Goal: Task Accomplishment & Management: Use online tool/utility

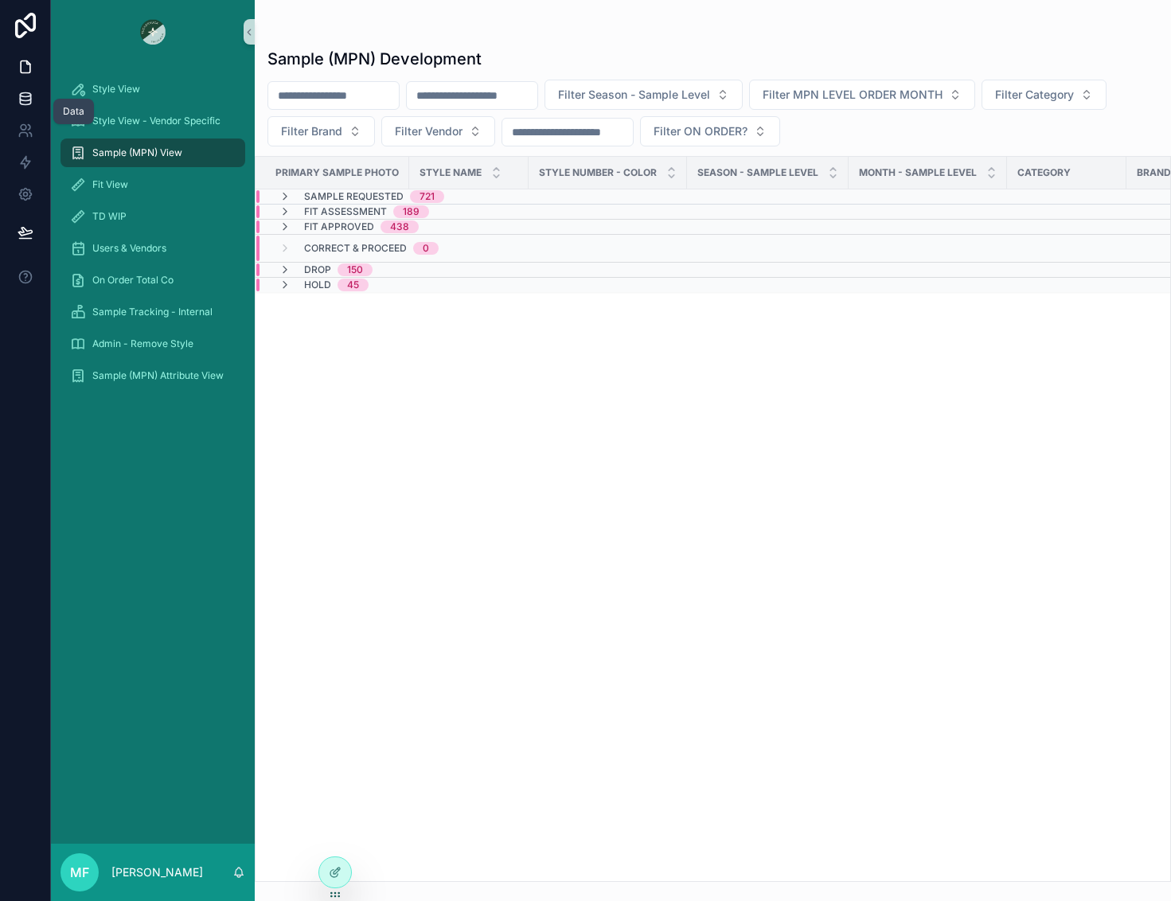
click at [22, 84] on link at bounding box center [25, 99] width 50 height 32
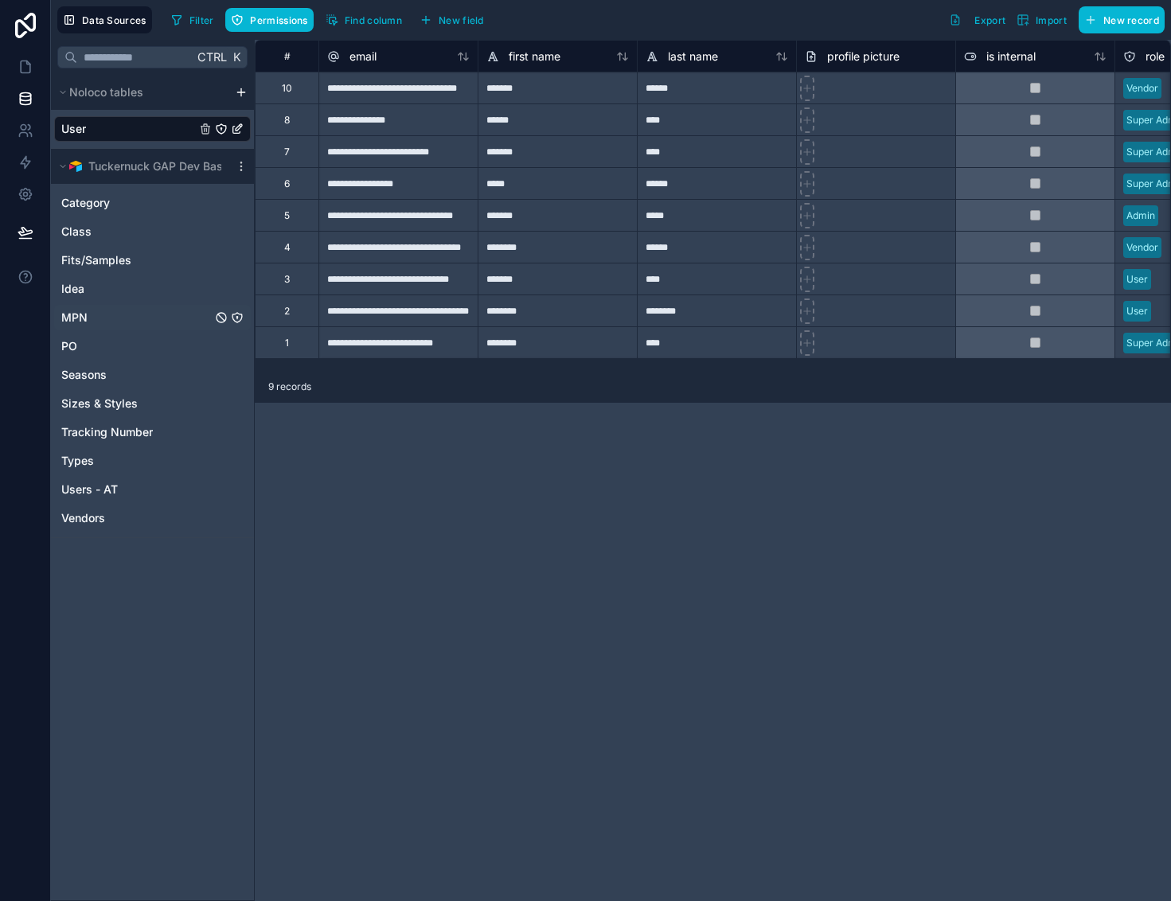
click at [116, 319] on div "MPN" at bounding box center [152, 317] width 197 height 25
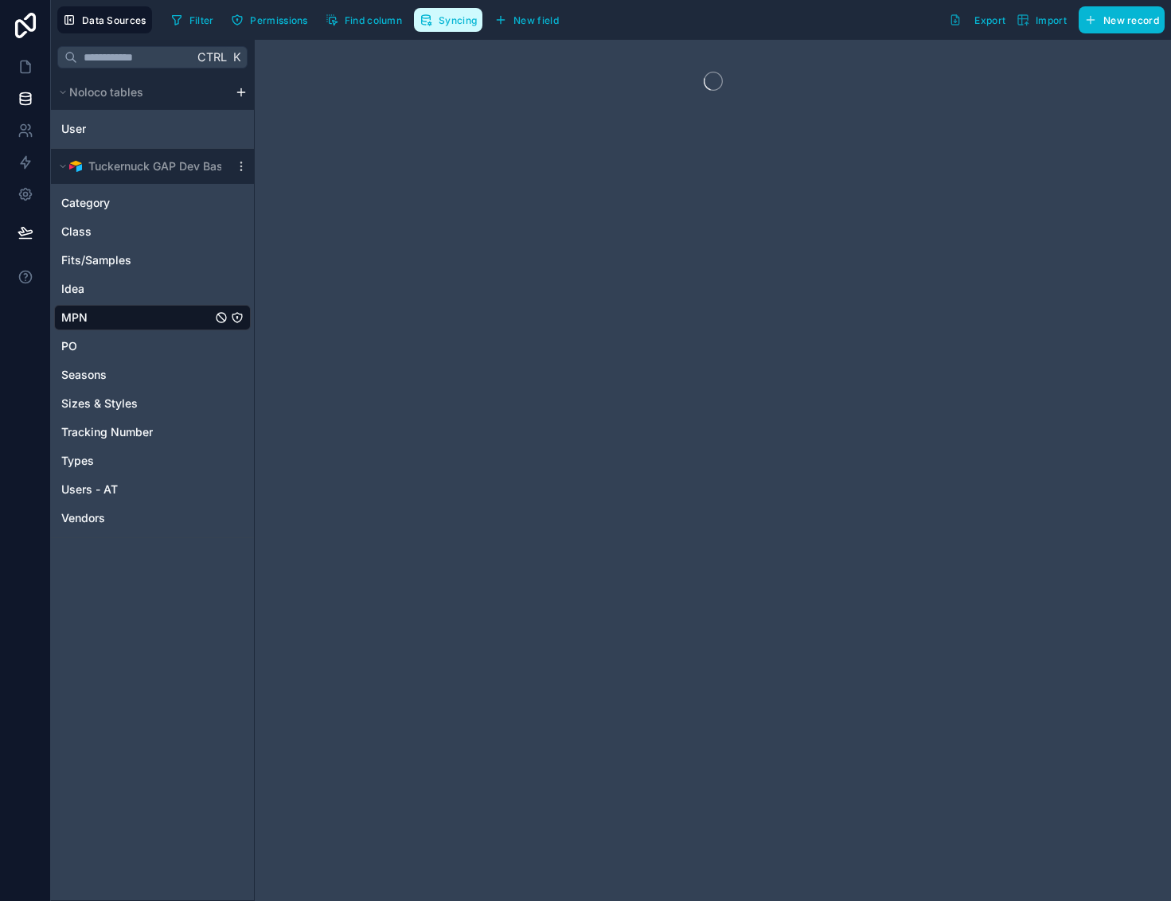
click at [438, 22] on button "Syncing" at bounding box center [448, 20] width 68 height 24
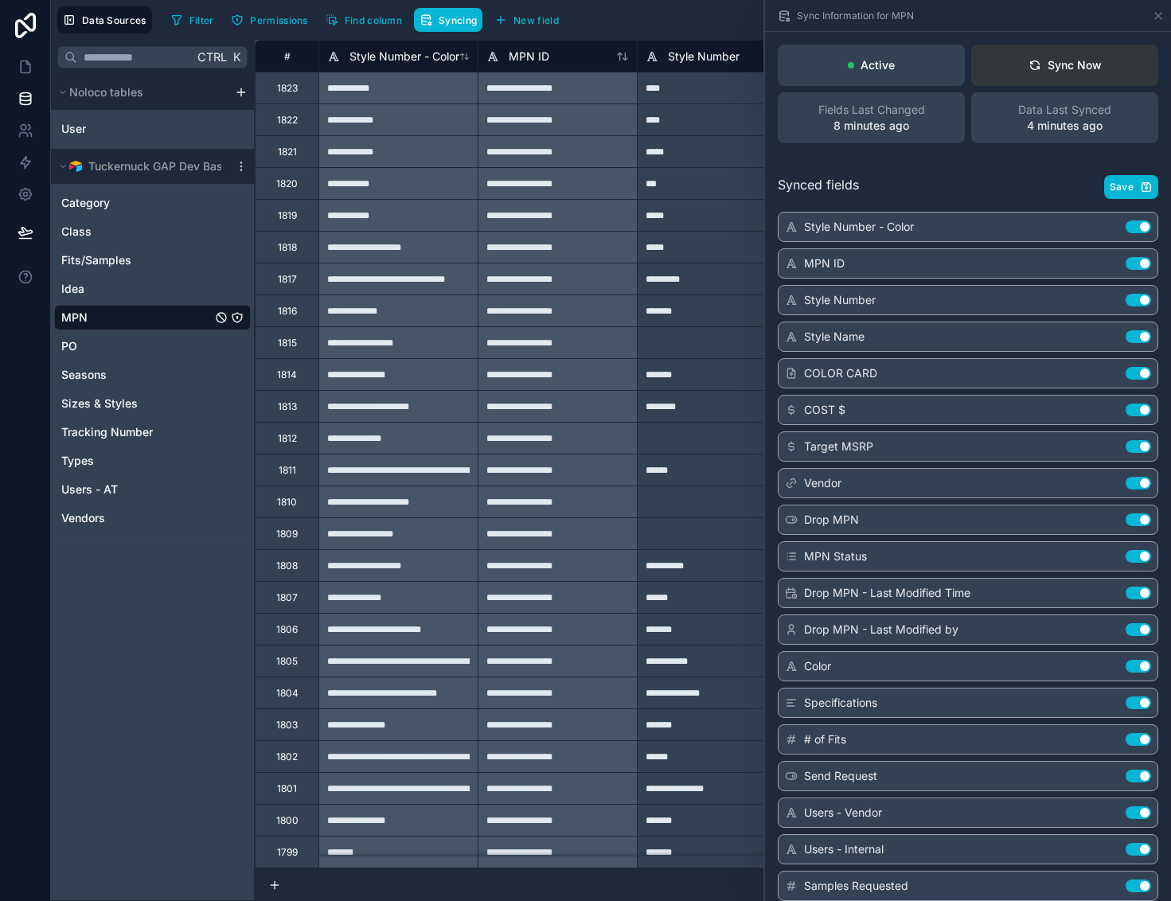
click at [1058, 68] on div "Sync Now" at bounding box center [1064, 65] width 73 height 16
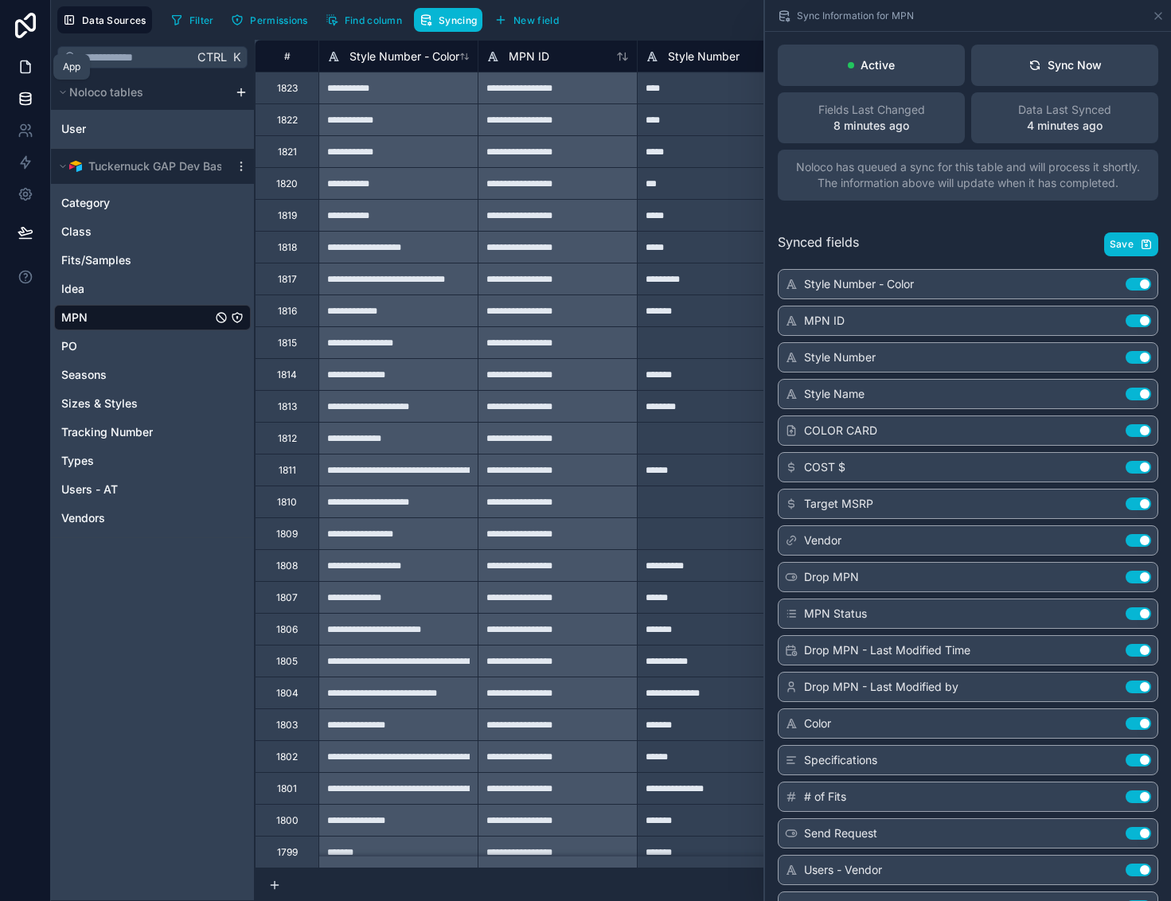
click at [22, 72] on icon at bounding box center [26, 67] width 16 height 16
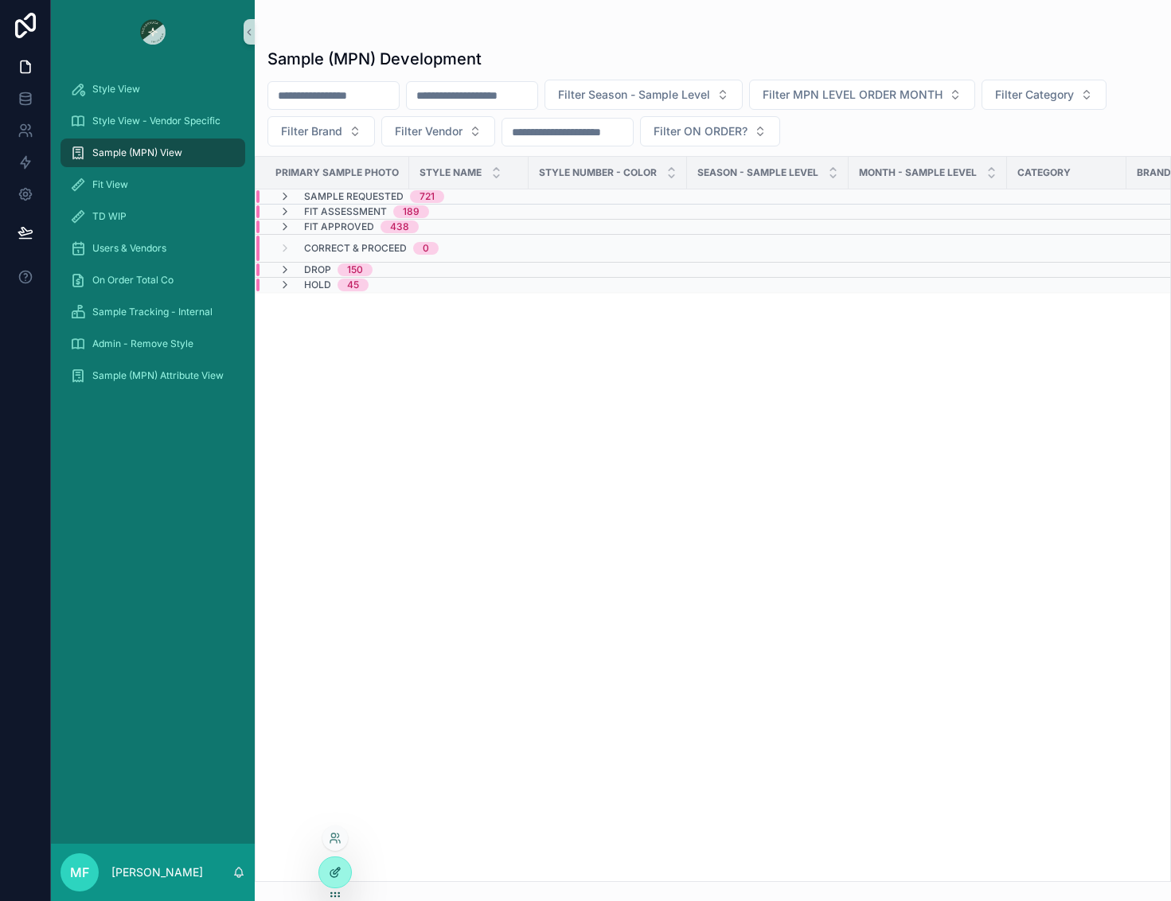
click at [345, 869] on div at bounding box center [335, 872] width 32 height 30
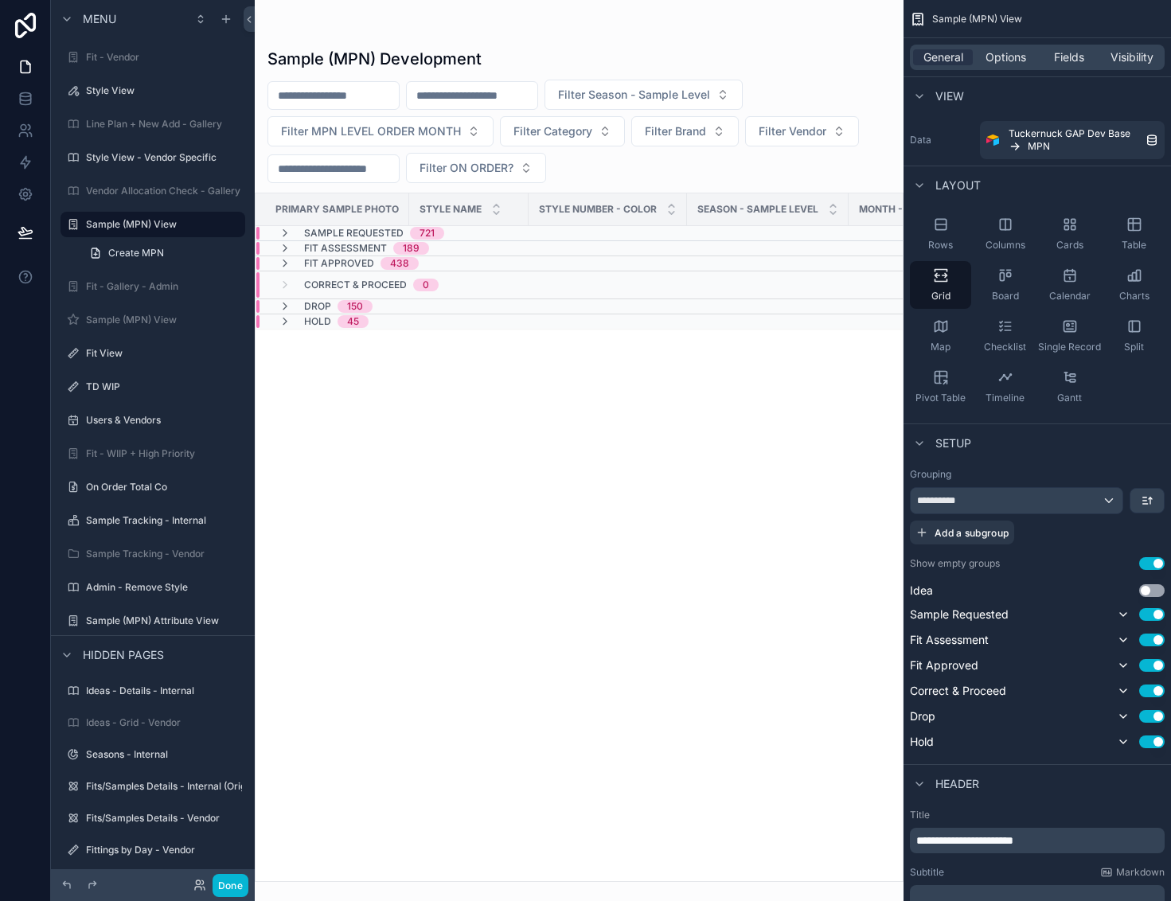
click at [1151, 559] on button "Use setting" at bounding box center [1151, 563] width 25 height 13
click at [35, 236] on button at bounding box center [25, 232] width 35 height 45
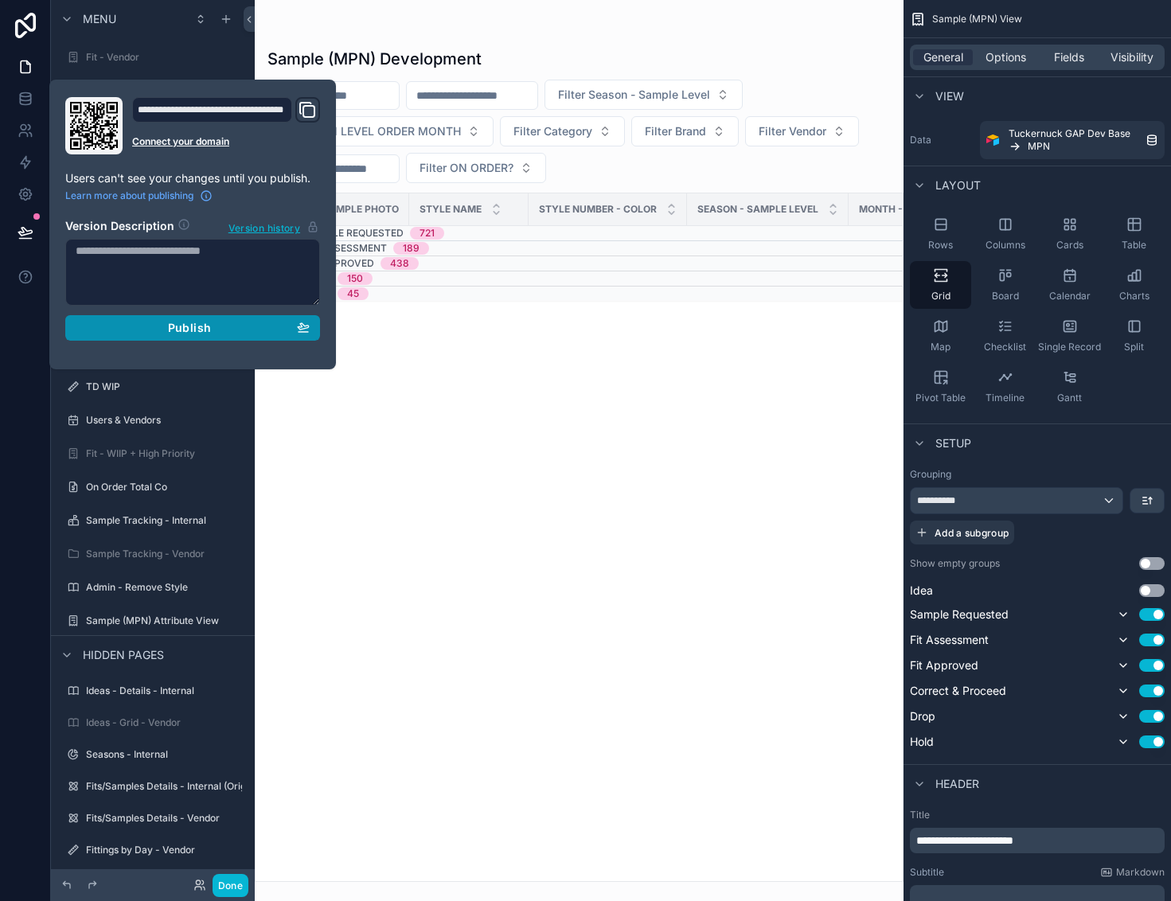
click at [144, 330] on div "Publish" at bounding box center [193, 328] width 234 height 14
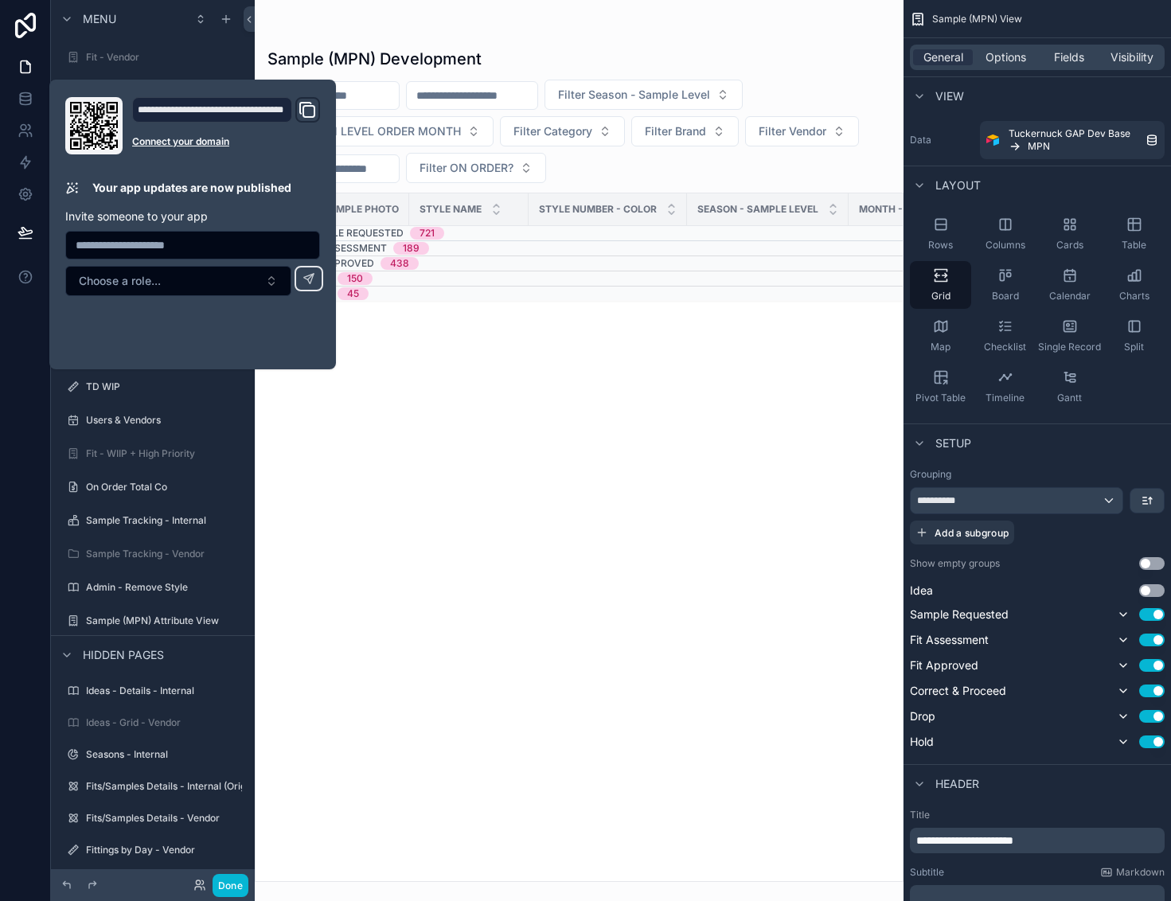
click at [19, 313] on div at bounding box center [25, 450] width 51 height 901
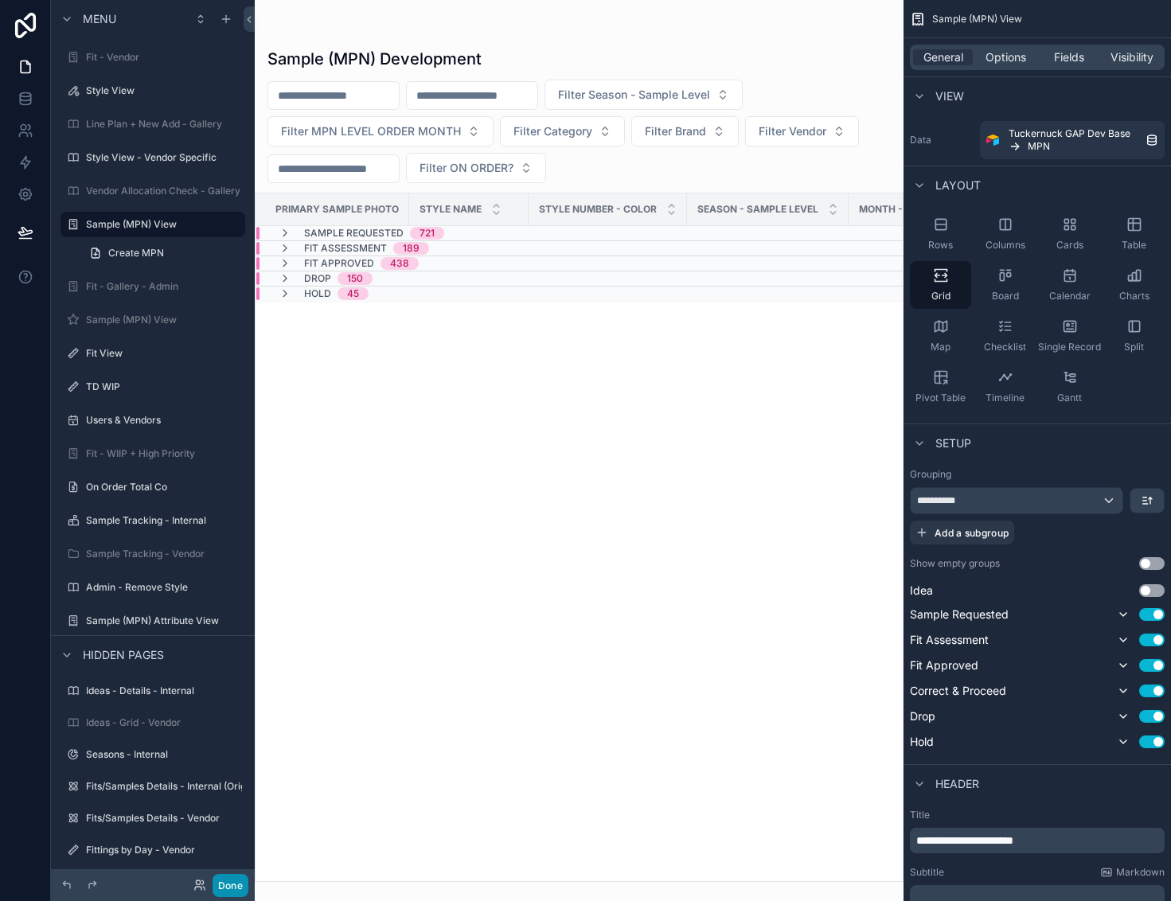
click at [228, 886] on button "Done" at bounding box center [230, 885] width 36 height 23
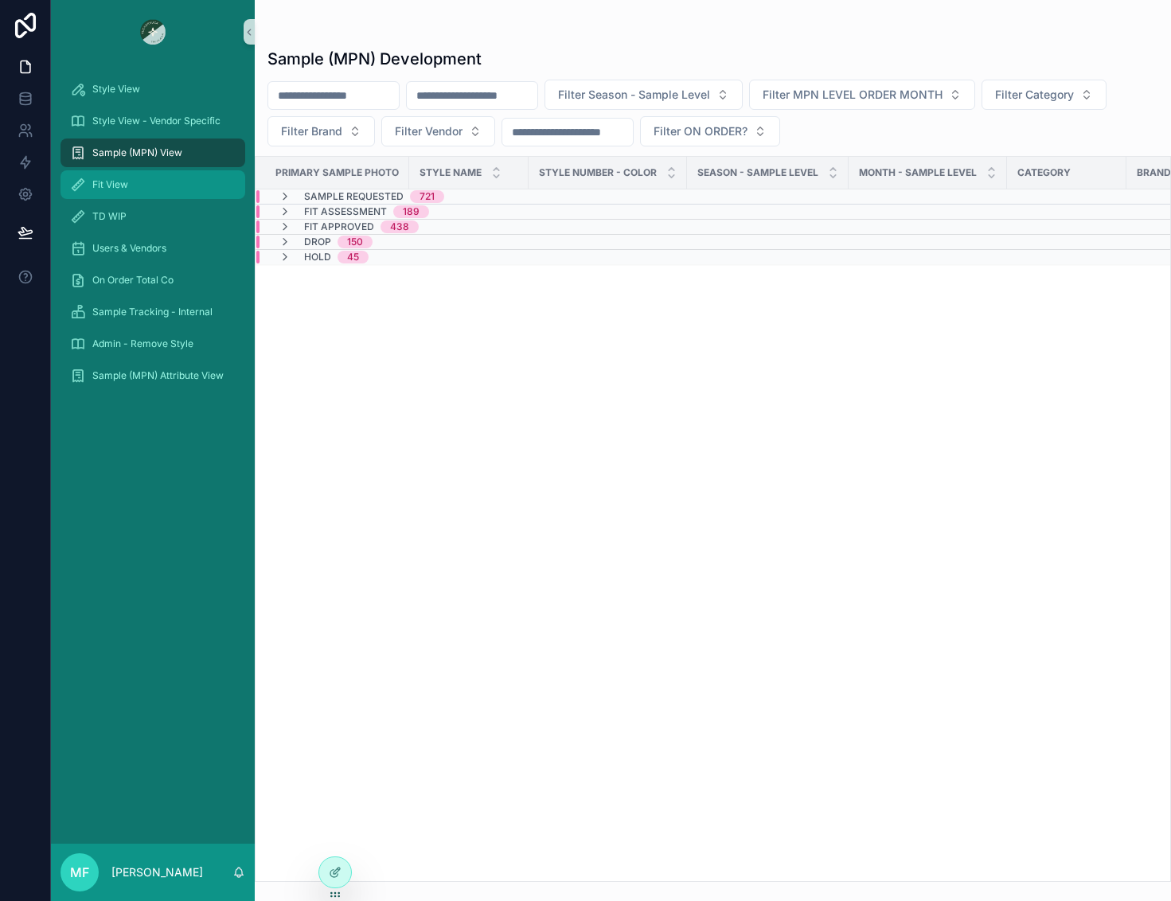
click at [142, 187] on div "Fit View" at bounding box center [153, 184] width 166 height 25
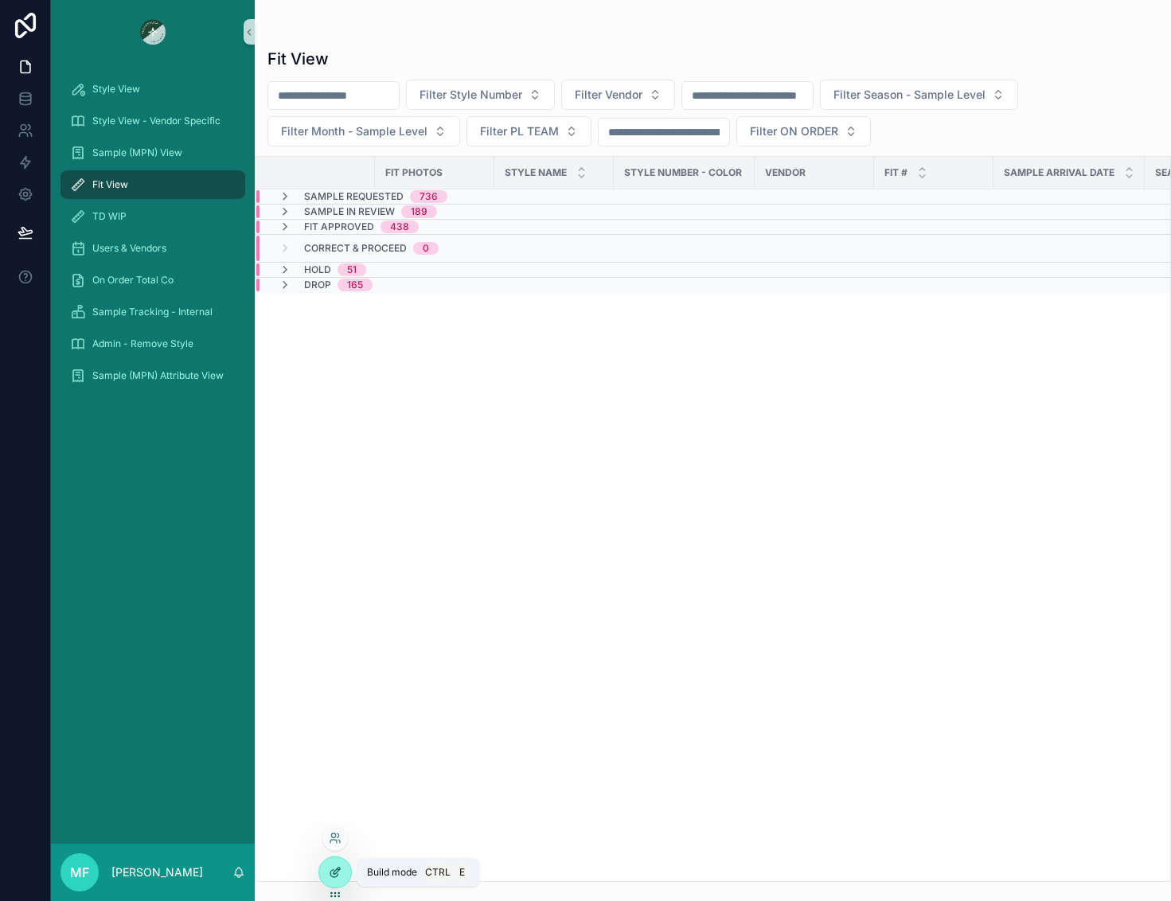
click at [335, 870] on icon at bounding box center [335, 872] width 13 height 13
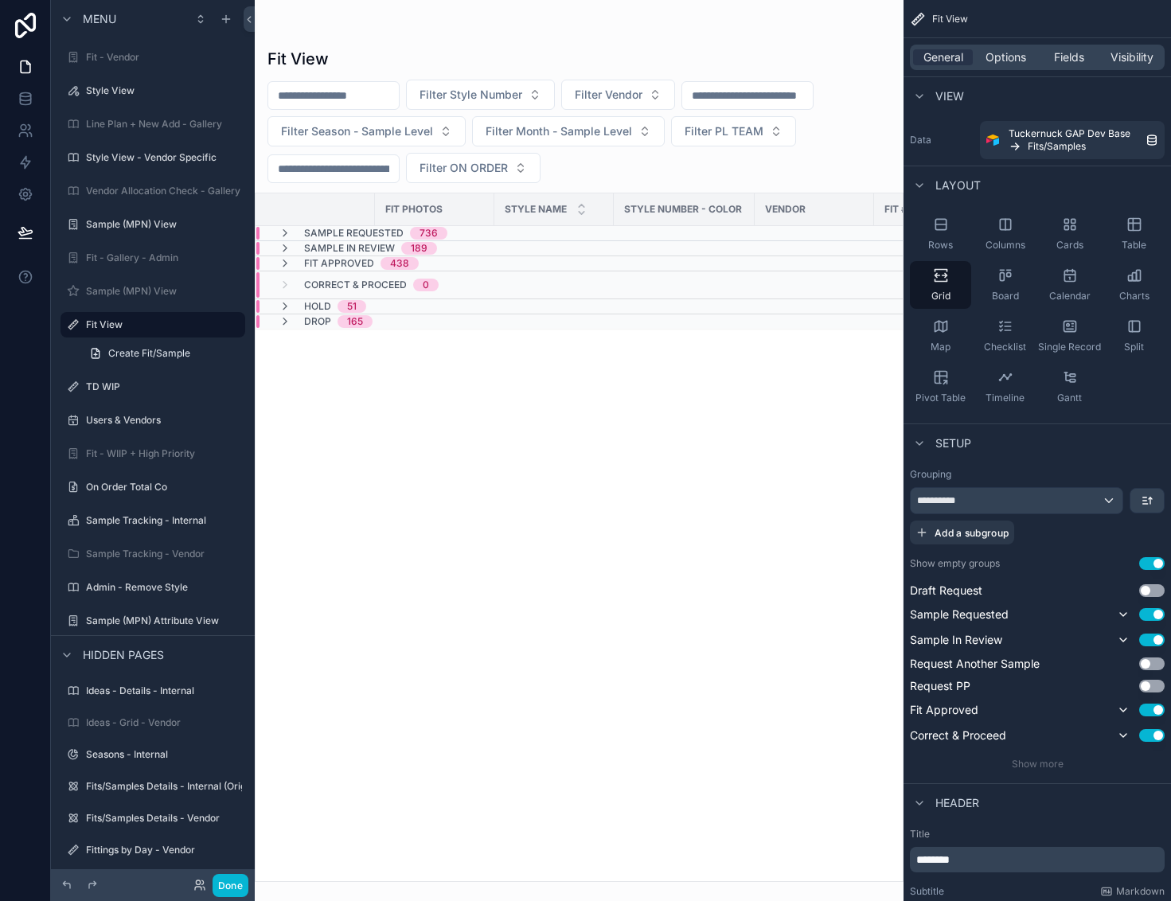
click at [1145, 559] on button "Use setting" at bounding box center [1151, 563] width 25 height 13
click at [26, 239] on icon at bounding box center [25, 239] width 12 height 0
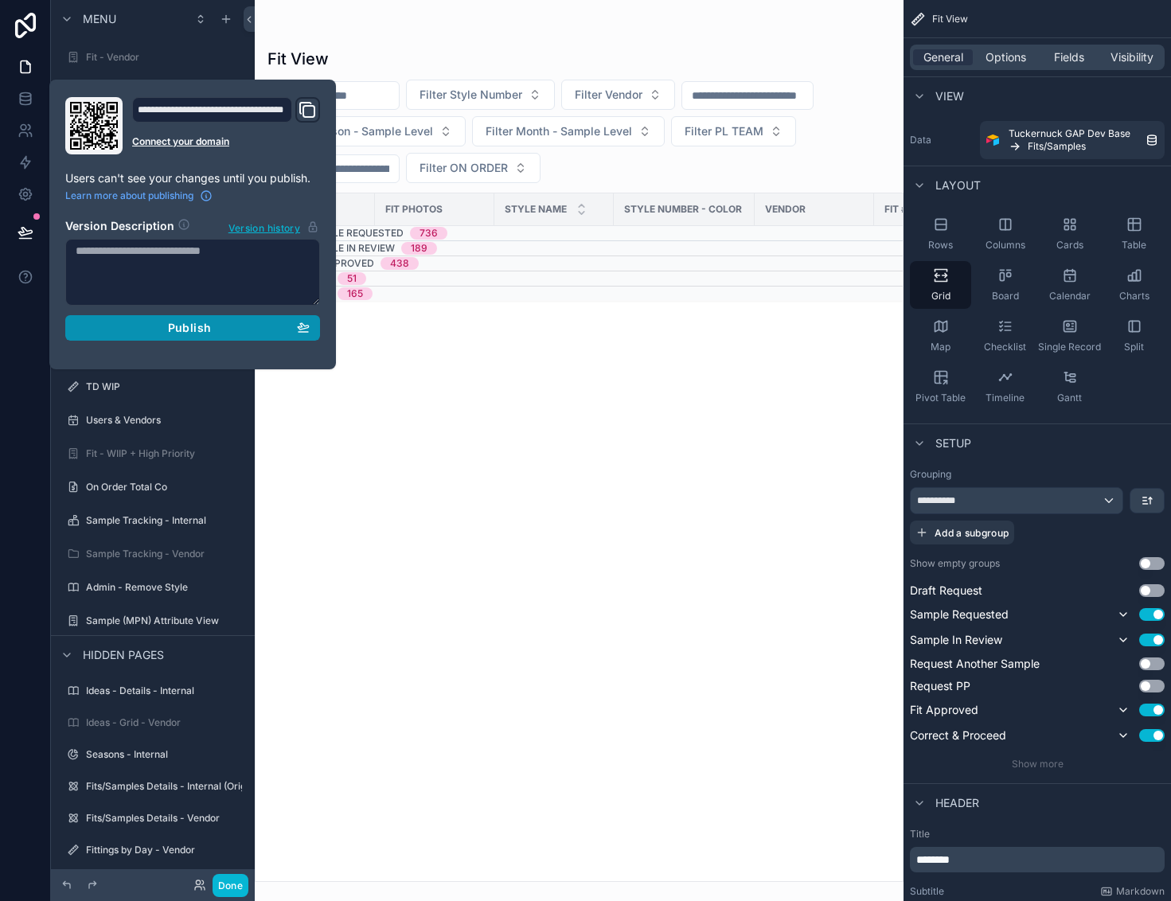
click at [180, 325] on span "Publish" at bounding box center [189, 328] width 43 height 14
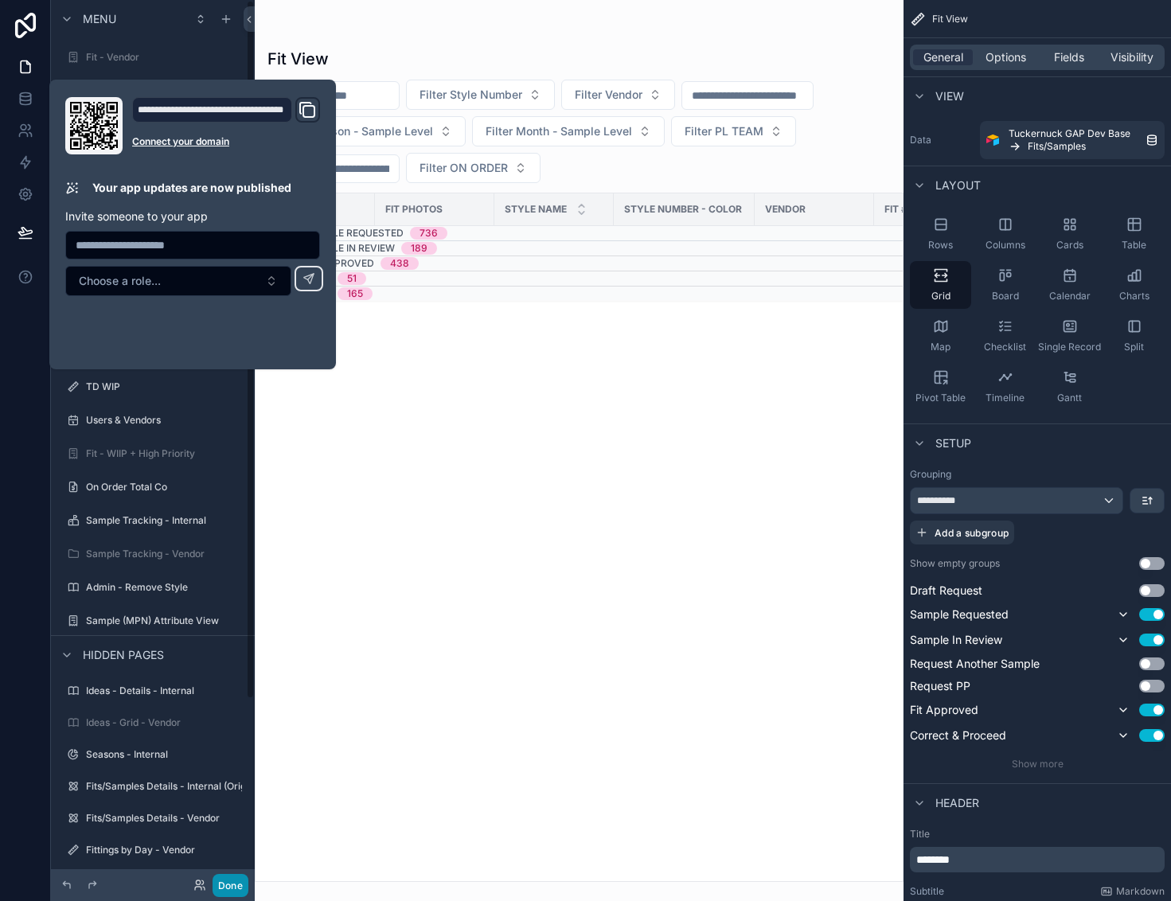
click at [238, 879] on button "Done" at bounding box center [230, 885] width 36 height 23
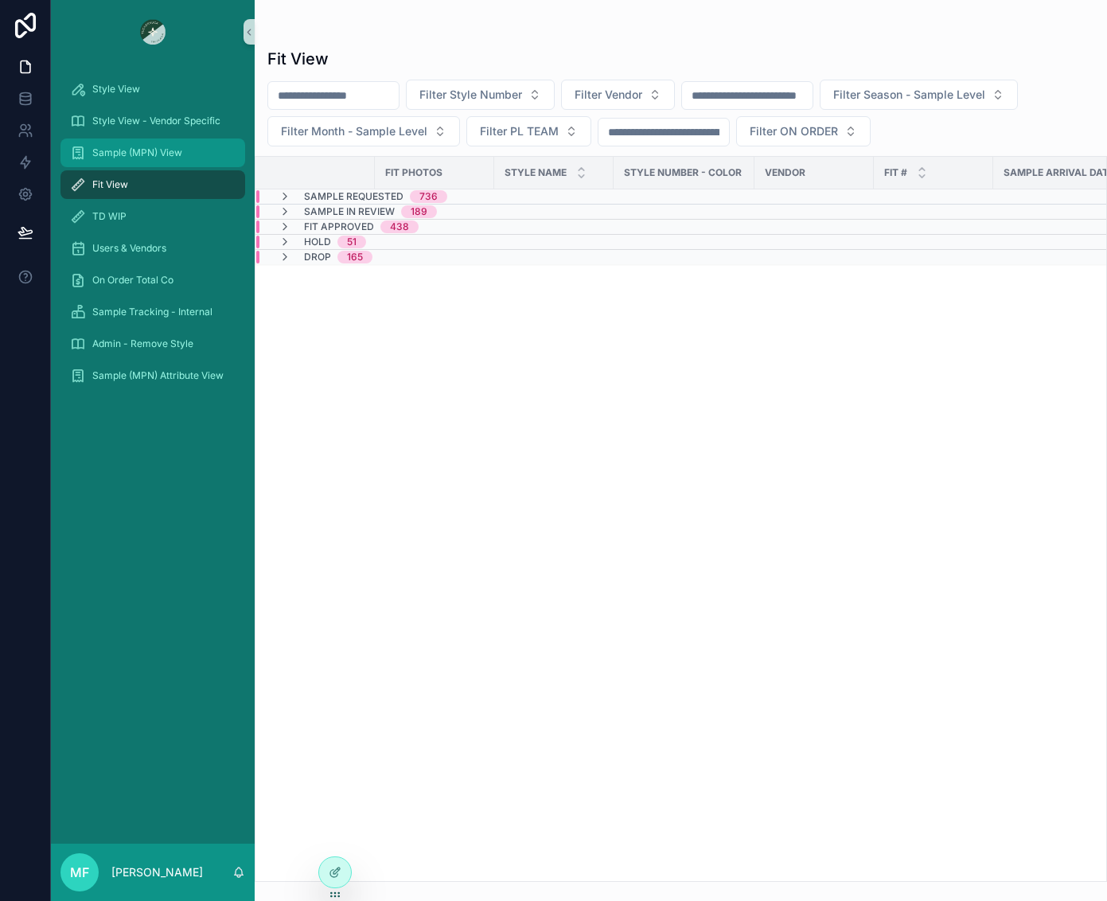
click at [116, 155] on span "Sample (MPN) View" at bounding box center [137, 152] width 90 height 13
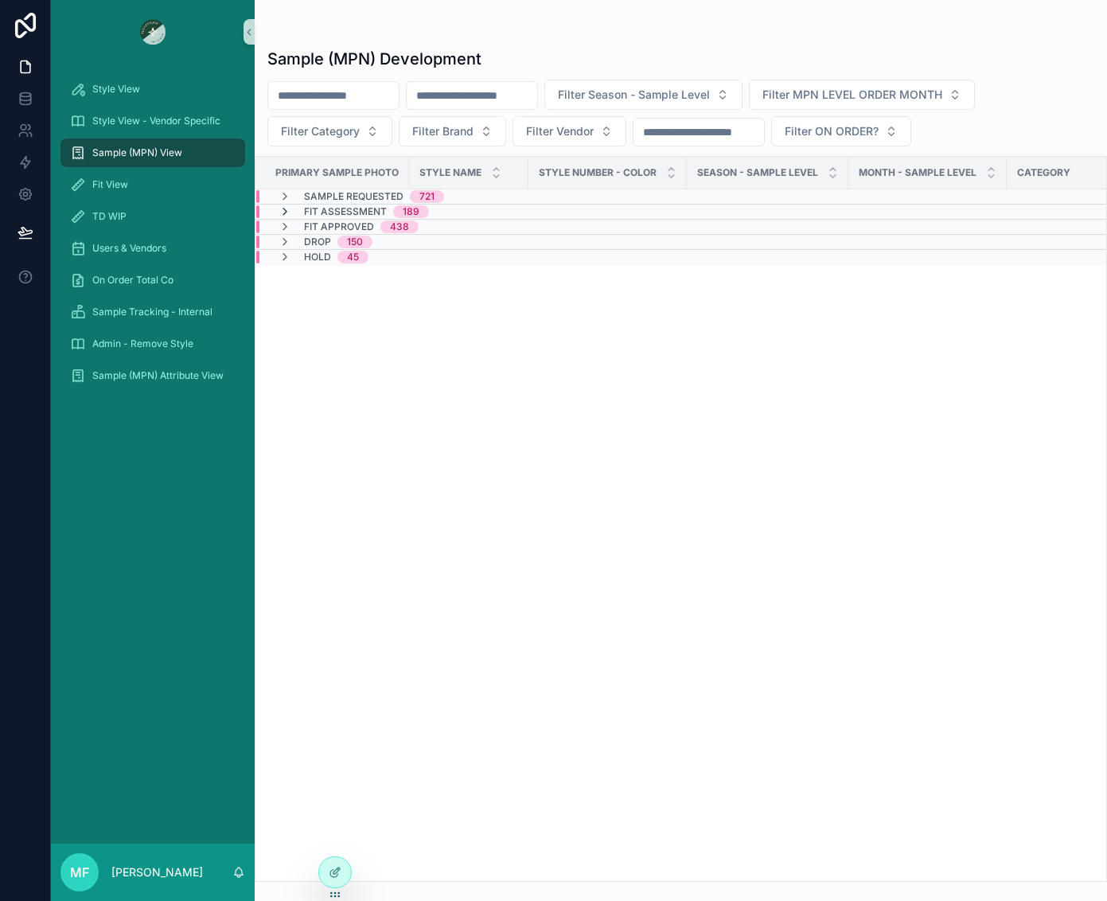
click at [289, 212] on icon "scrollable content" at bounding box center [285, 211] width 13 height 13
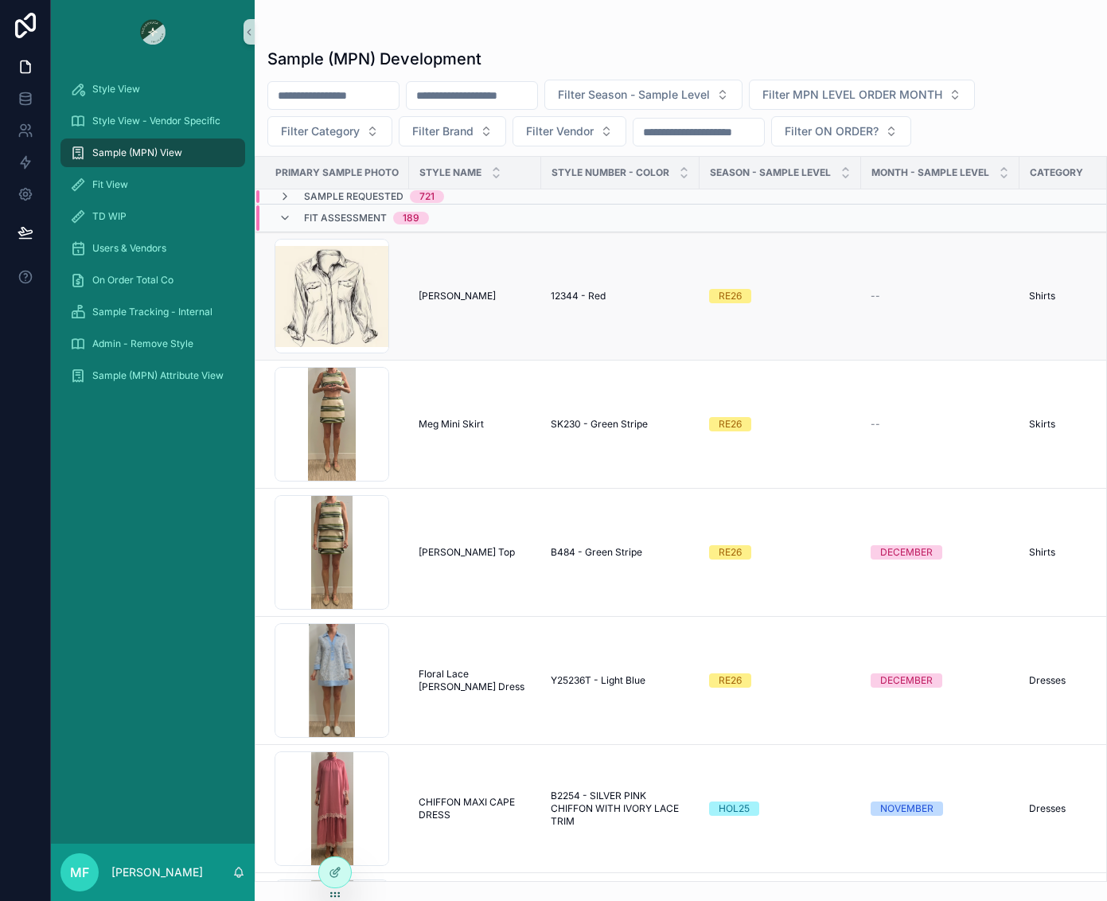
click at [435, 294] on span "Michelle Testing" at bounding box center [457, 296] width 77 height 13
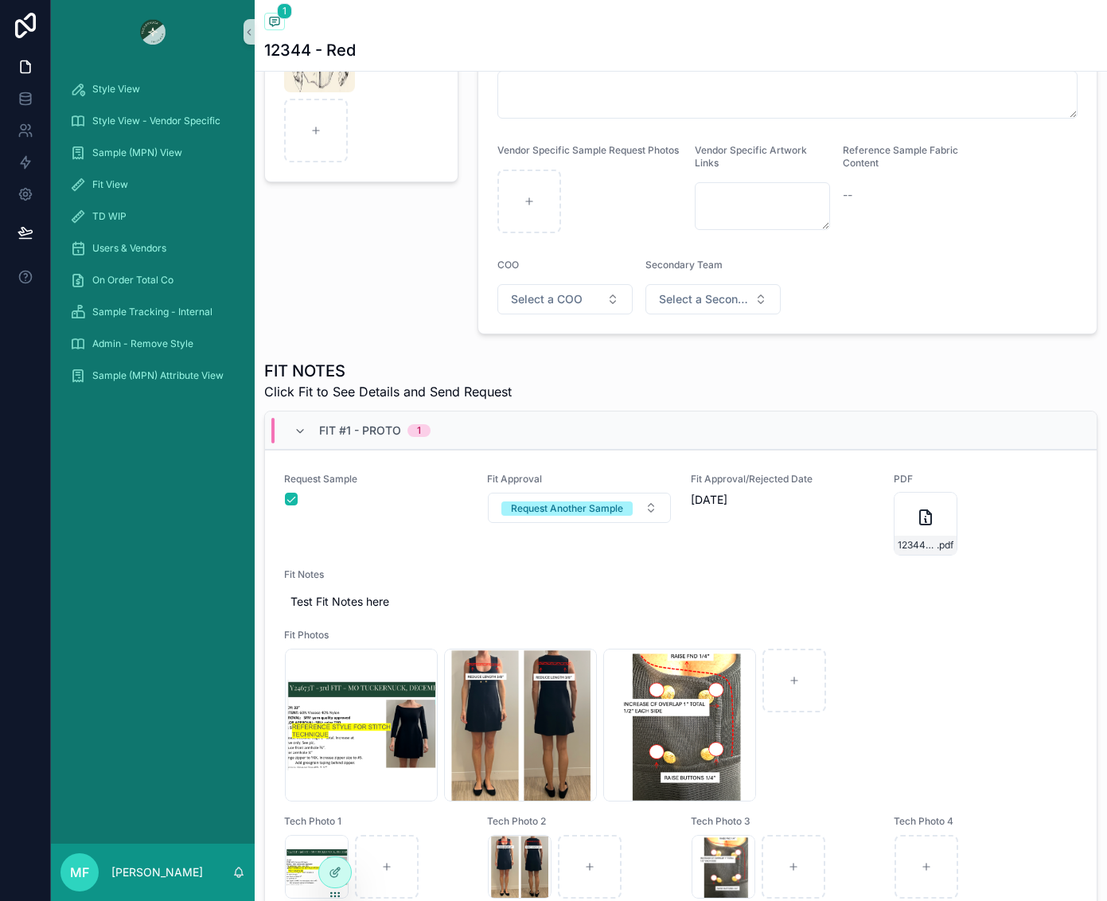
scroll to position [318, 0]
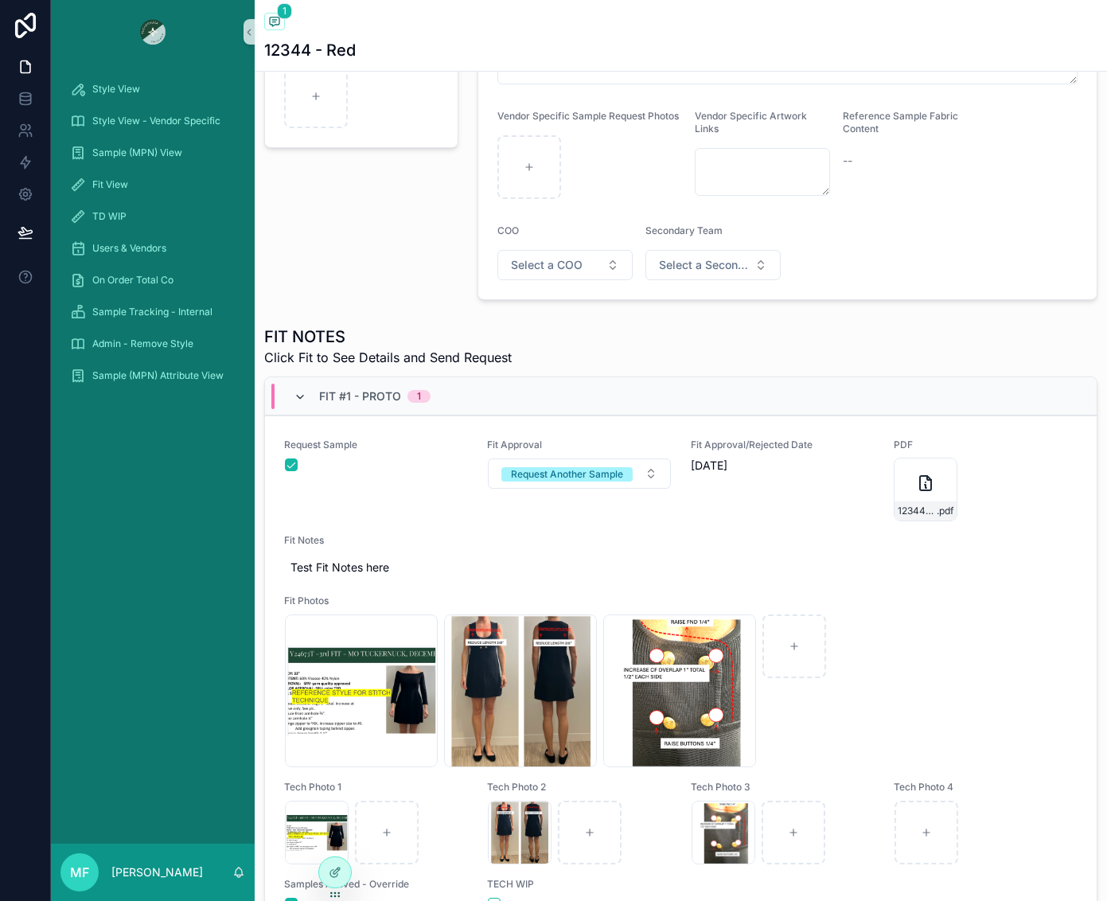
click at [304, 403] on icon "scrollable content" at bounding box center [300, 397] width 13 height 13
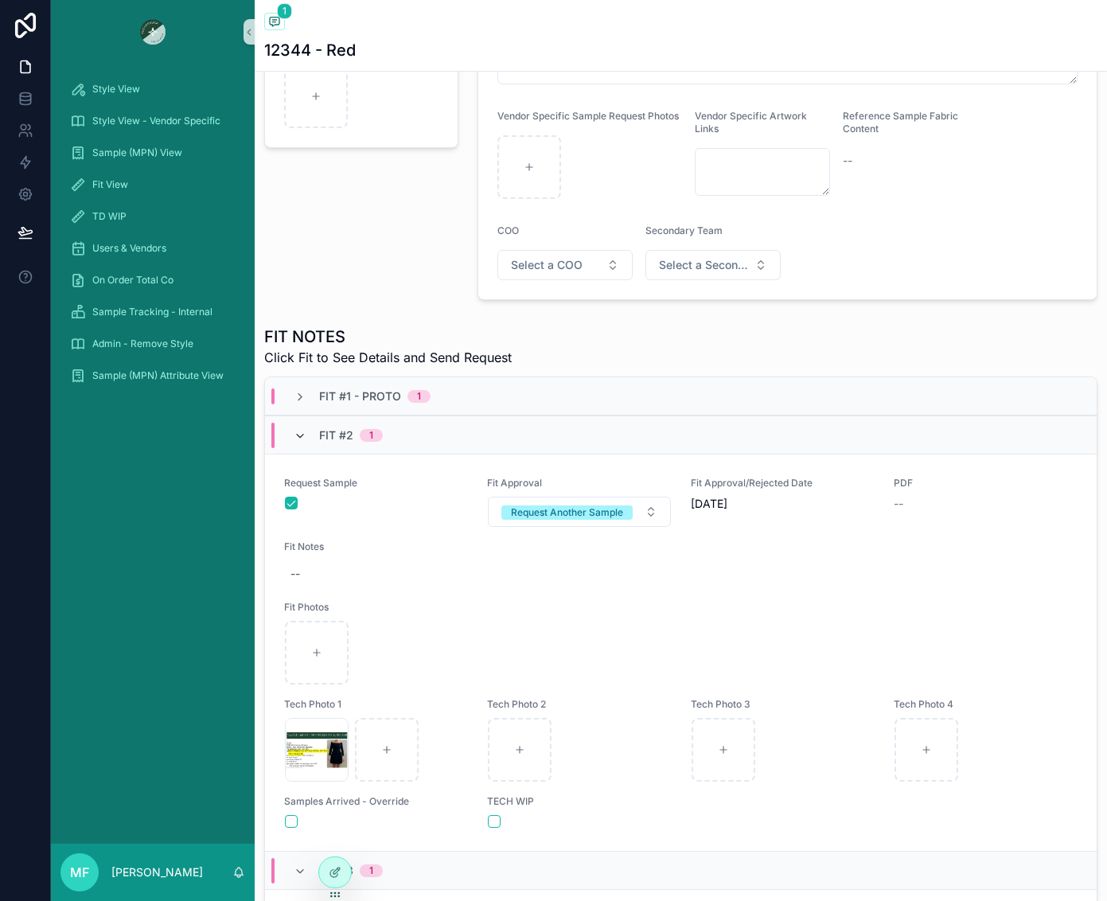
click at [296, 442] on icon "scrollable content" at bounding box center [300, 436] width 13 height 13
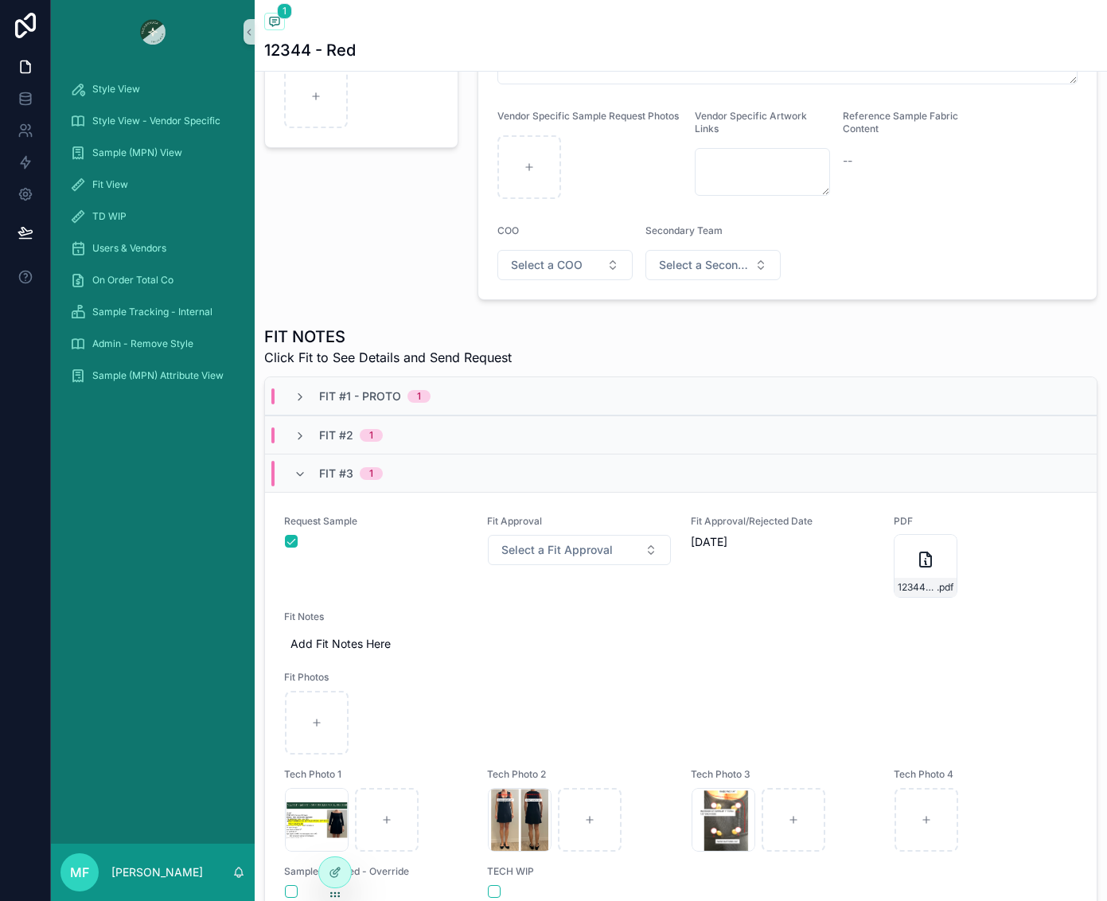
click at [300, 486] on div "Fit #3 1" at bounding box center [338, 473] width 89 height 25
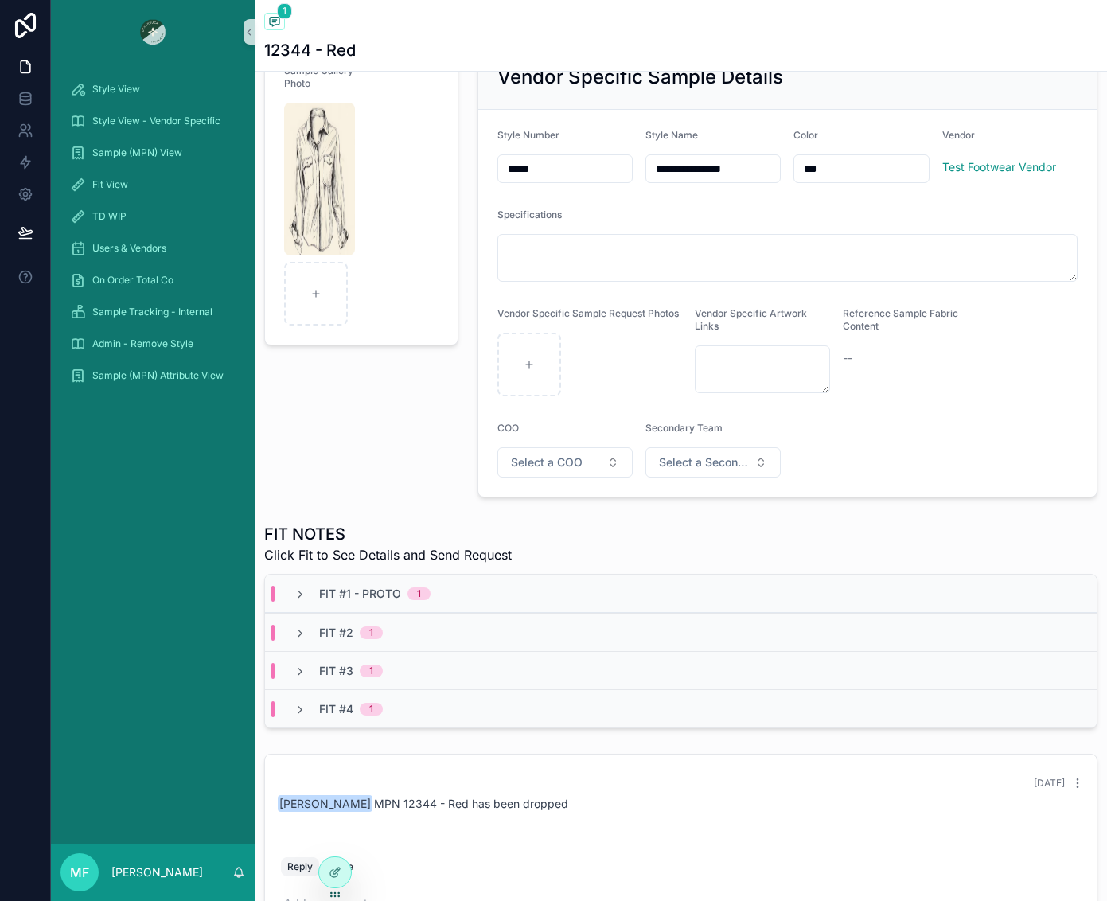
scroll to position [159, 0]
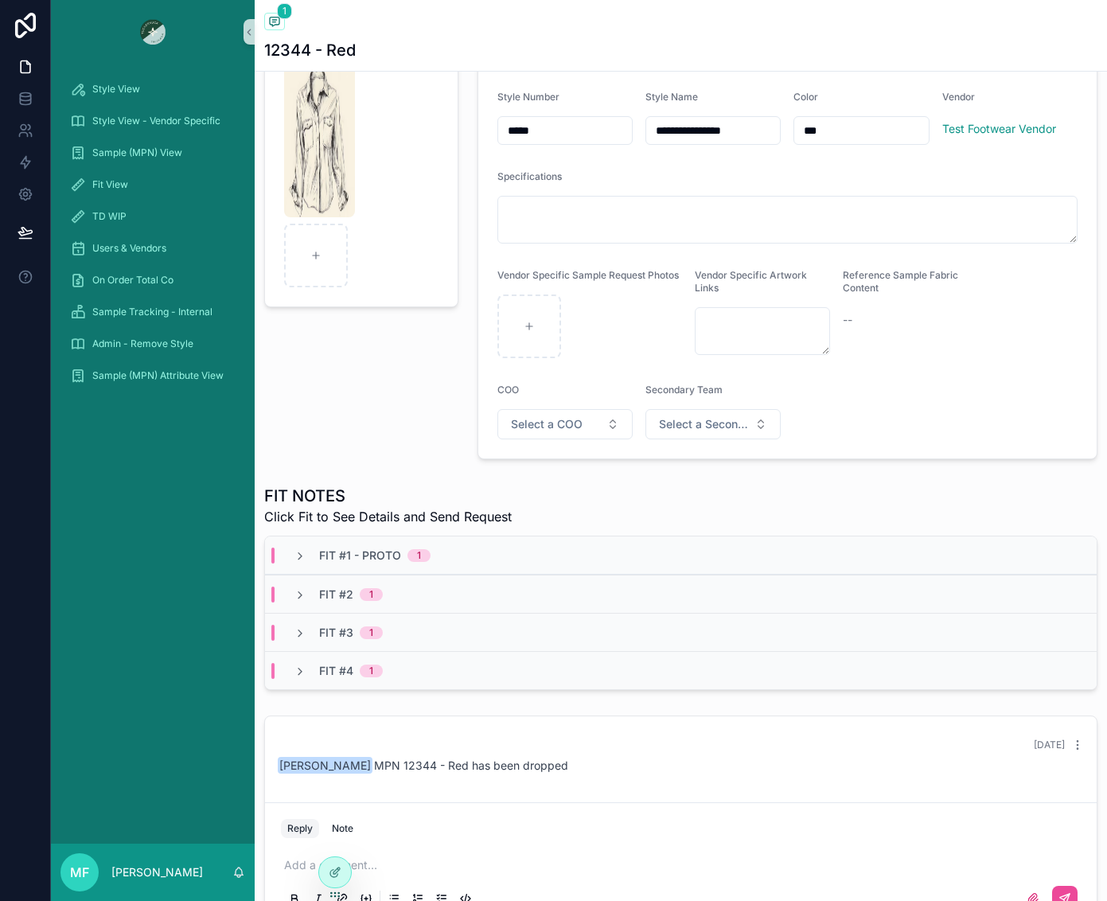
click at [293, 679] on div "Fit #4 1" at bounding box center [338, 671] width 127 height 16
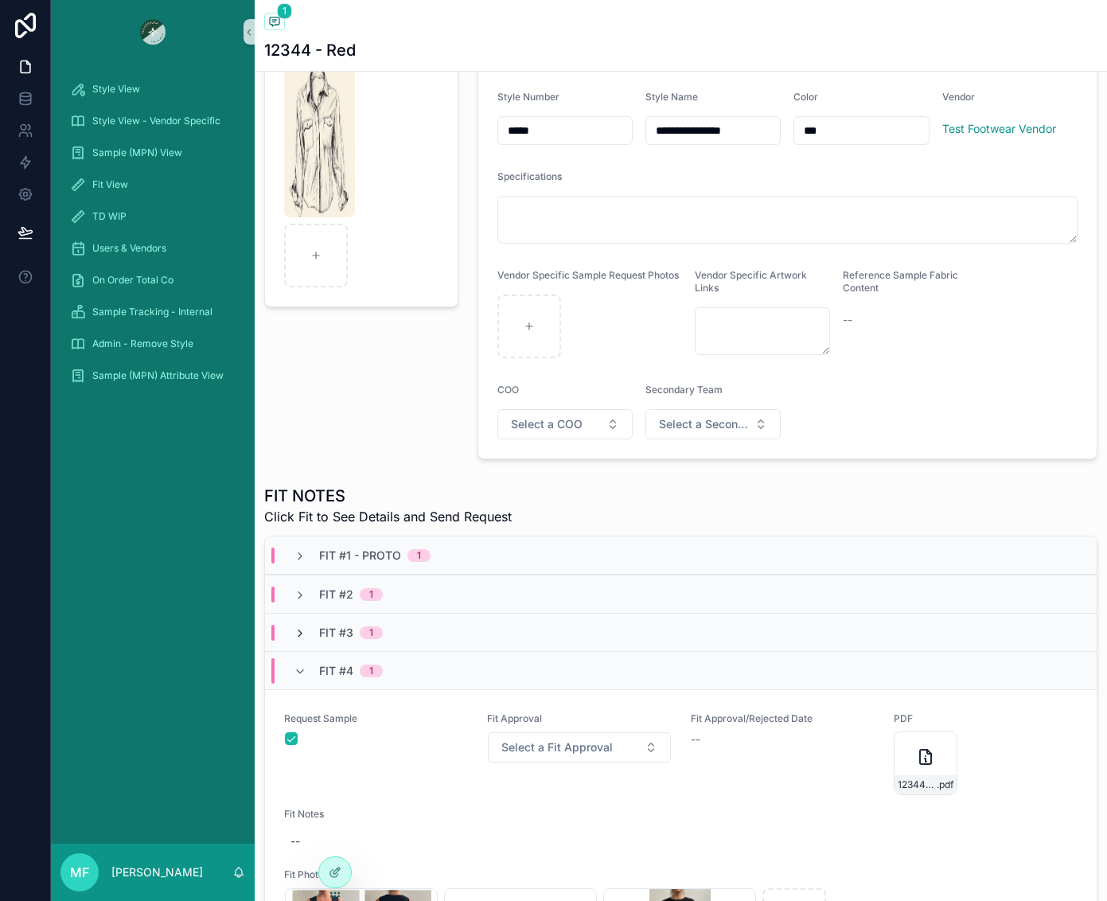
click at [294, 640] on icon "scrollable content" at bounding box center [300, 633] width 13 height 13
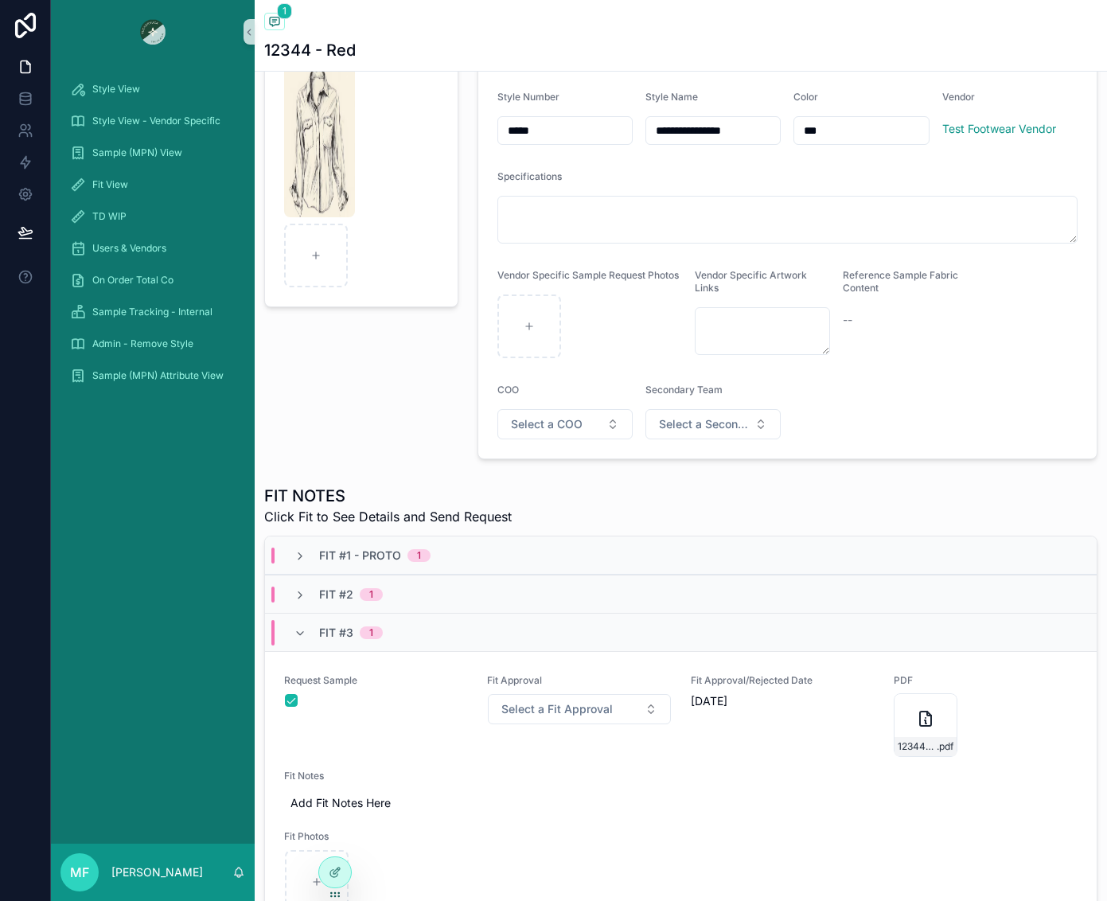
click at [294, 640] on icon "scrollable content" at bounding box center [300, 633] width 13 height 13
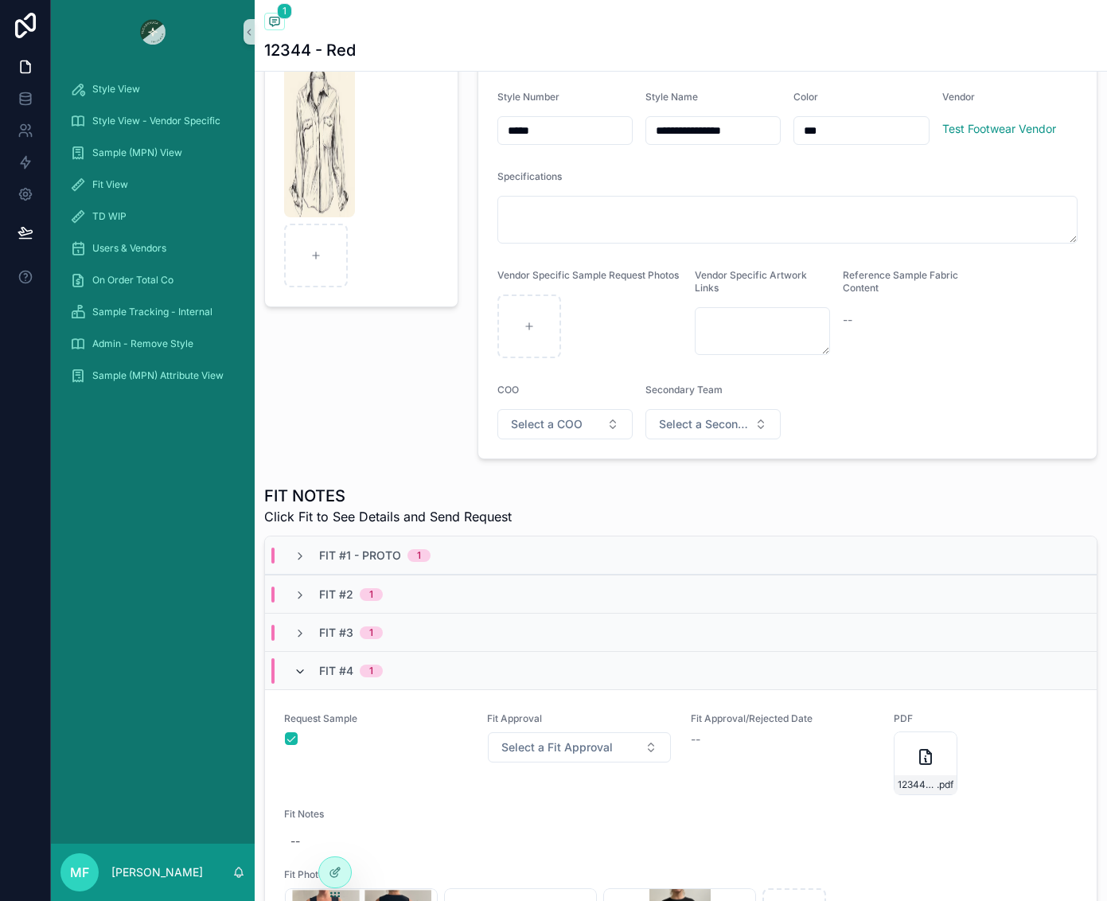
click at [306, 678] on icon "scrollable content" at bounding box center [300, 671] width 13 height 13
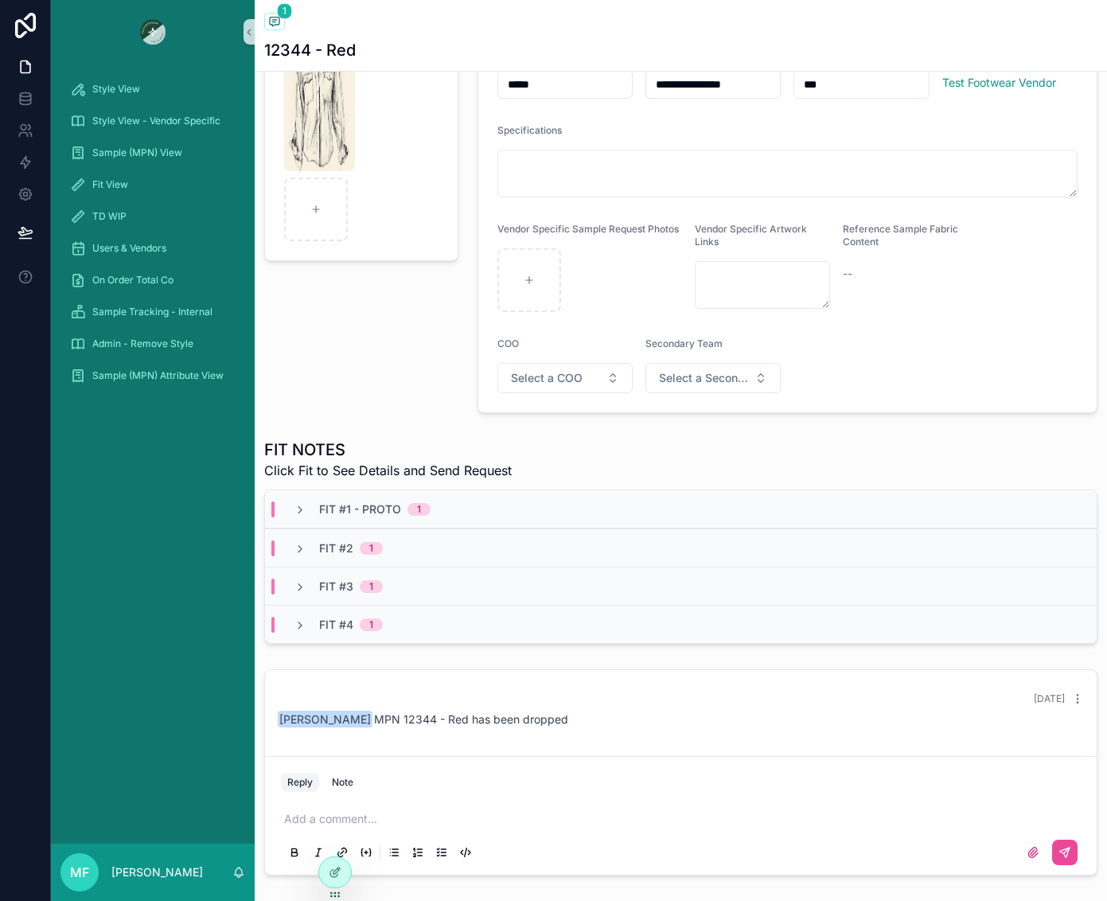
scroll to position [0, 0]
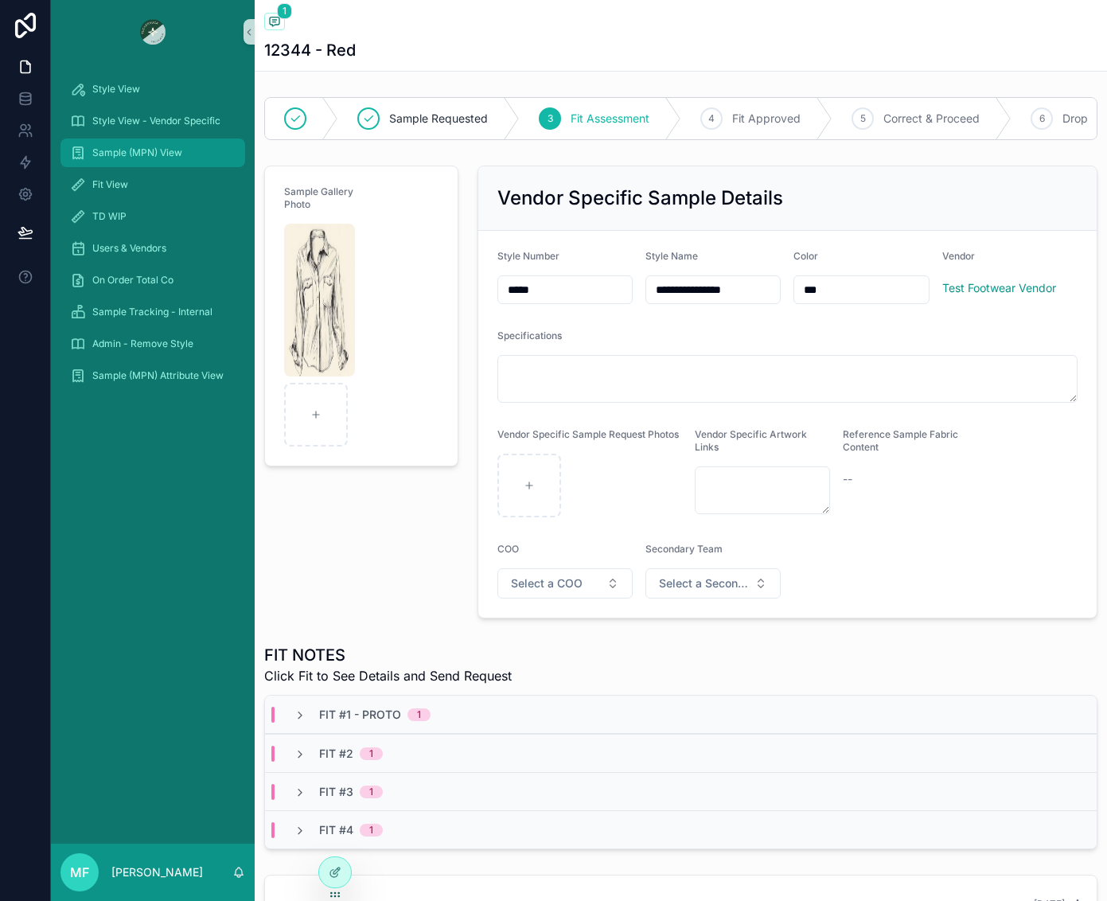
click at [114, 152] on span "Sample (MPN) View" at bounding box center [137, 152] width 90 height 13
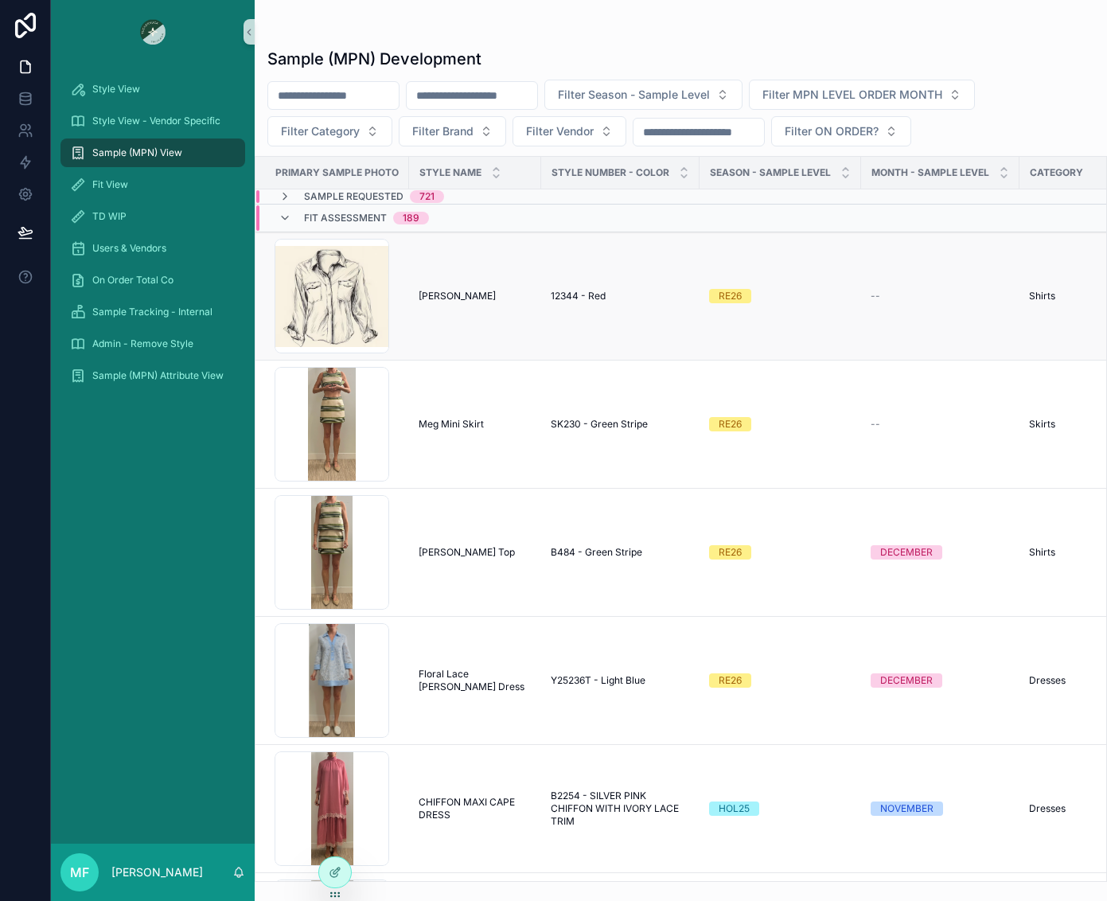
click at [468, 302] on td "Michelle Testing Michelle Testing" at bounding box center [475, 296] width 132 height 128
click at [464, 295] on span "Michelle Testing" at bounding box center [457, 296] width 77 height 13
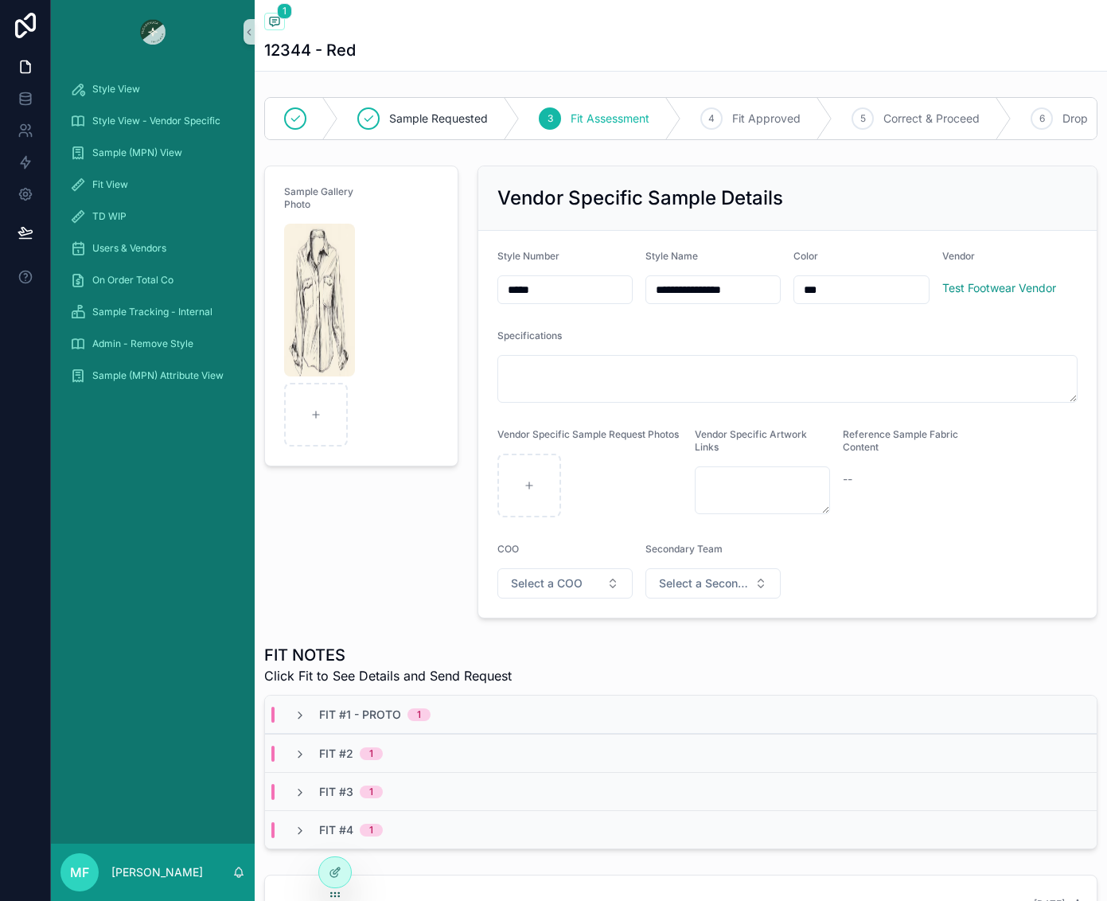
scroll to position [318, 0]
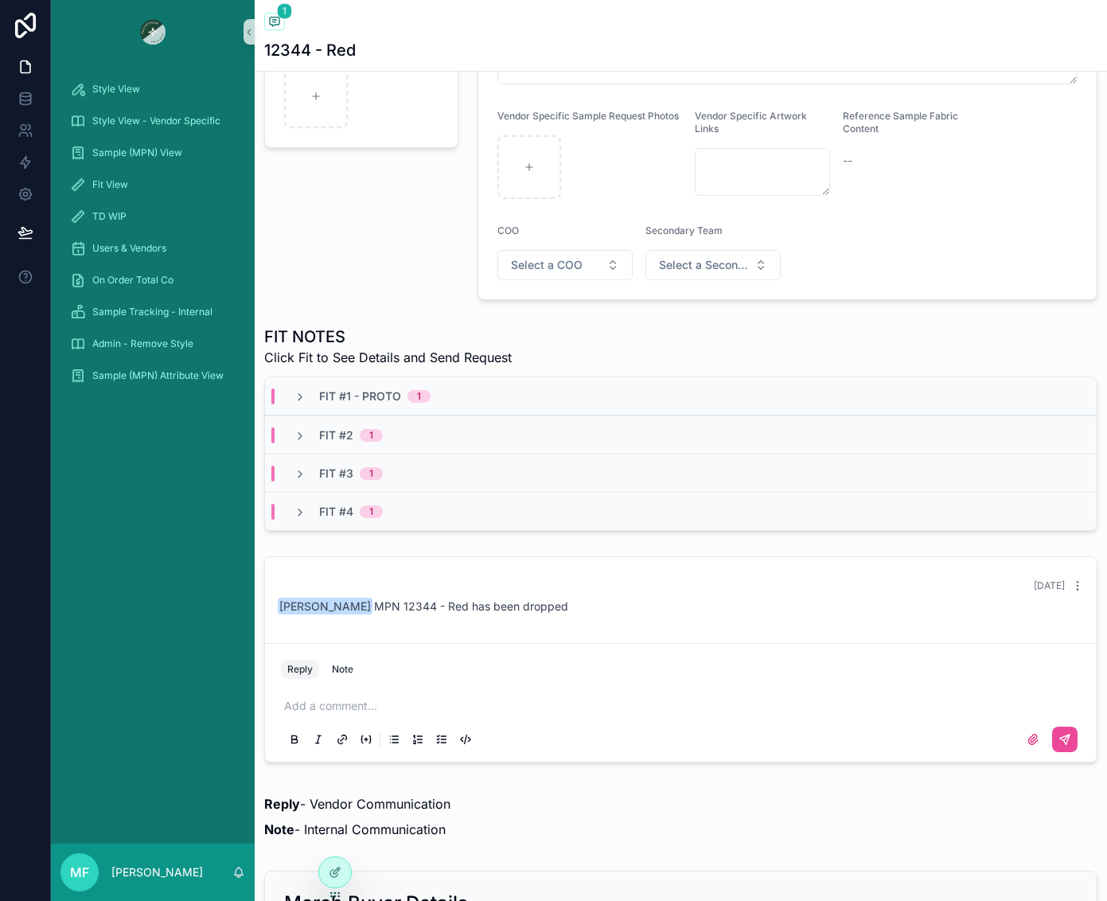
click at [291, 481] on div "Fit #3 1" at bounding box center [338, 474] width 127 height 16
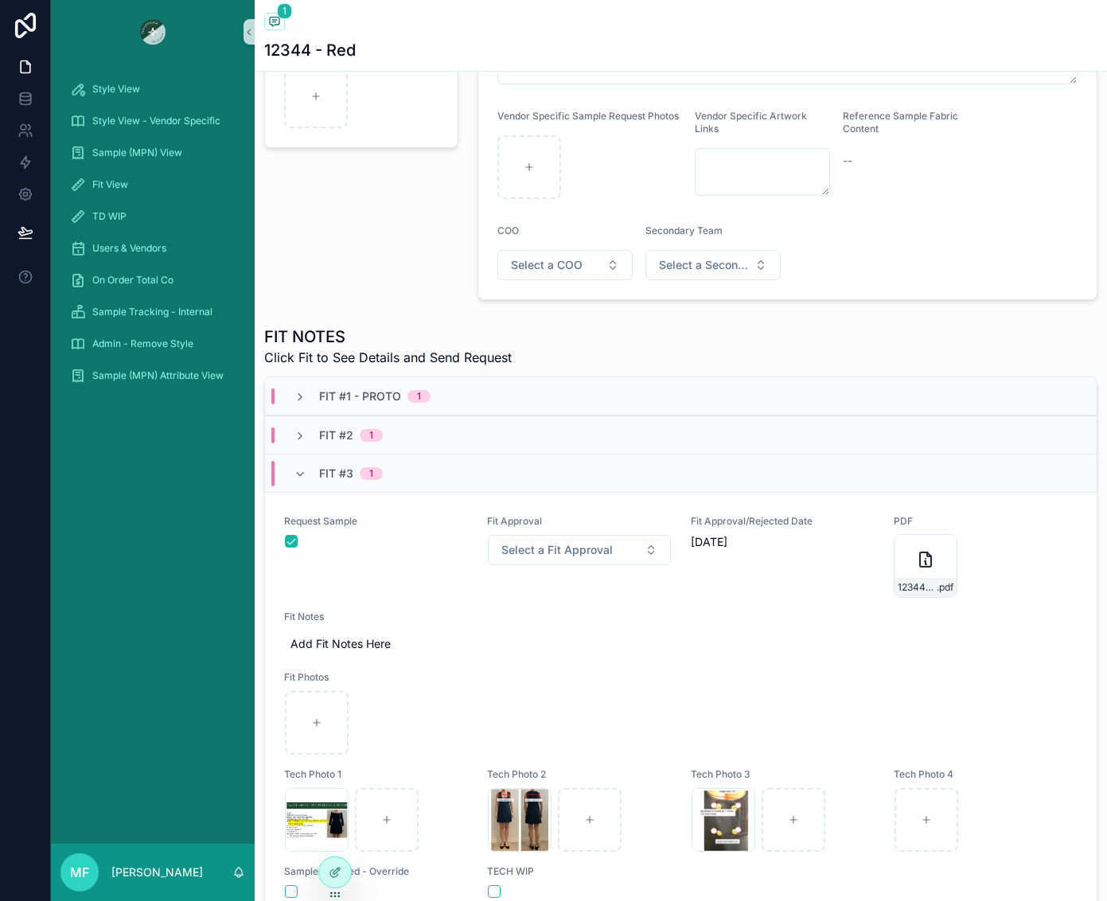
click at [292, 486] on div "Fit #3 1" at bounding box center [338, 473] width 127 height 25
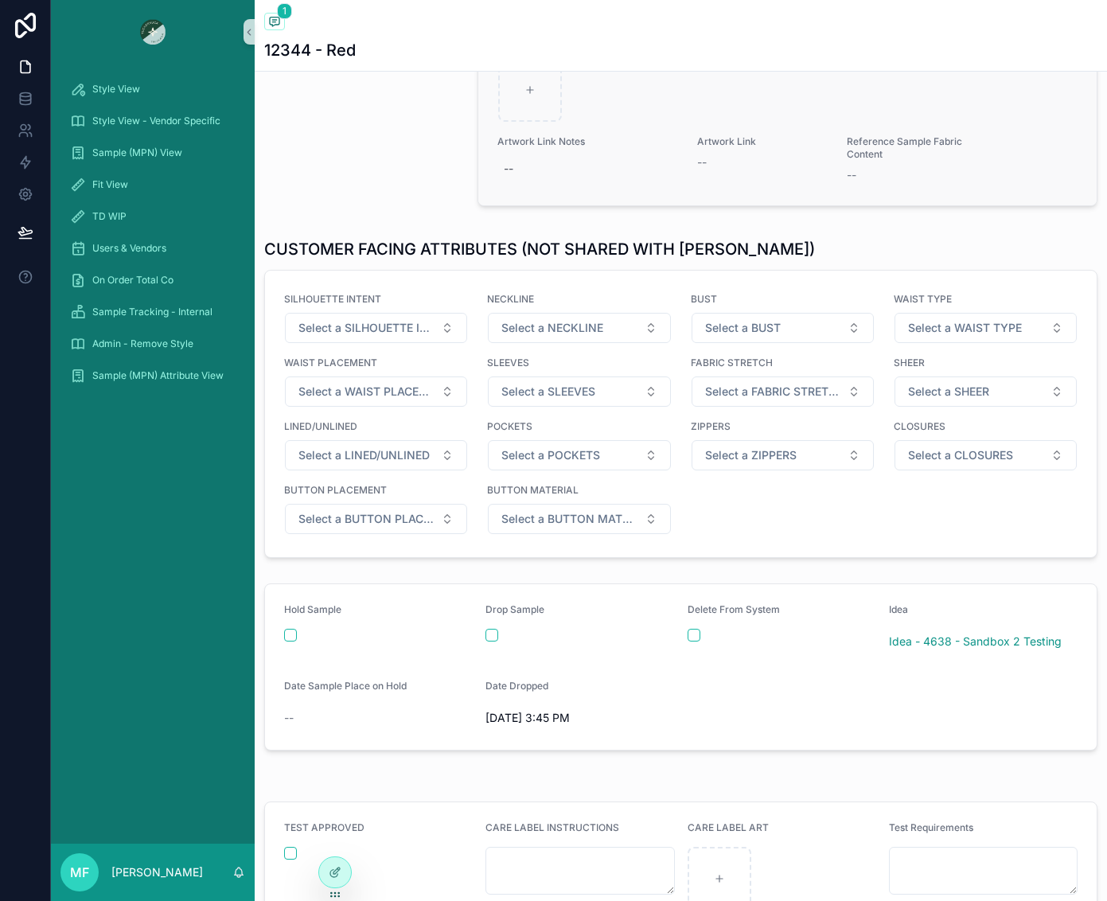
scroll to position [1910, 0]
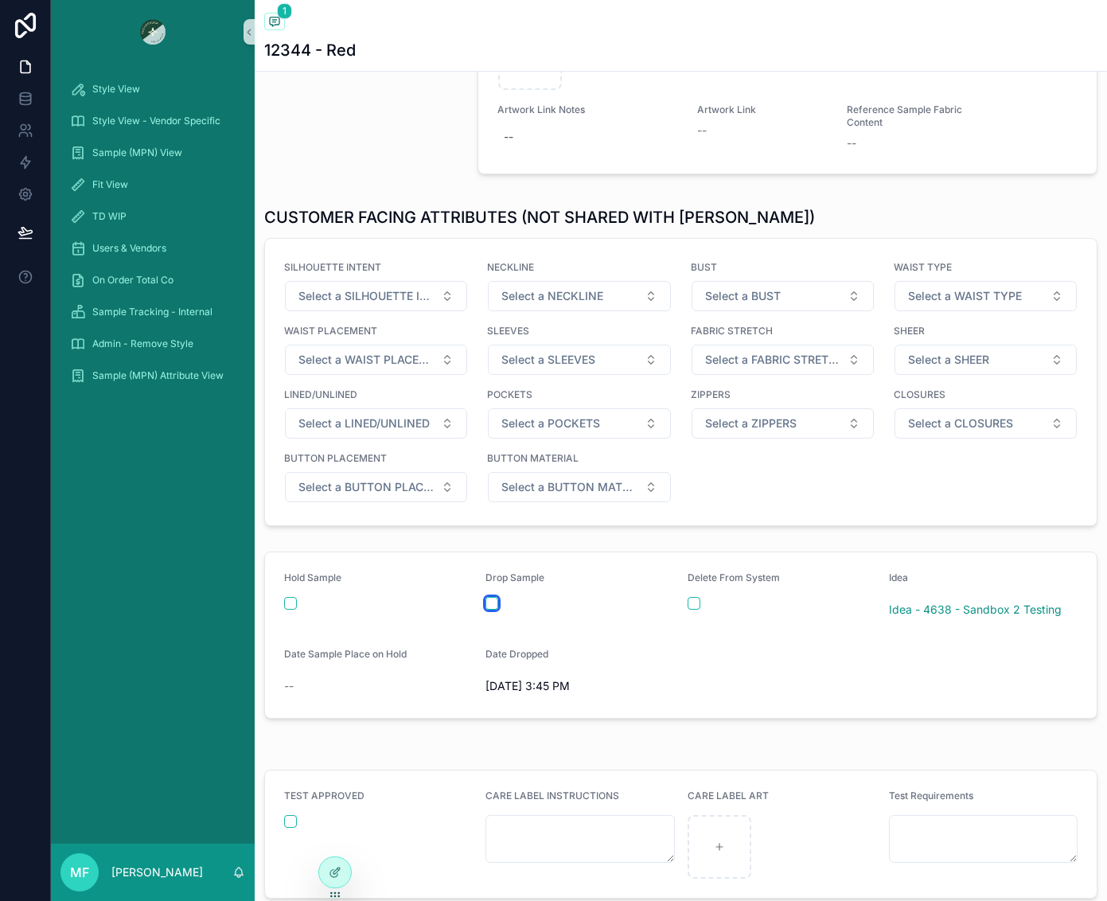
click at [490, 610] on button "scrollable content" at bounding box center [491, 603] width 13 height 13
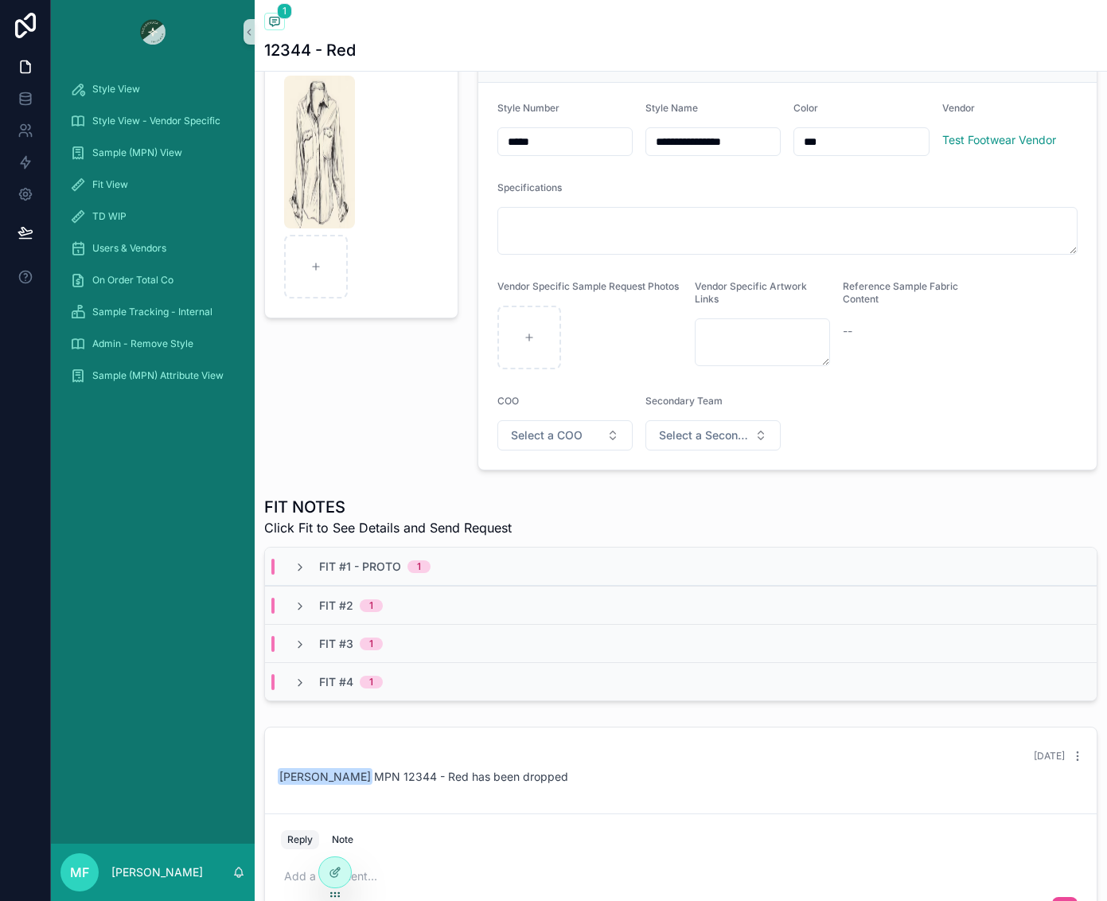
scroll to position [147, 0]
click at [297, 575] on icon "scrollable content" at bounding box center [300, 568] width 13 height 13
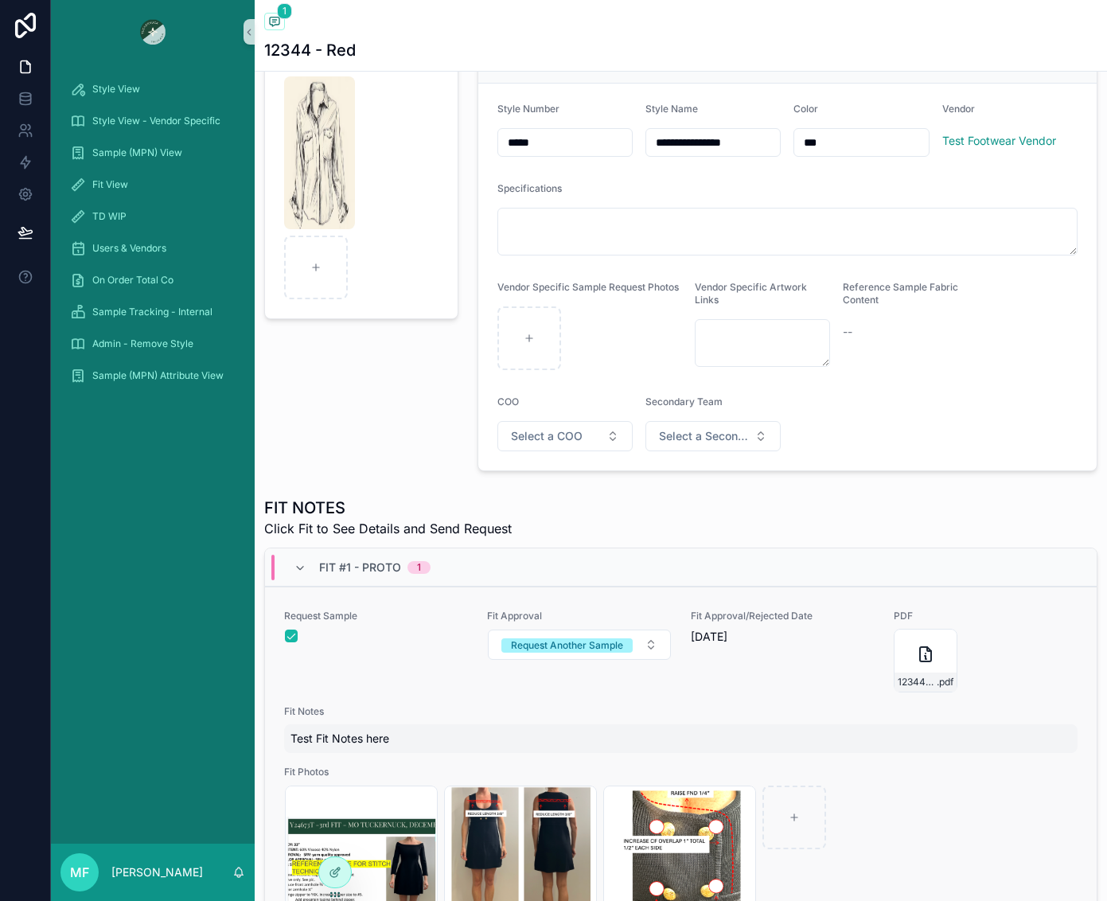
click at [766, 745] on span "Test Fit Notes here" at bounding box center [680, 739] width 781 height 16
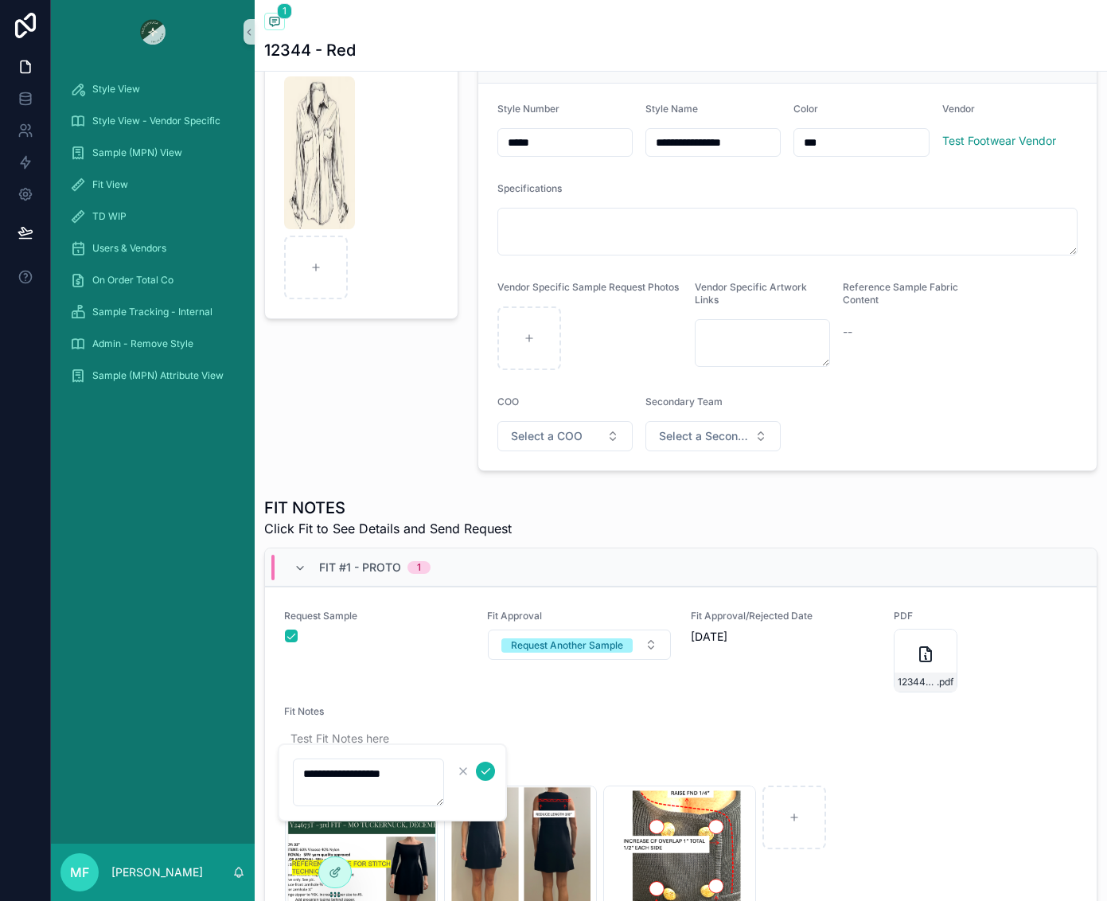
click at [793, 718] on span "Fit Notes" at bounding box center [680, 711] width 793 height 13
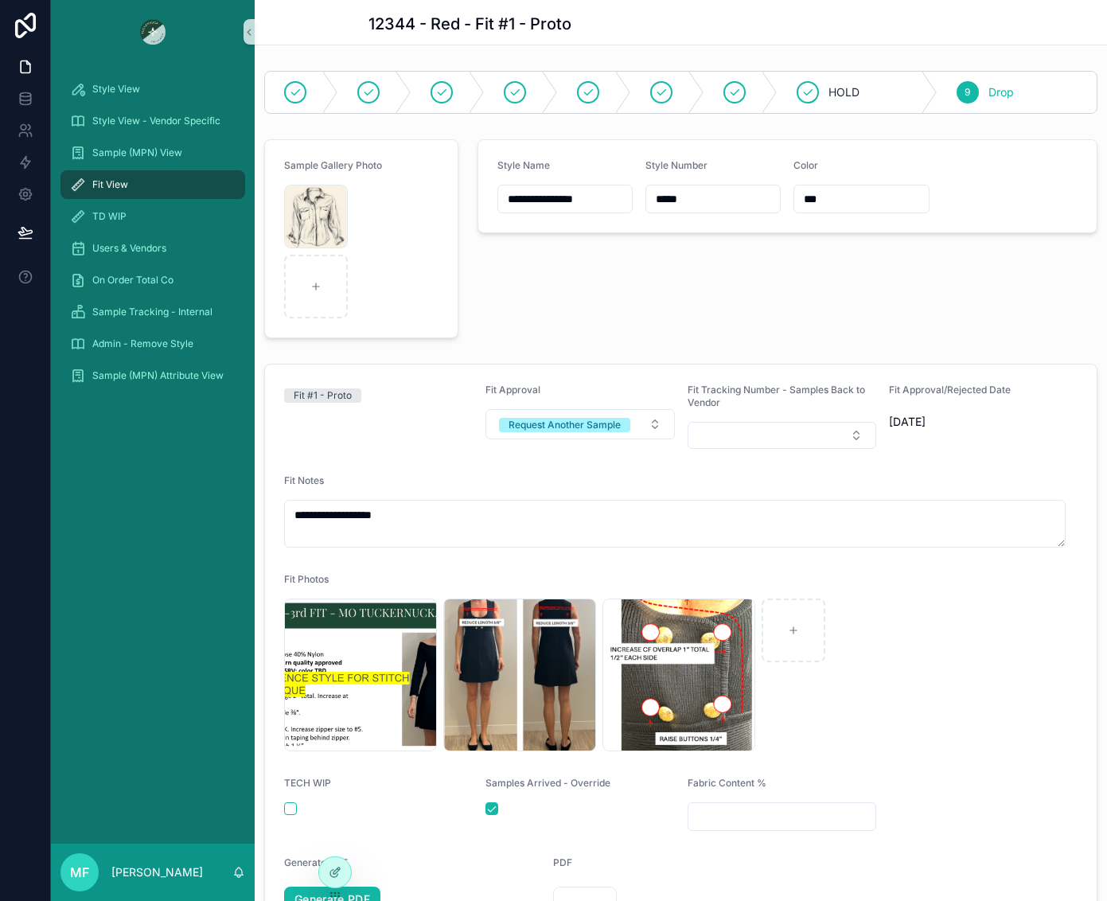
click at [99, 187] on span "Fit View" at bounding box center [110, 184] width 36 height 13
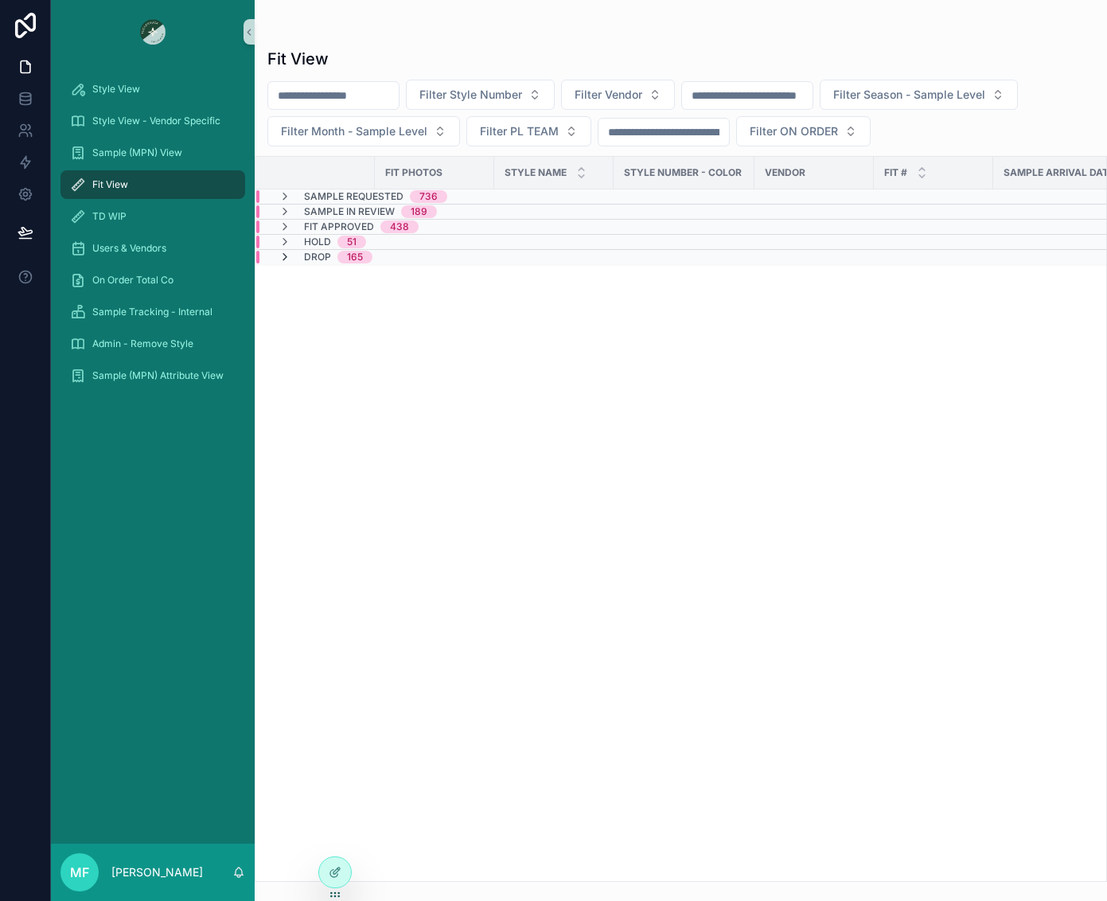
click at [289, 263] on icon "scrollable content" at bounding box center [285, 257] width 13 height 13
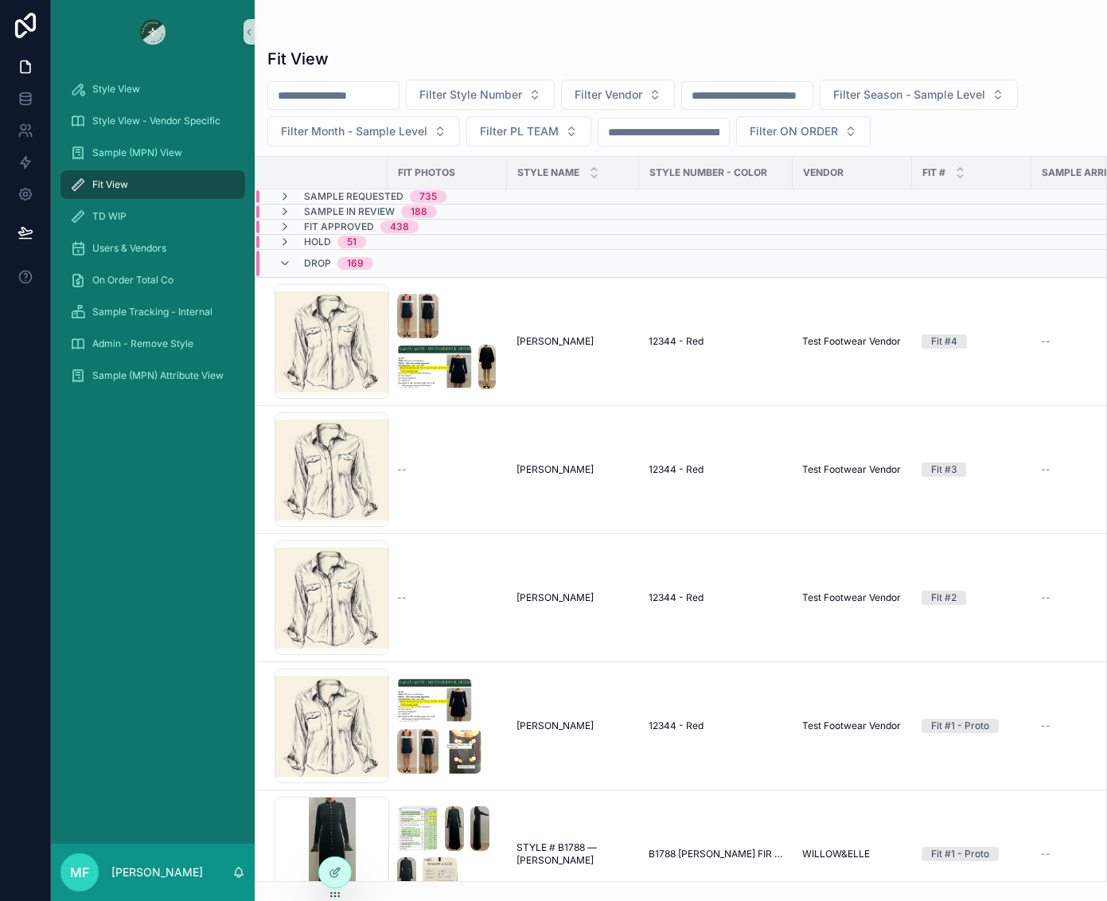
click at [375, 96] on input "scrollable content" at bounding box center [333, 95] width 131 height 22
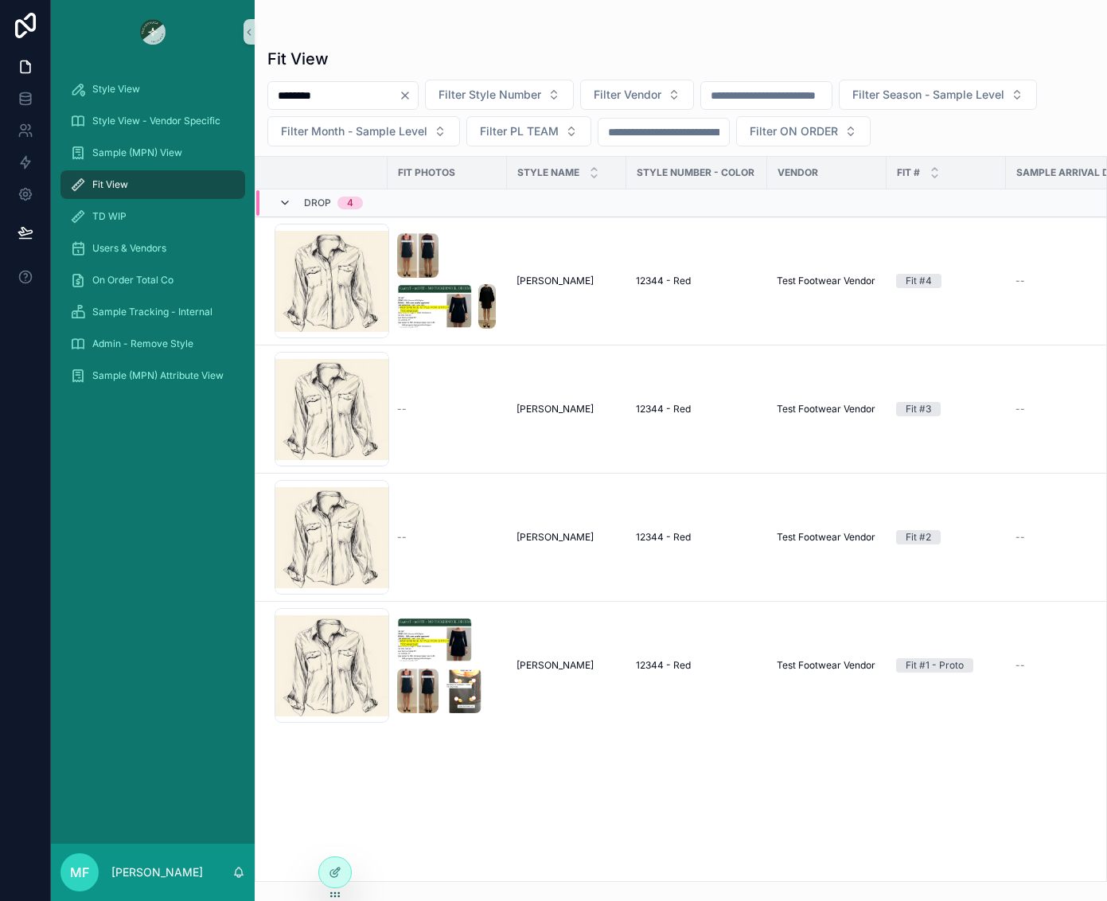
type input "********"
click at [290, 209] on icon "scrollable content" at bounding box center [285, 203] width 13 height 13
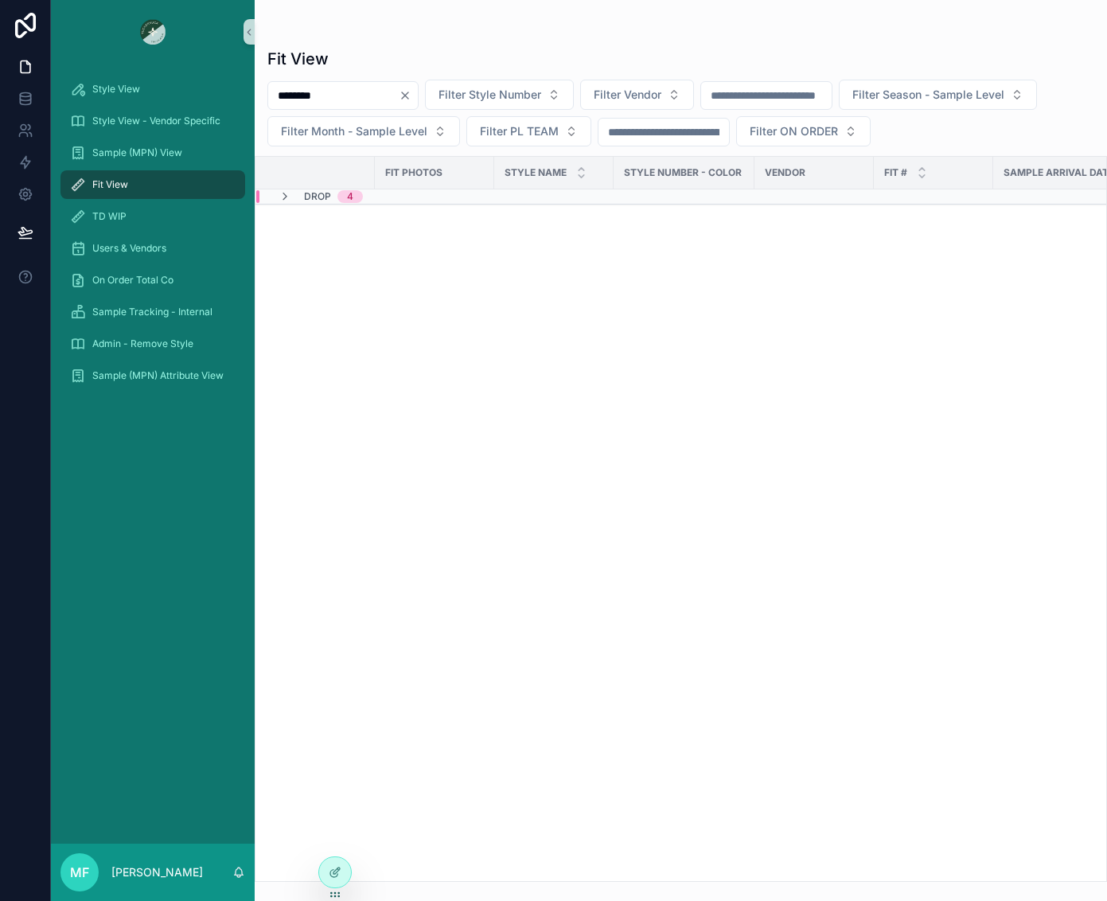
click at [122, 188] on span "Fit View" at bounding box center [110, 184] width 36 height 13
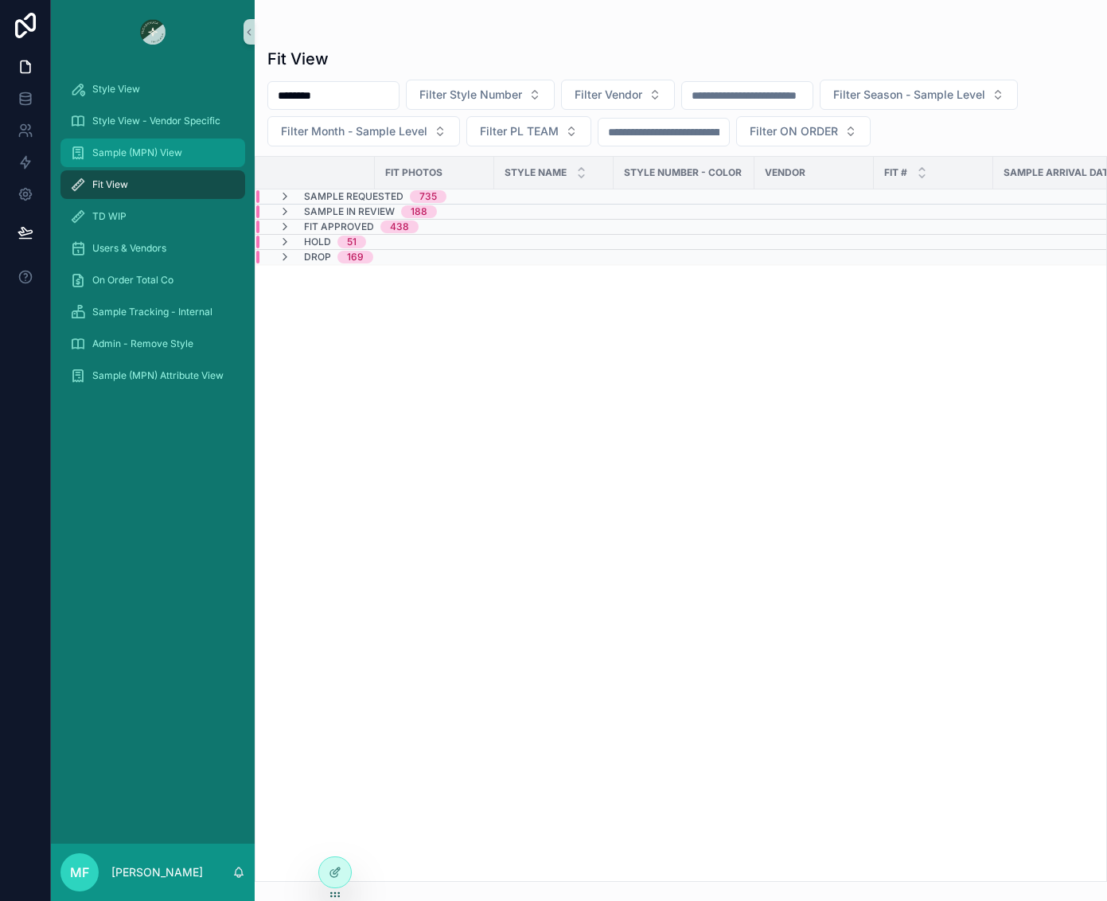
click at [119, 139] on link "Sample (MPN) View" at bounding box center [152, 152] width 185 height 29
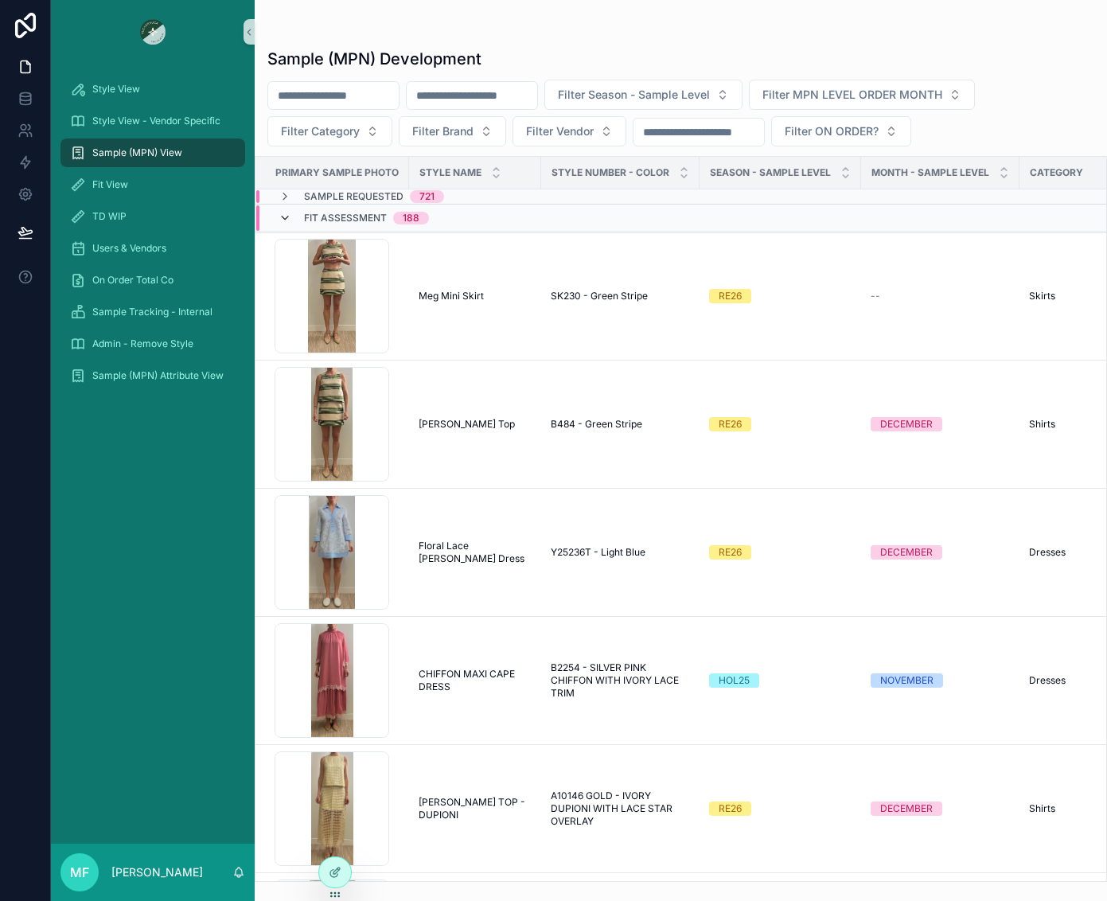
click at [288, 215] on icon "scrollable content" at bounding box center [285, 218] width 13 height 13
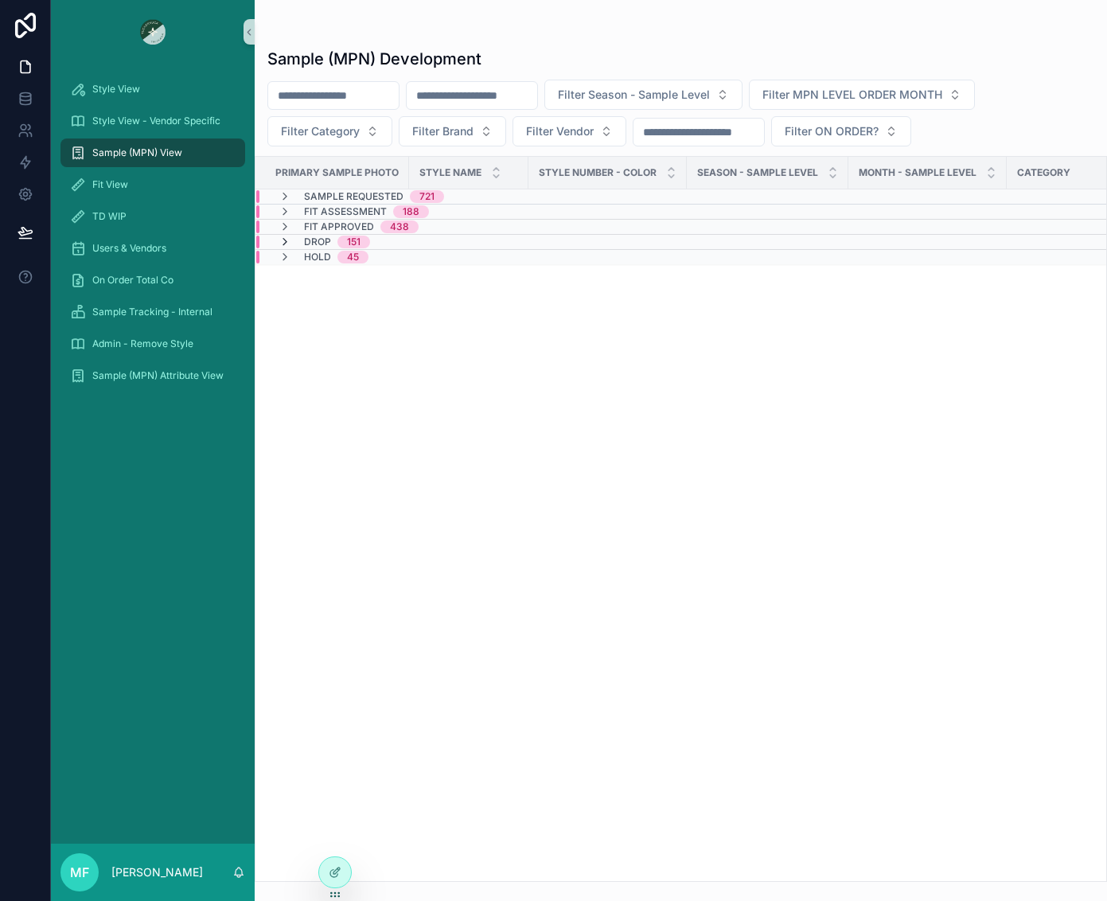
click at [289, 239] on icon "scrollable content" at bounding box center [285, 242] width 13 height 13
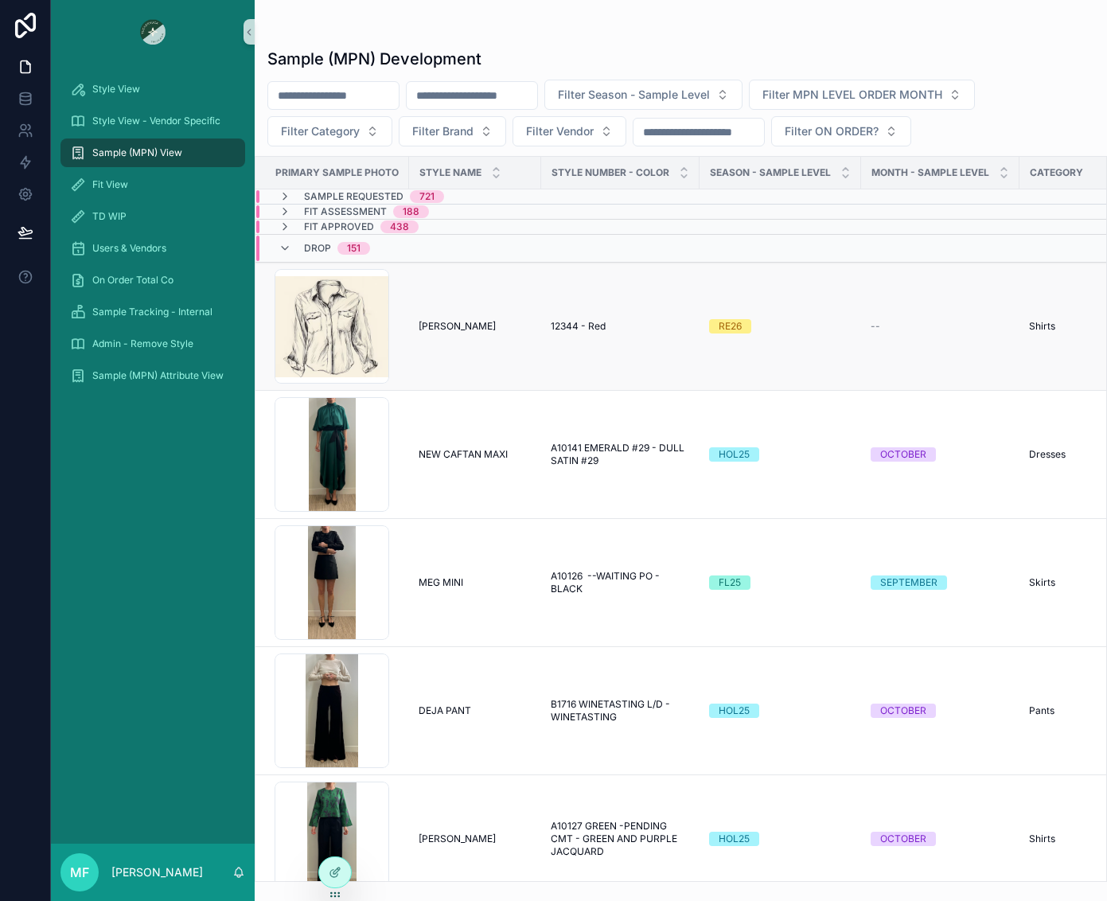
click at [502, 314] on td "Michelle Testing Michelle Testing" at bounding box center [475, 327] width 132 height 128
click at [492, 325] on div "Michelle Testing Michelle Testing" at bounding box center [475, 326] width 113 height 13
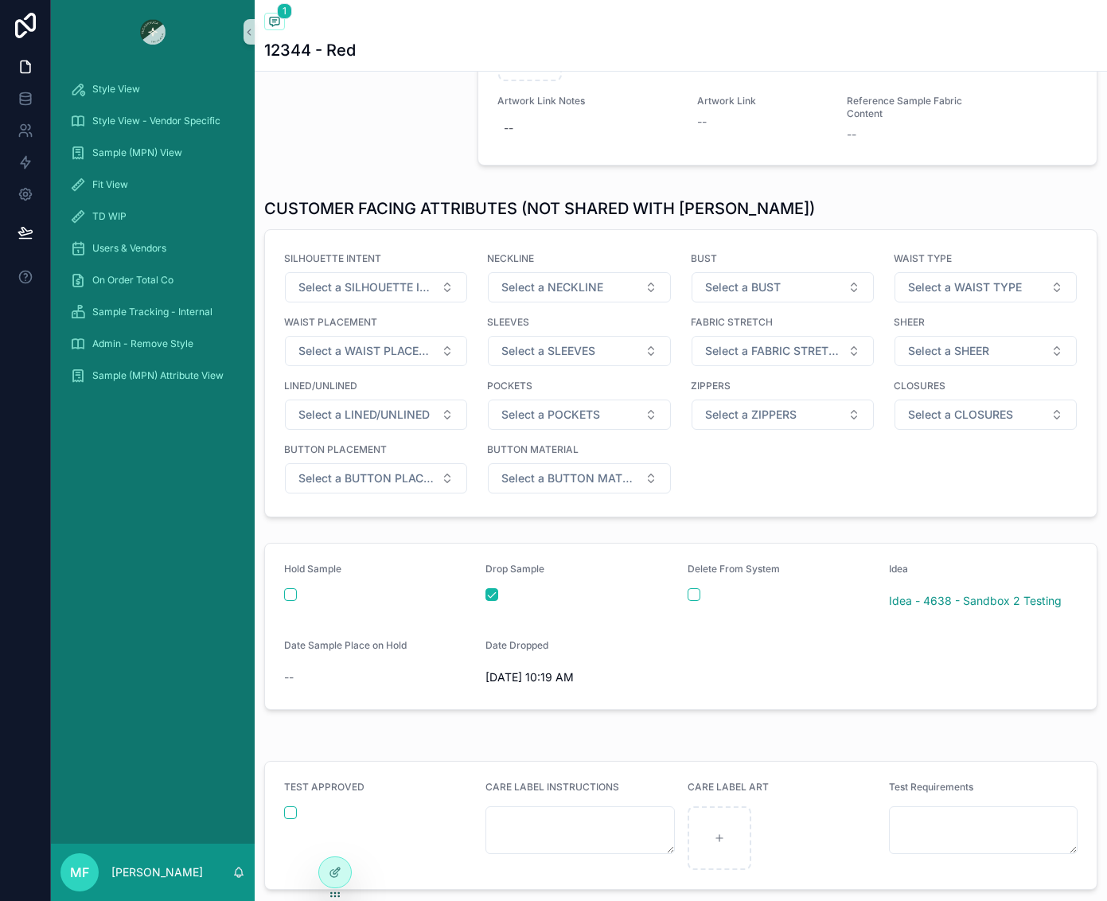
scroll to position [2546, 0]
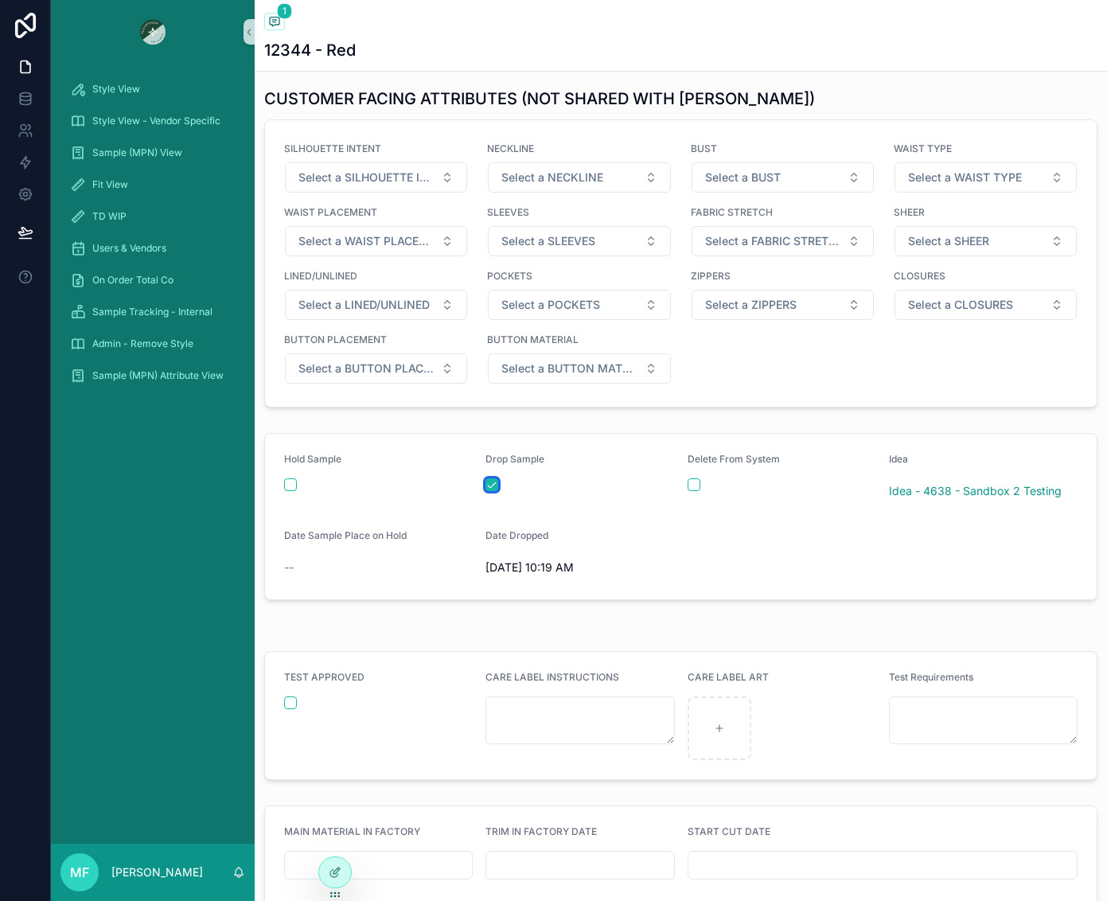
click at [493, 491] on button "scrollable content" at bounding box center [491, 484] width 13 height 13
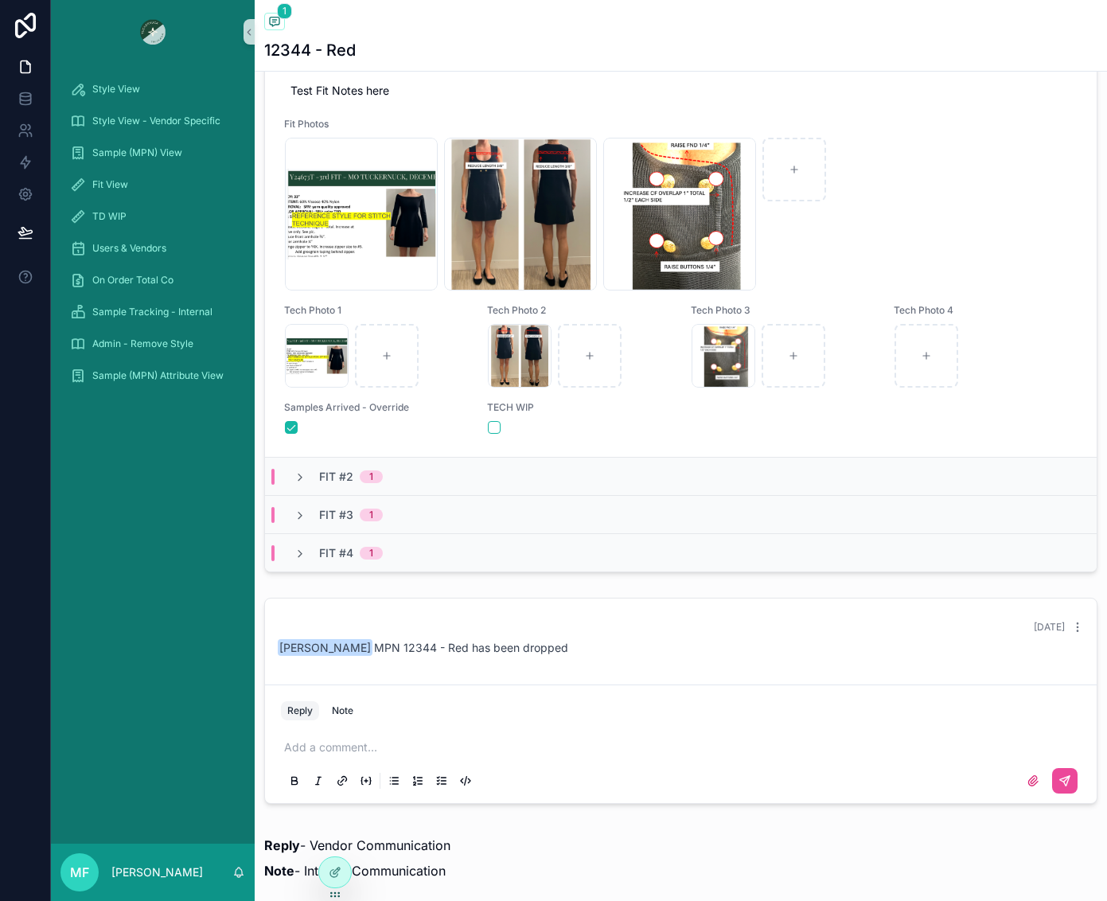
scroll to position [796, 0]
click at [298, 559] on icon "scrollable content" at bounding box center [300, 553] width 13 height 13
click at [296, 559] on icon "scrollable content" at bounding box center [300, 553] width 13 height 13
click at [300, 559] on icon "scrollable content" at bounding box center [300, 553] width 13 height 13
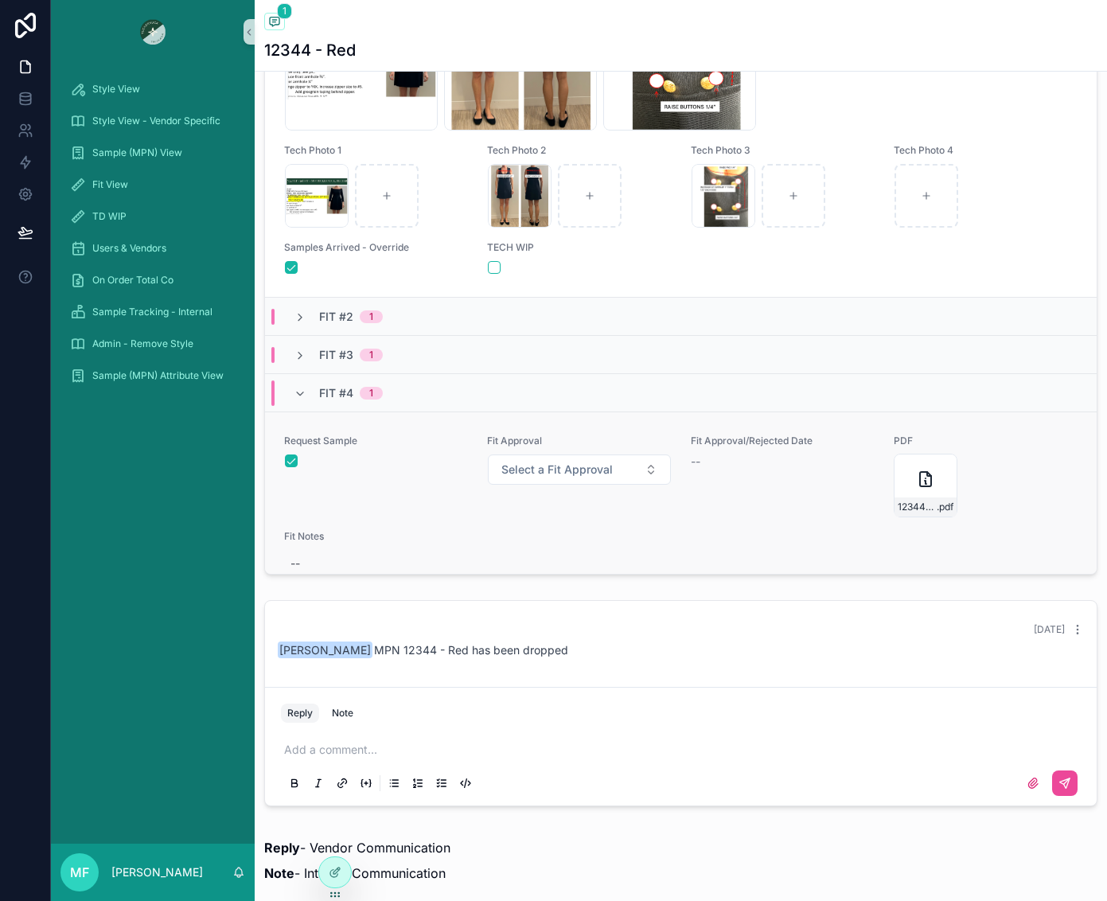
scroll to position [477, 0]
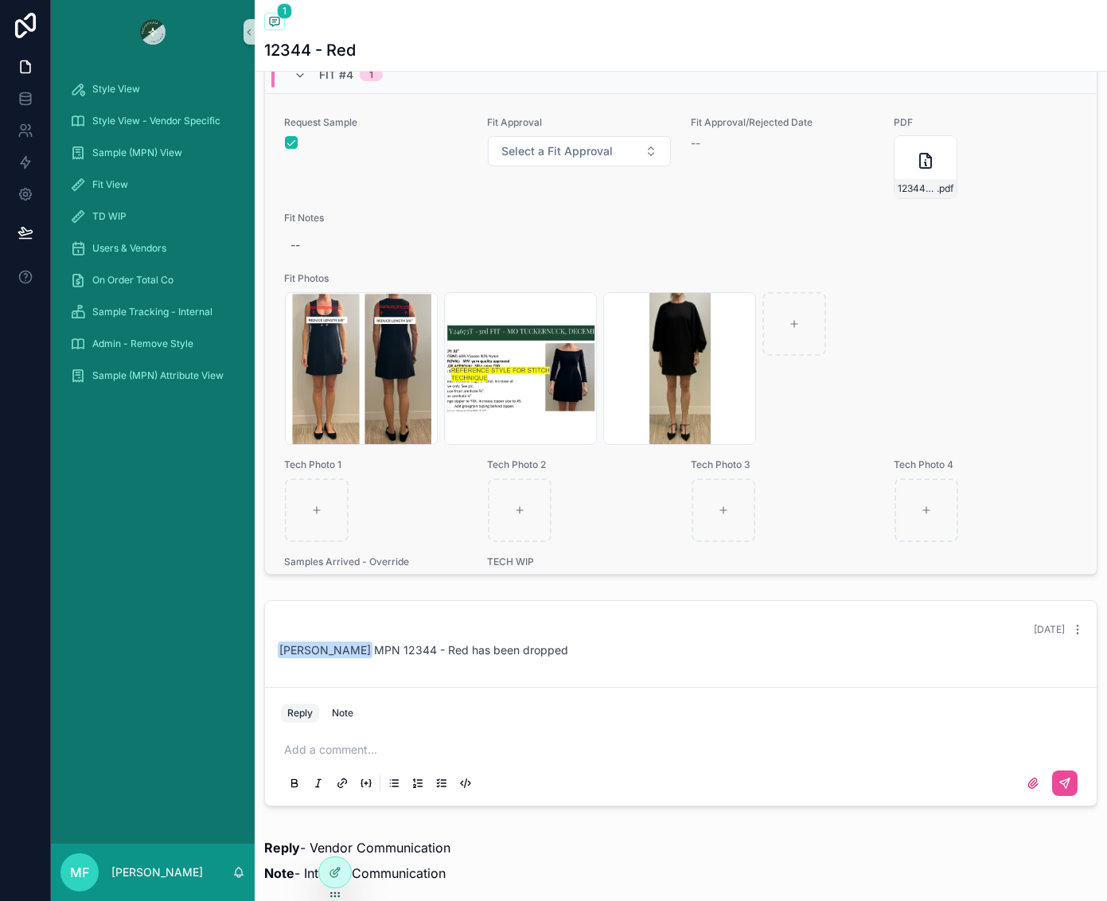
click at [932, 320] on div "Screenshot-2025-07-28-at-3.15.46-PM .png Screenshot-2025-07-28-at-3.15.41-PM .p…" at bounding box center [681, 368] width 792 height 153
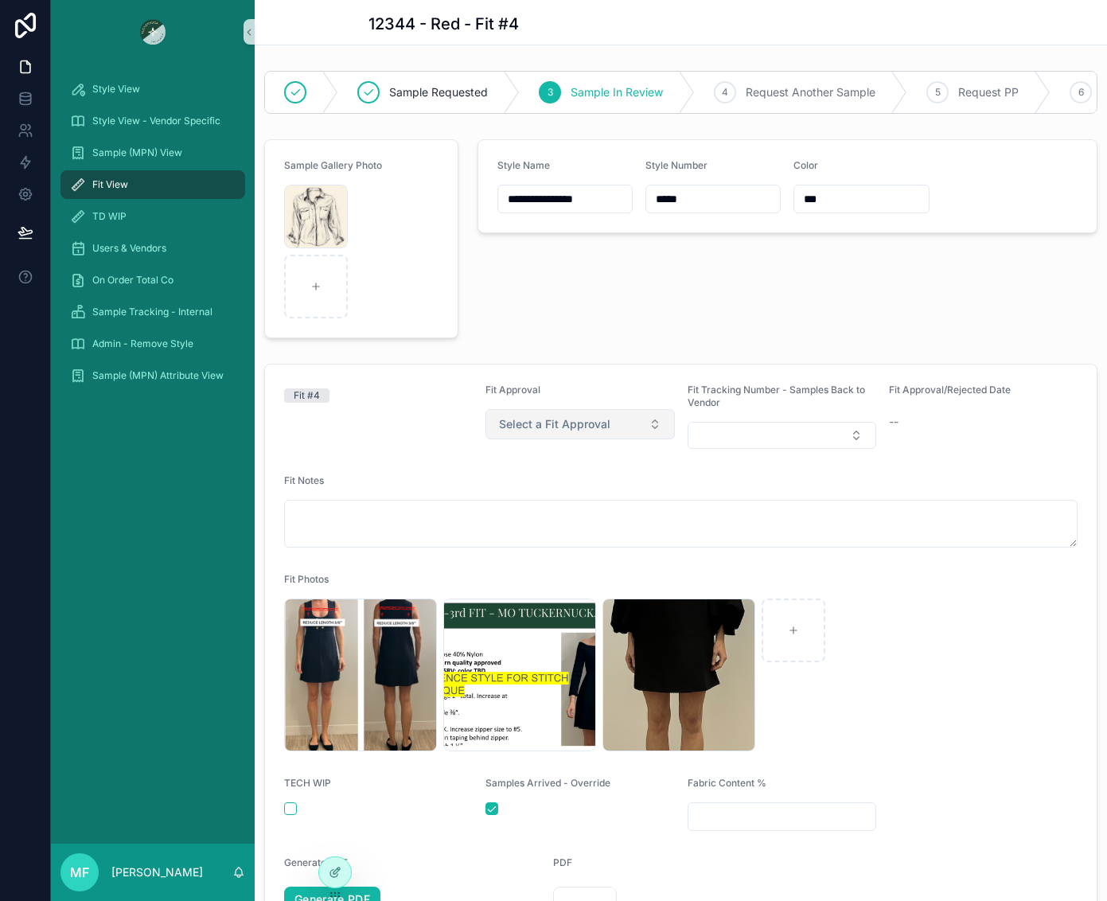
click at [560, 432] on span "Select a Fit Approval" at bounding box center [554, 424] width 111 height 16
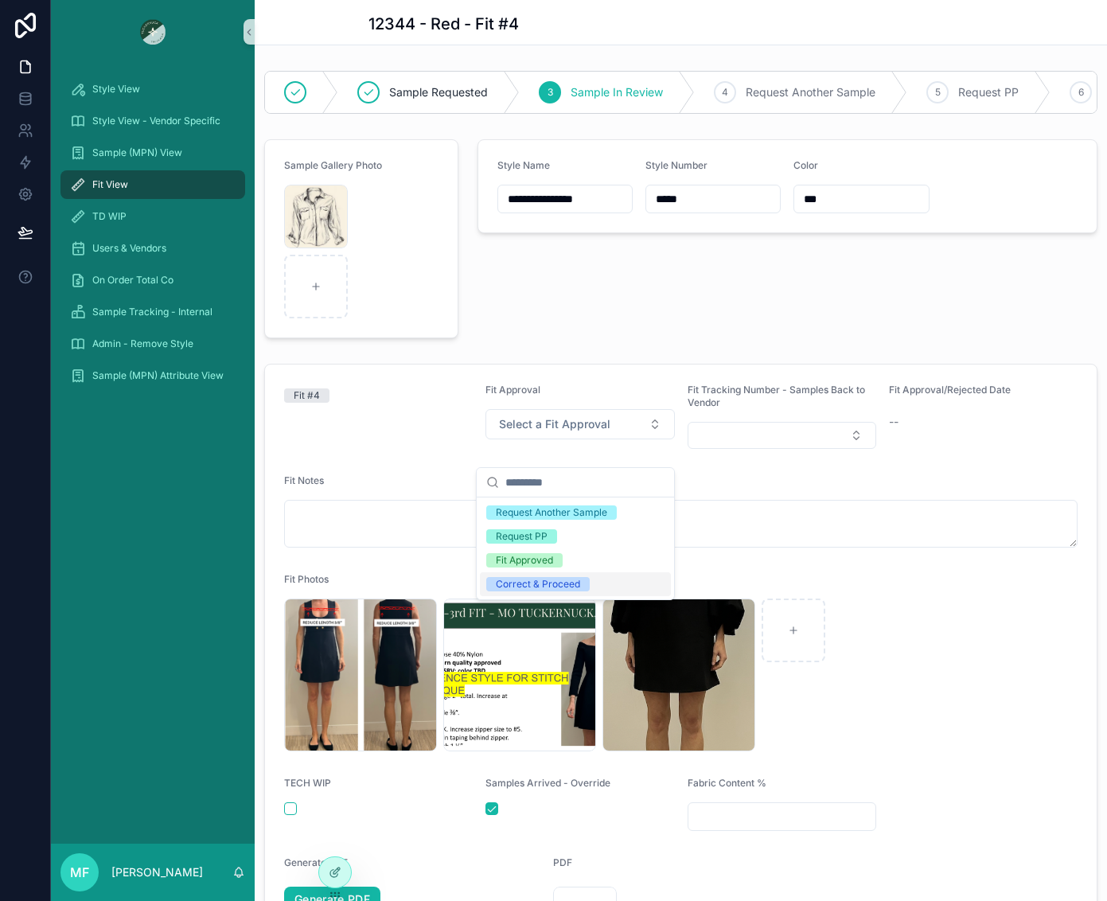
click at [575, 581] on div "Correct & Proceed" at bounding box center [538, 584] width 84 height 14
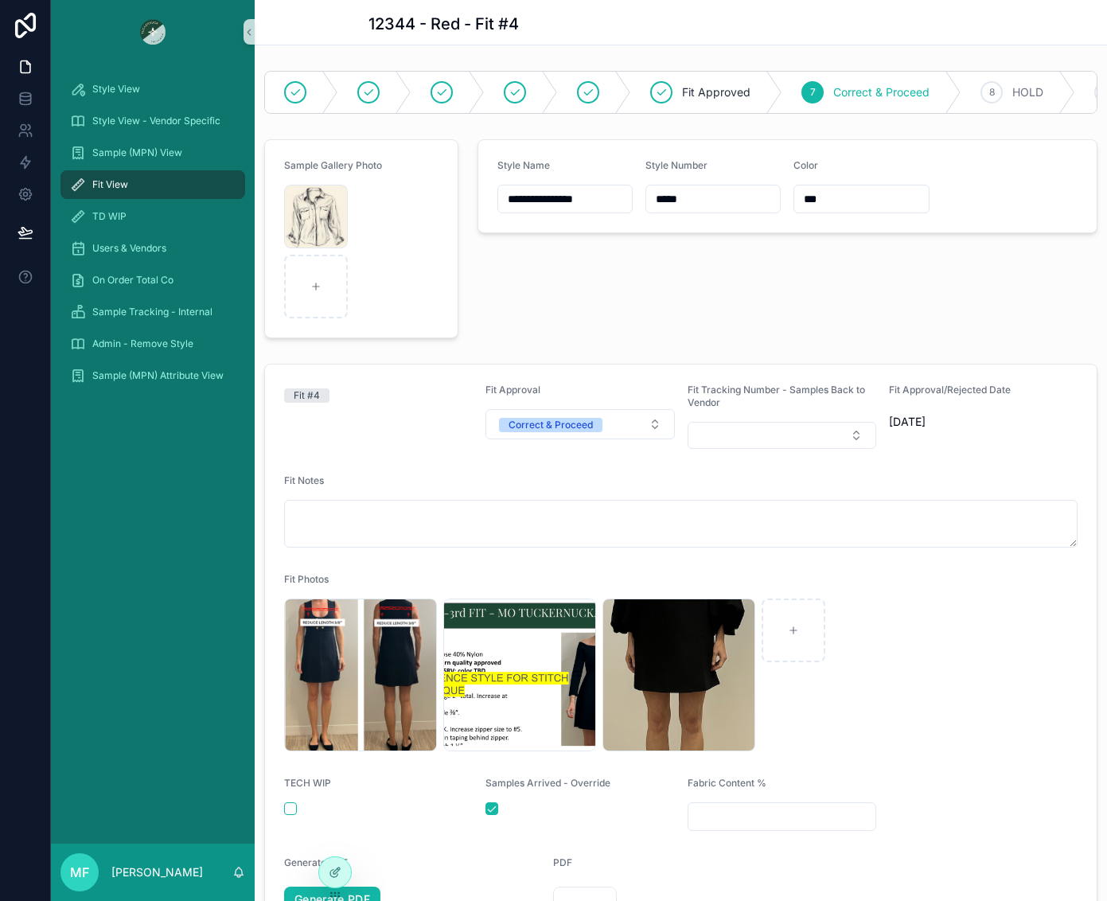
click at [155, 181] on div "Fit View" at bounding box center [153, 184] width 166 height 25
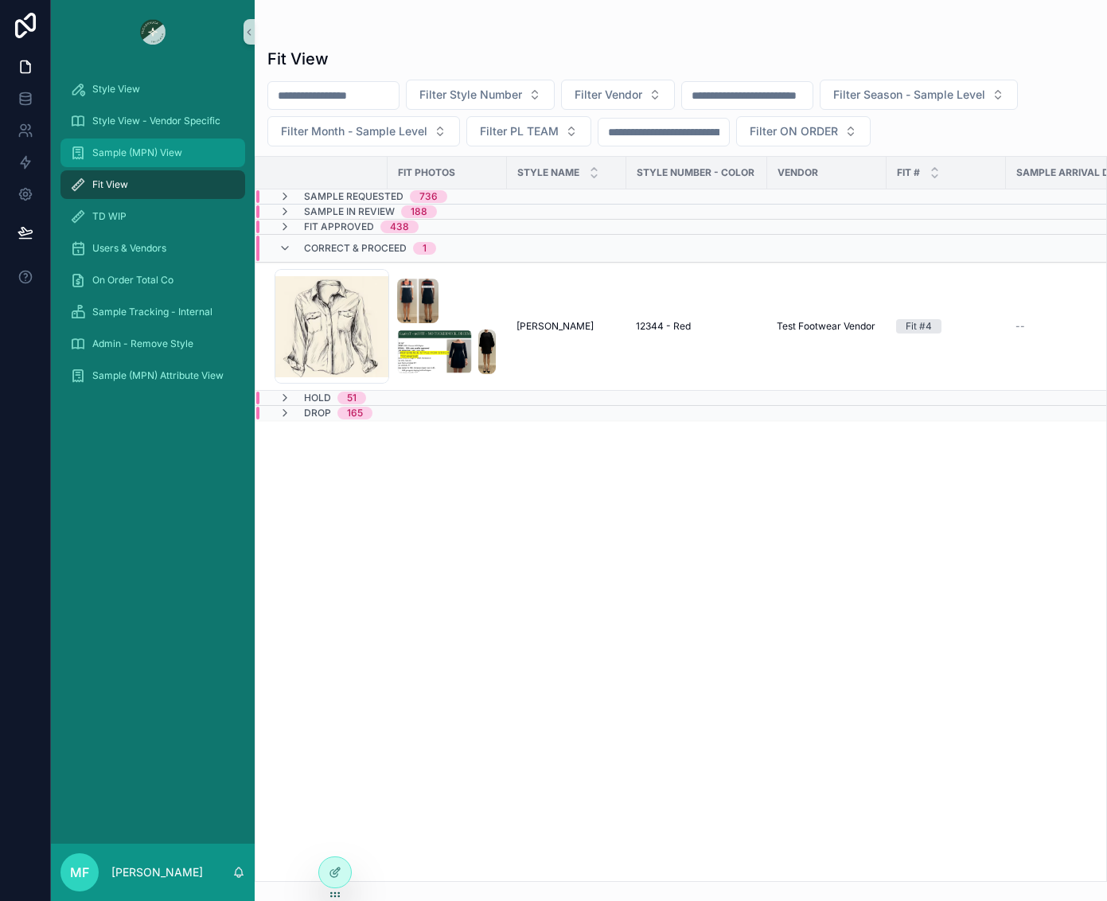
click at [146, 157] on span "Sample (MPN) View" at bounding box center [137, 152] width 90 height 13
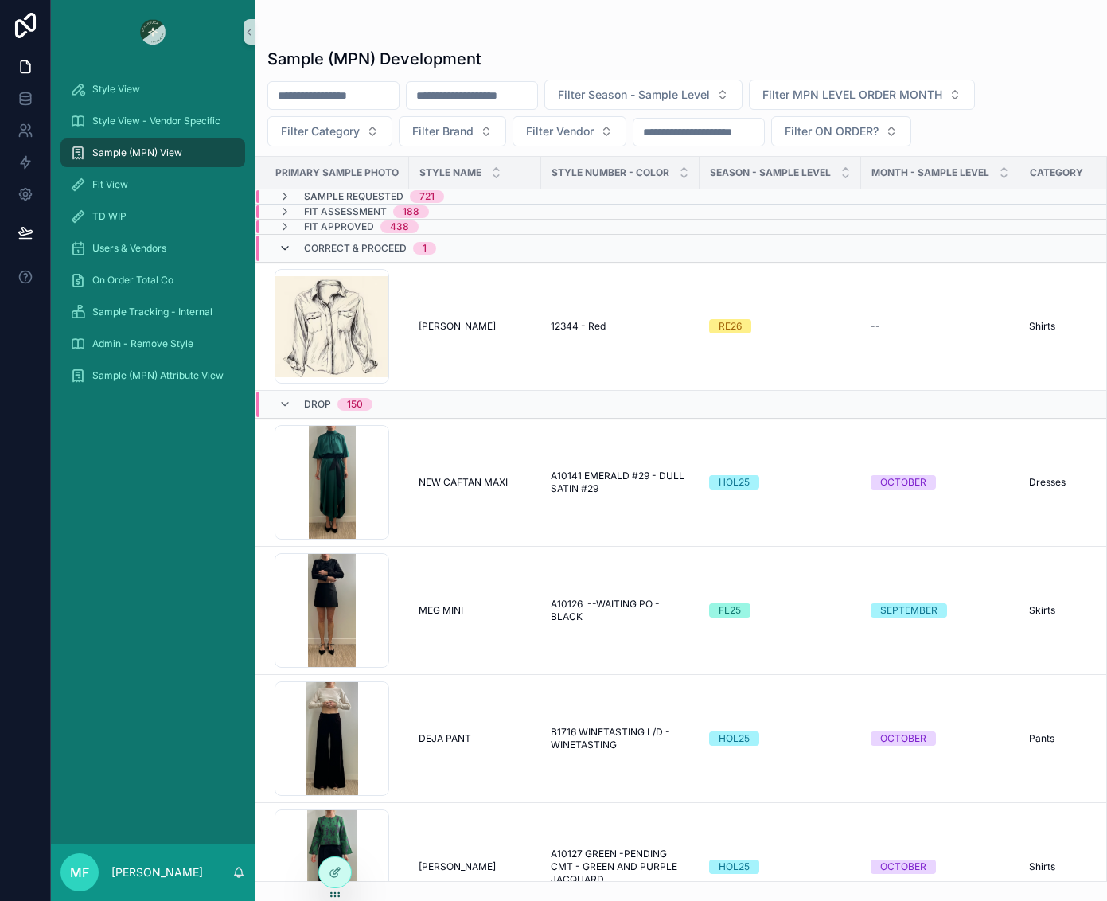
click at [285, 248] on icon "scrollable content" at bounding box center [285, 248] width 13 height 13
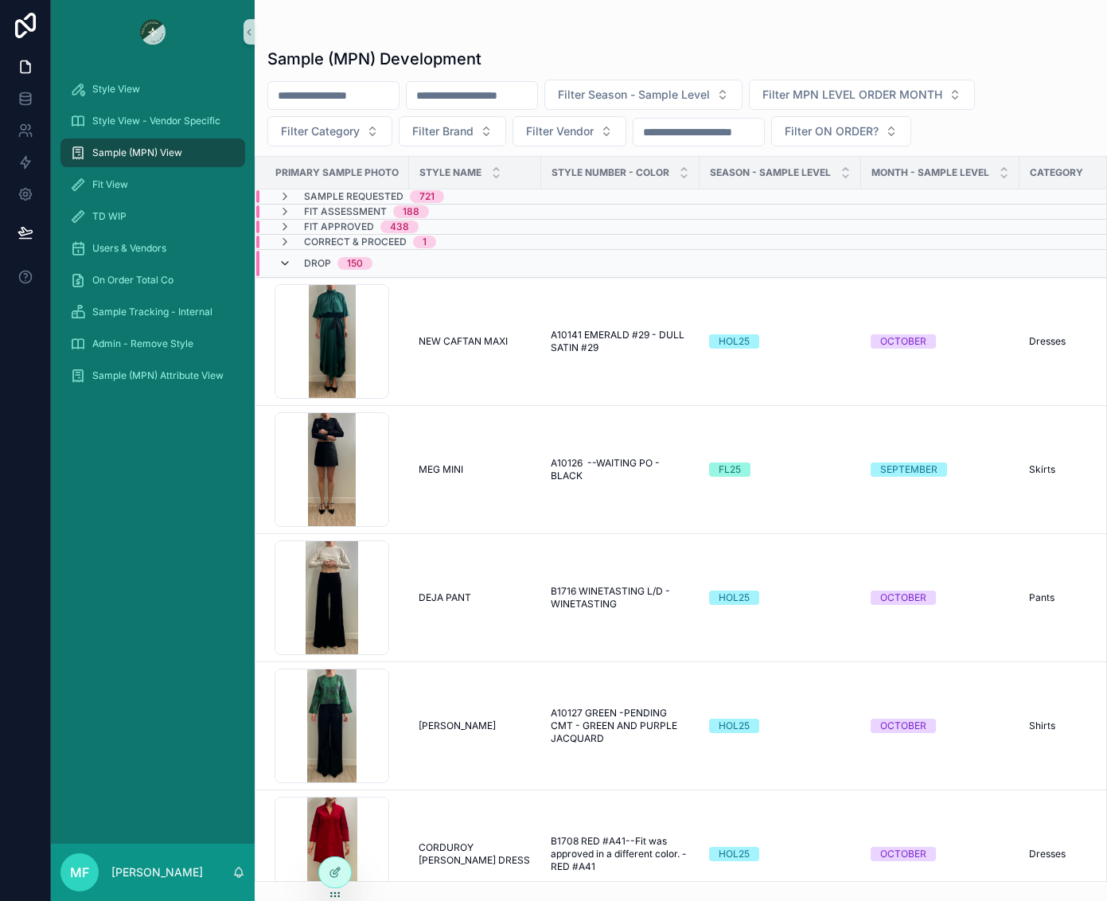
click at [282, 259] on icon "scrollable content" at bounding box center [285, 263] width 13 height 13
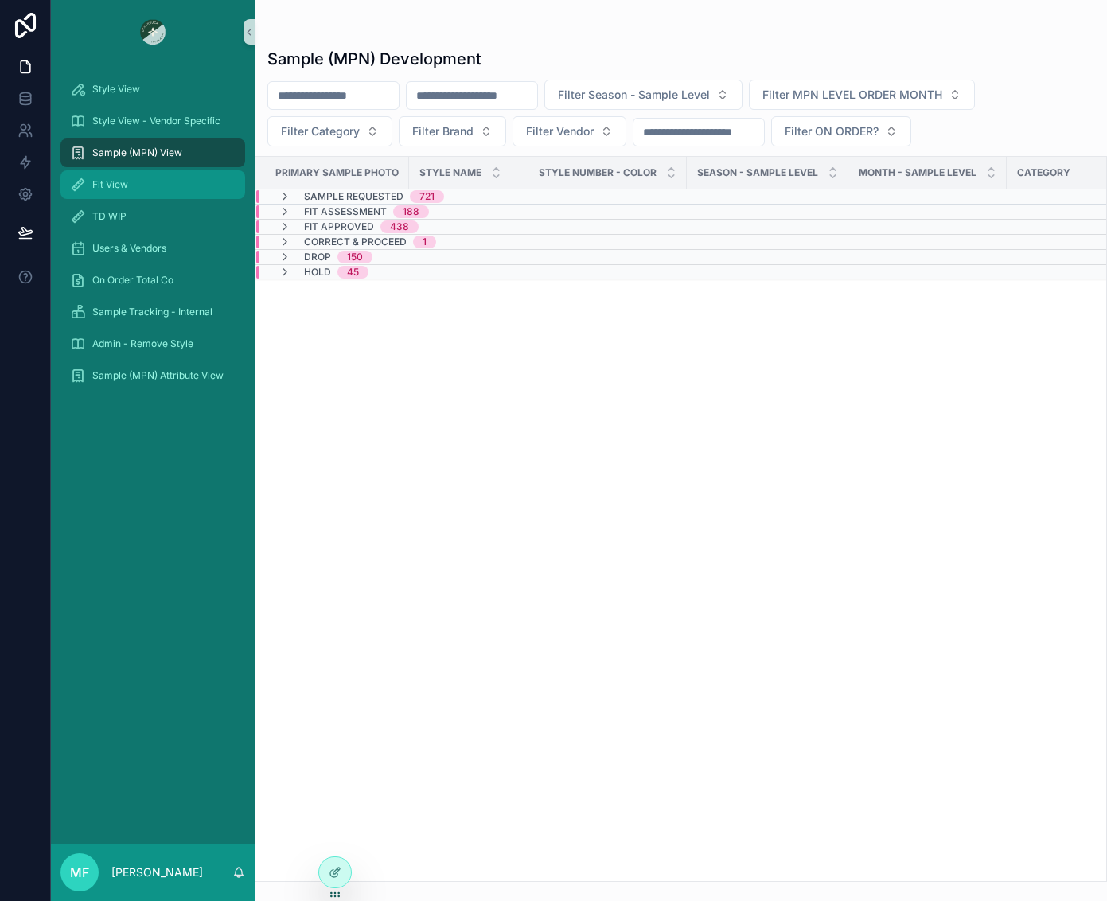
click at [134, 180] on div "Fit View" at bounding box center [153, 184] width 166 height 25
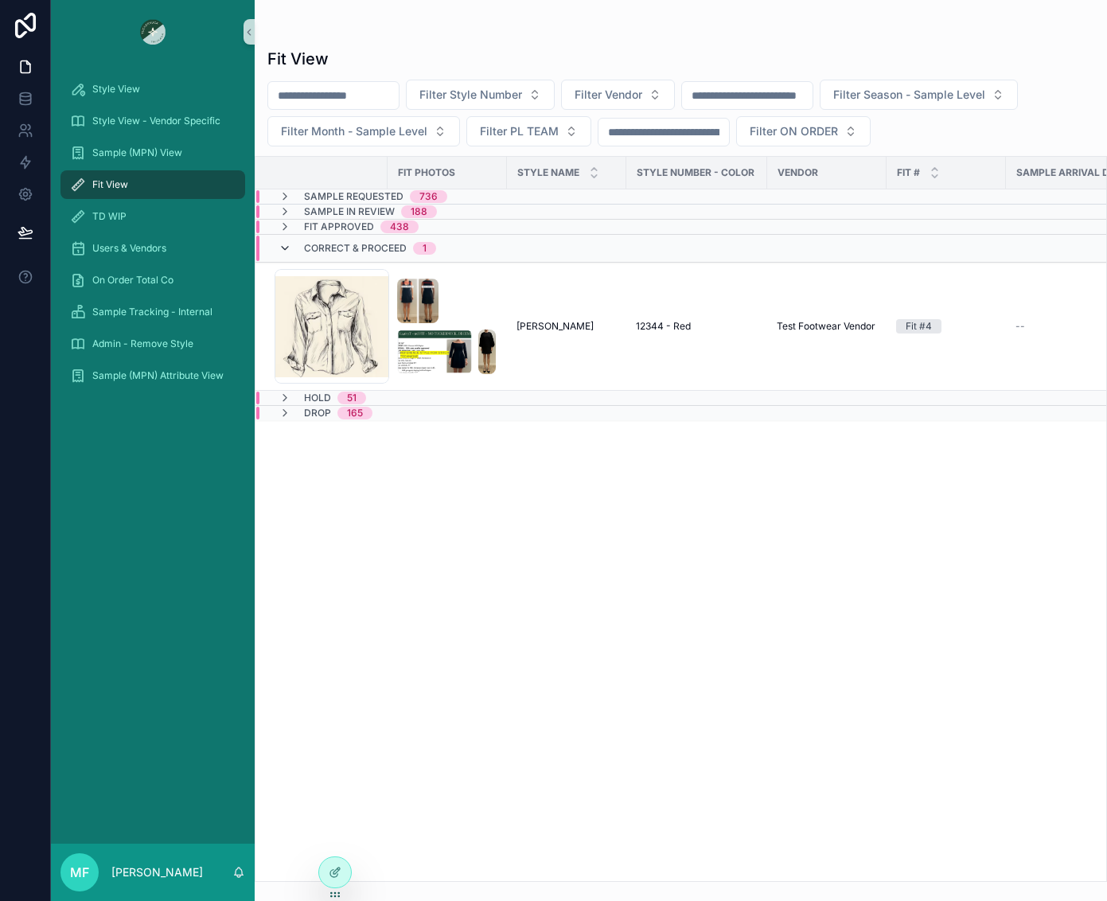
click at [285, 255] on icon "scrollable content" at bounding box center [285, 248] width 13 height 13
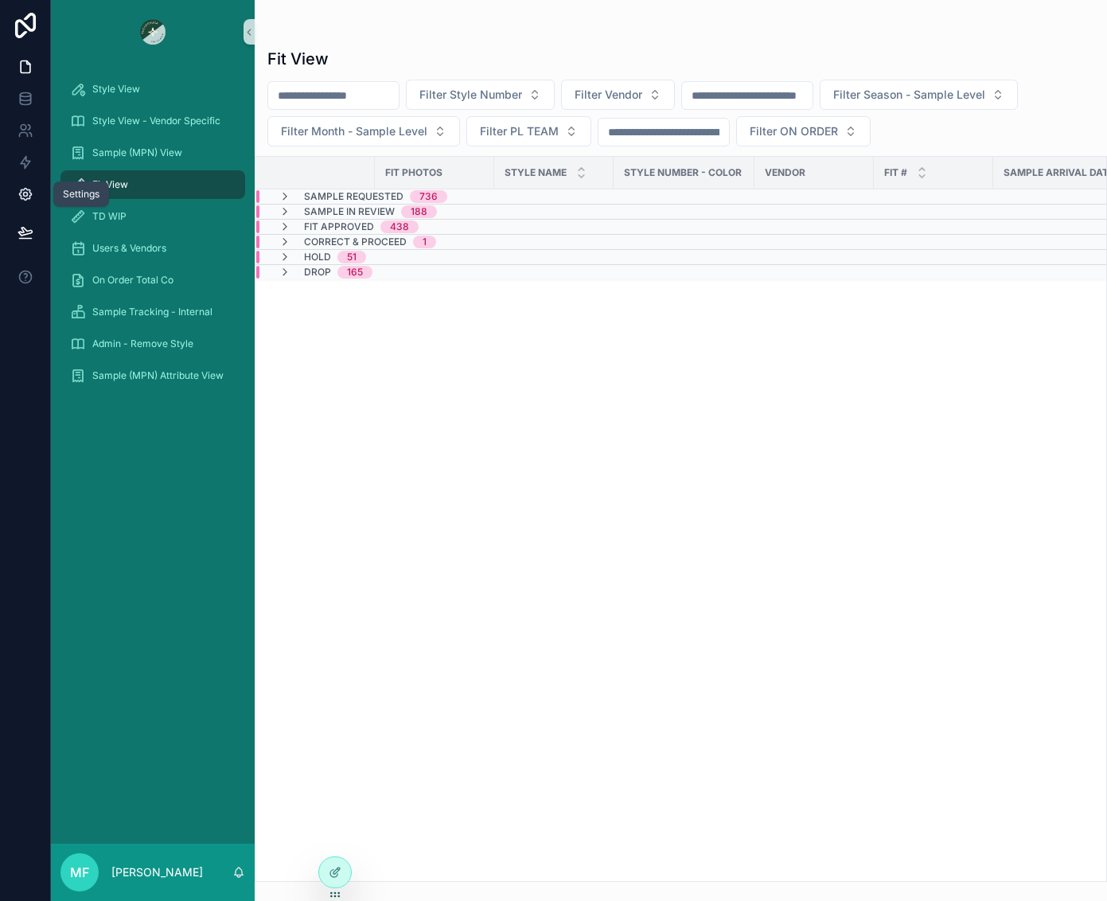
click at [36, 189] on link at bounding box center [25, 194] width 50 height 32
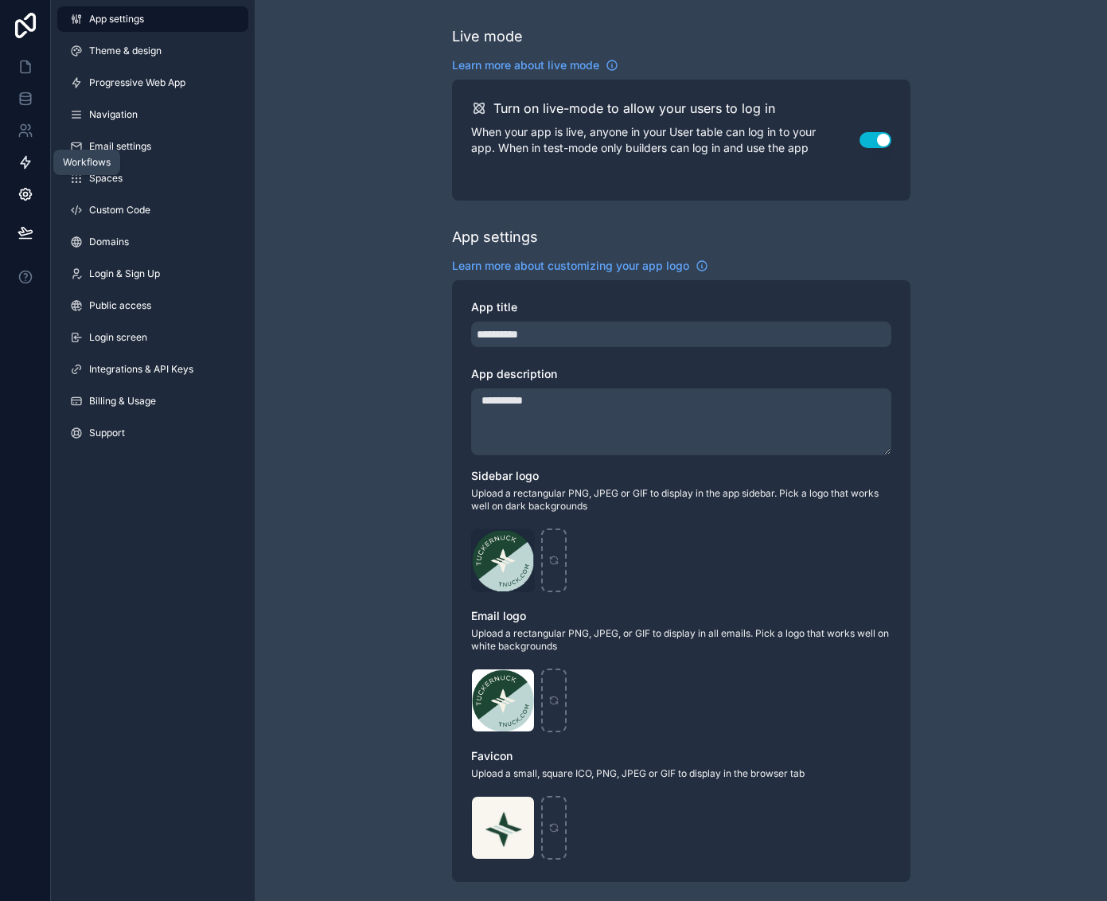
click at [31, 163] on icon at bounding box center [26, 162] width 16 height 16
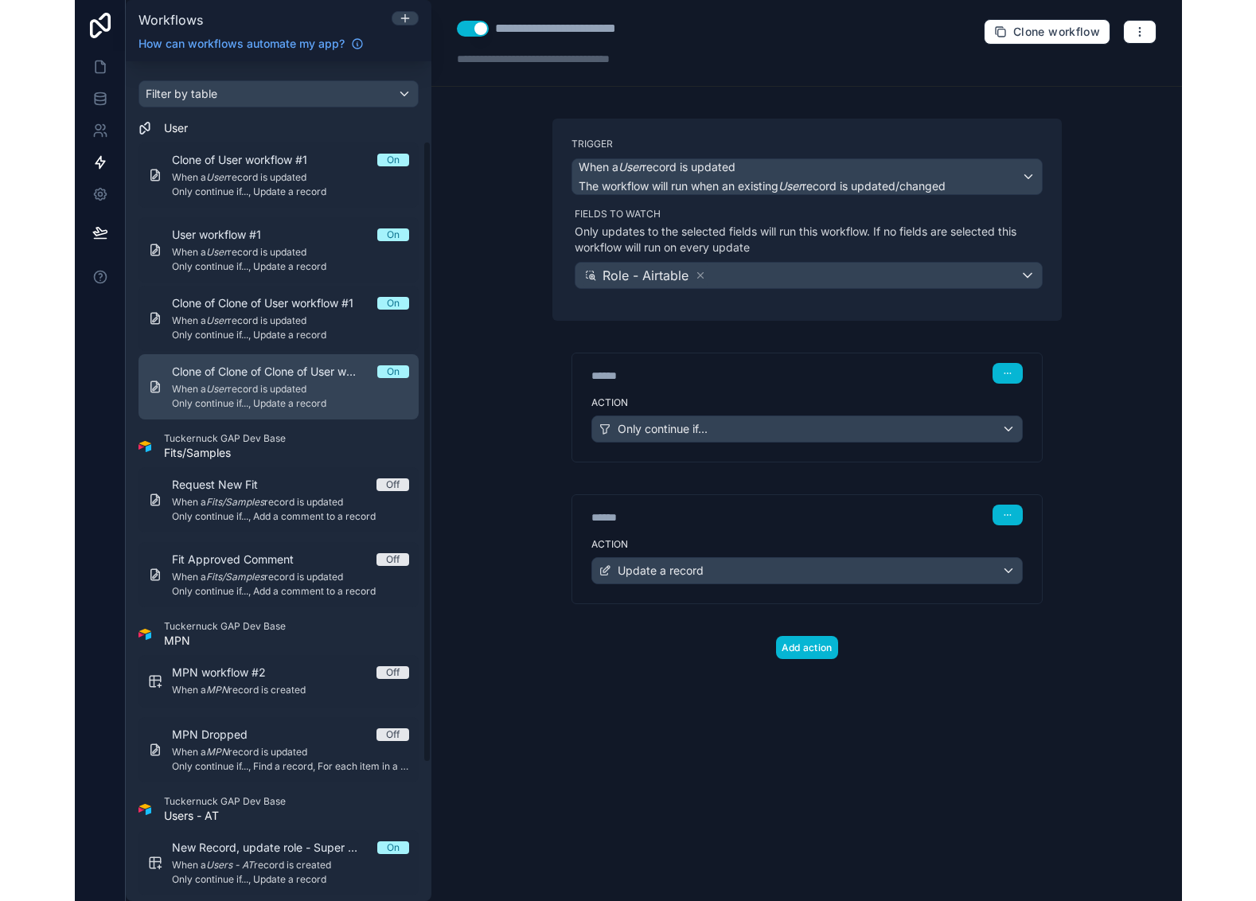
scroll to position [159, 0]
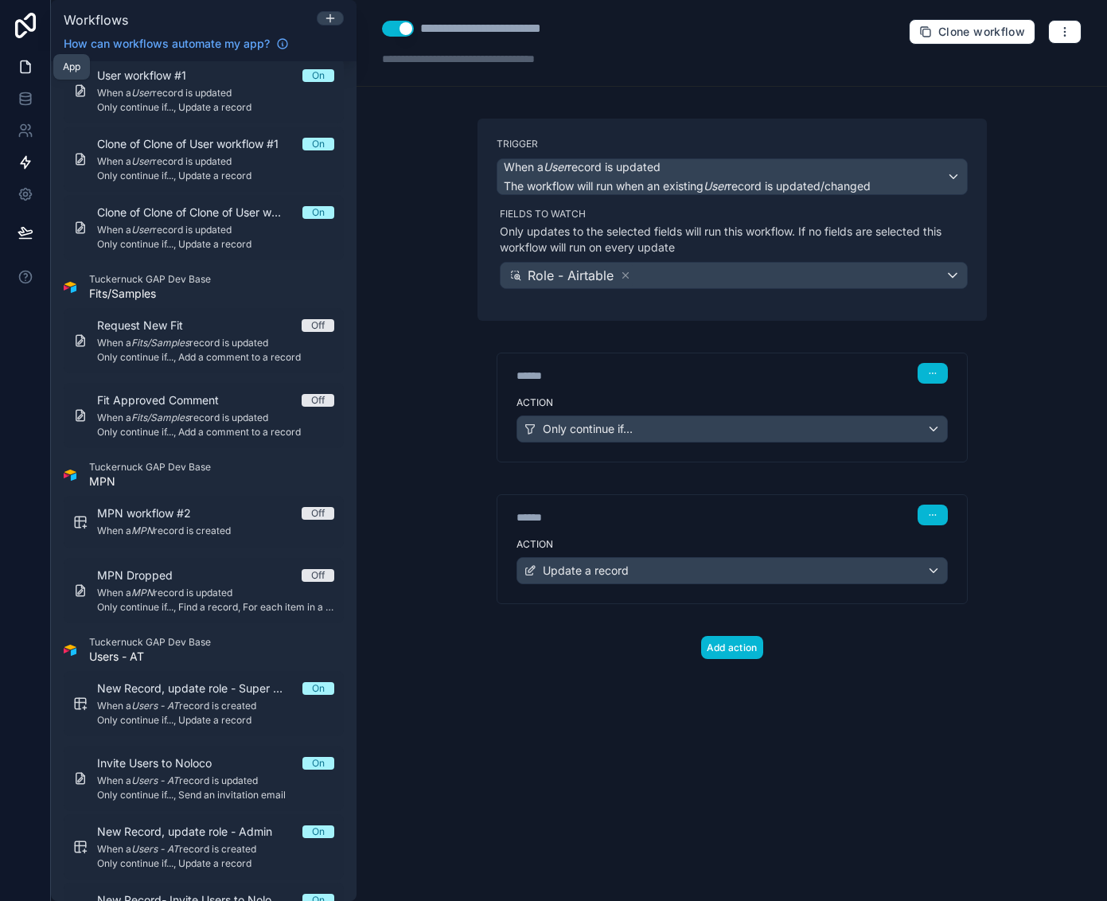
click at [25, 65] on icon at bounding box center [26, 67] width 16 height 16
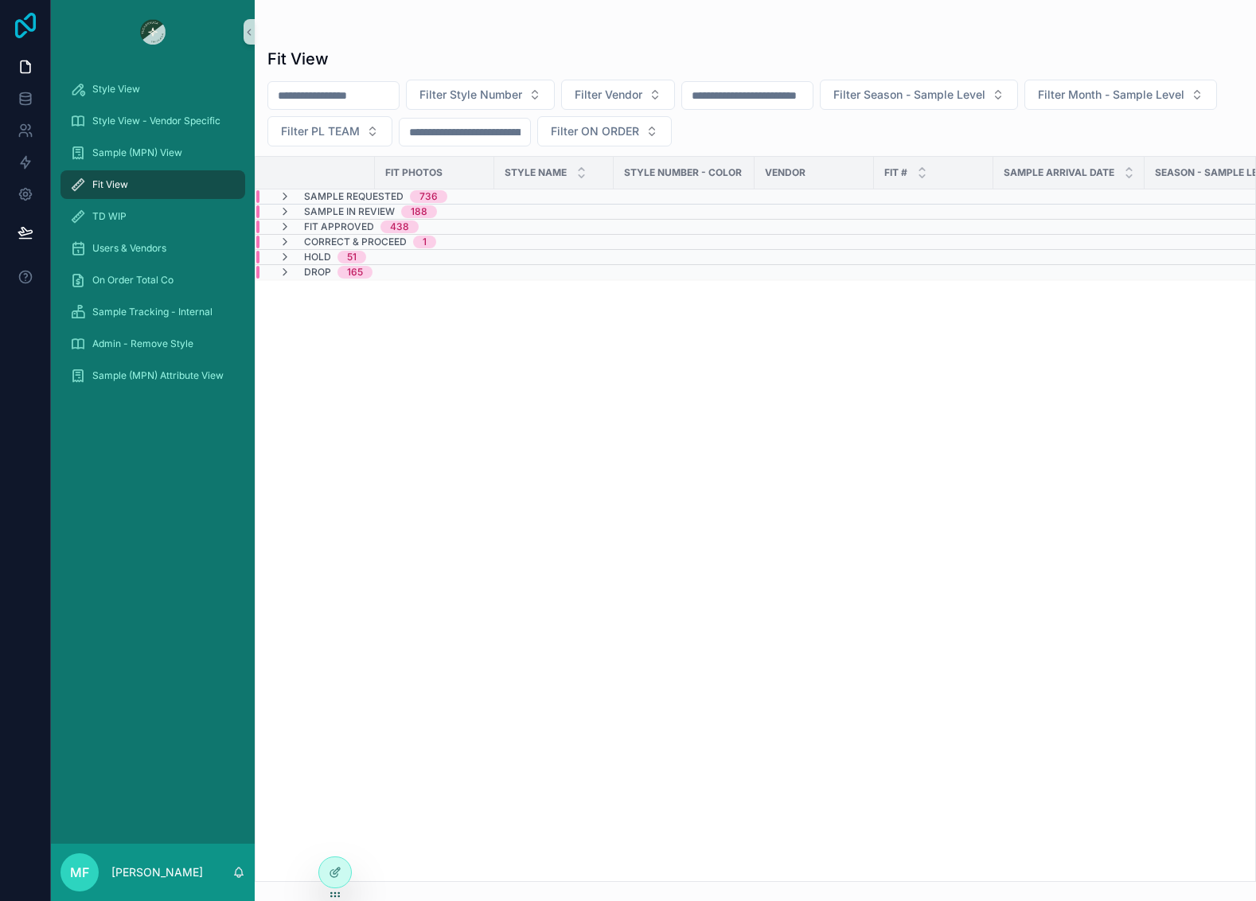
click at [19, 31] on icon at bounding box center [26, 25] width 32 height 25
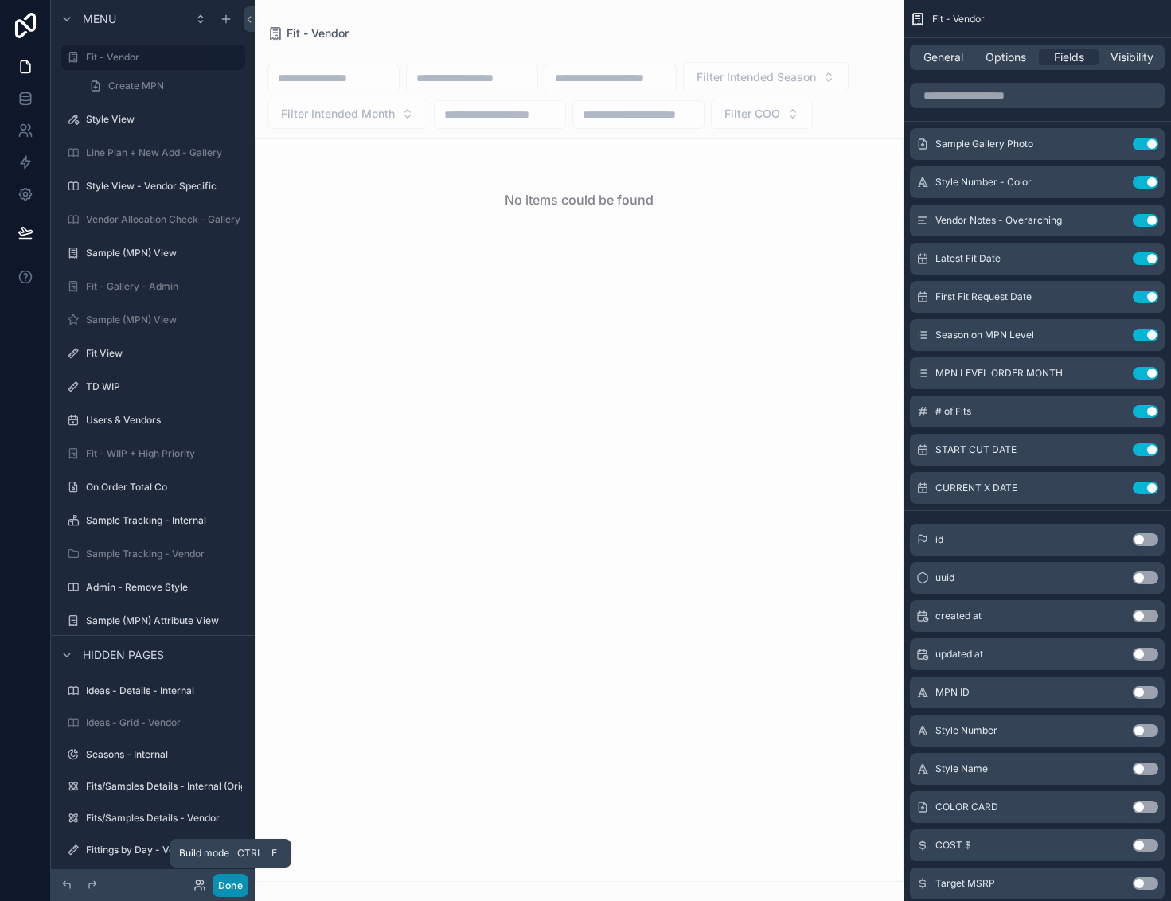
click at [227, 886] on button "Done" at bounding box center [230, 885] width 36 height 23
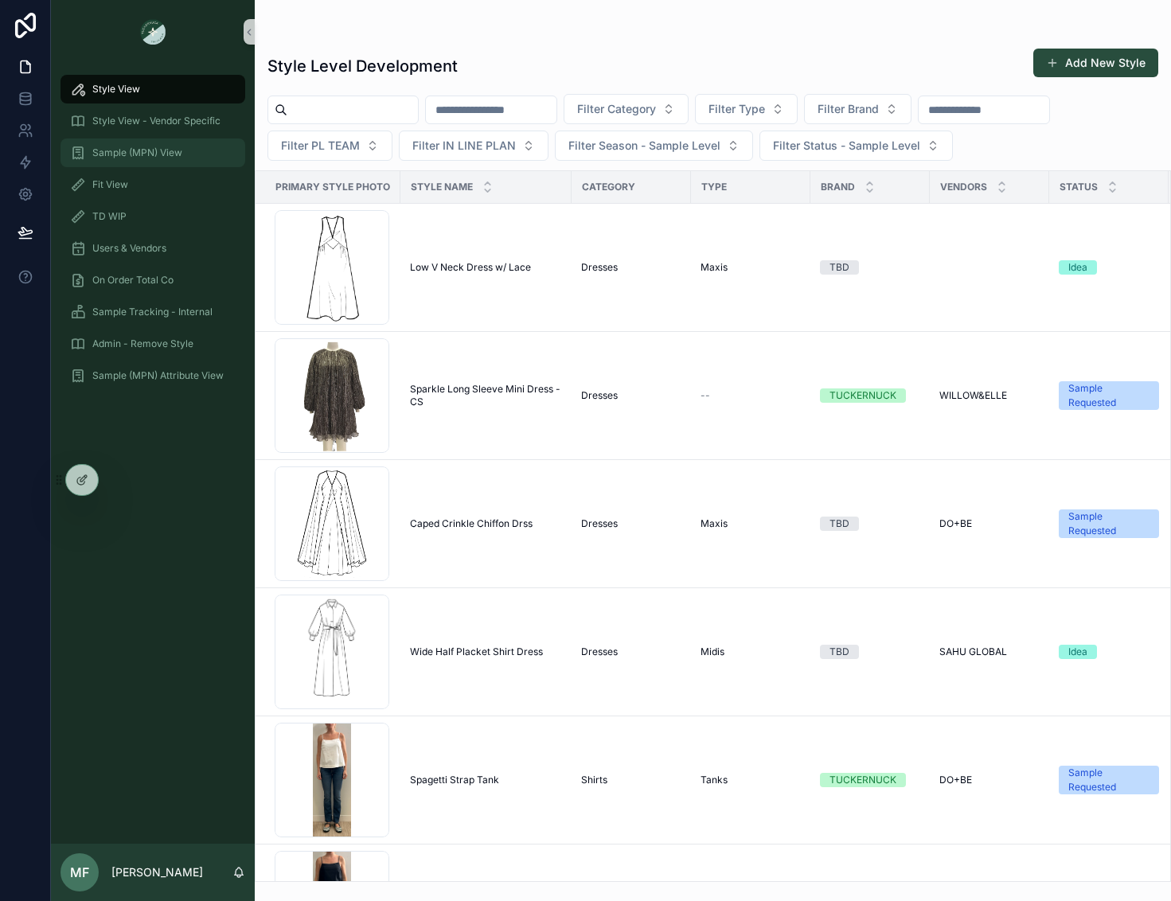
click at [150, 160] on div "Sample (MPN) View" at bounding box center [153, 152] width 166 height 25
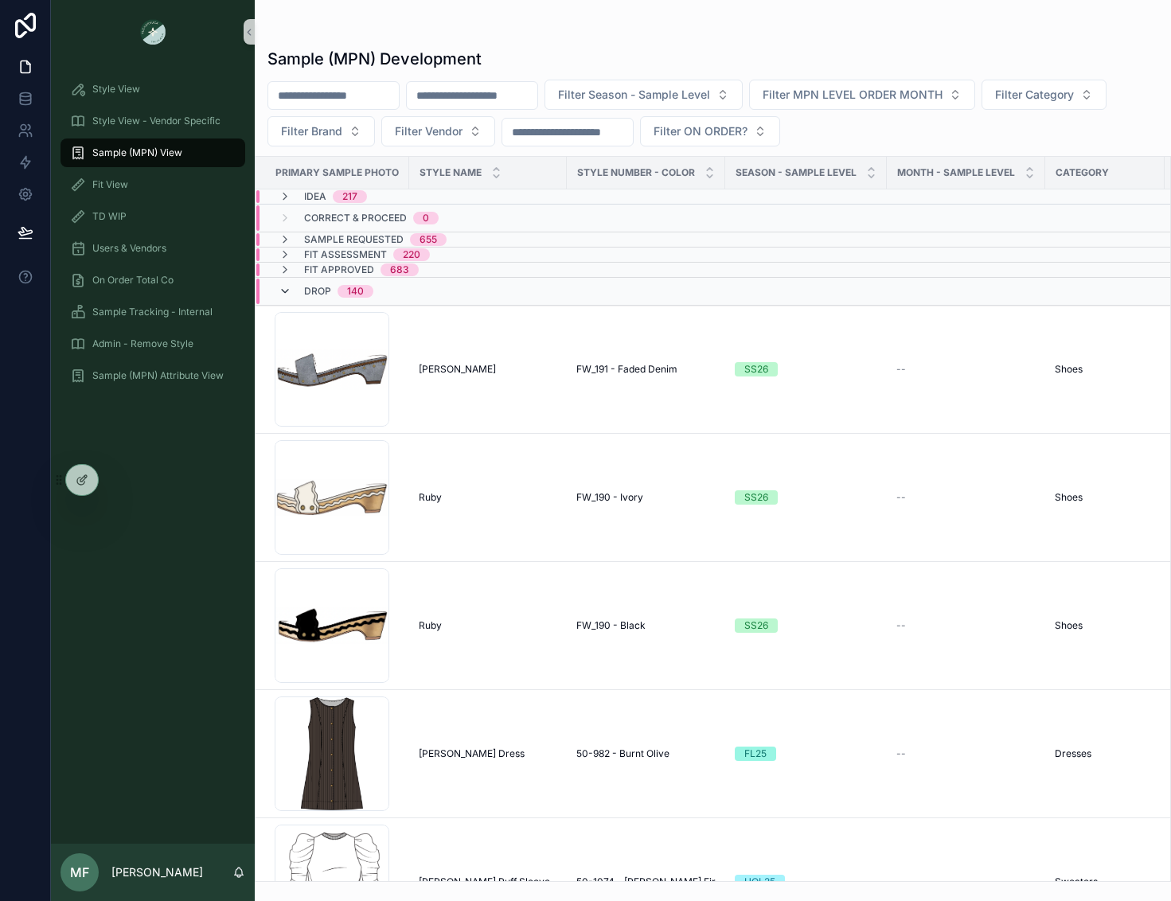
click at [287, 286] on icon "scrollable content" at bounding box center [285, 291] width 13 height 13
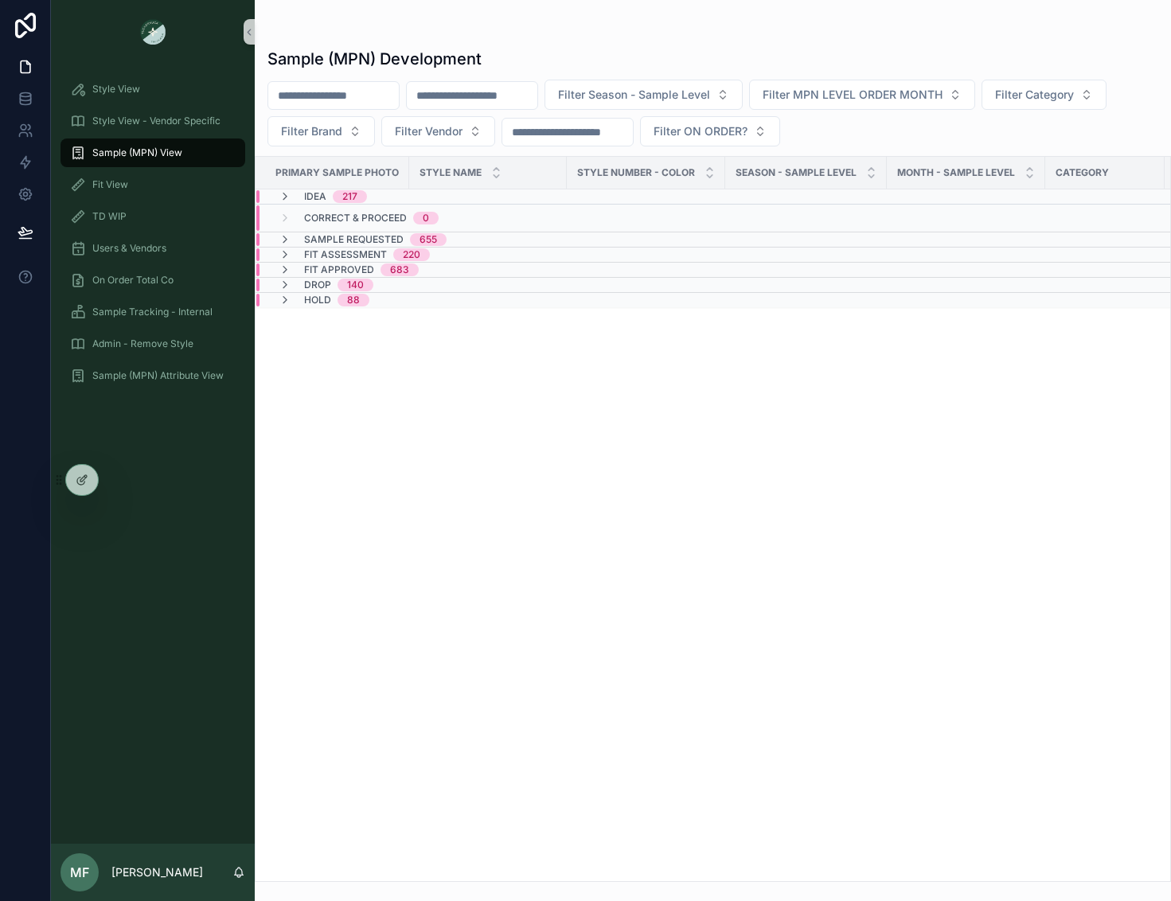
click at [287, 286] on icon "scrollable content" at bounding box center [285, 285] width 13 height 13
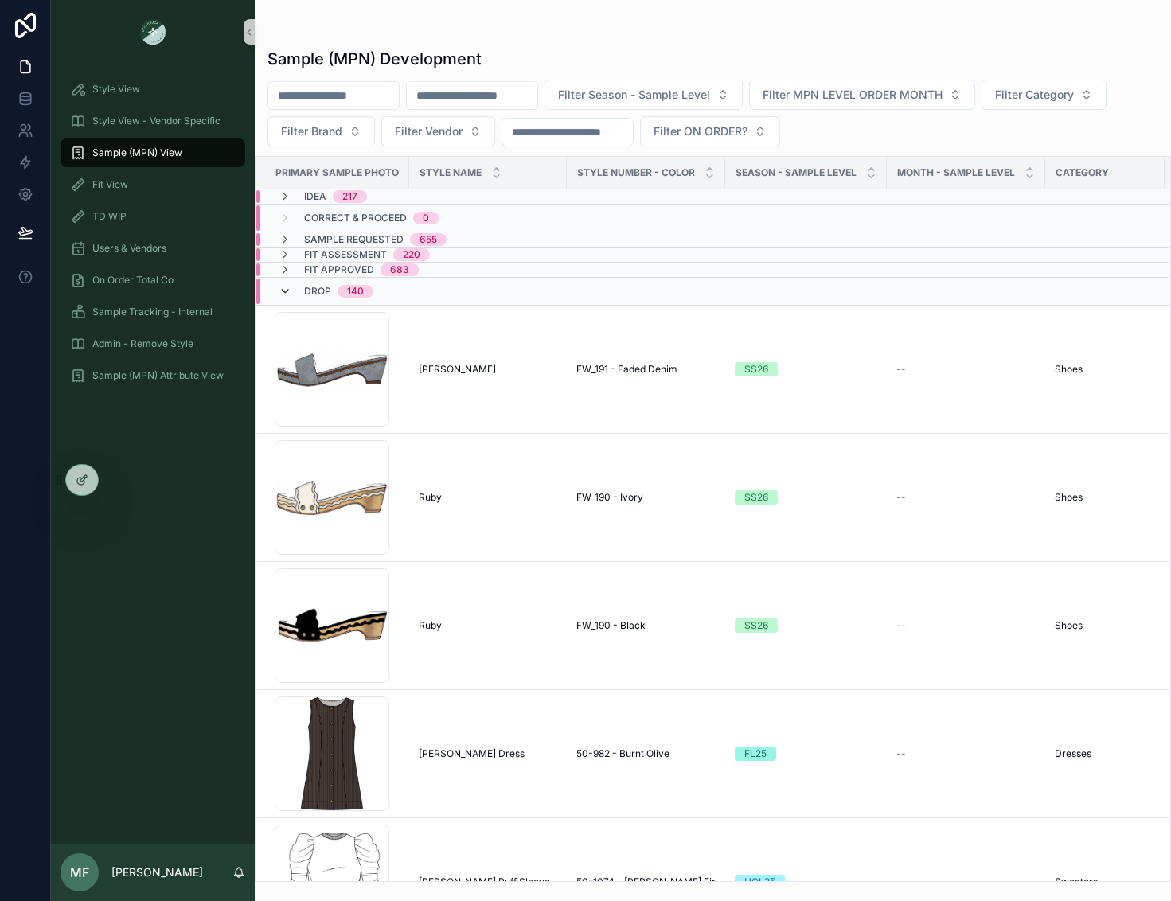
click at [287, 291] on icon "scrollable content" at bounding box center [285, 291] width 13 height 13
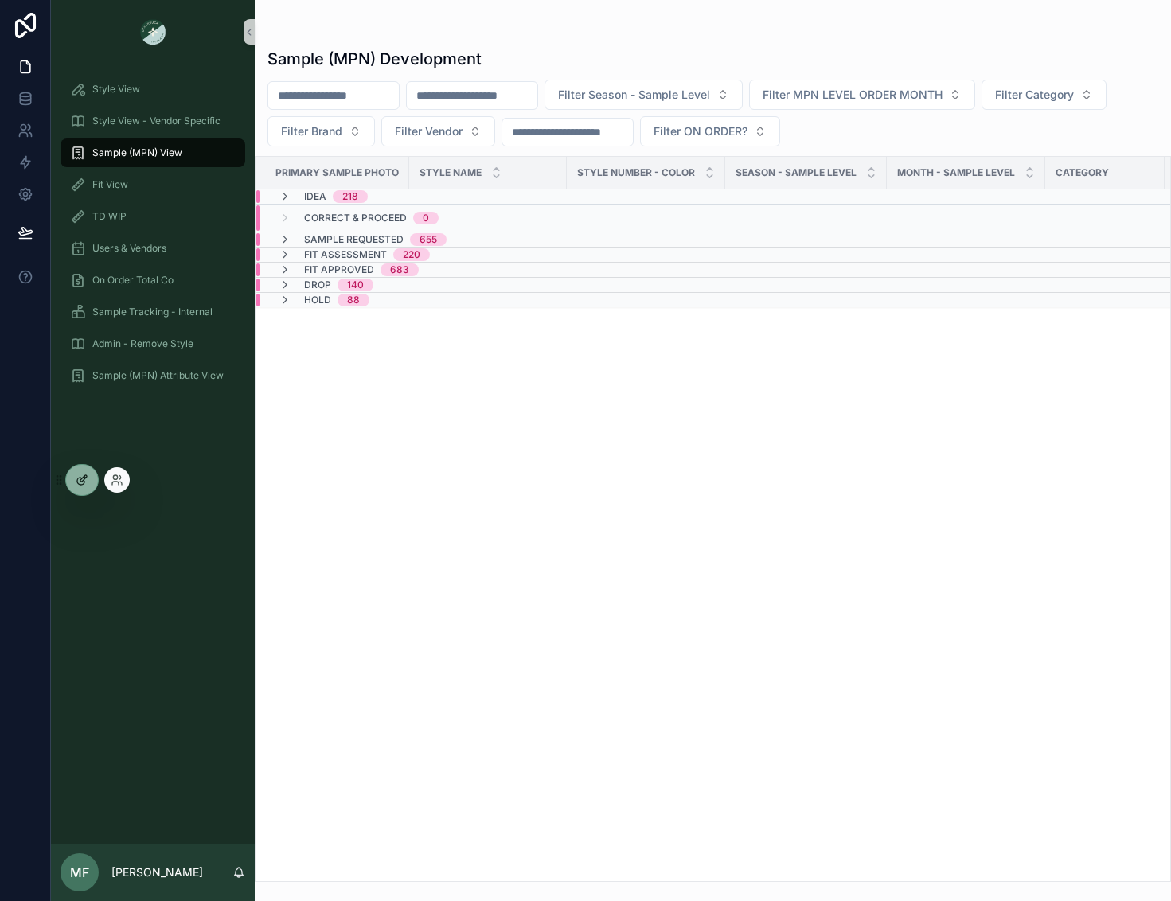
click at [76, 481] on icon at bounding box center [82, 479] width 13 height 13
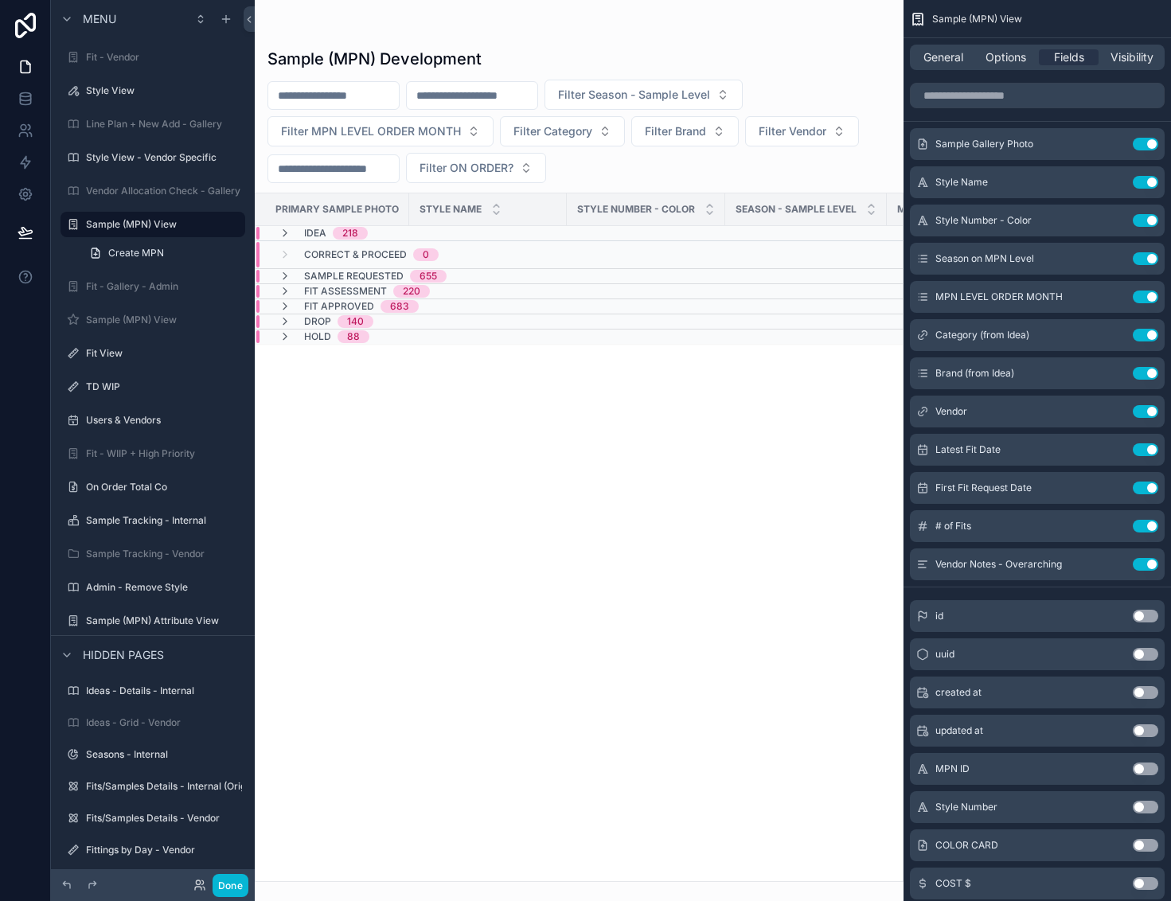
click at [441, 575] on div "scrollable content" at bounding box center [579, 450] width 649 height 901
click at [947, 59] on span "General" at bounding box center [943, 57] width 40 height 16
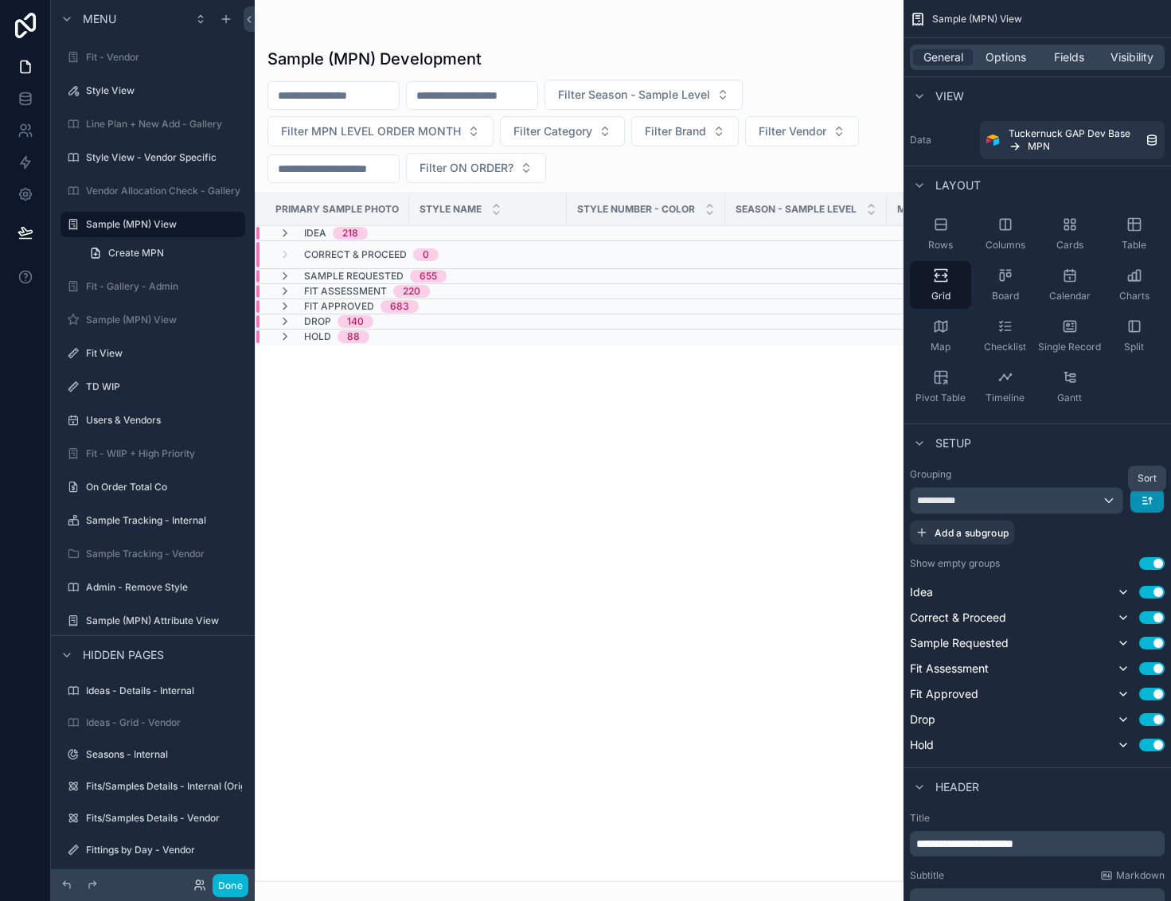
click at [1149, 505] on icon "scrollable content" at bounding box center [1146, 500] width 13 height 13
click at [1145, 469] on div "scrollable content" at bounding box center [585, 450] width 1171 height 901
click at [10, 237] on button at bounding box center [25, 232] width 35 height 45
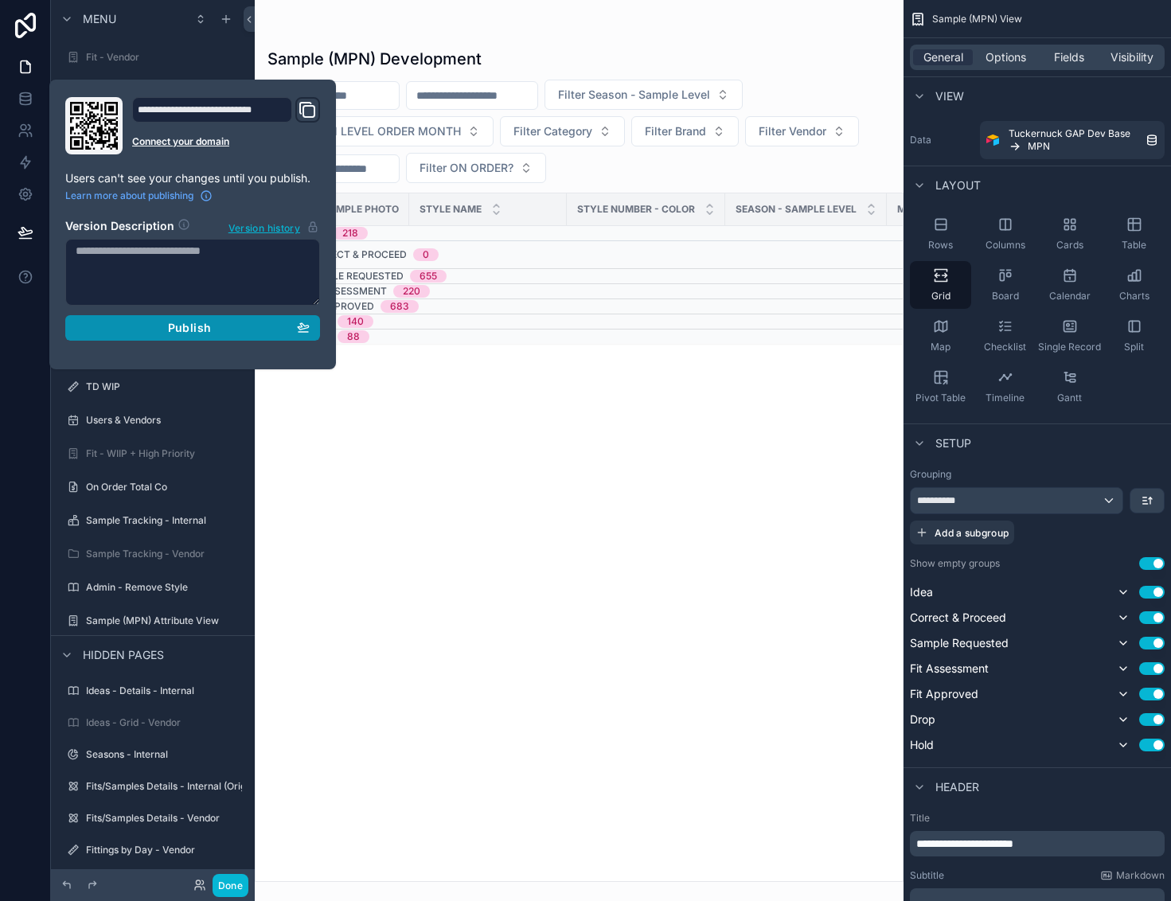
click at [205, 327] on span "Publish" at bounding box center [189, 328] width 43 height 14
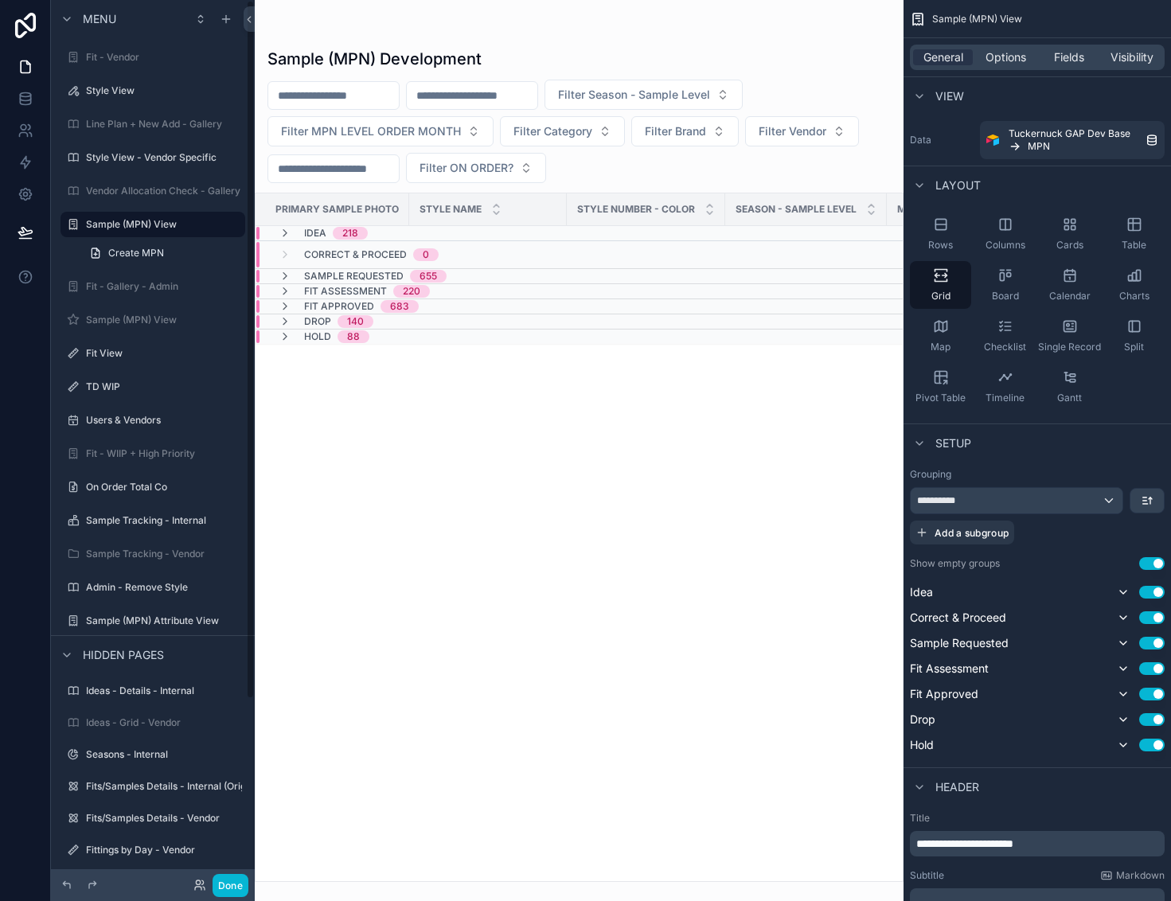
click at [27, 399] on div at bounding box center [25, 450] width 51 height 901
click at [223, 880] on button "Done" at bounding box center [230, 885] width 36 height 23
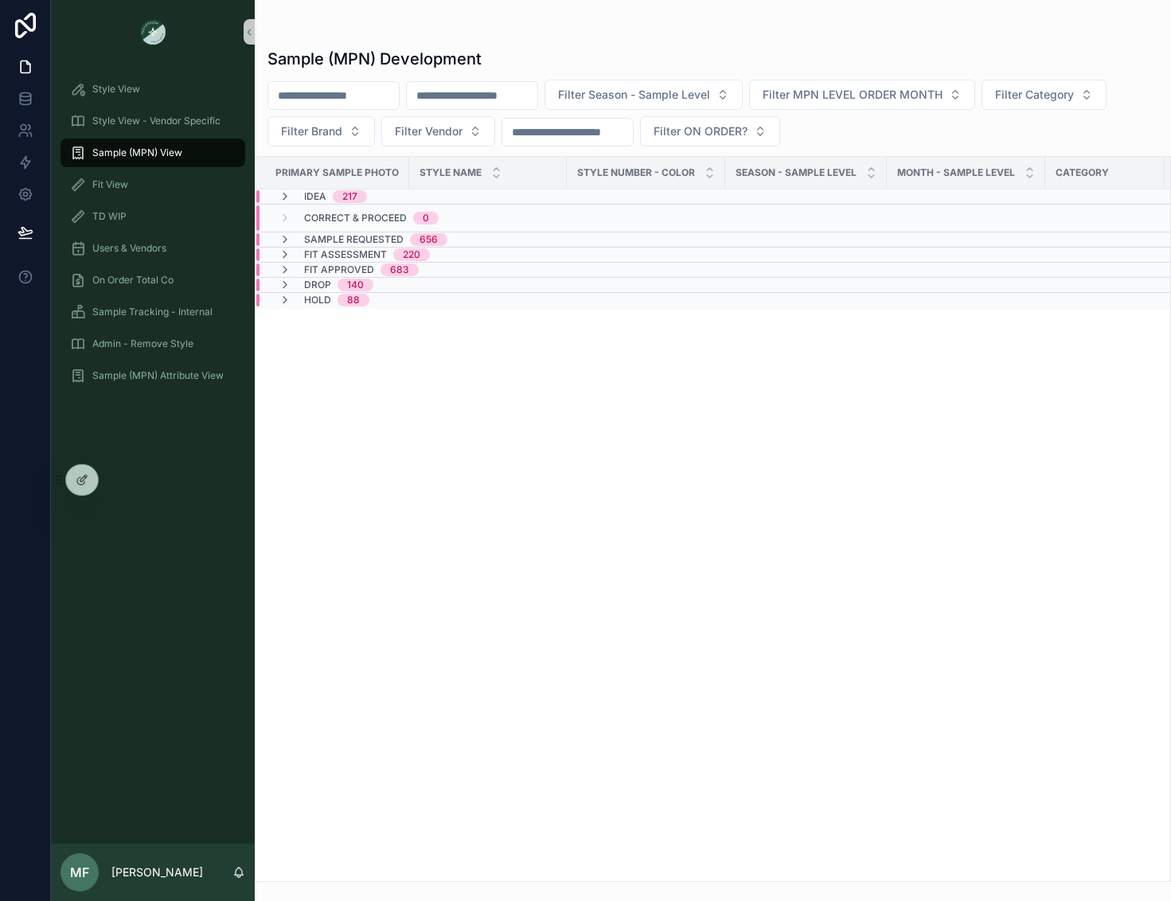
click at [294, 224] on div "Correct & Proceed 0" at bounding box center [359, 217] width 160 height 25
click at [314, 354] on div "Primary Sample Photo Style Name Style Number - Color Season - Sample Level MONT…" at bounding box center [712, 519] width 914 height 724
click at [77, 481] on icon at bounding box center [80, 480] width 7 height 7
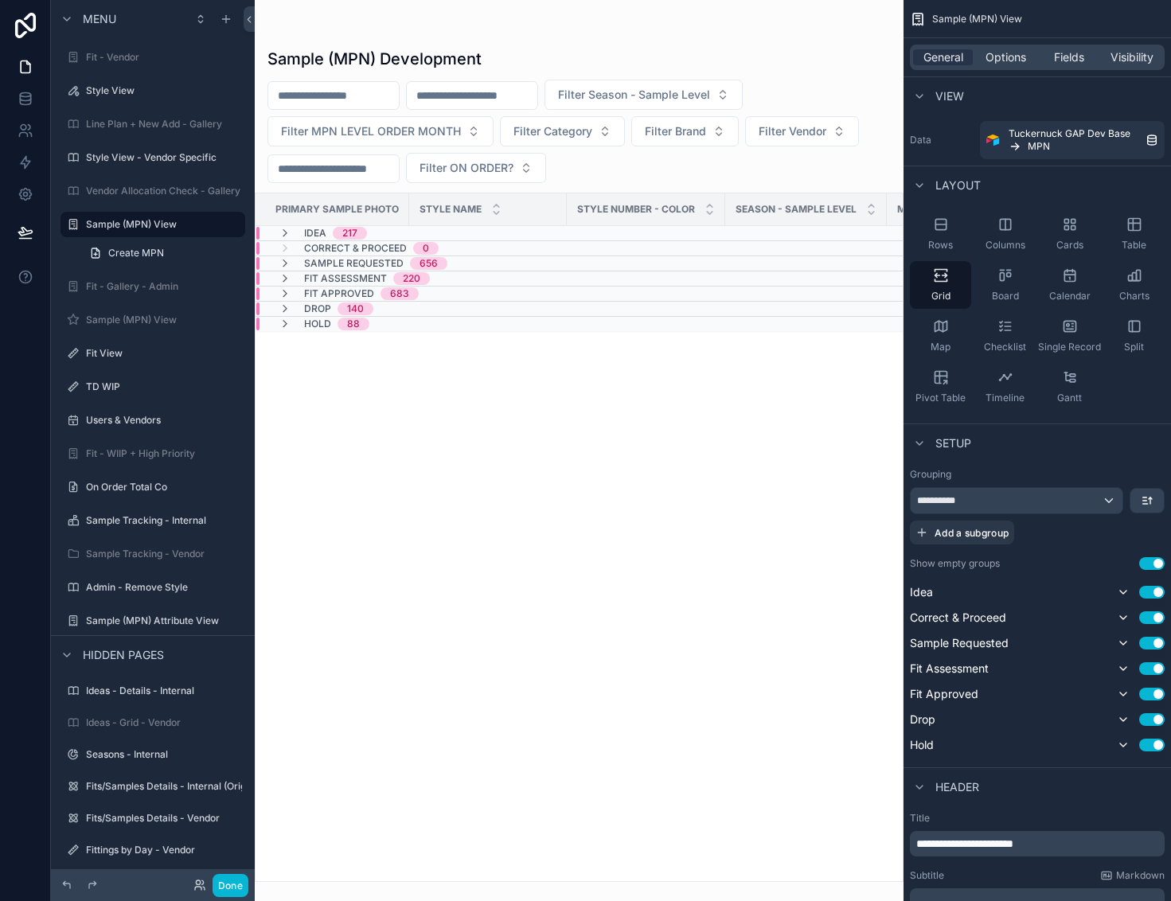
click at [563, 504] on div "scrollable content" at bounding box center [579, 450] width 649 height 901
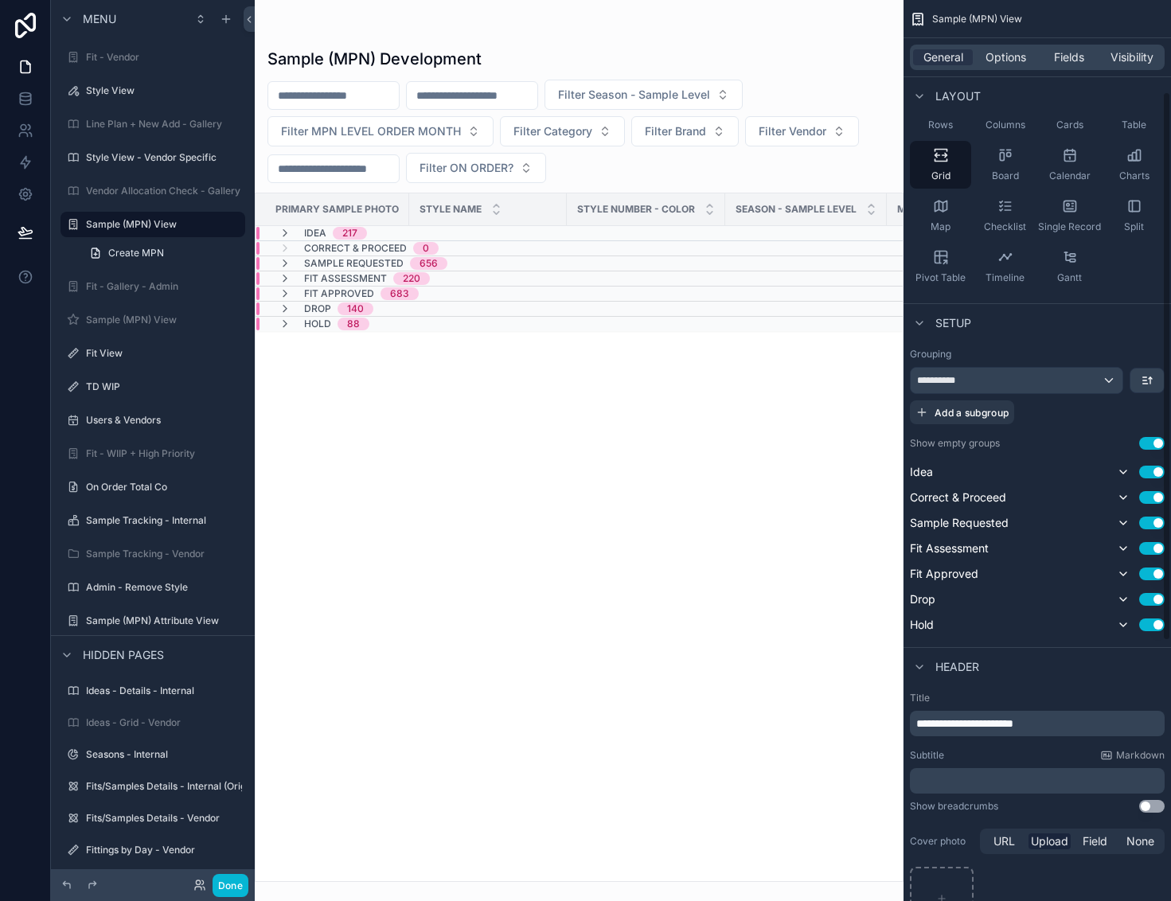
scroll to position [159, 0]
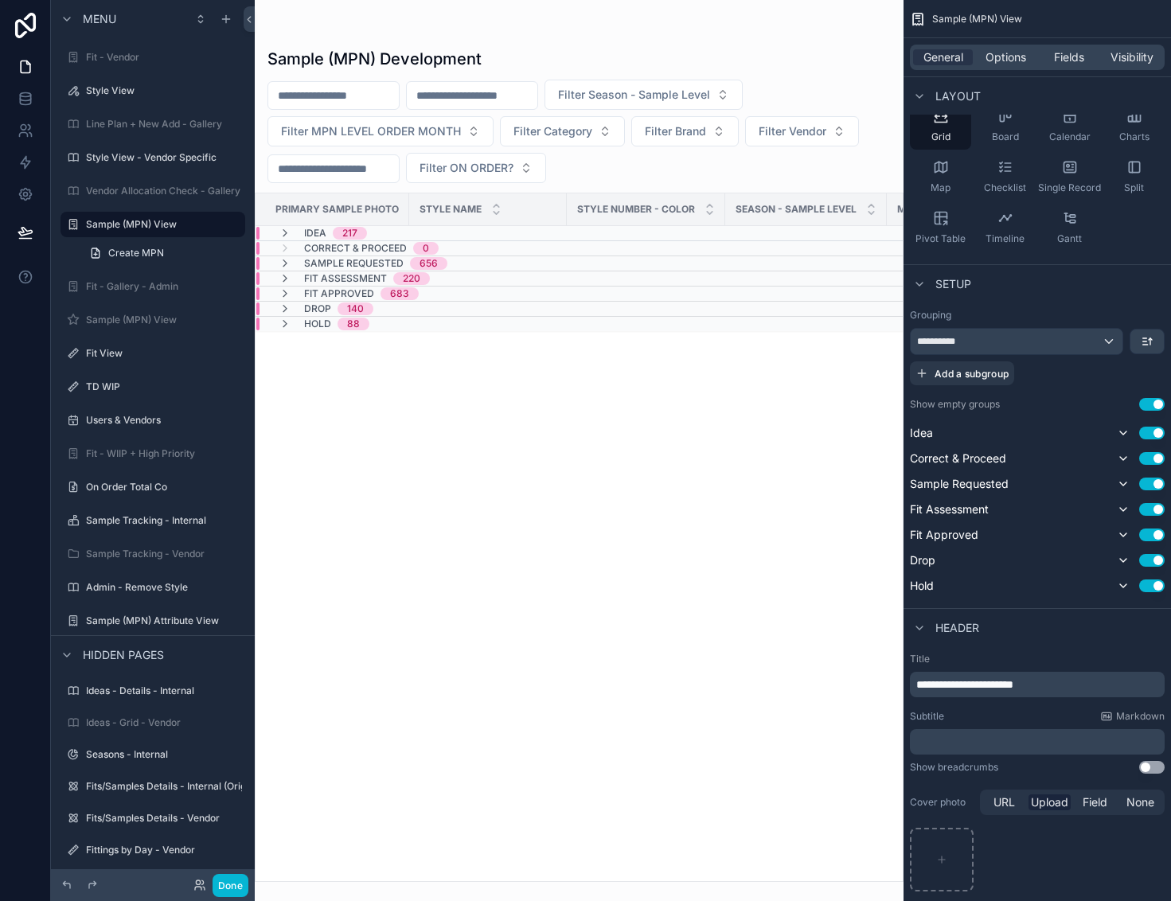
drag, startPoint x: 1145, startPoint y: 401, endPoint x: 1147, endPoint y: 416, distance: 15.2
click at [1147, 401] on button "Use setting" at bounding box center [1151, 404] width 25 height 13
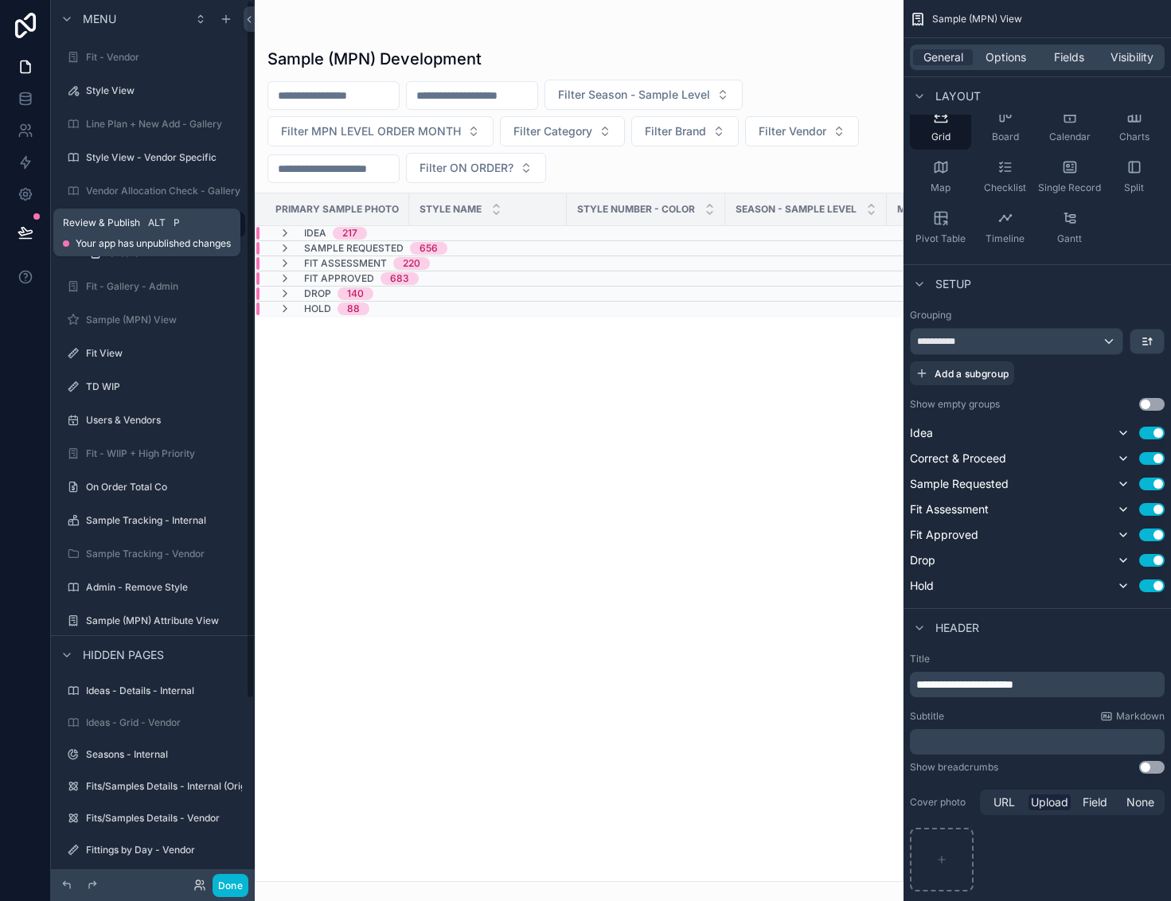
click at [27, 231] on icon at bounding box center [25, 232] width 14 height 8
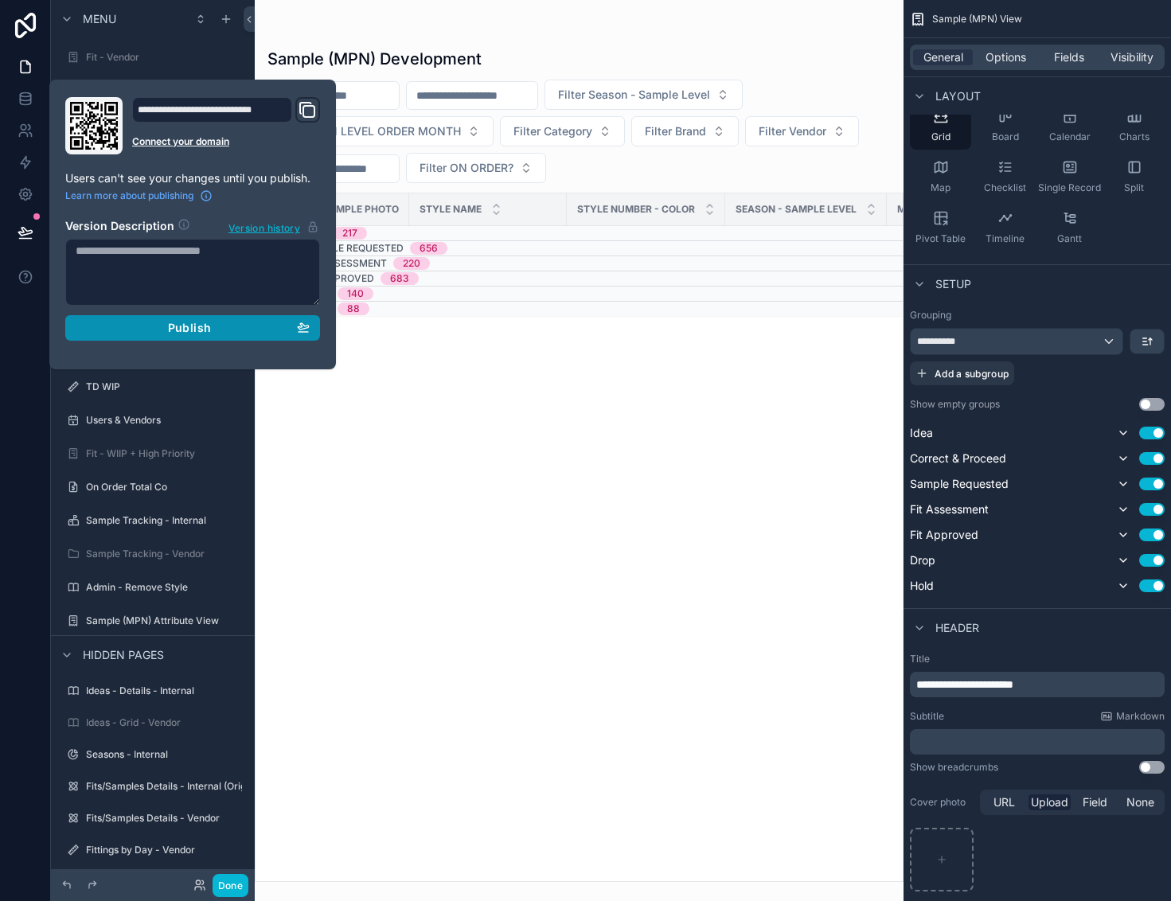
click at [156, 333] on div "Publish" at bounding box center [193, 328] width 234 height 14
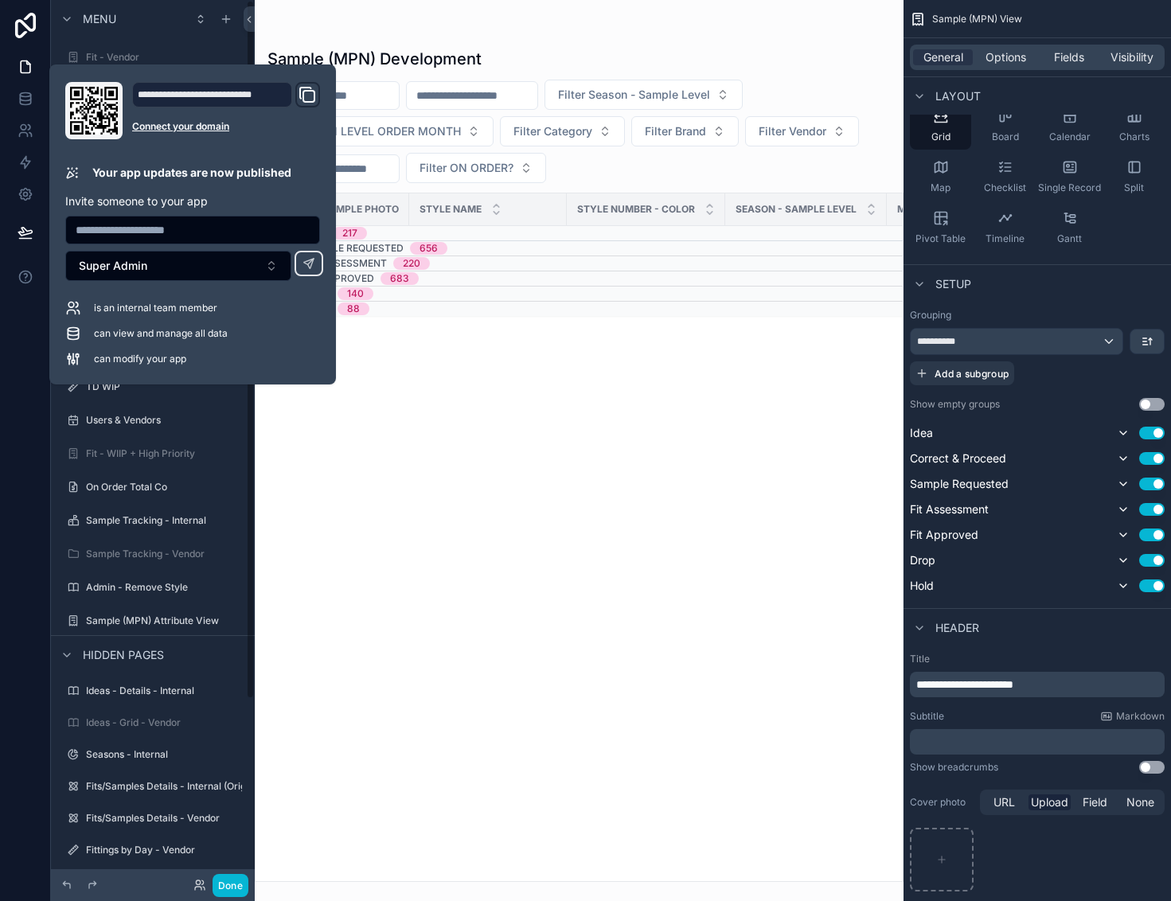
click at [18, 406] on div at bounding box center [25, 450] width 51 height 901
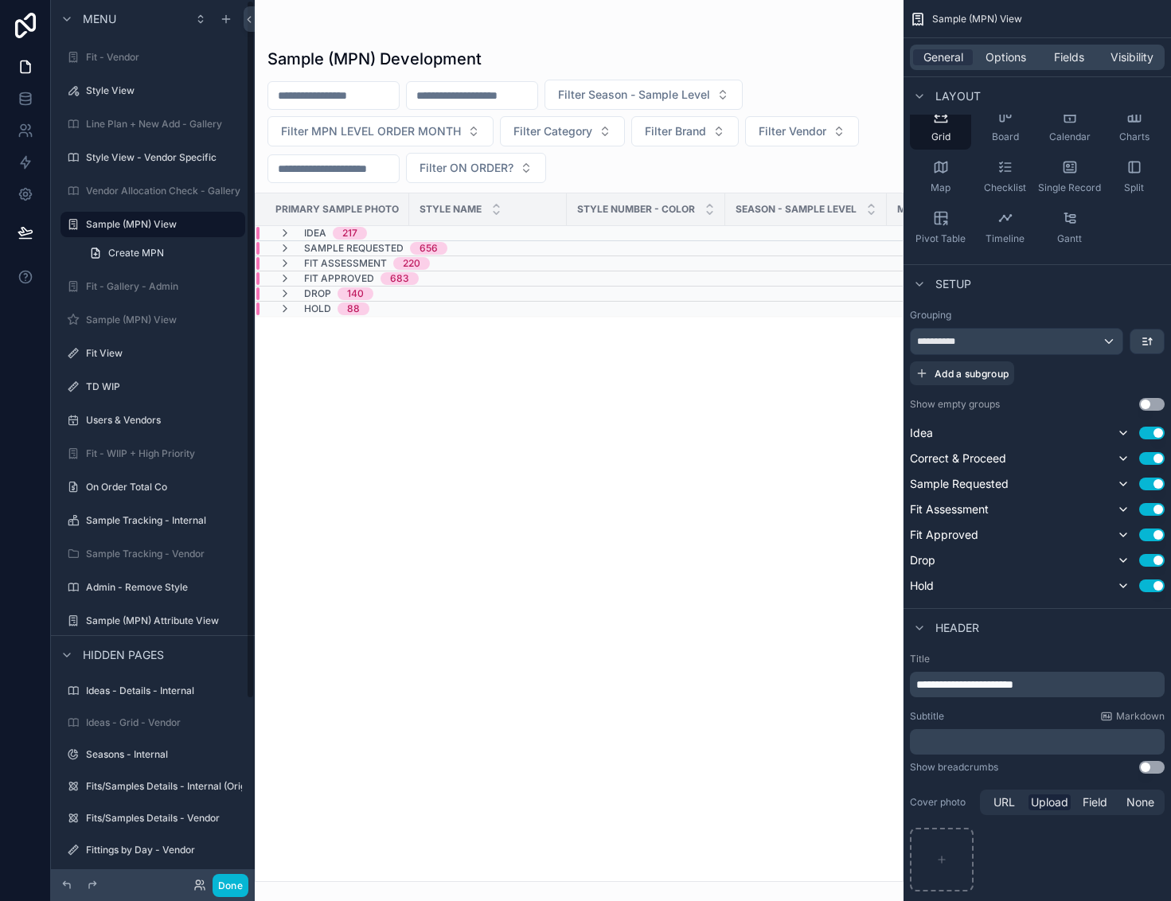
click at [195, 891] on div "Done" at bounding box center [217, 885] width 64 height 23
click at [195, 889] on icon at bounding box center [198, 887] width 6 height 3
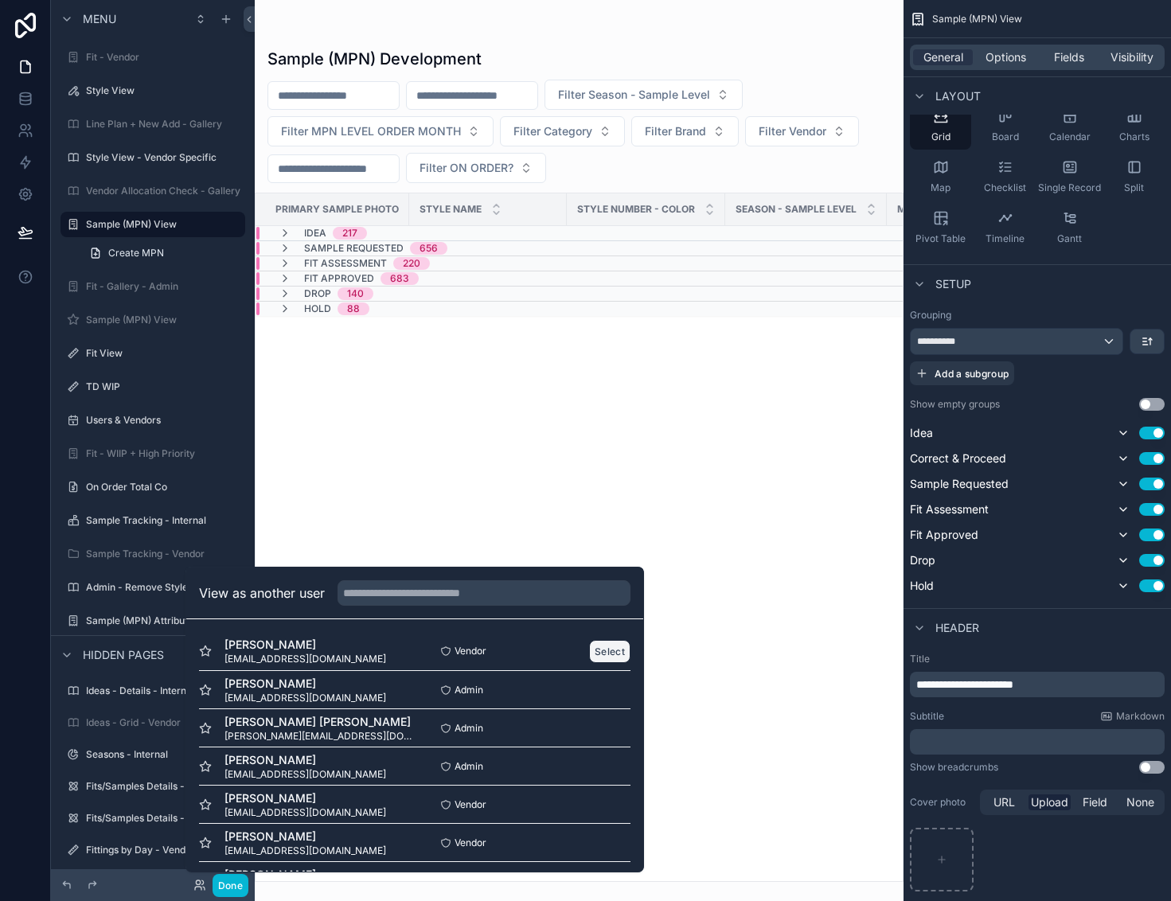
click at [610, 656] on button "Select" at bounding box center [609, 651] width 41 height 23
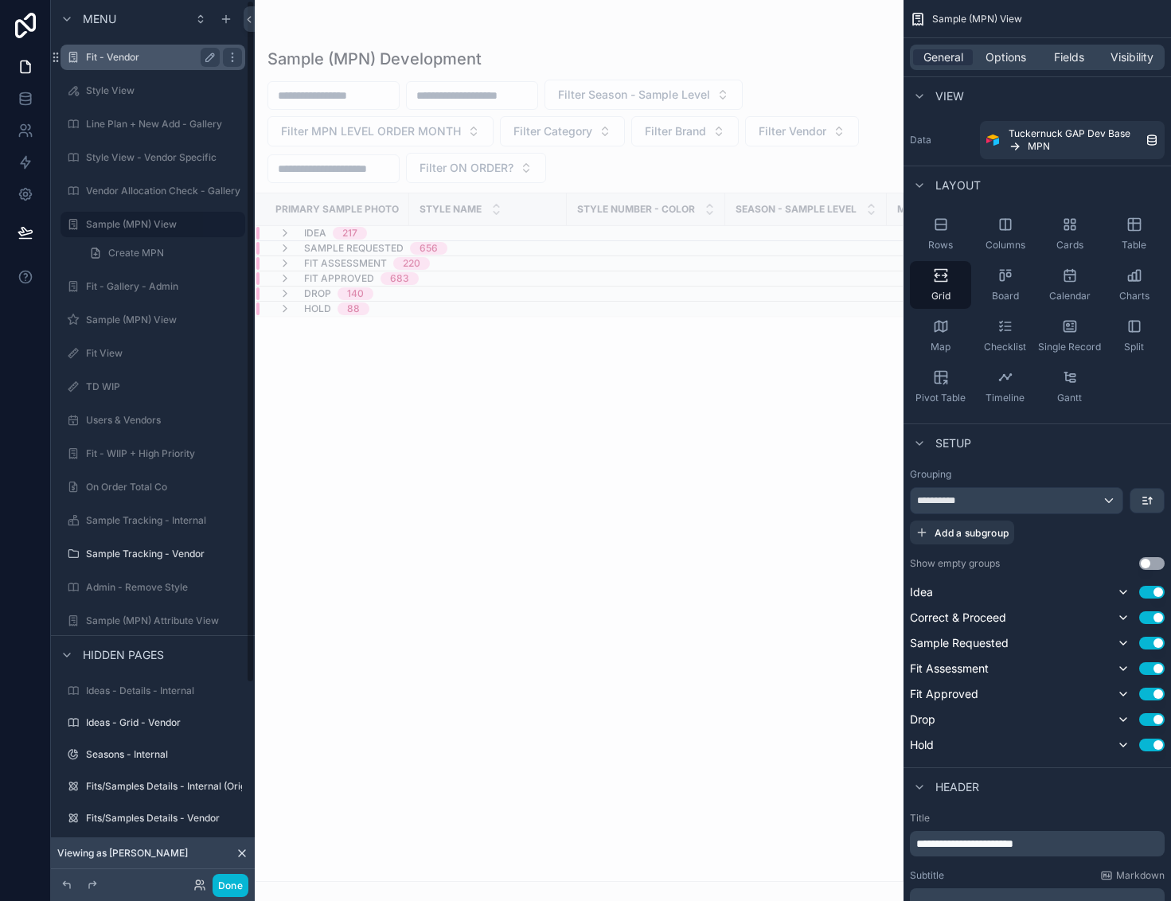
click at [139, 47] on div "Fit - Vendor" at bounding box center [153, 57] width 178 height 25
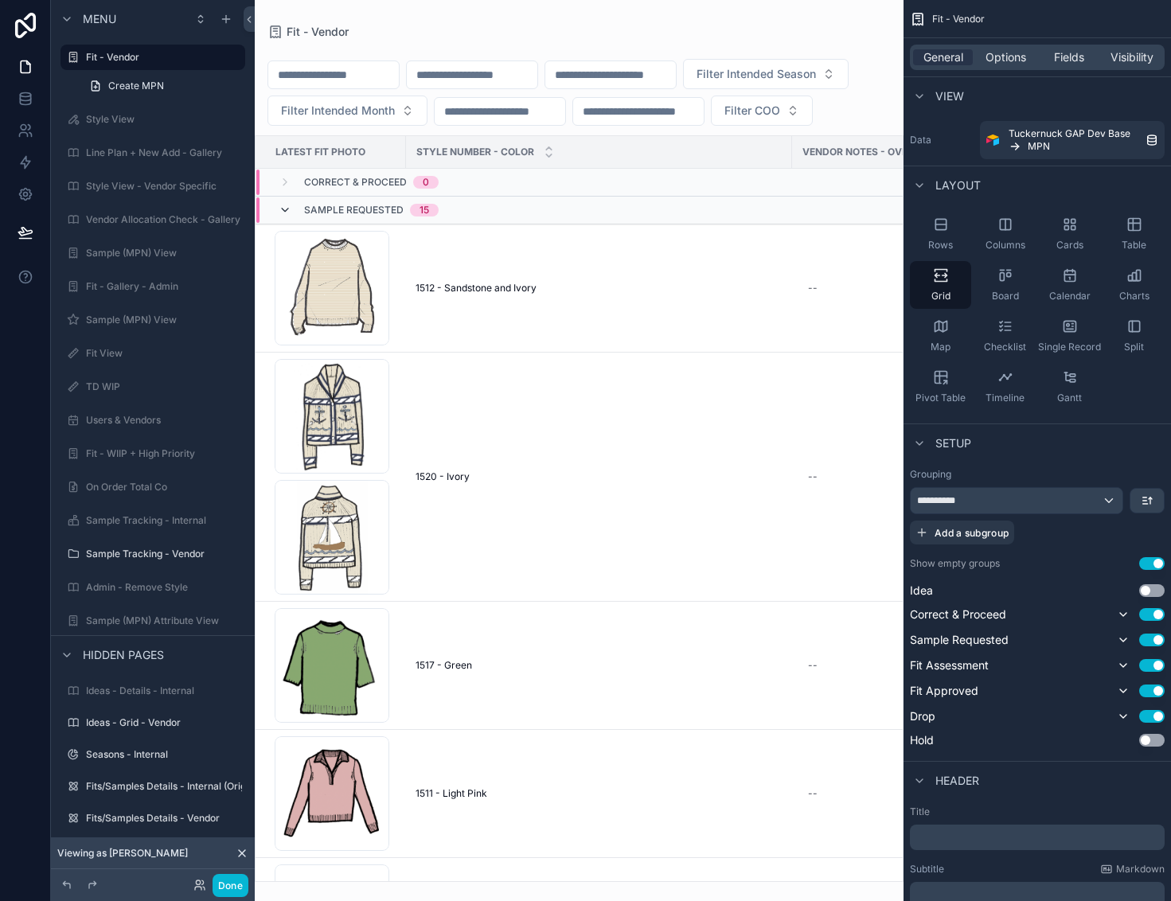
click at [286, 216] on icon "scrollable content" at bounding box center [285, 210] width 13 height 13
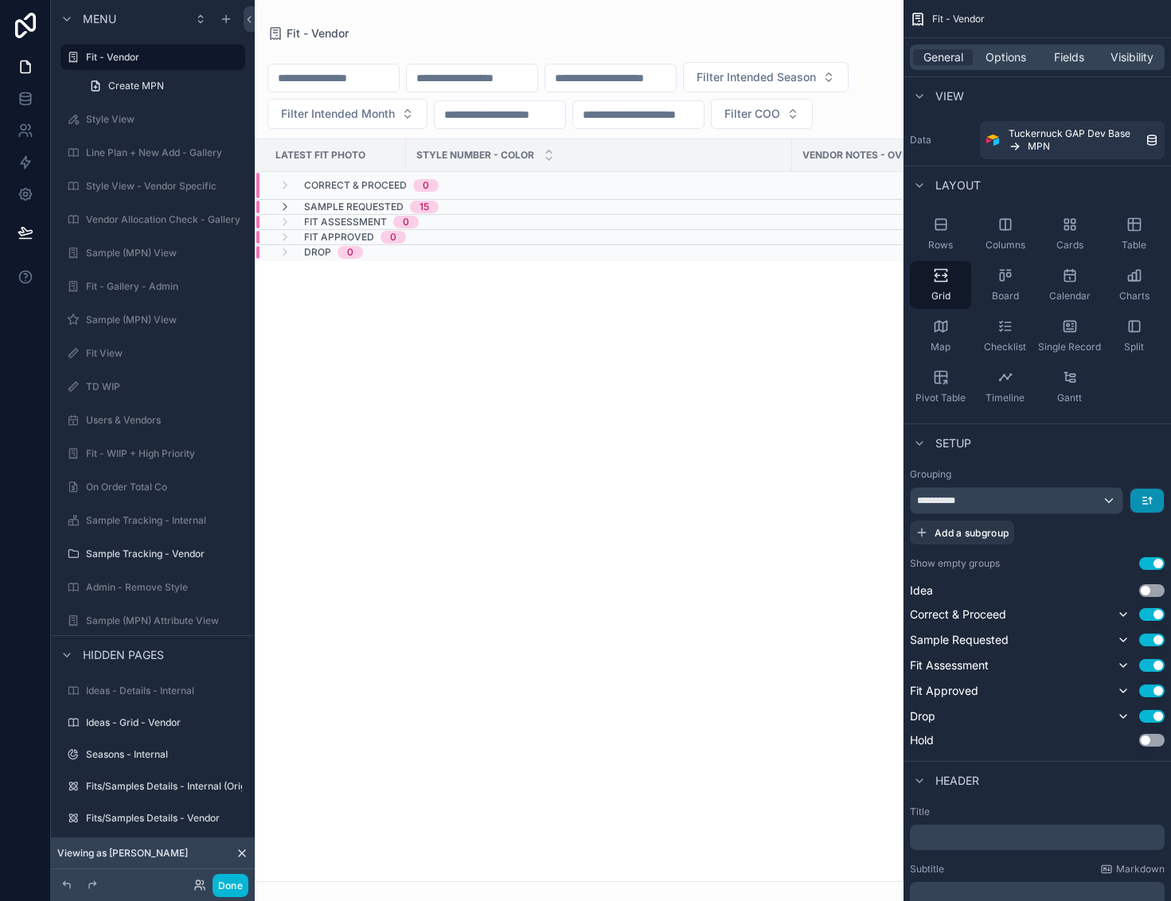
click at [1156, 494] on button "scrollable content" at bounding box center [1146, 501] width 33 height 24
click at [1128, 449] on div "scrollable content" at bounding box center [585, 450] width 1171 height 901
click at [1147, 563] on button "Use setting" at bounding box center [1151, 563] width 25 height 13
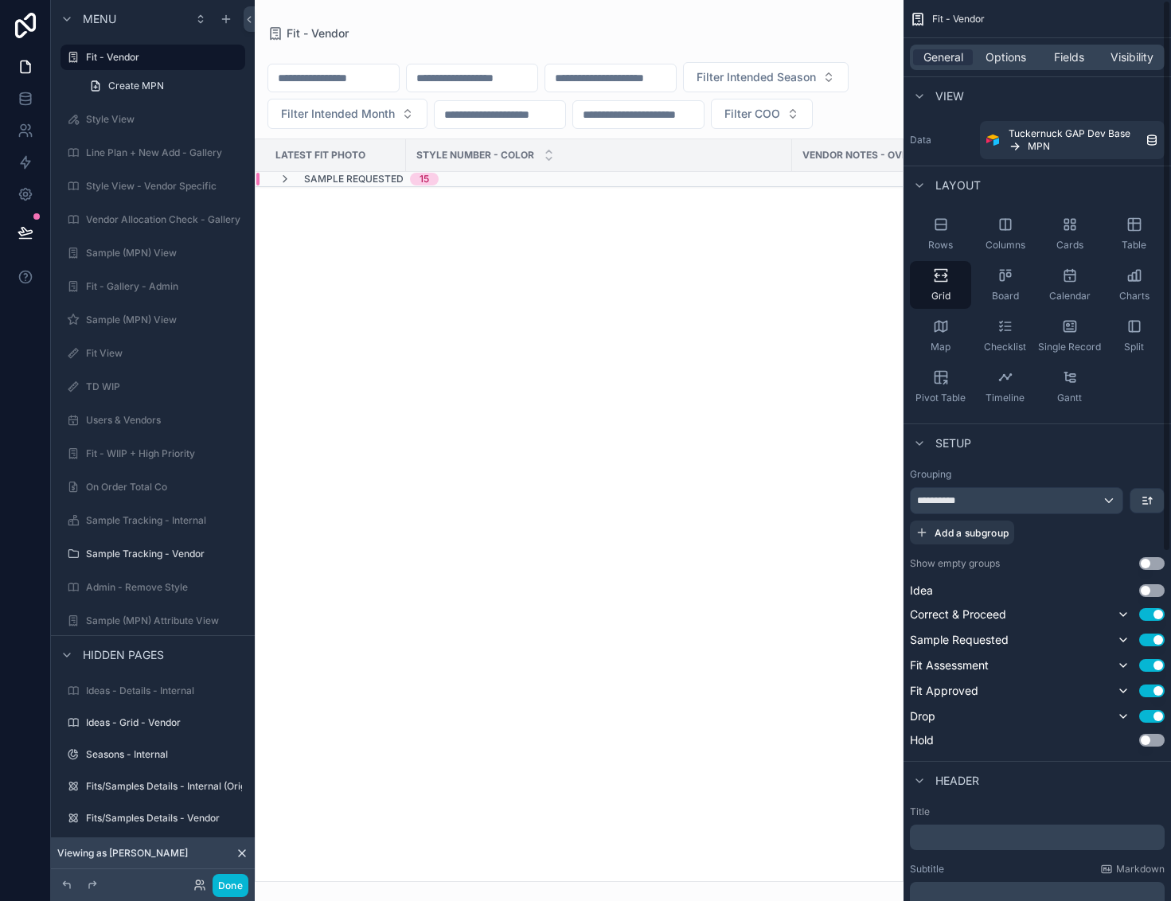
click at [1161, 562] on button "Use setting" at bounding box center [1151, 563] width 25 height 13
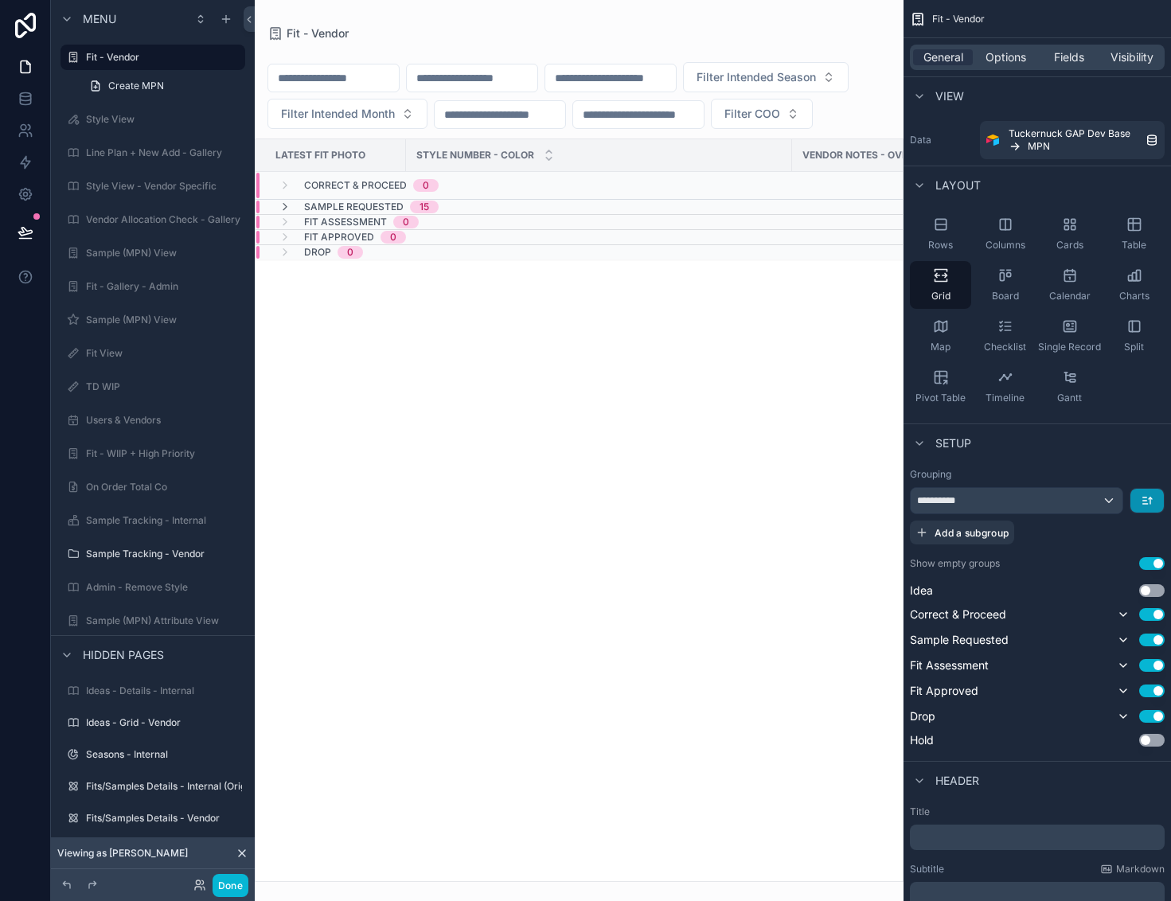
click at [1160, 493] on button "scrollable content" at bounding box center [1146, 501] width 33 height 24
click at [1106, 455] on div "scrollable content" at bounding box center [585, 450] width 1171 height 901
click at [26, 227] on icon at bounding box center [26, 232] width 16 height 16
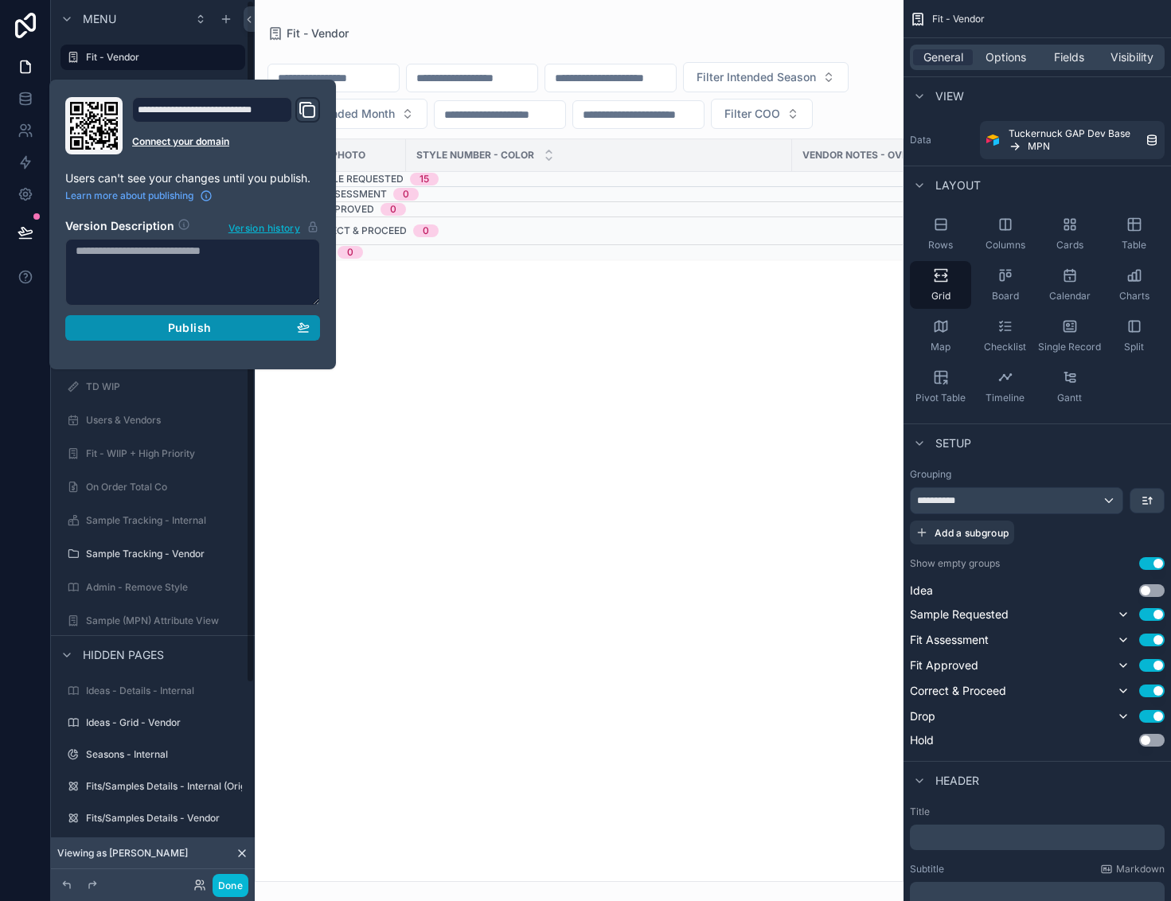
click at [195, 337] on button "Publish" at bounding box center [192, 327] width 255 height 25
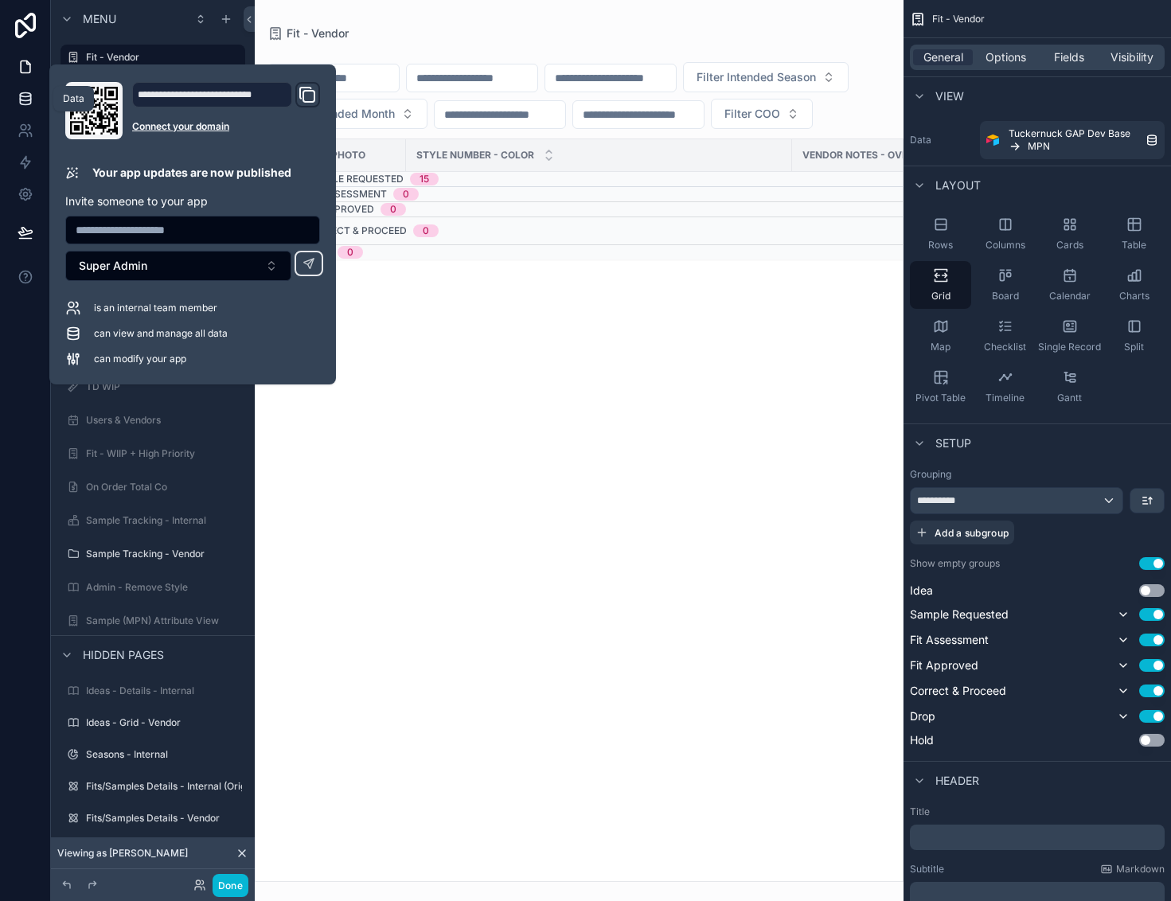
click at [31, 106] on icon at bounding box center [26, 99] width 16 height 16
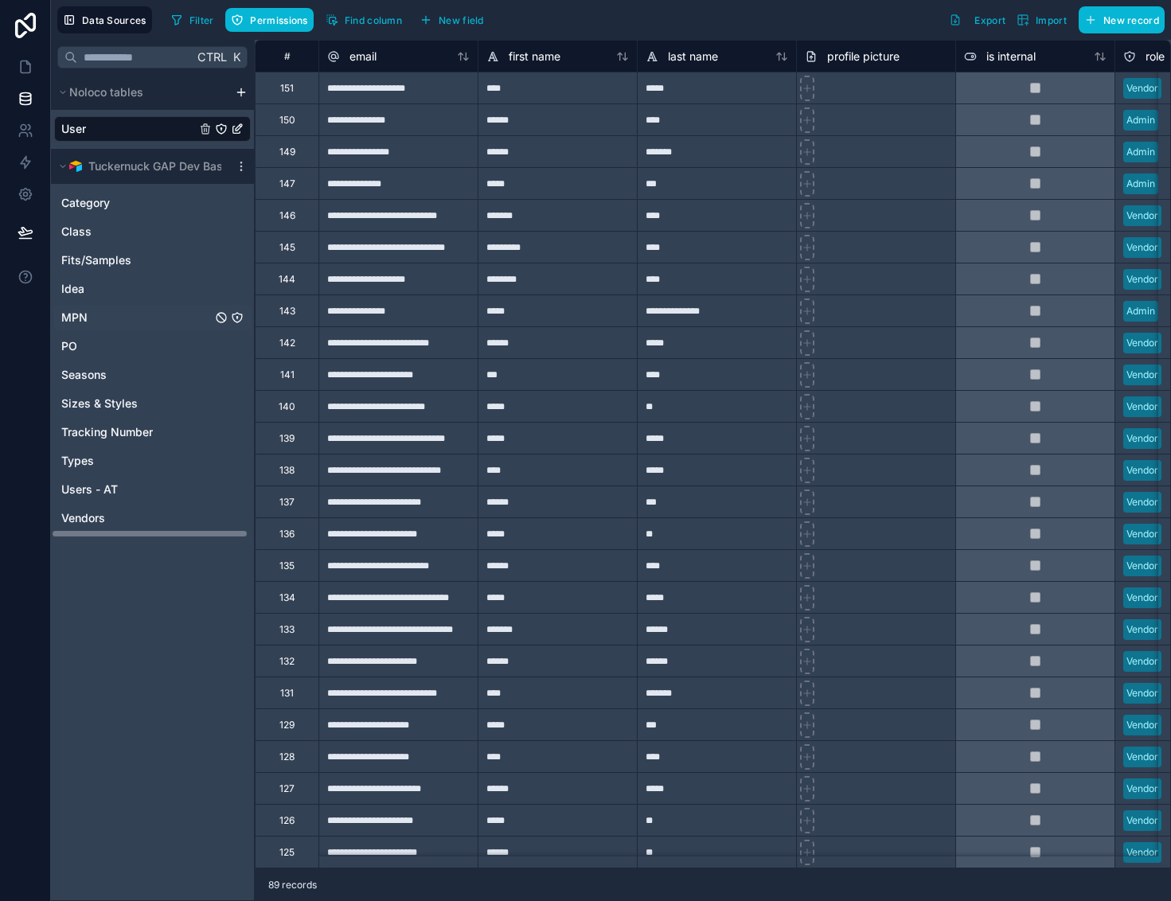
click at [118, 310] on div "MPN" at bounding box center [152, 317] width 197 height 25
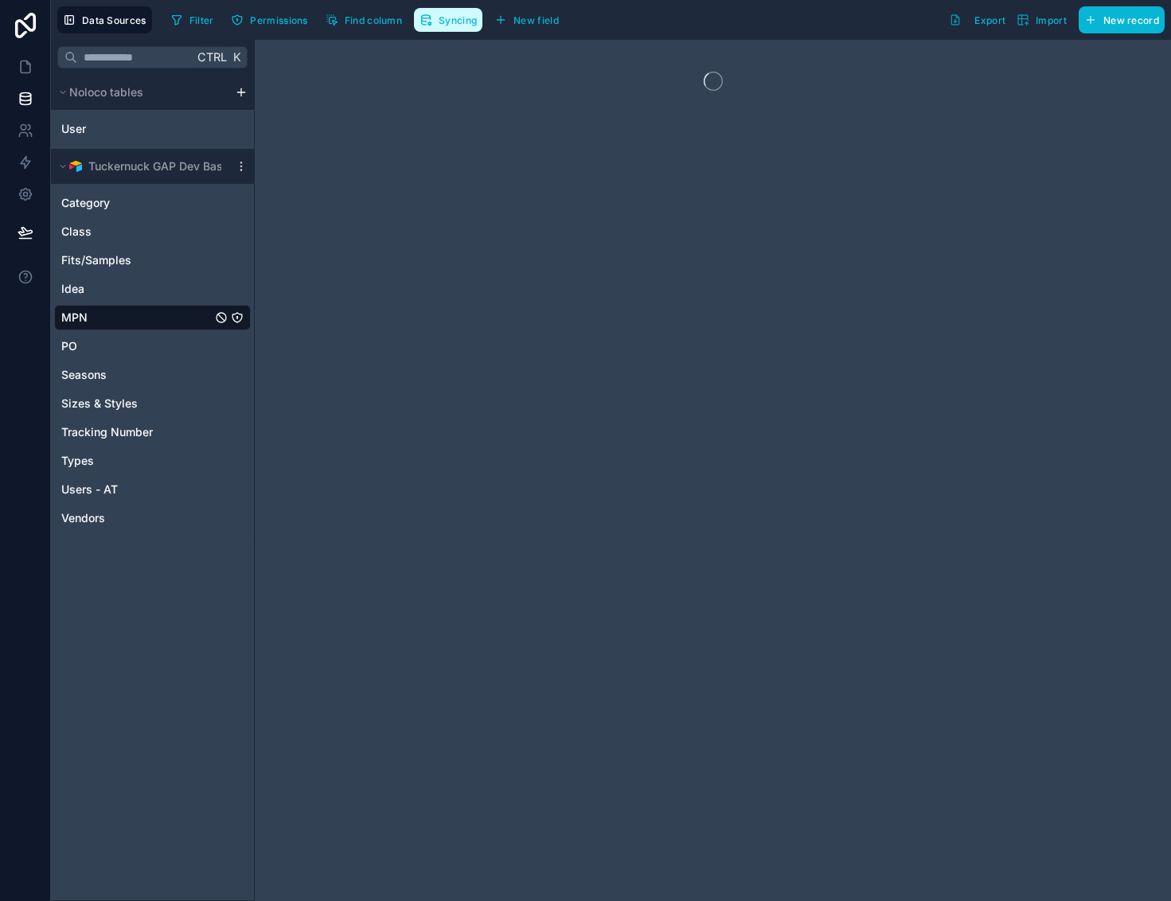
click at [458, 15] on span "Syncing" at bounding box center [457, 20] width 38 height 12
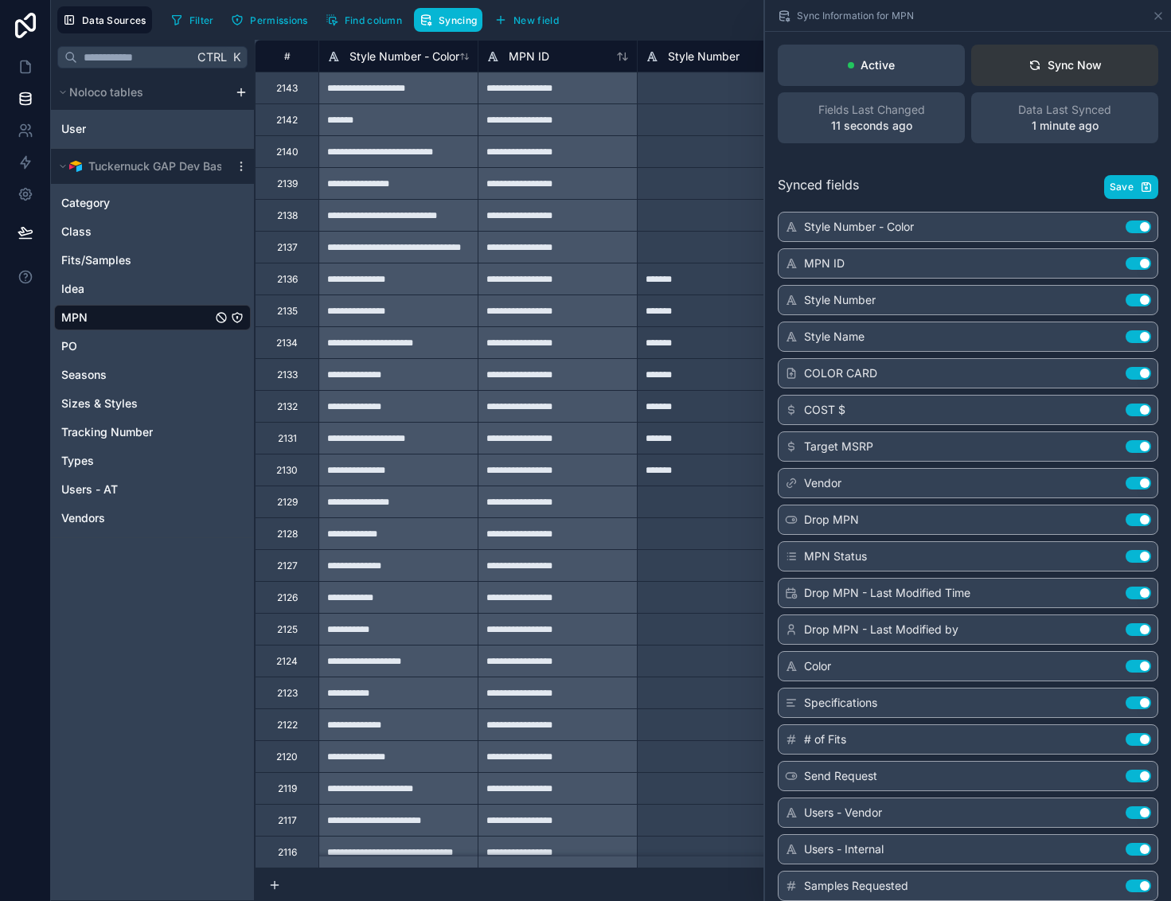
click at [1014, 53] on button "Sync Now" at bounding box center [1064, 65] width 187 height 41
click at [29, 71] on icon at bounding box center [26, 67] width 16 height 16
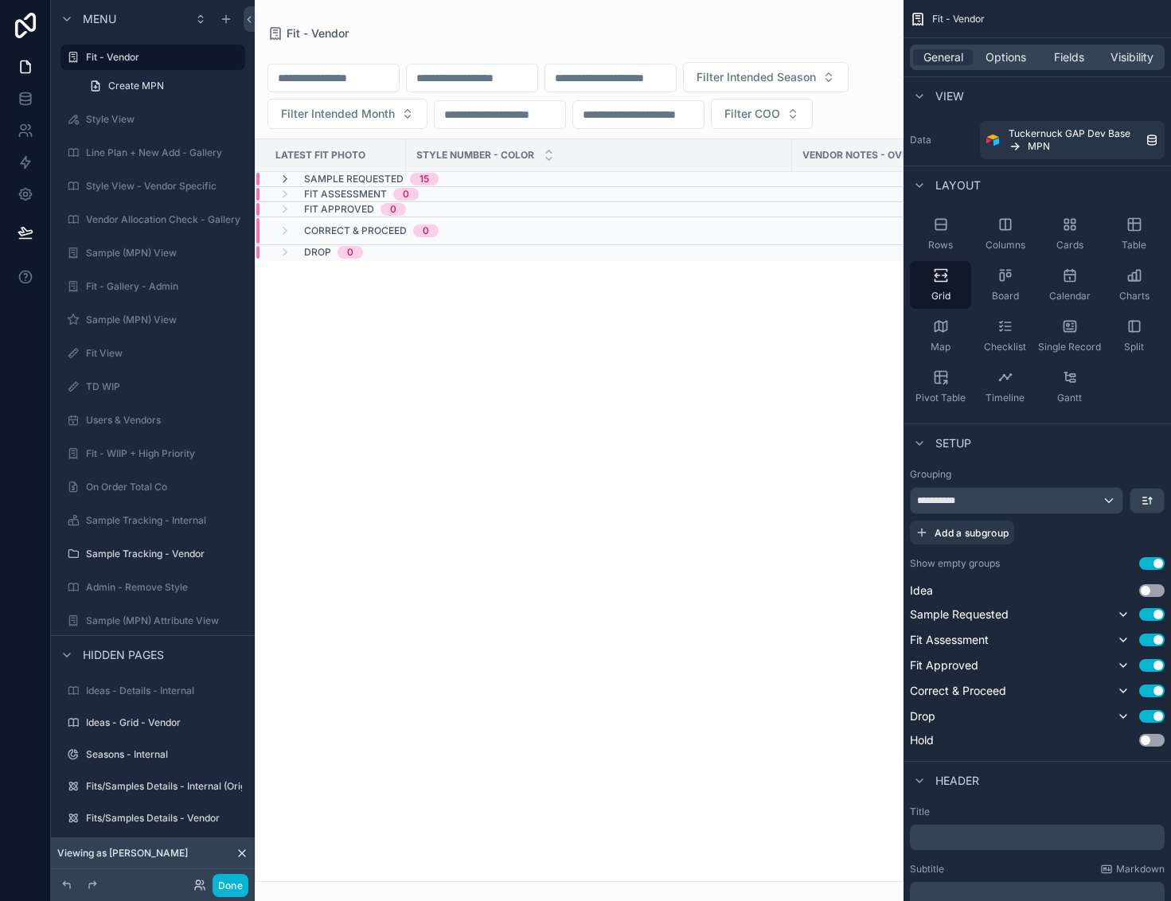
click at [244, 847] on icon at bounding box center [242, 853] width 13 height 13
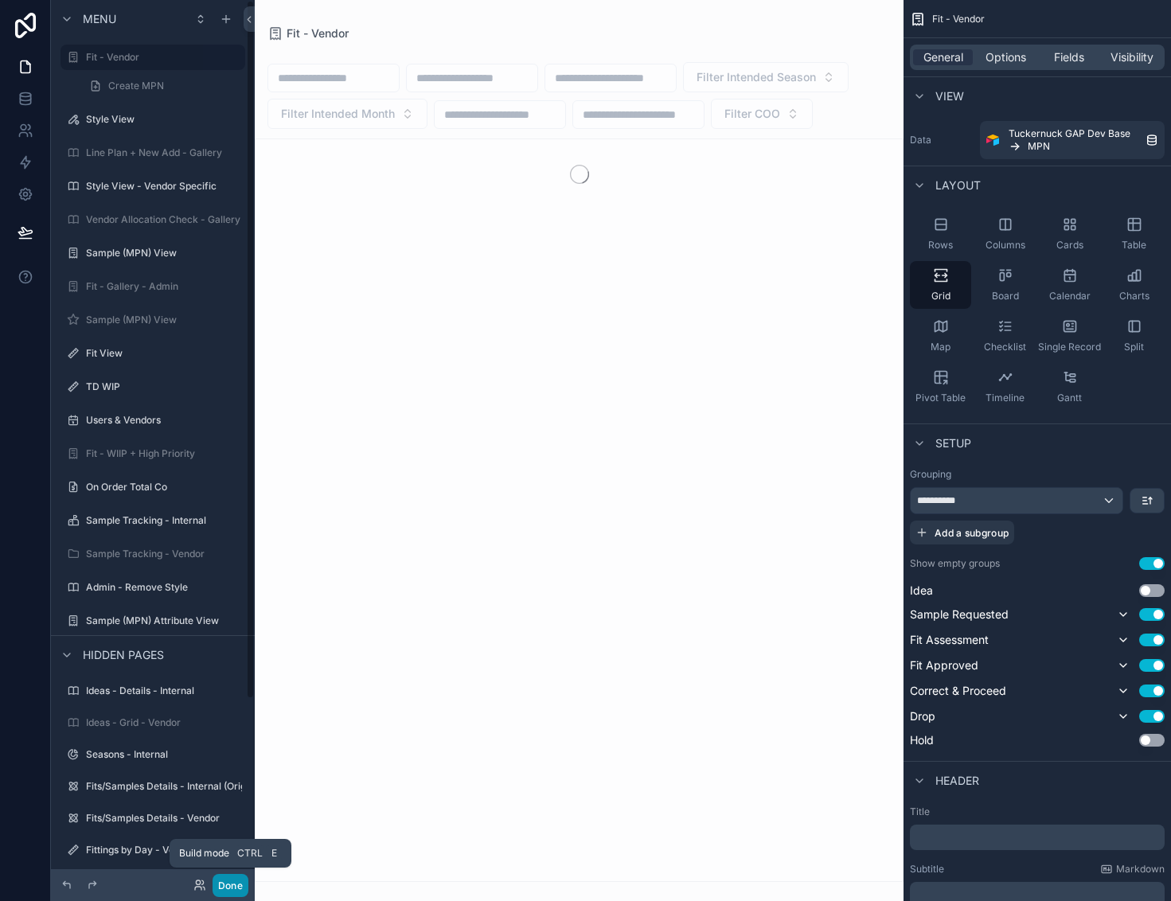
click at [236, 882] on button "Done" at bounding box center [230, 885] width 36 height 23
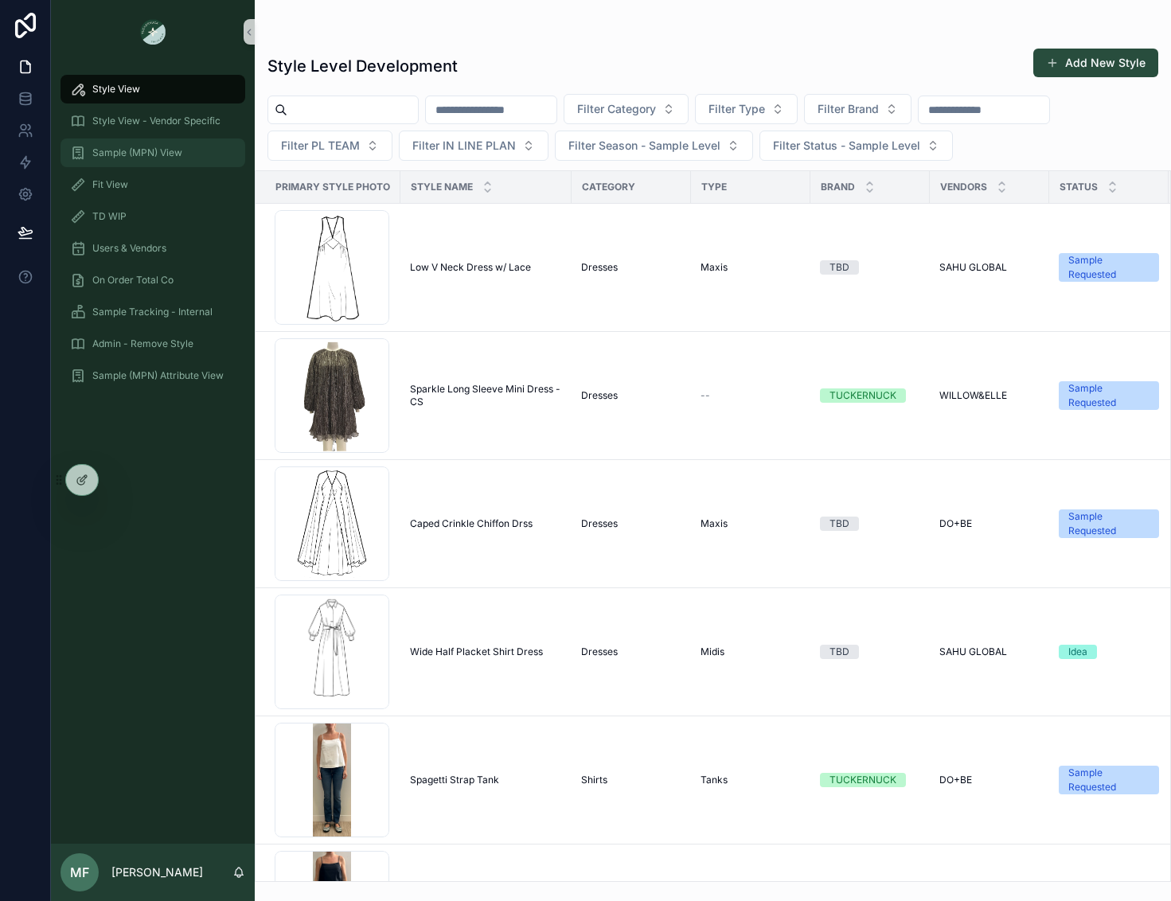
click at [119, 148] on span "Sample (MPN) View" at bounding box center [137, 152] width 90 height 13
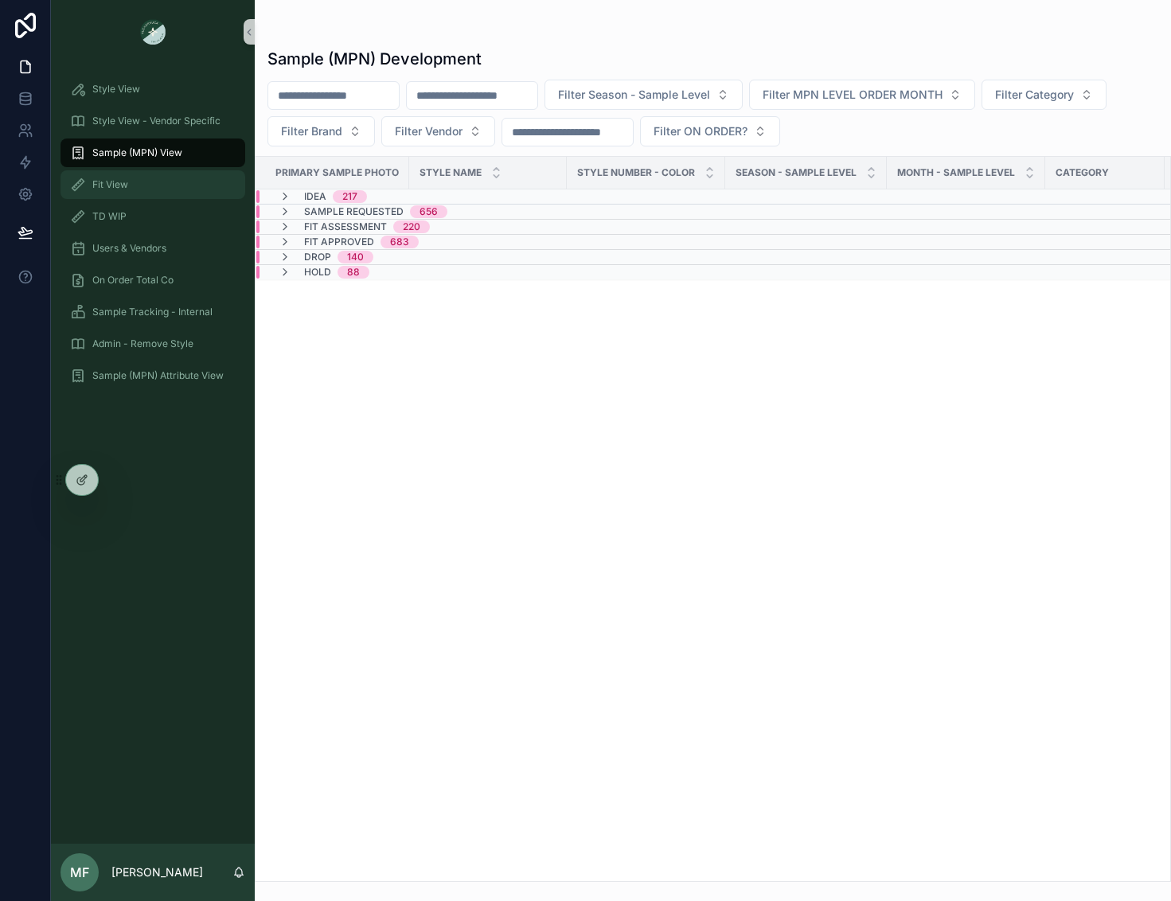
click at [150, 185] on div "Fit View" at bounding box center [153, 184] width 166 height 25
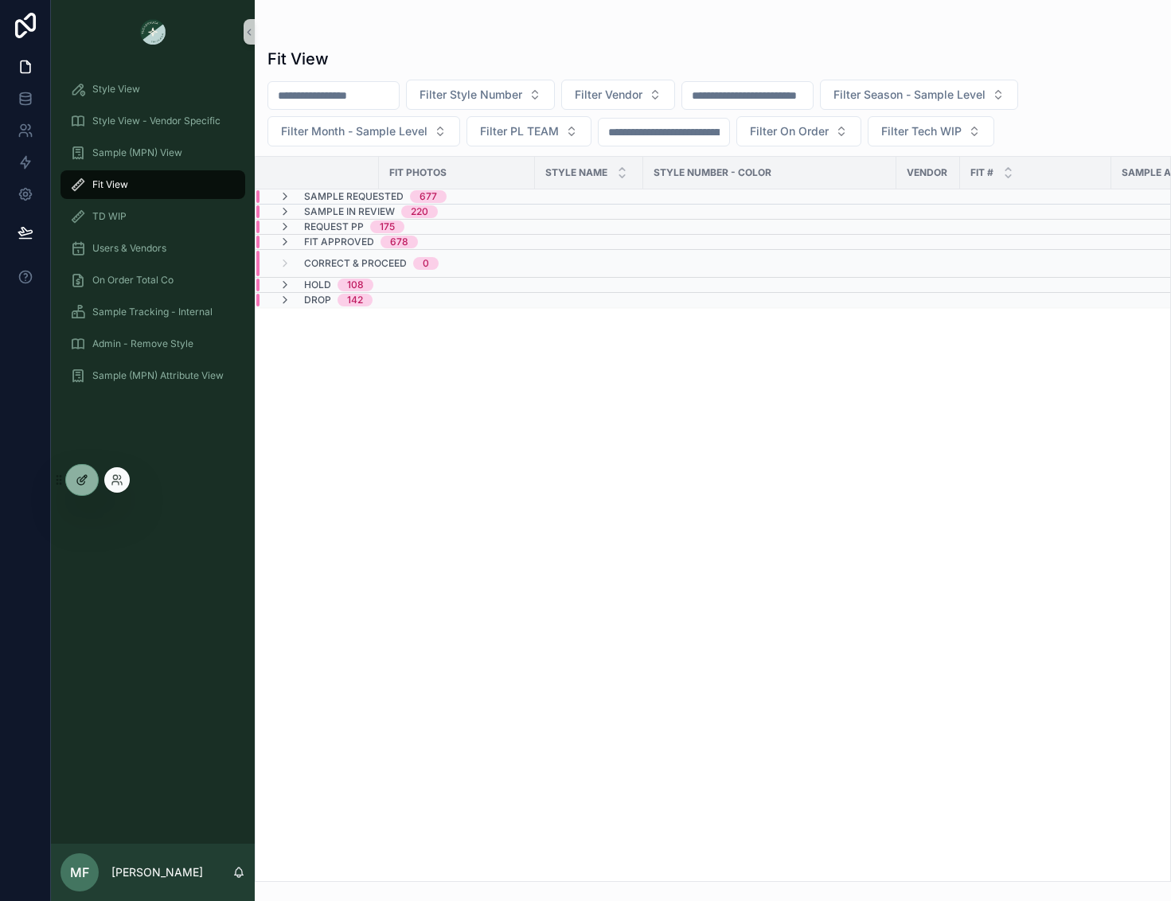
click at [88, 479] on icon at bounding box center [82, 479] width 13 height 13
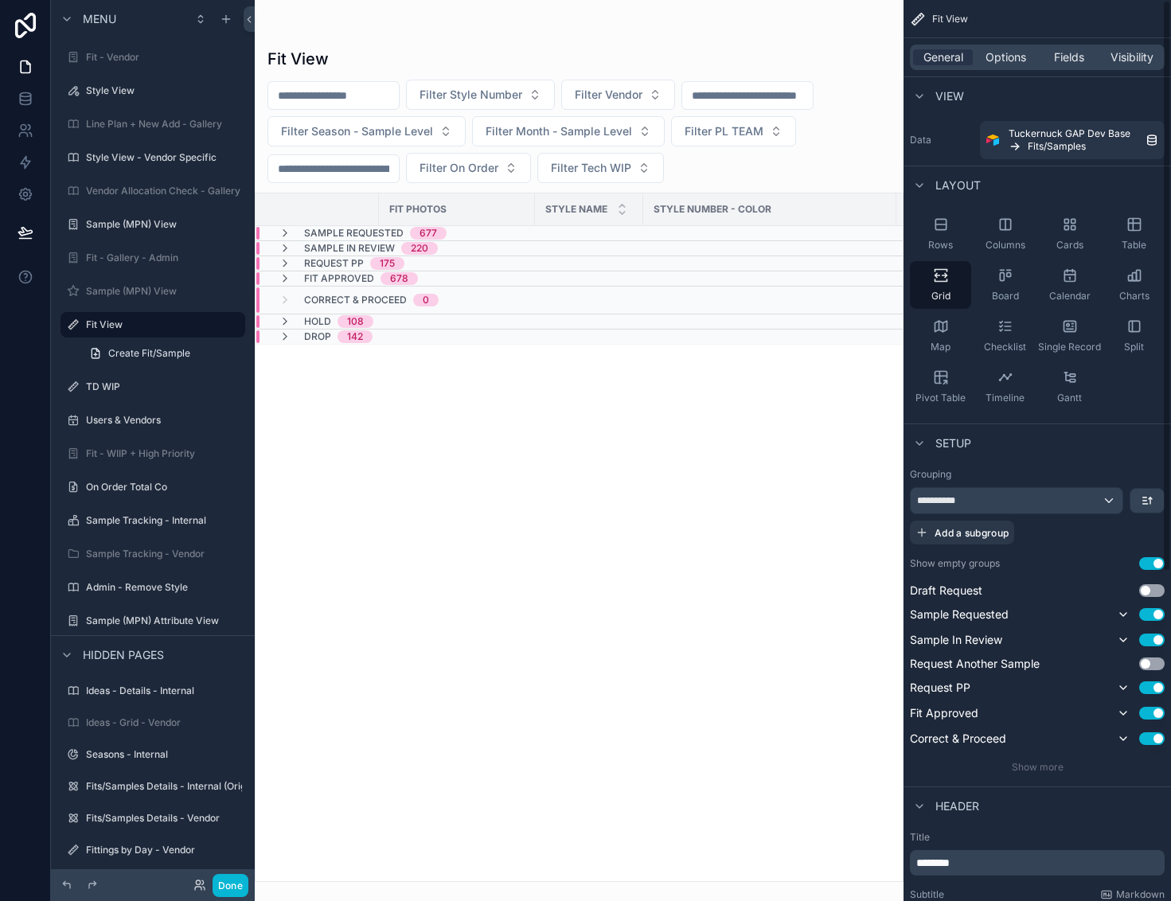
click at [1145, 564] on button "Use setting" at bounding box center [1151, 563] width 25 height 13
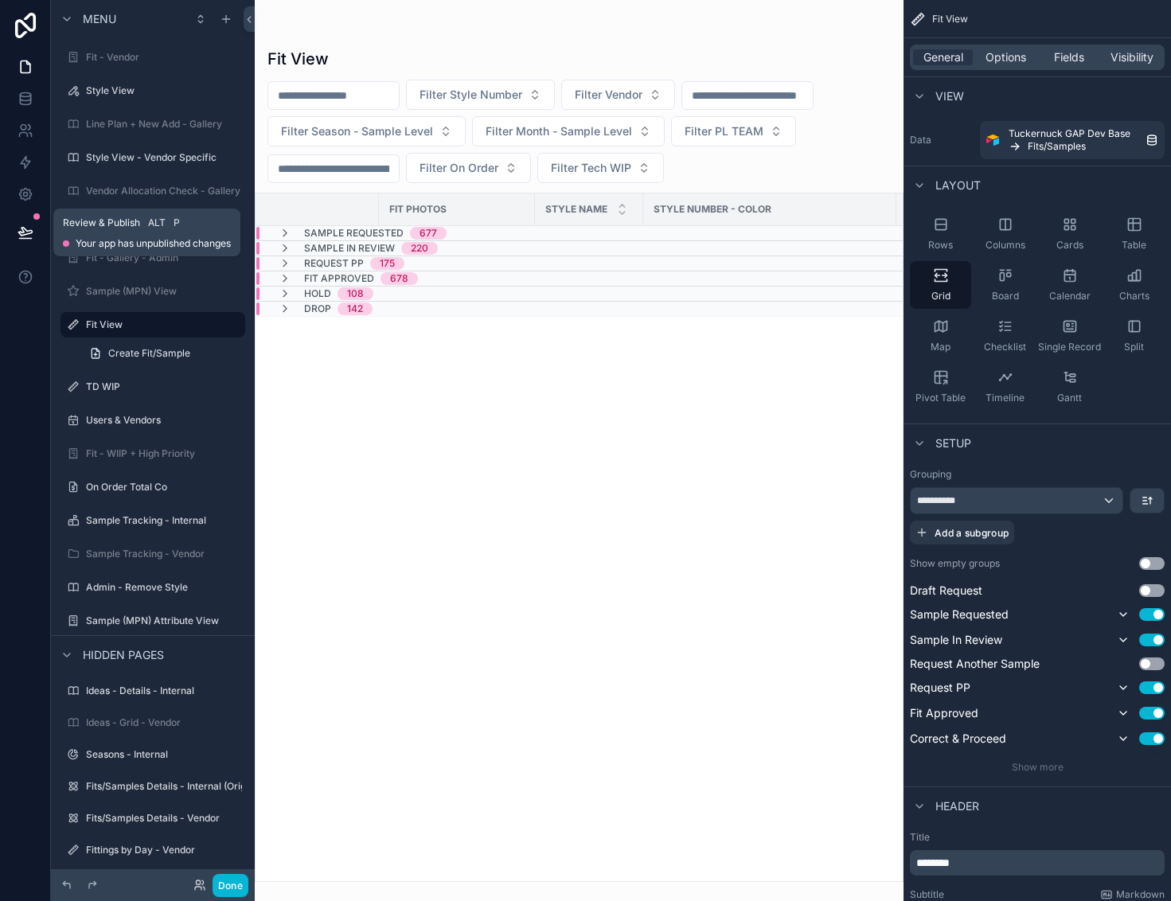
click at [19, 229] on icon at bounding box center [26, 232] width 16 height 16
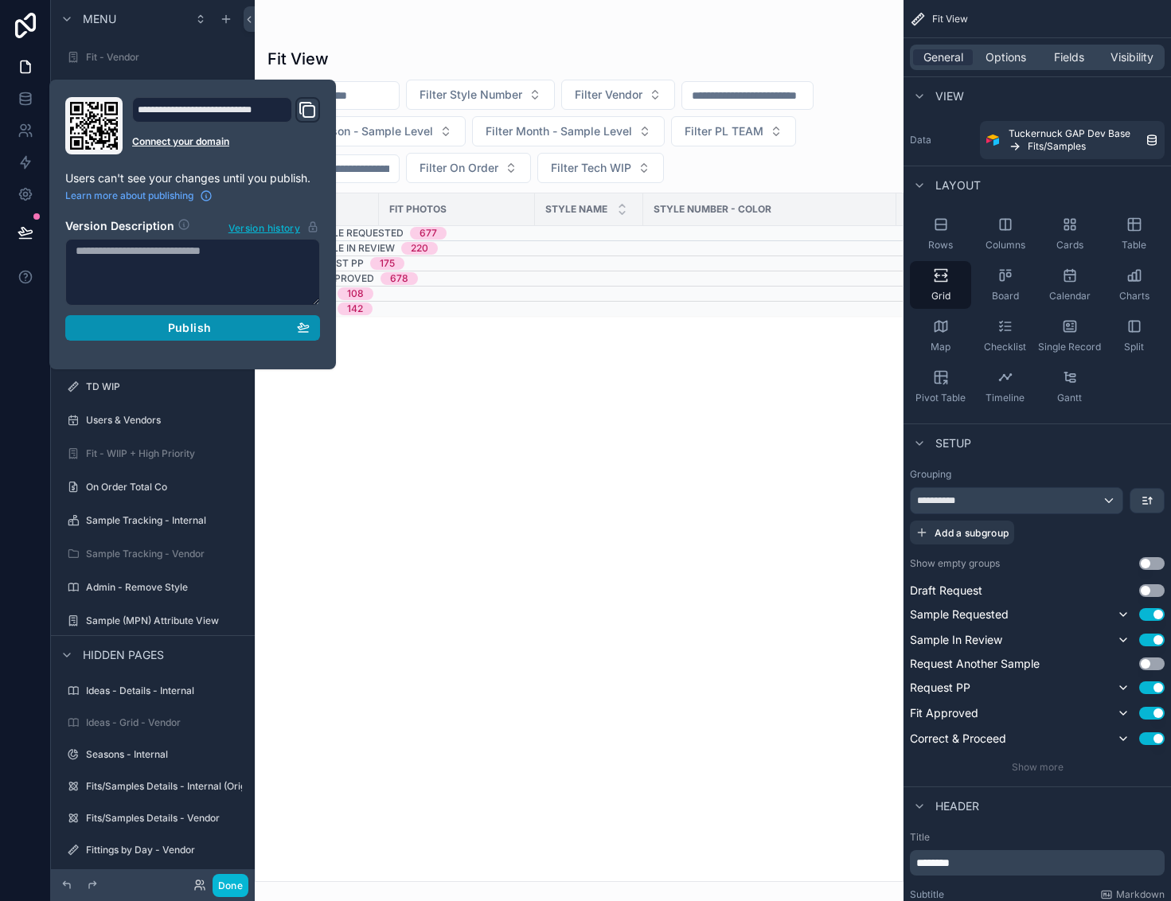
click at [216, 332] on div "Publish" at bounding box center [193, 328] width 234 height 14
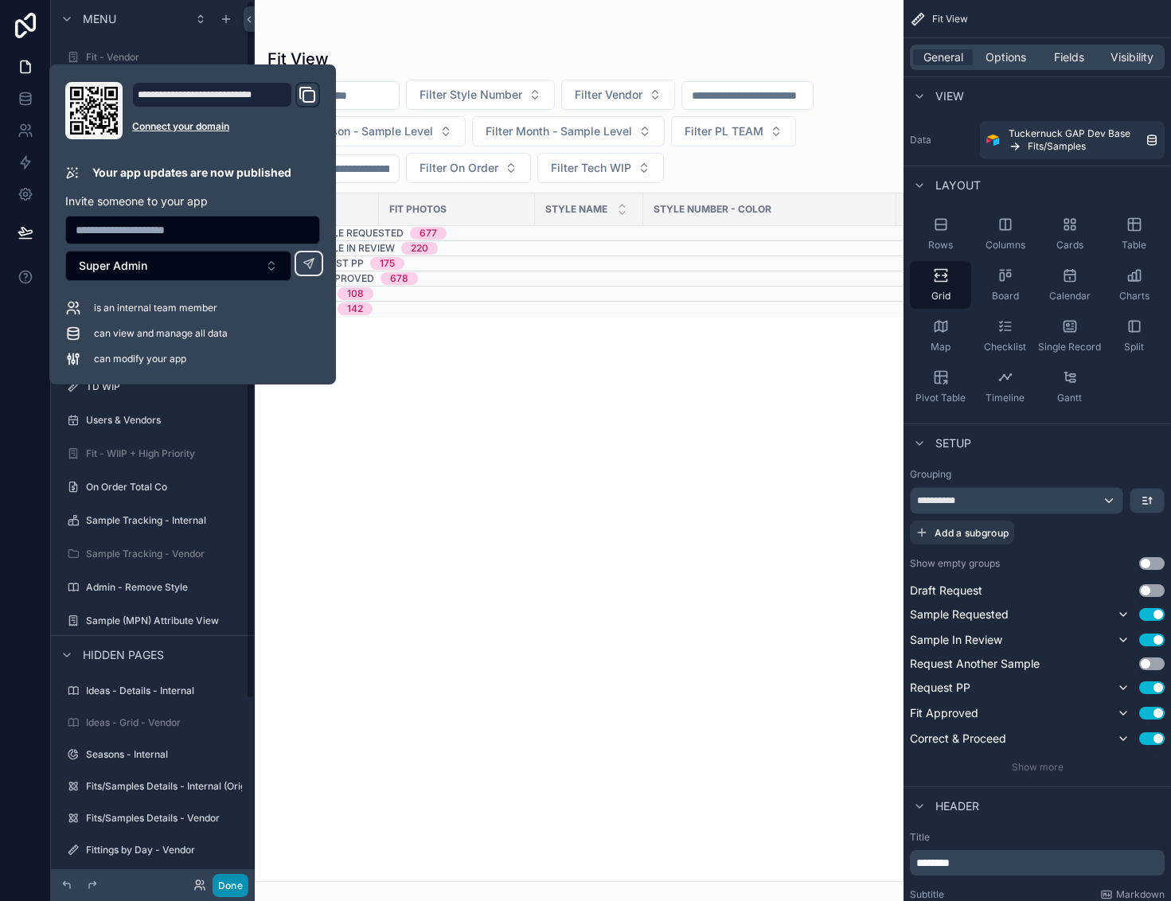
click at [236, 878] on button "Done" at bounding box center [230, 885] width 36 height 23
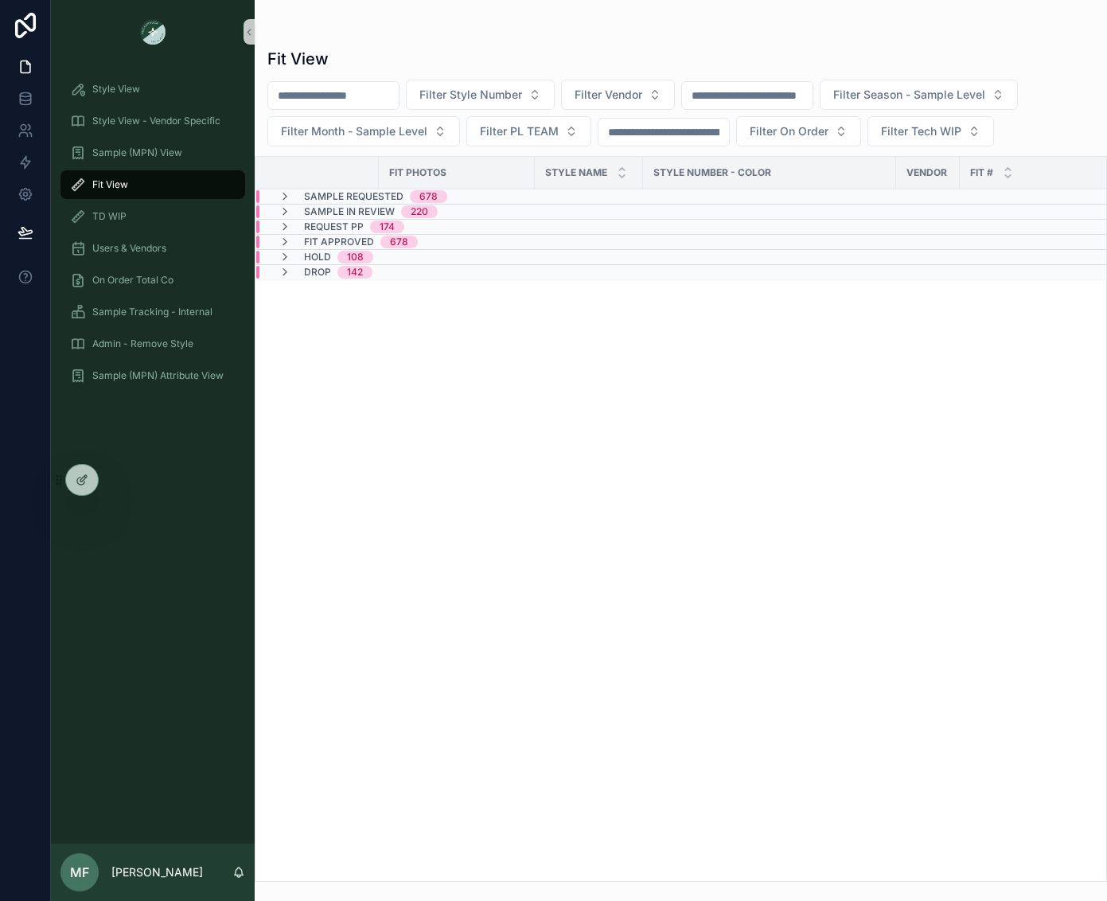
click at [286, 279] on icon "scrollable content" at bounding box center [285, 272] width 13 height 13
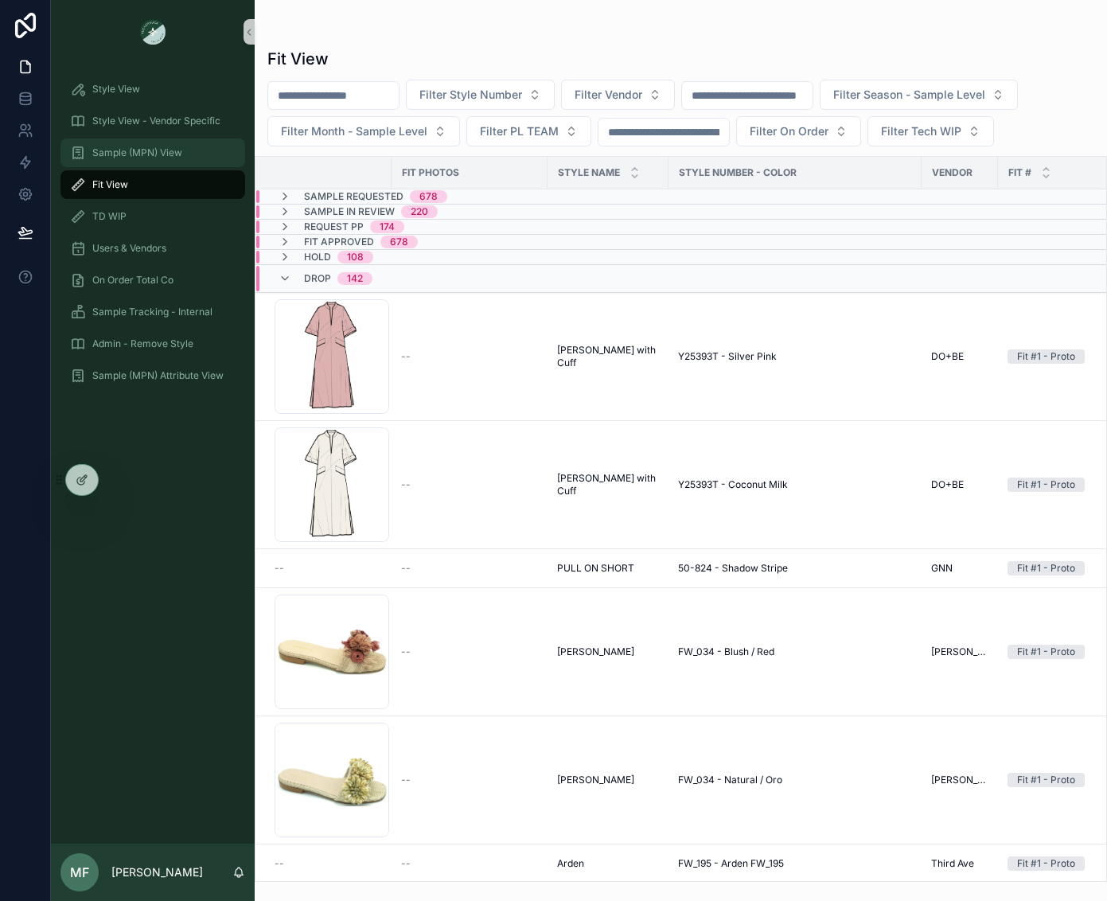
click at [118, 150] on span "Sample (MPN) View" at bounding box center [137, 152] width 90 height 13
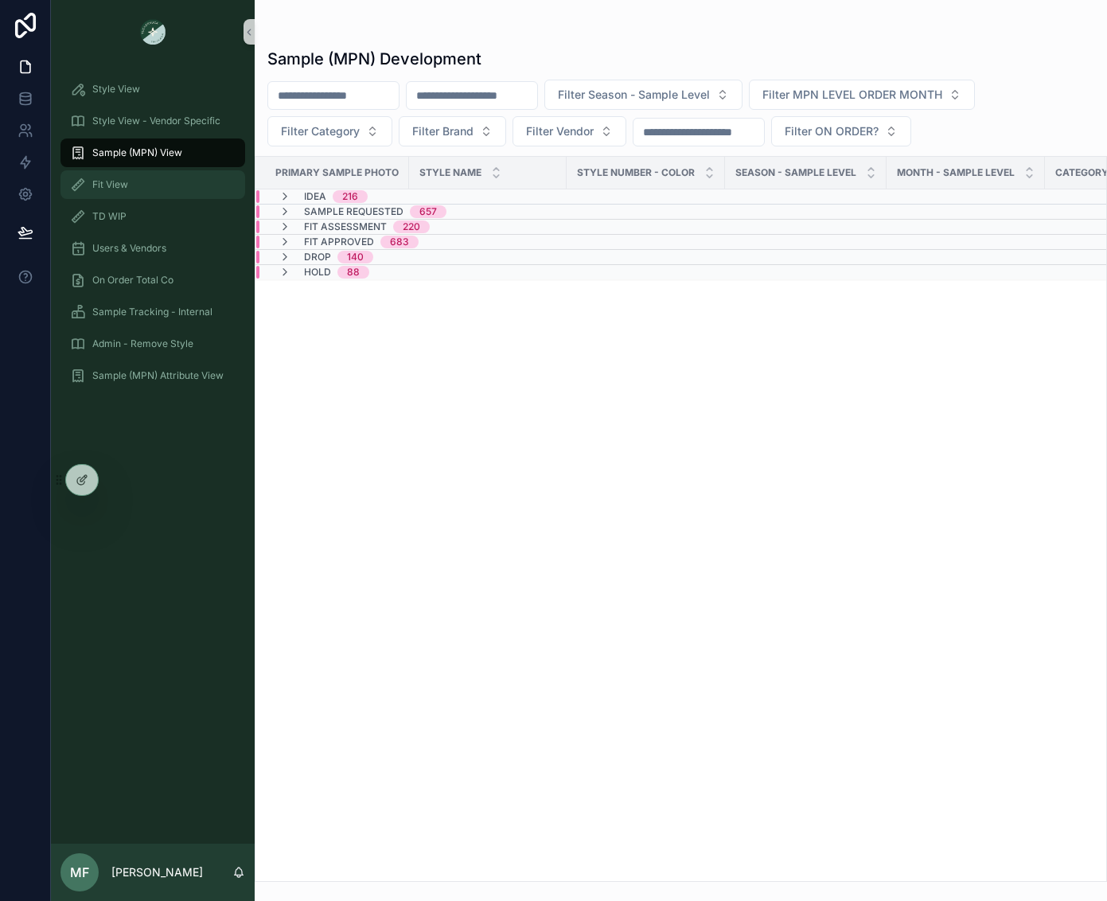
click at [122, 175] on div "Fit View" at bounding box center [153, 184] width 166 height 25
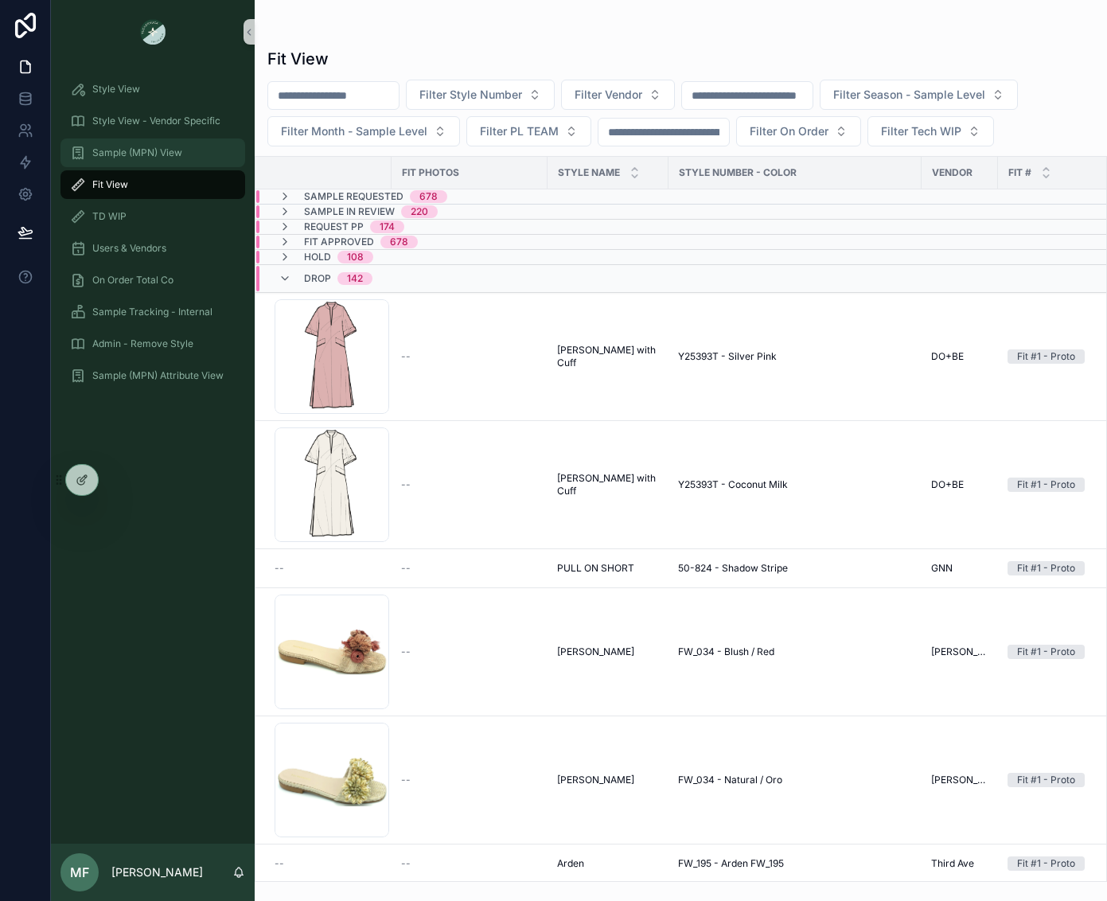
click at [92, 153] on span "Sample (MPN) View" at bounding box center [137, 152] width 90 height 13
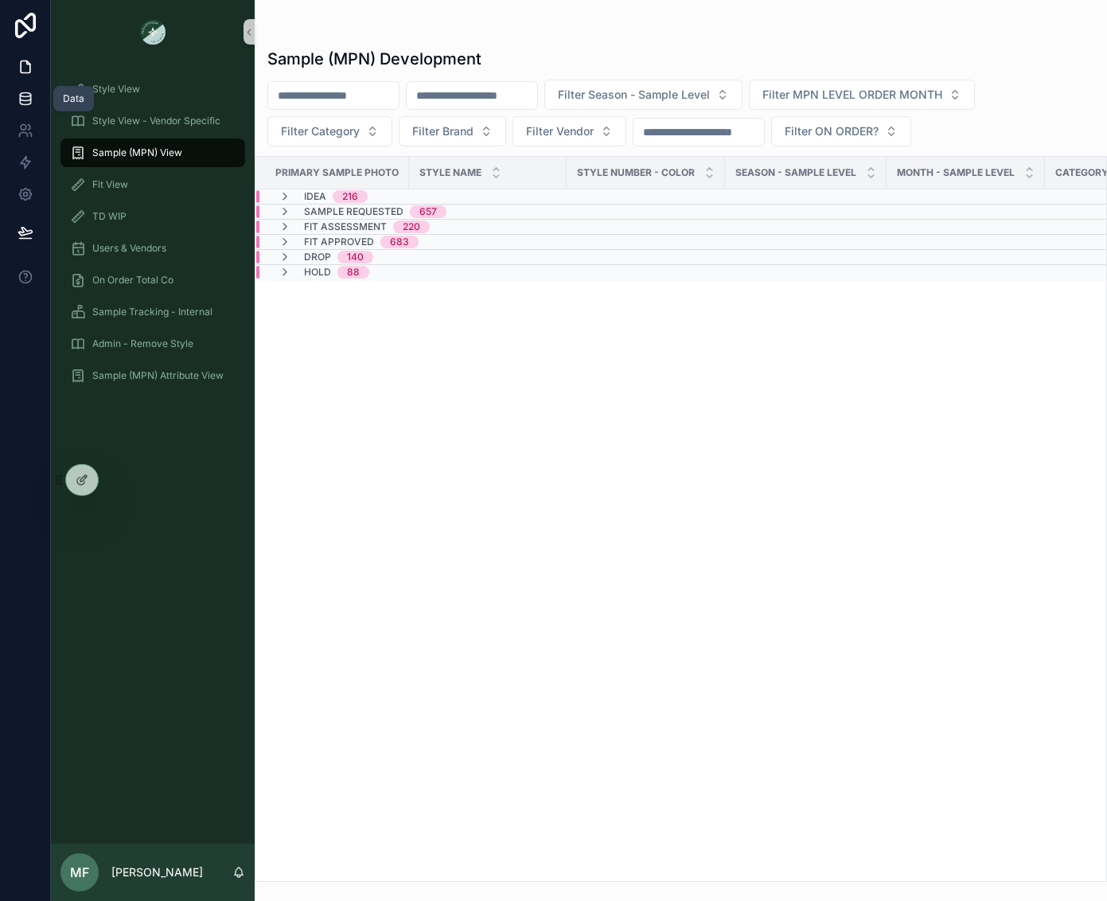
click at [29, 106] on icon at bounding box center [26, 99] width 16 height 16
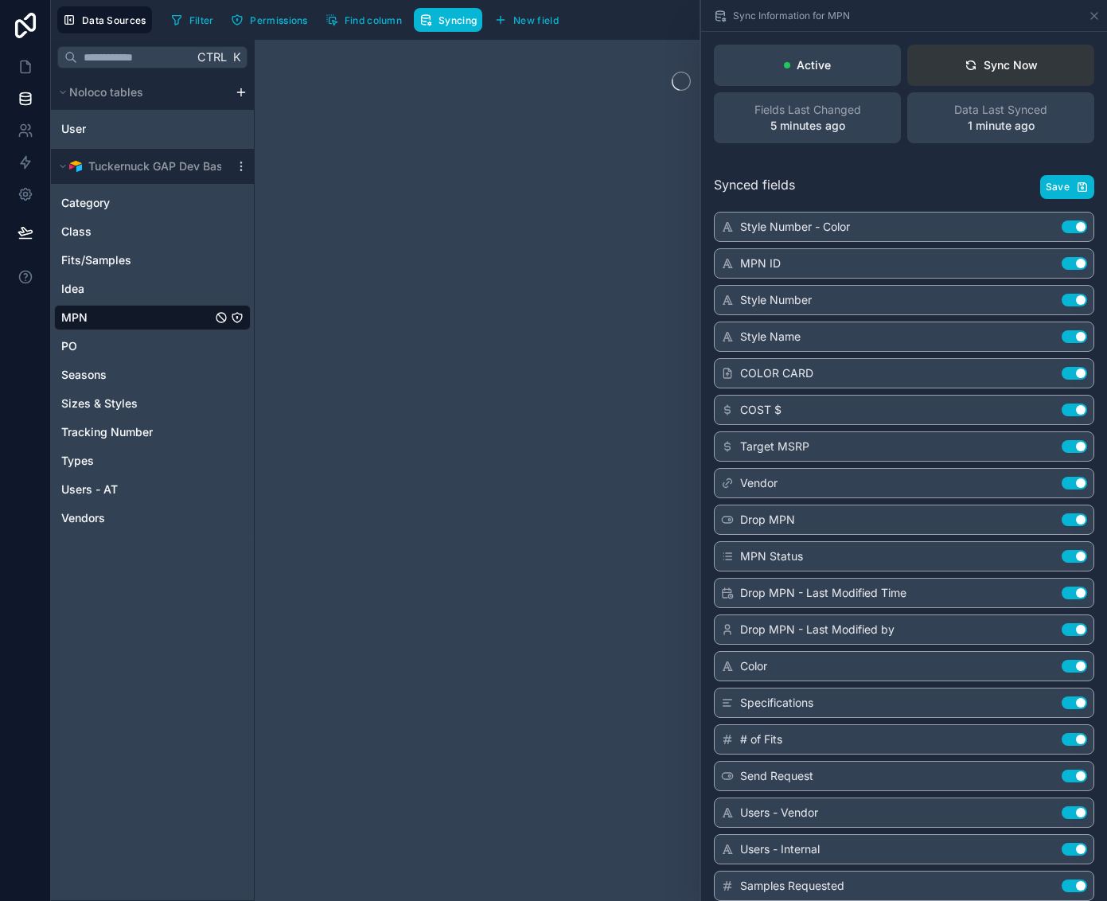
click at [1010, 45] on button "Sync Now" at bounding box center [1000, 65] width 187 height 41
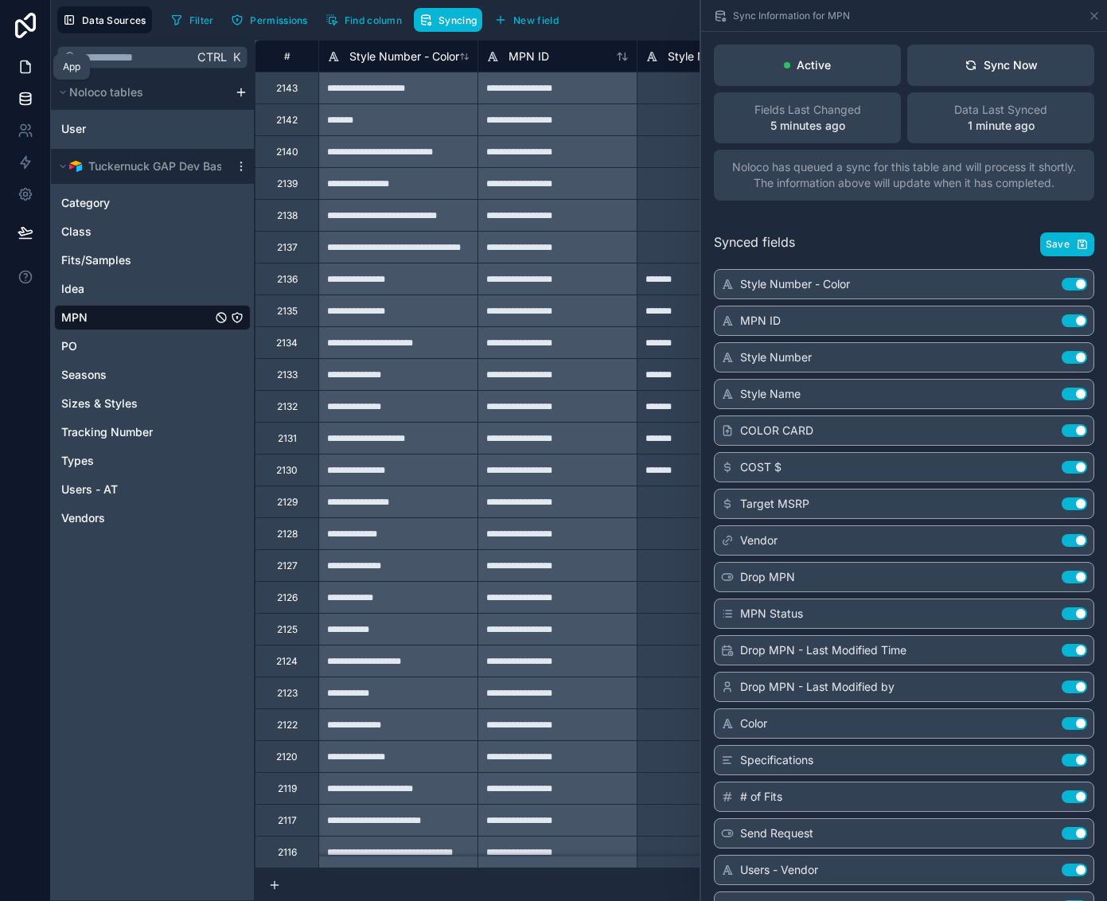
click at [19, 68] on icon at bounding box center [26, 67] width 16 height 16
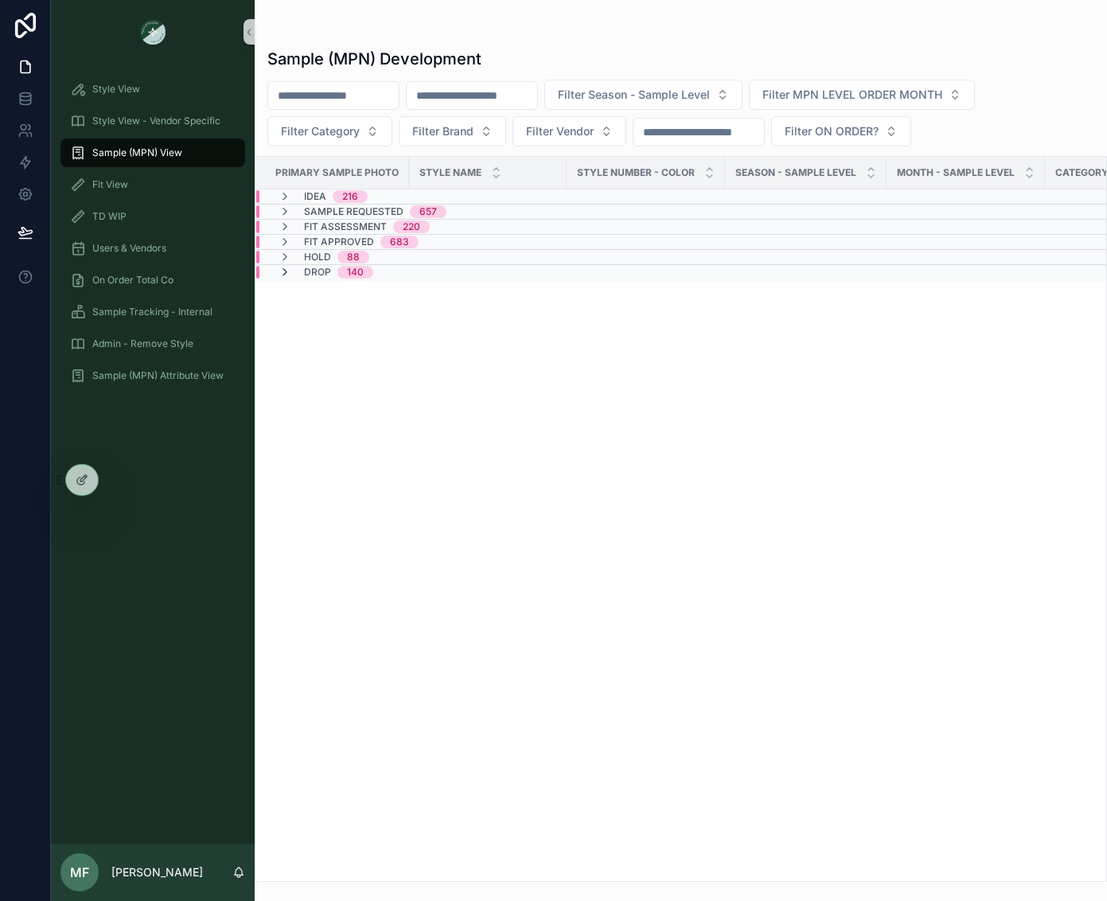
click at [284, 274] on icon "scrollable content" at bounding box center [285, 272] width 13 height 13
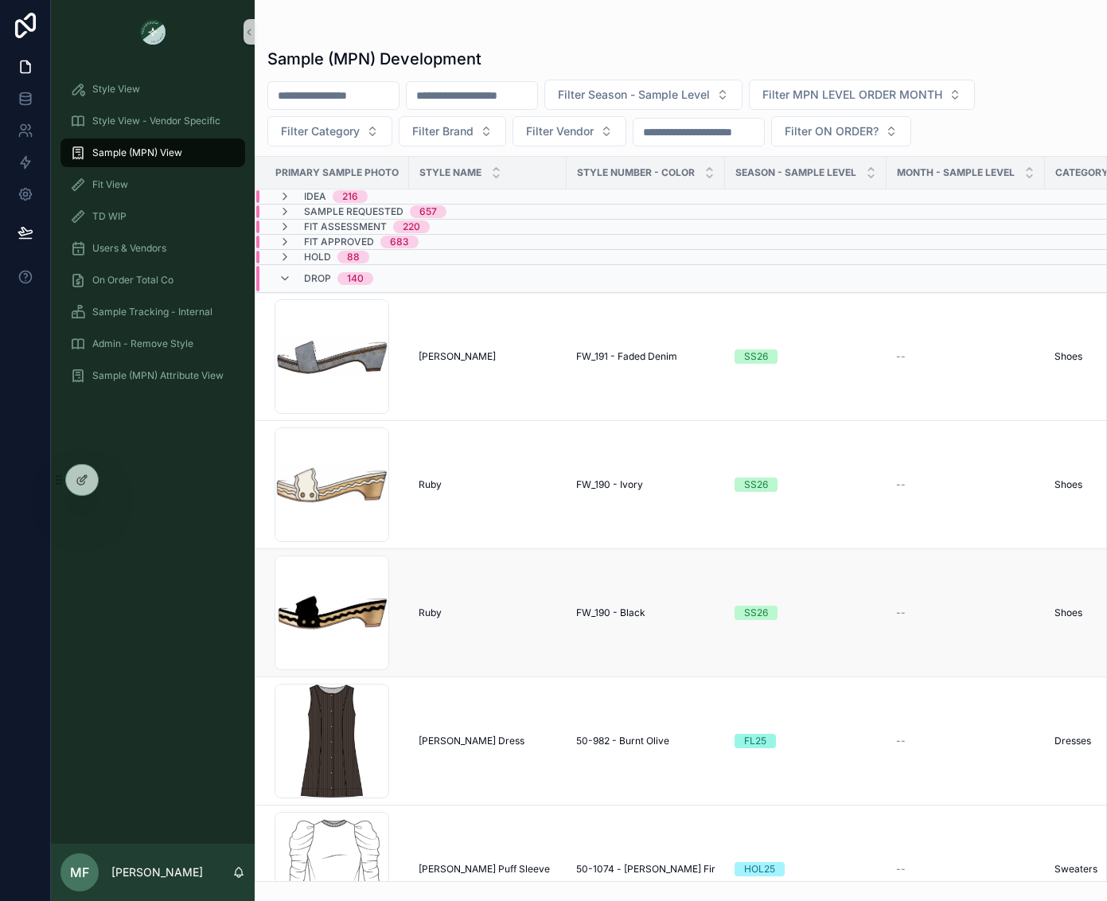
click at [546, 618] on div "Ruby Ruby" at bounding box center [488, 612] width 138 height 13
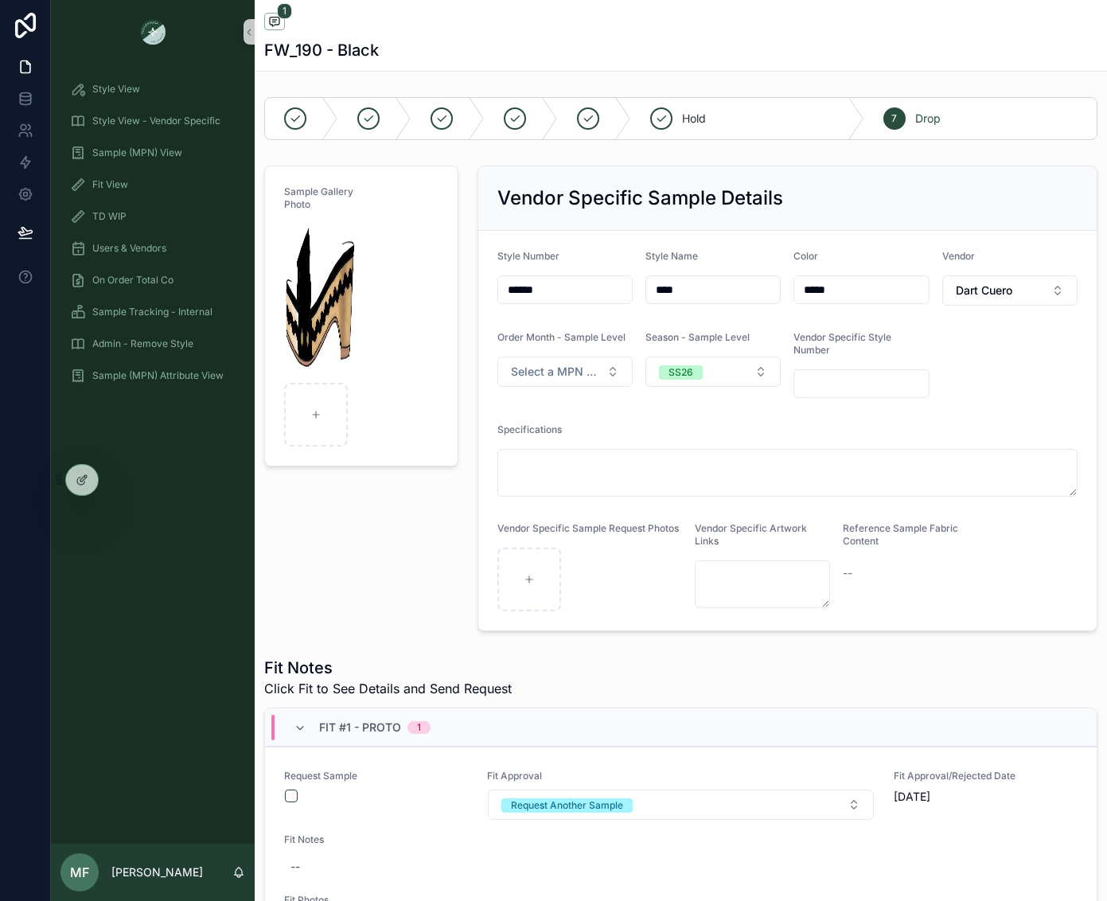
drag, startPoint x: 560, startPoint y: 294, endPoint x: 499, endPoint y: 288, distance: 61.5
click at [499, 288] on input "******" at bounding box center [565, 290] width 134 height 22
click at [403, 549] on div "Sample Gallery Photo" at bounding box center [361, 398] width 213 height 478
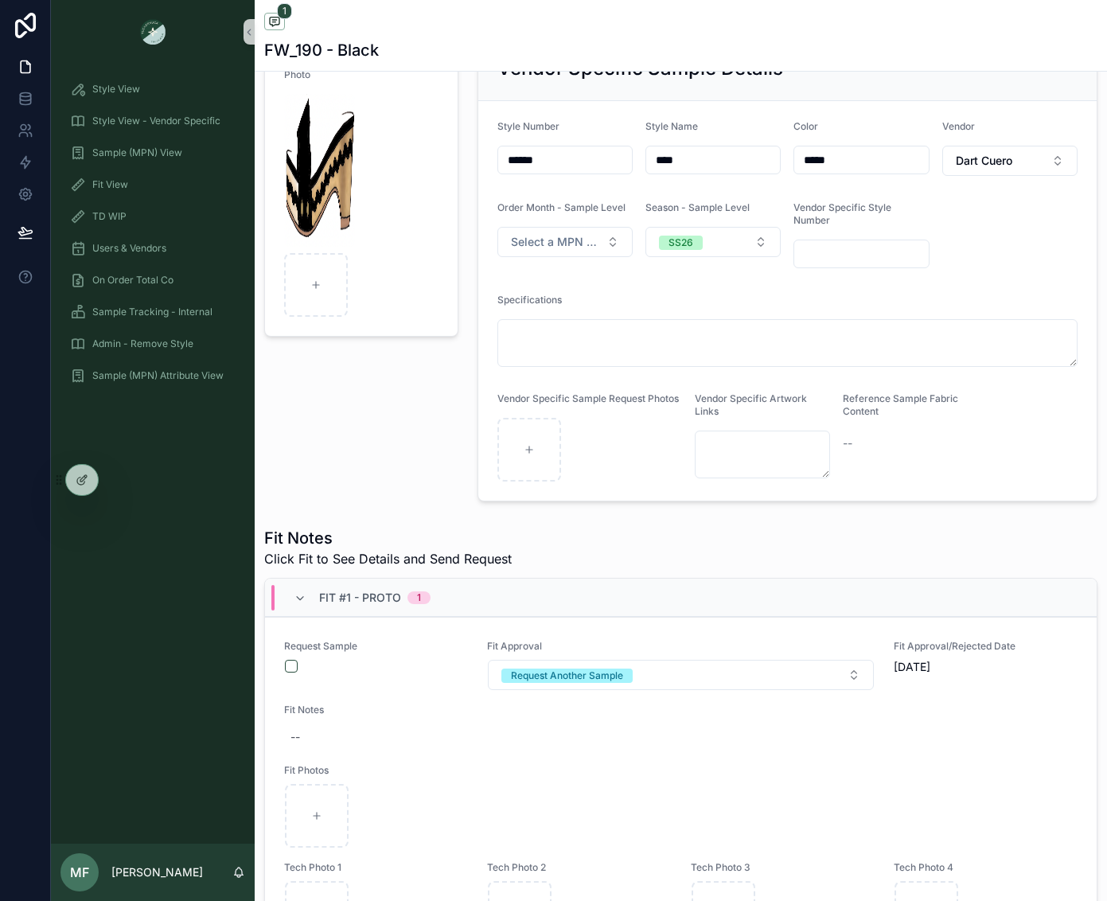
scroll to position [159, 0]
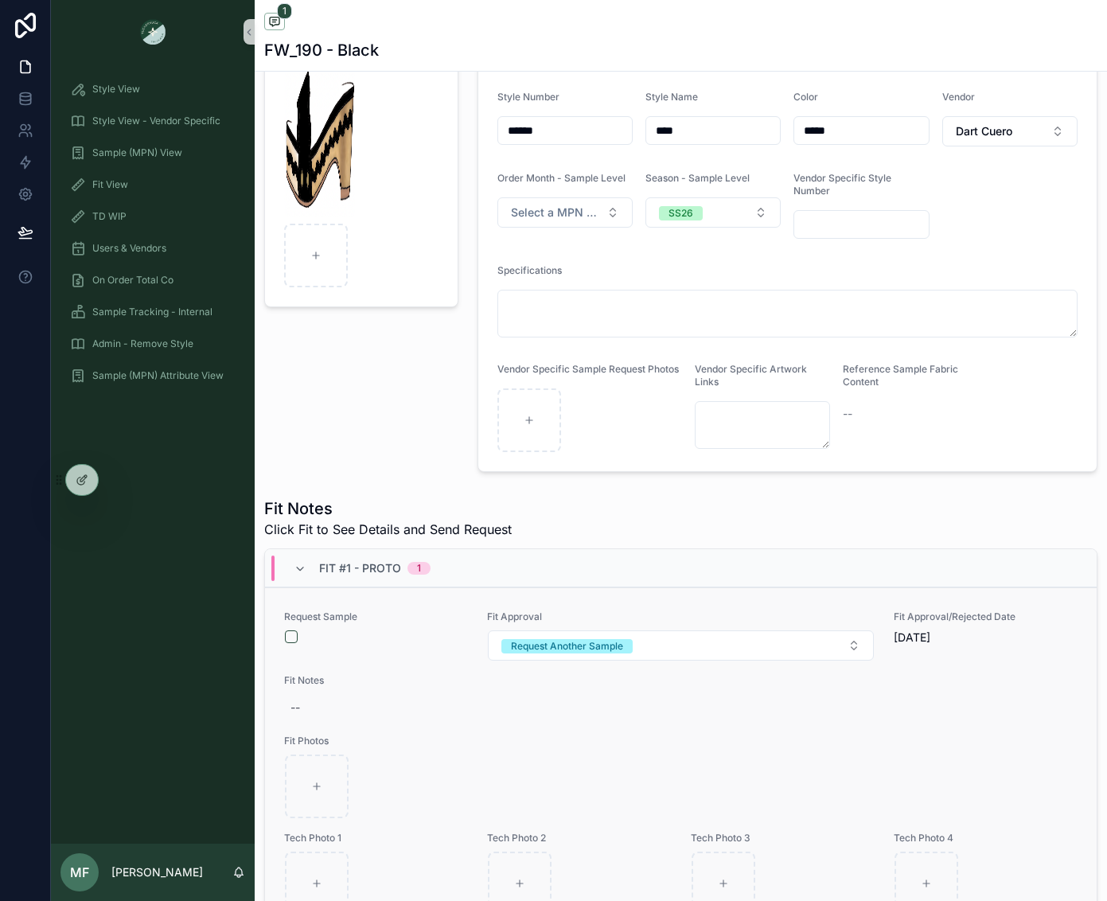
click at [567, 743] on div "Request Sample Fit Approval Request Another Sample Fit Approval/Rejected Date 7…" at bounding box center [680, 811] width 793 height 403
click at [964, 701] on div "Fit Notes --" at bounding box center [680, 698] width 793 height 48
click at [1013, 661] on div "Fit Approval/Rejected Date 7/10/2025" at bounding box center [986, 635] width 184 height 51
click at [158, 189] on div "Fit View" at bounding box center [153, 184] width 166 height 25
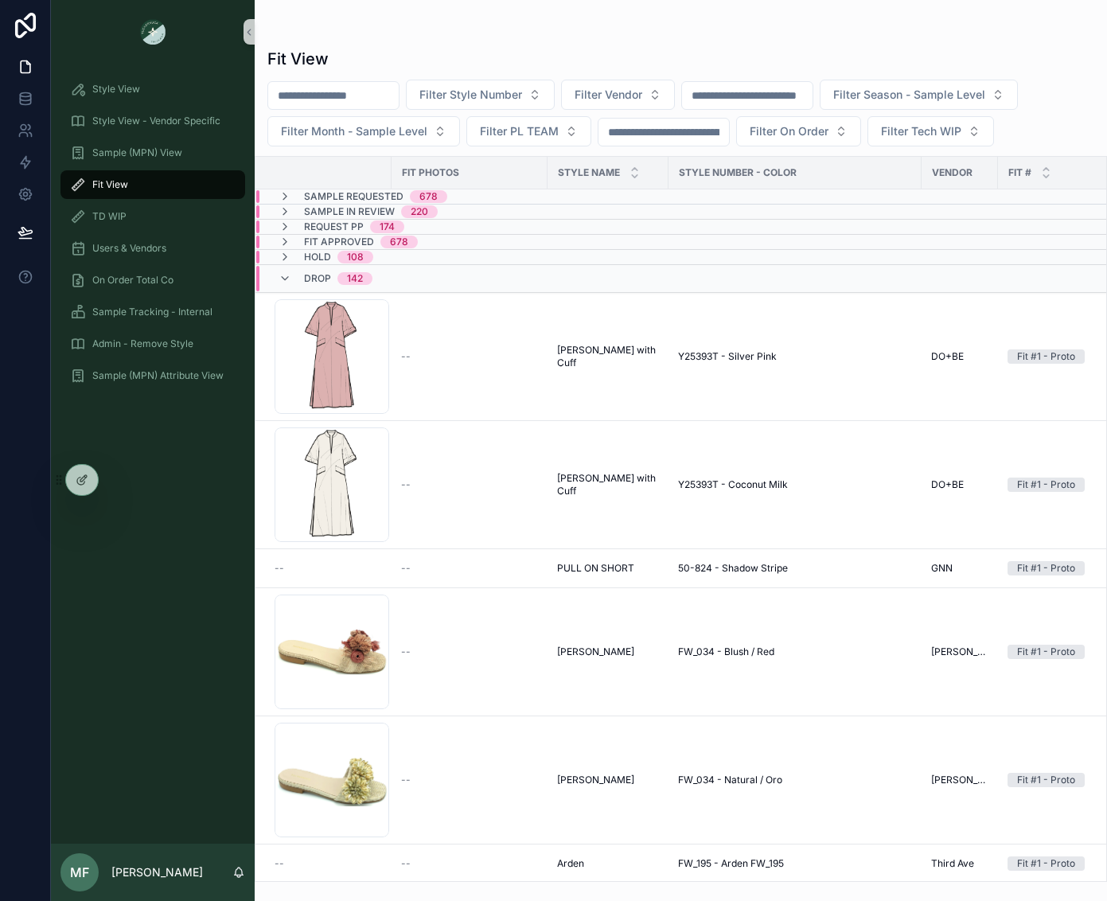
click at [517, 92] on span "Filter Style Number" at bounding box center [470, 95] width 103 height 16
type input "******"
click at [536, 185] on div "FW_190 - Black" at bounding box center [520, 184] width 191 height 25
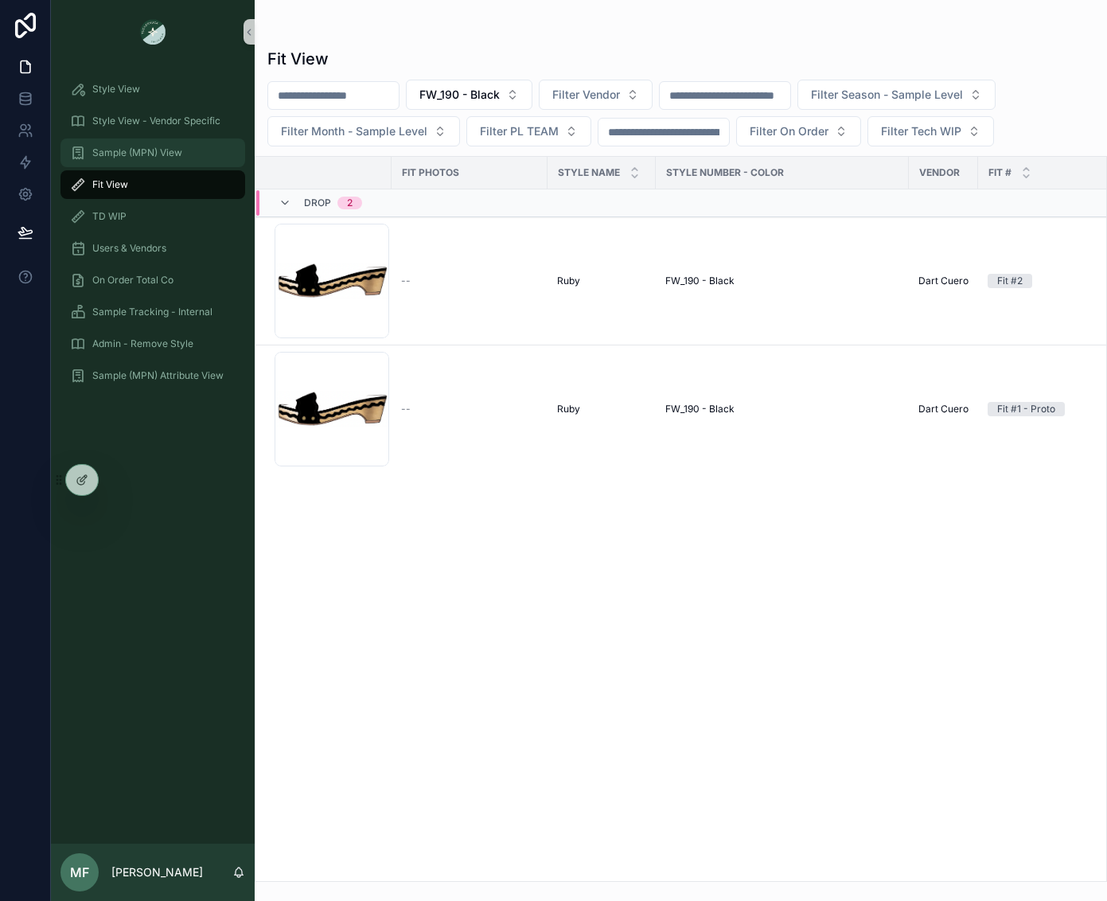
click at [117, 149] on span "Sample (MPN) View" at bounding box center [137, 152] width 90 height 13
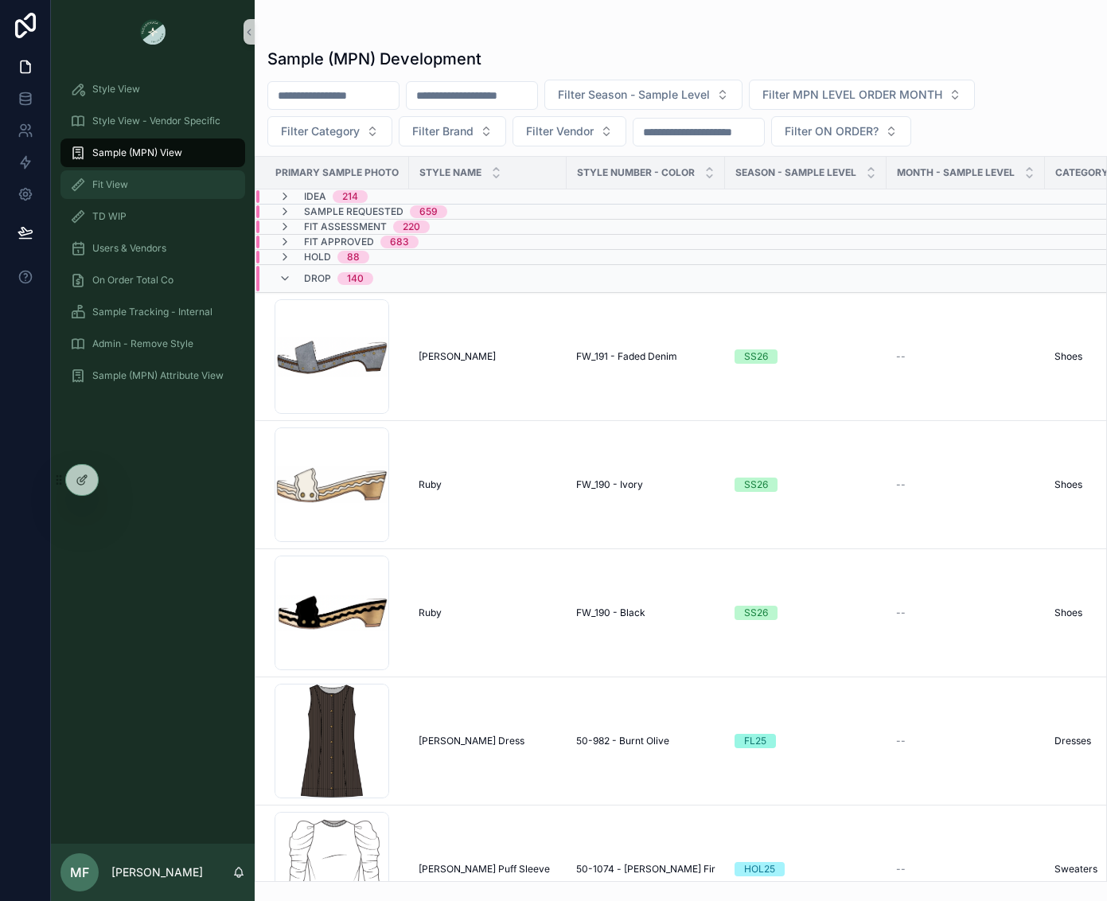
click at [111, 175] on div "Fit View" at bounding box center [153, 184] width 166 height 25
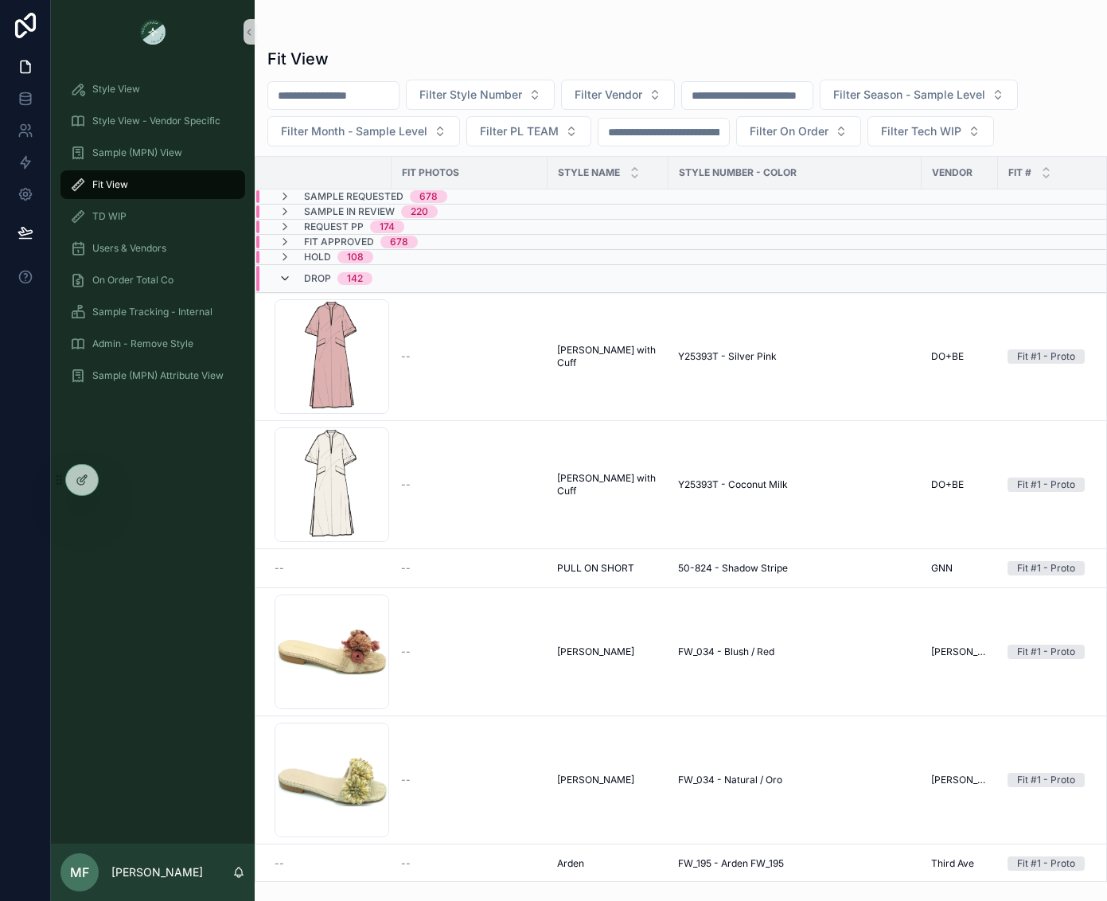
click at [290, 285] on icon "scrollable content" at bounding box center [285, 278] width 13 height 13
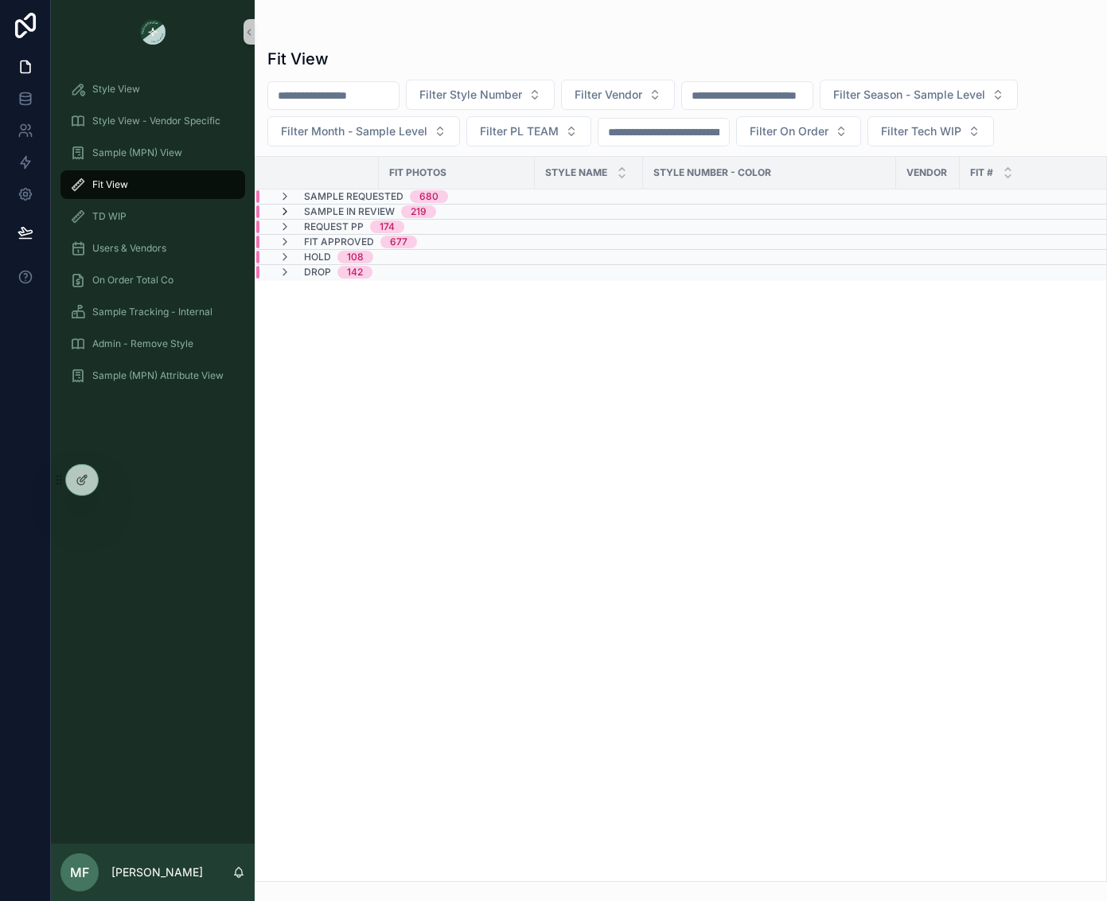
click at [287, 218] on icon "scrollable content" at bounding box center [285, 211] width 13 height 13
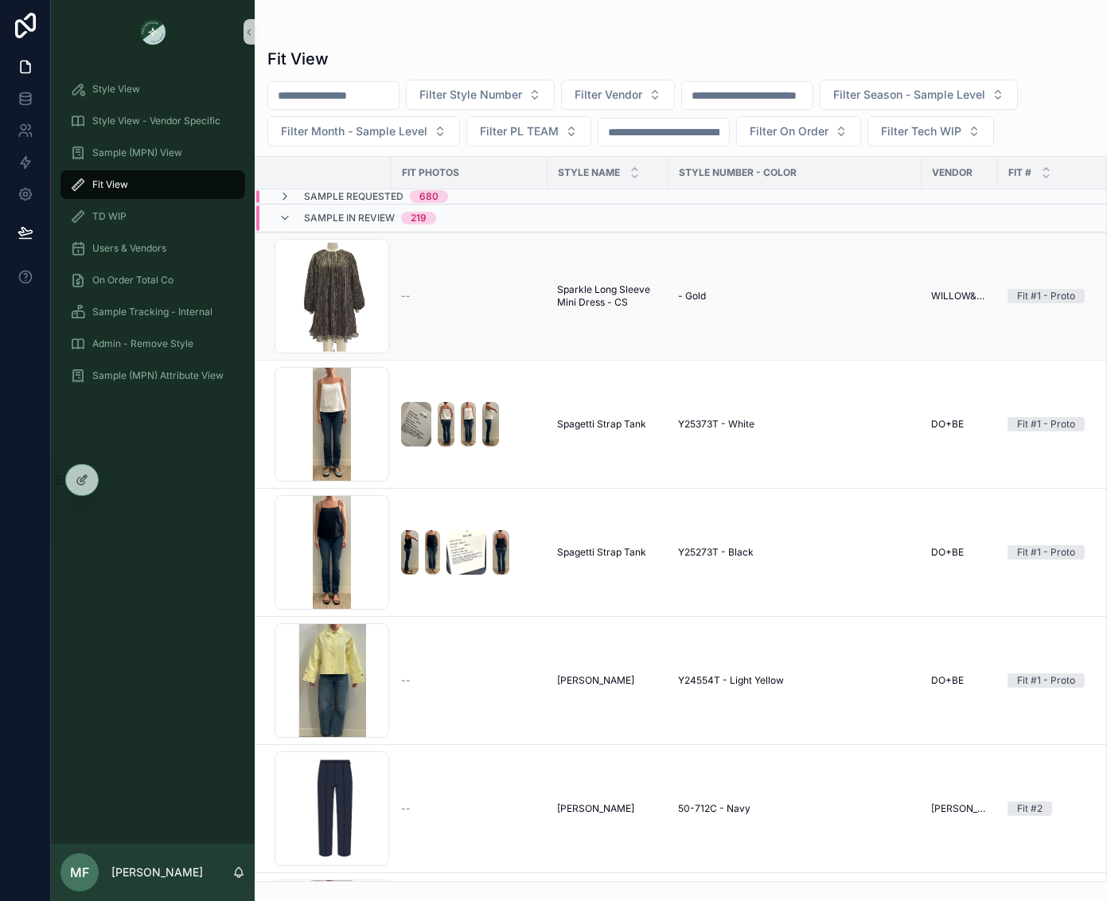
click at [498, 302] on div "--" at bounding box center [469, 296] width 137 height 13
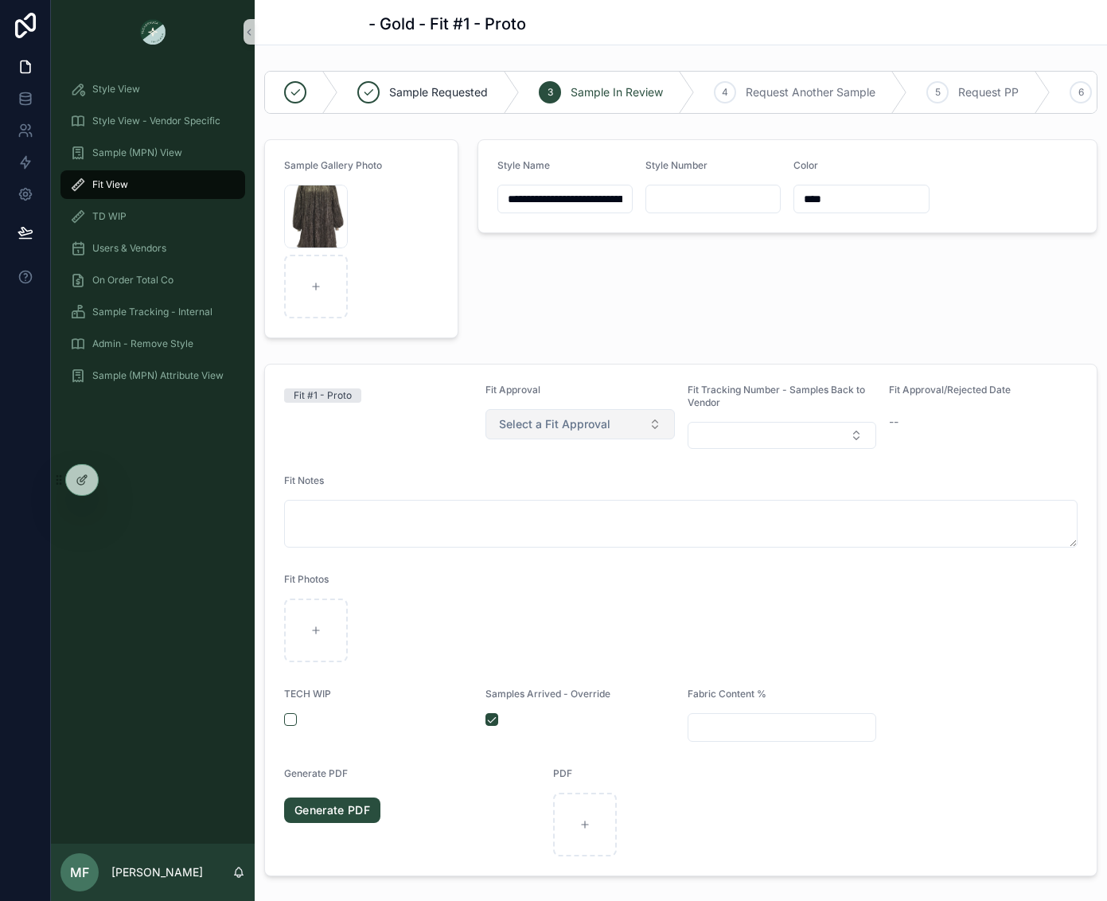
click at [582, 432] on span "Select a Fit Approval" at bounding box center [554, 424] width 111 height 16
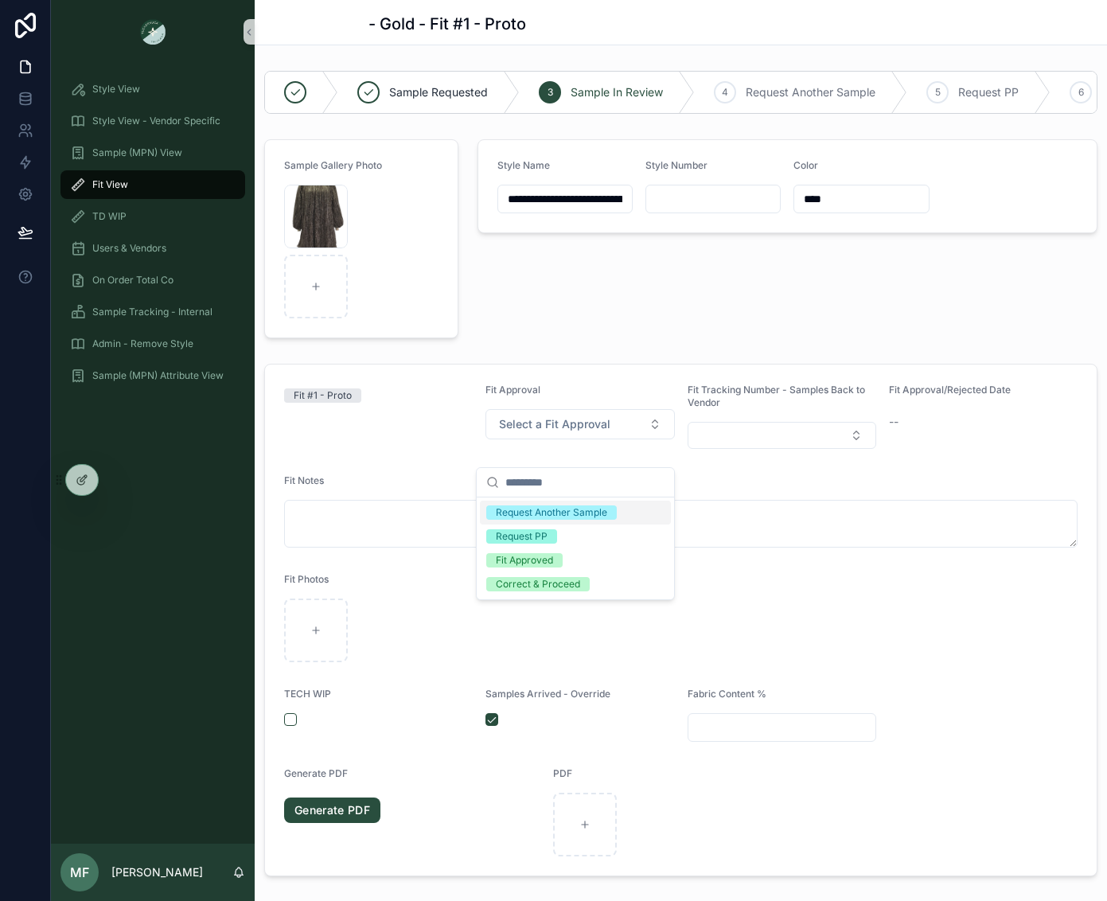
click at [696, 330] on div "**********" at bounding box center [787, 239] width 639 height 212
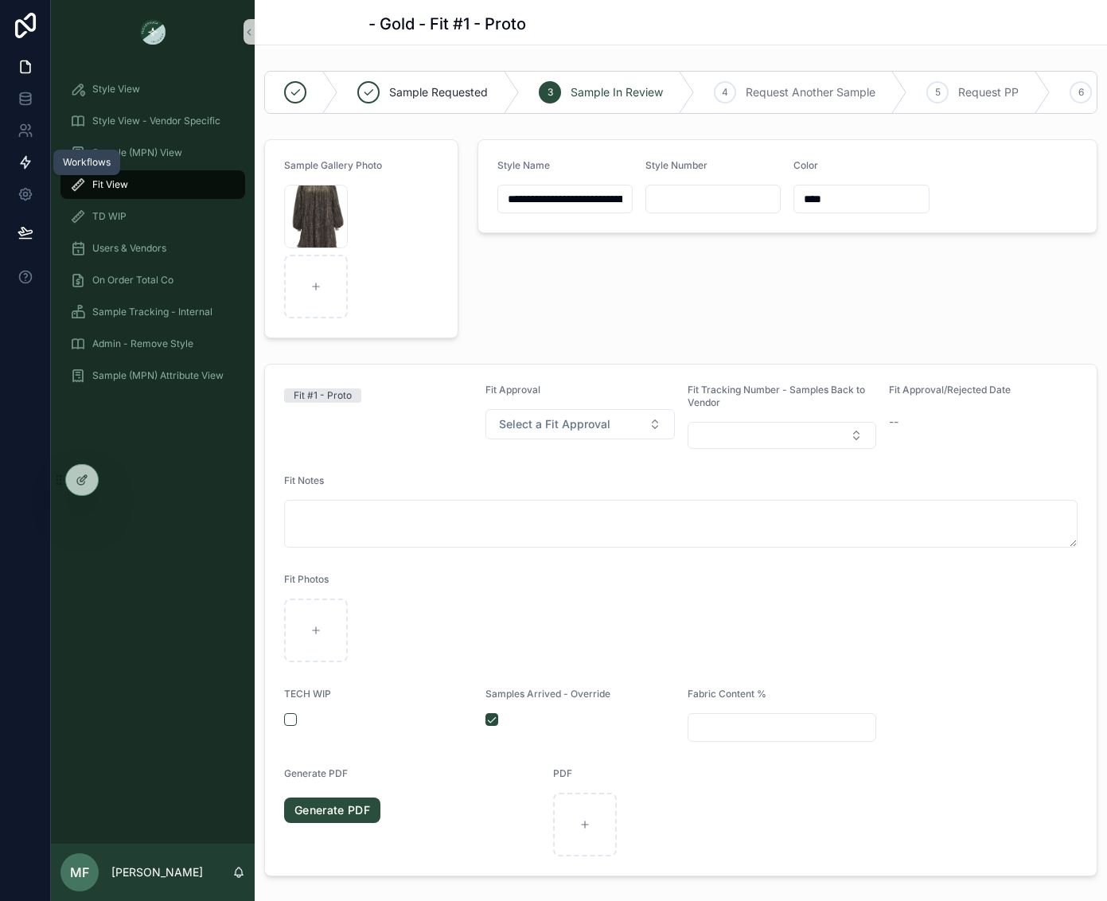
click at [32, 161] on icon at bounding box center [26, 162] width 16 height 16
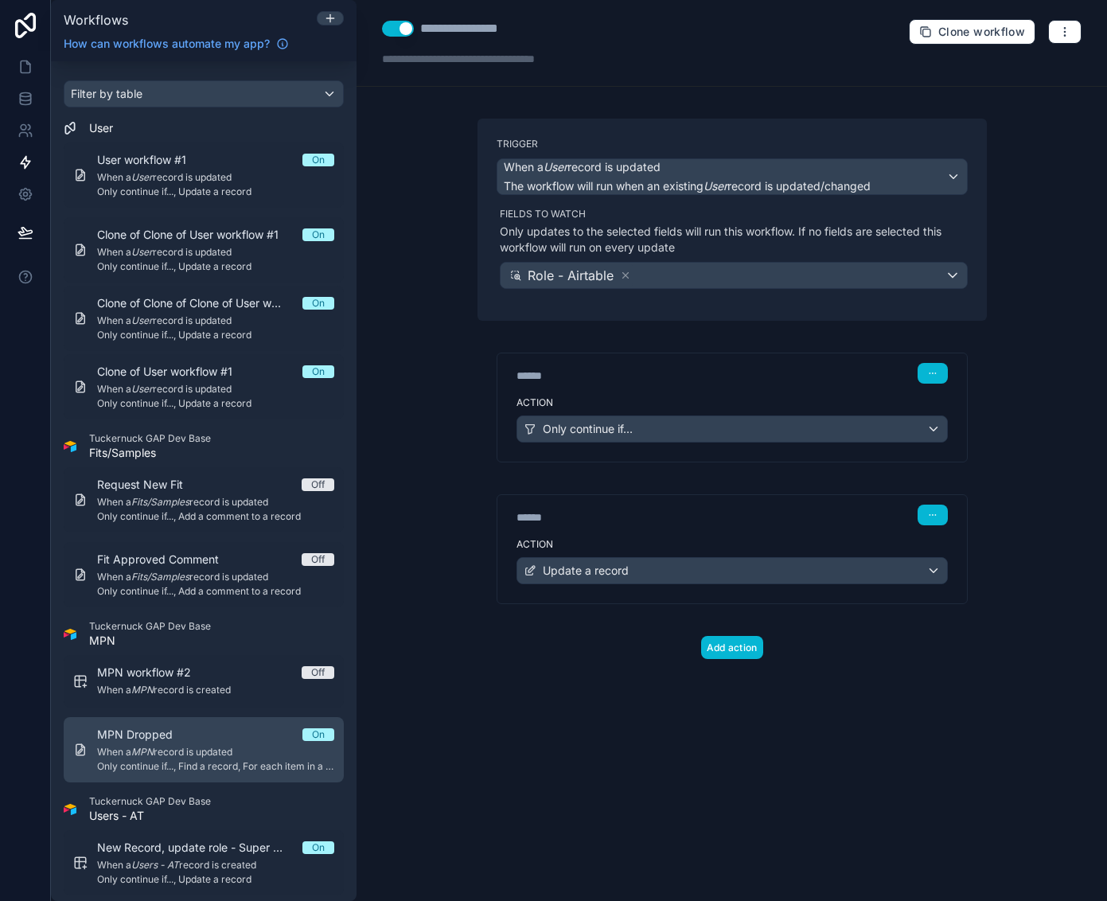
click at [191, 755] on span "When a MPN record is updated" at bounding box center [215, 752] width 237 height 13
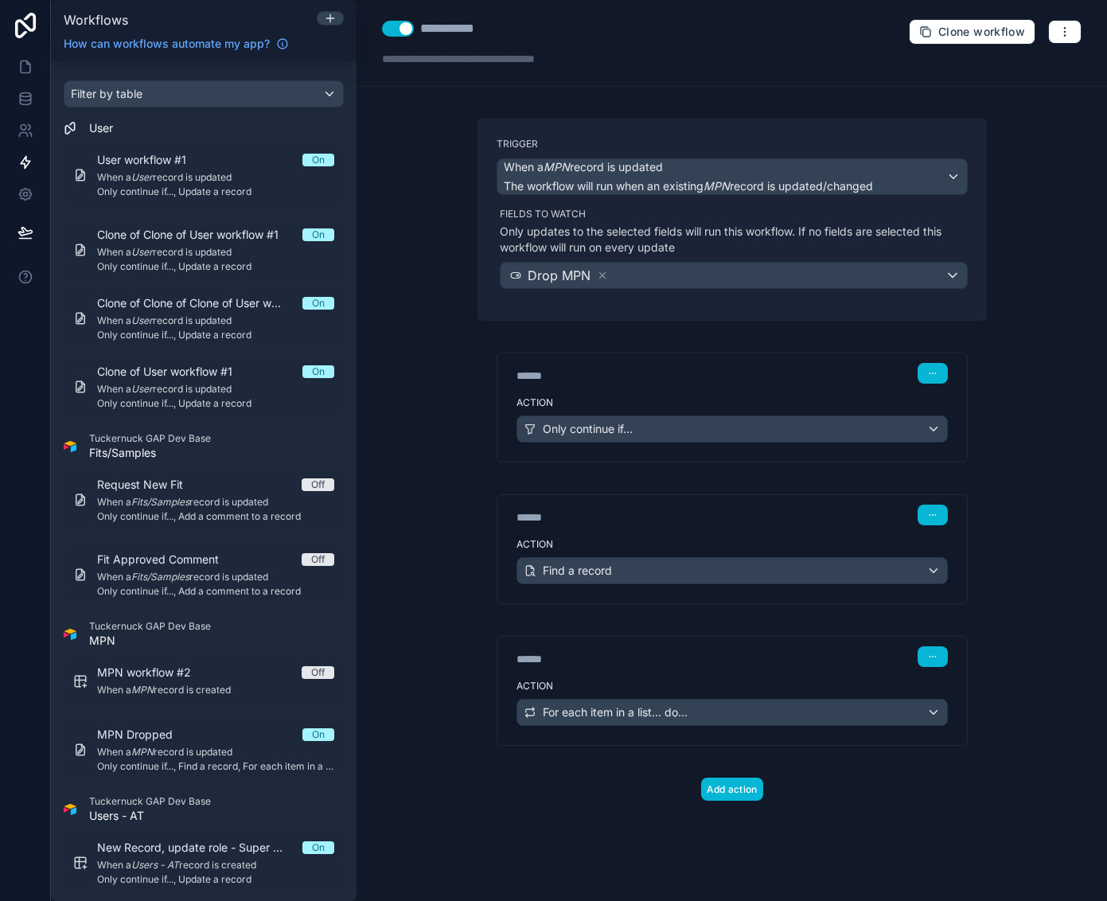
click at [392, 33] on button "Use setting" at bounding box center [398, 29] width 32 height 16
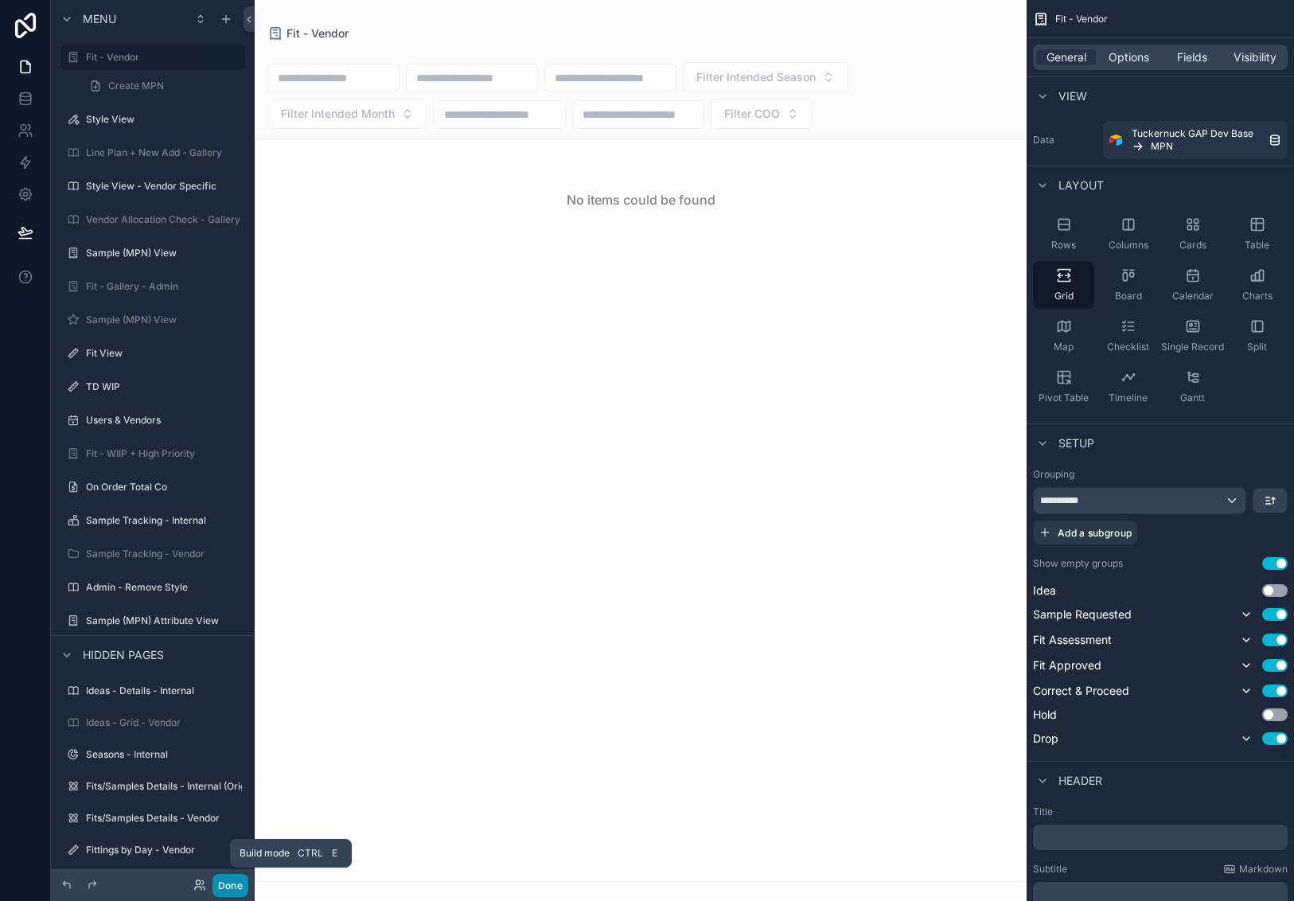
click at [230, 890] on button "Done" at bounding box center [230, 885] width 36 height 23
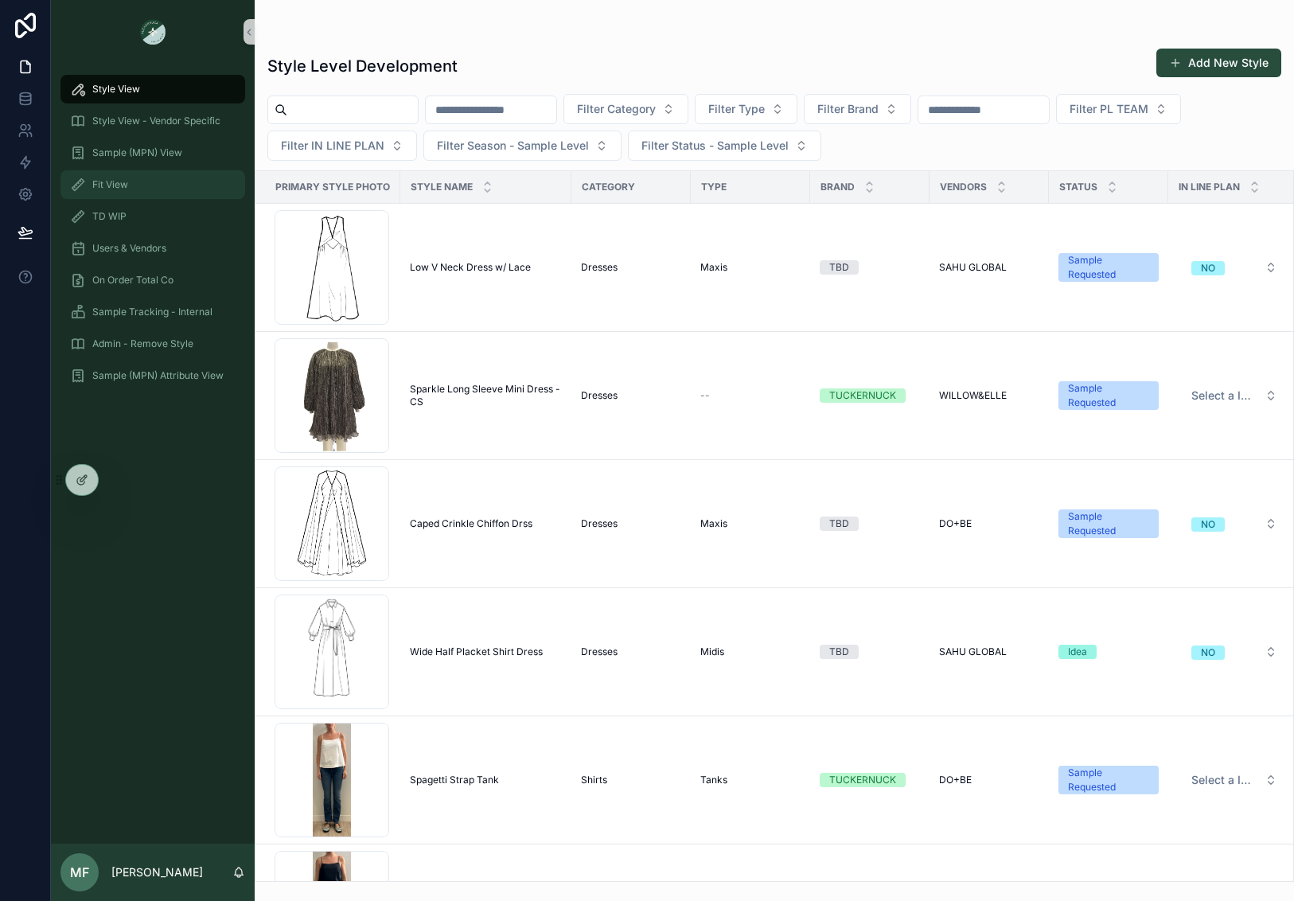
click at [142, 193] on div "Fit View" at bounding box center [153, 184] width 166 height 25
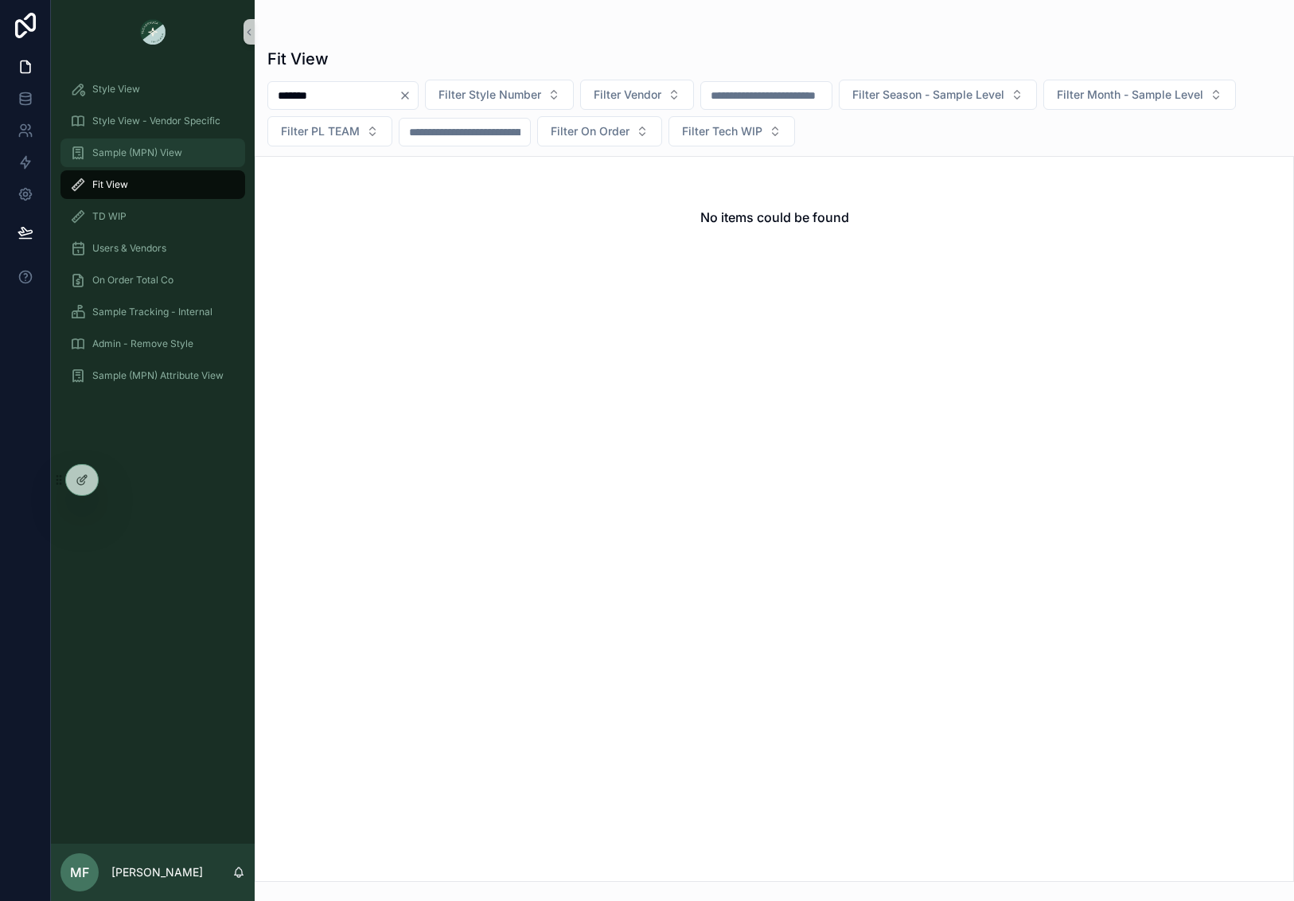
type input "*******"
click at [133, 142] on div "Sample (MPN) View" at bounding box center [153, 152] width 166 height 25
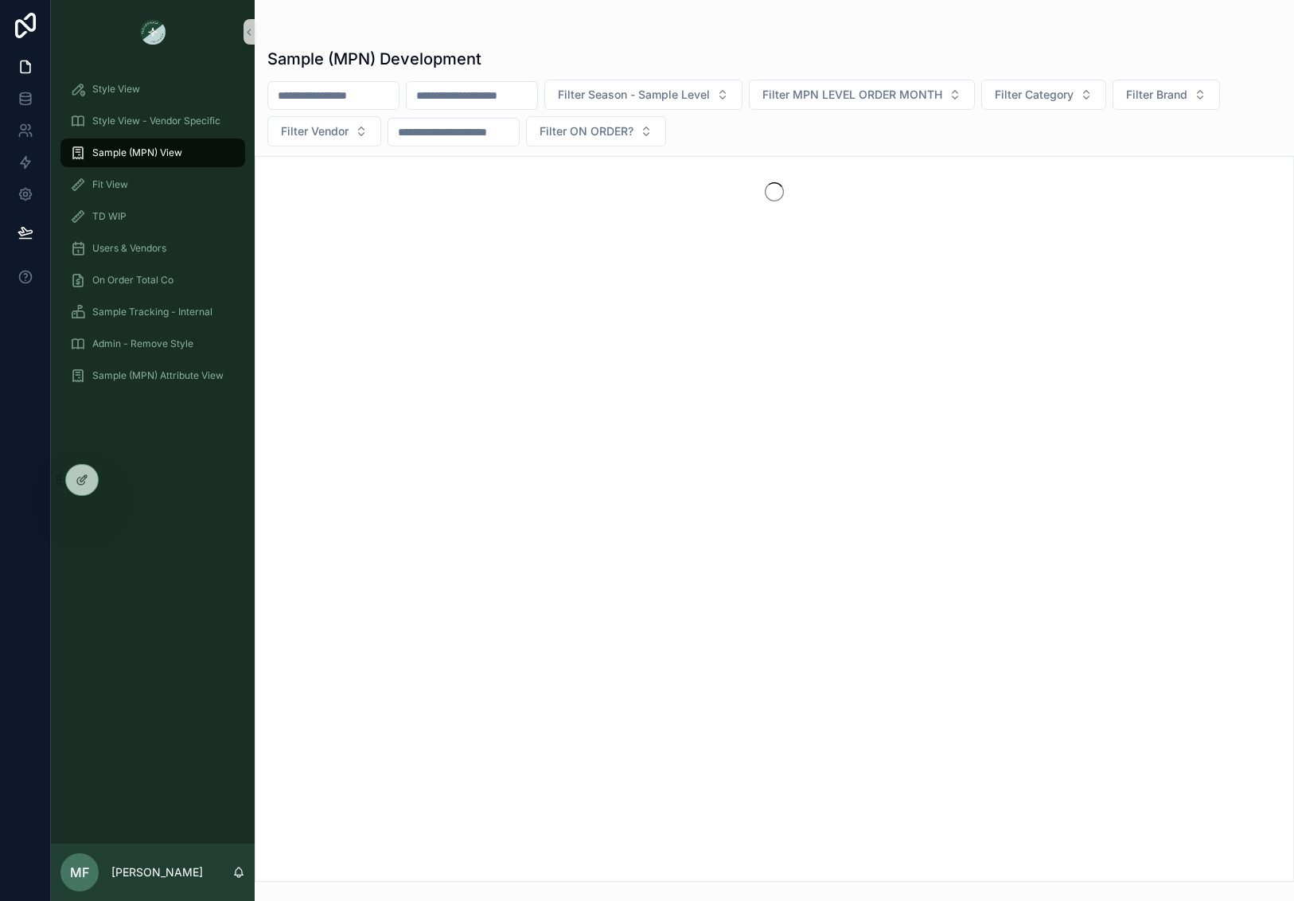
click at [317, 96] on input "scrollable content" at bounding box center [333, 95] width 131 height 22
type input "*******"
click at [556, 92] on input "scrollable content" at bounding box center [491, 95] width 131 height 22
paste input "*******"
type input "*******"
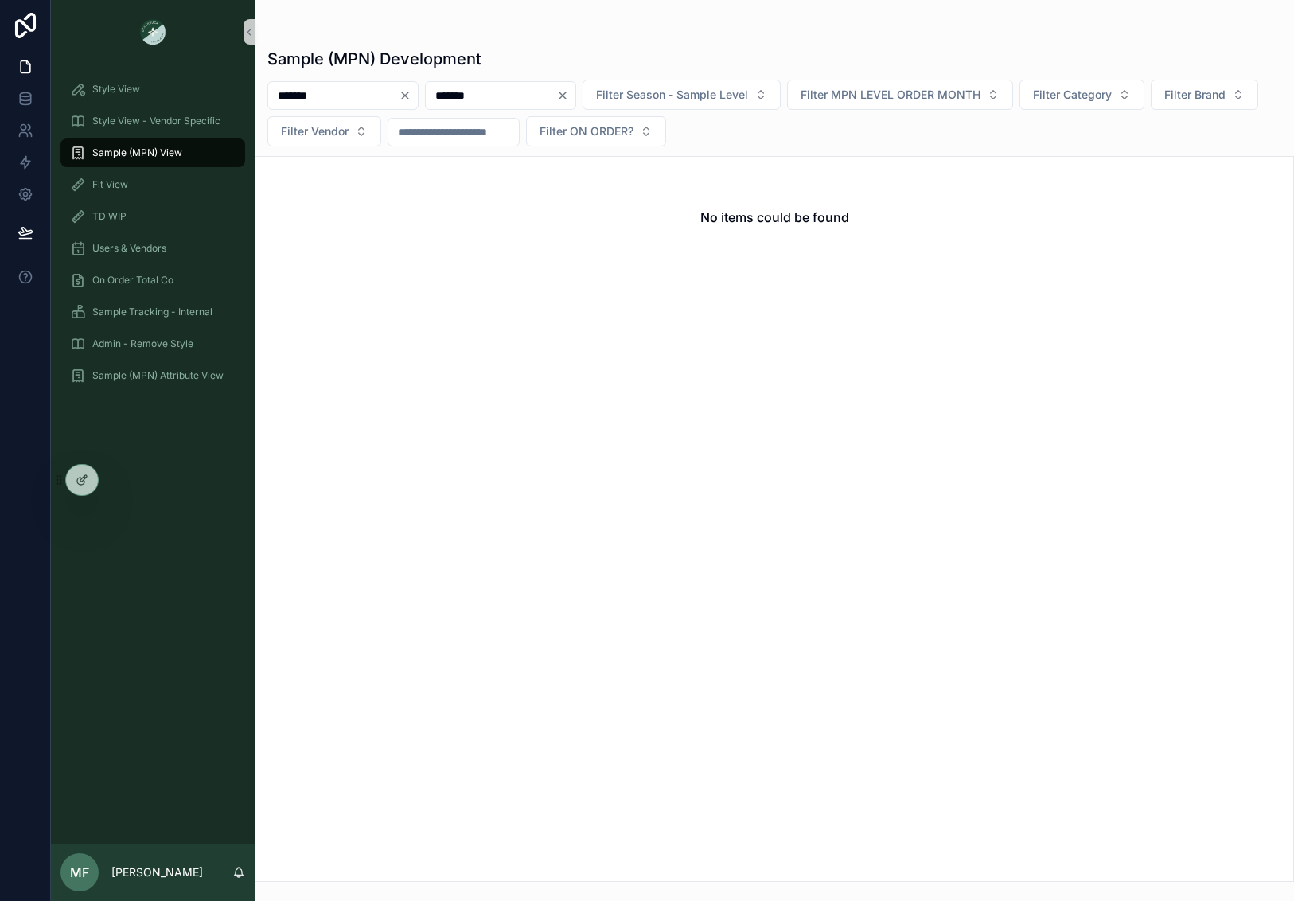
drag, startPoint x: 402, startPoint y: 93, endPoint x: 179, endPoint y: 105, distance: 223.1
click at [179, 105] on div "Style View Style View - Vendor Specific Sample (MPN) View Fit View TD WIP Users…" at bounding box center [672, 450] width 1243 height 901
click at [411, 95] on icon "Clear" at bounding box center [405, 95] width 13 height 13
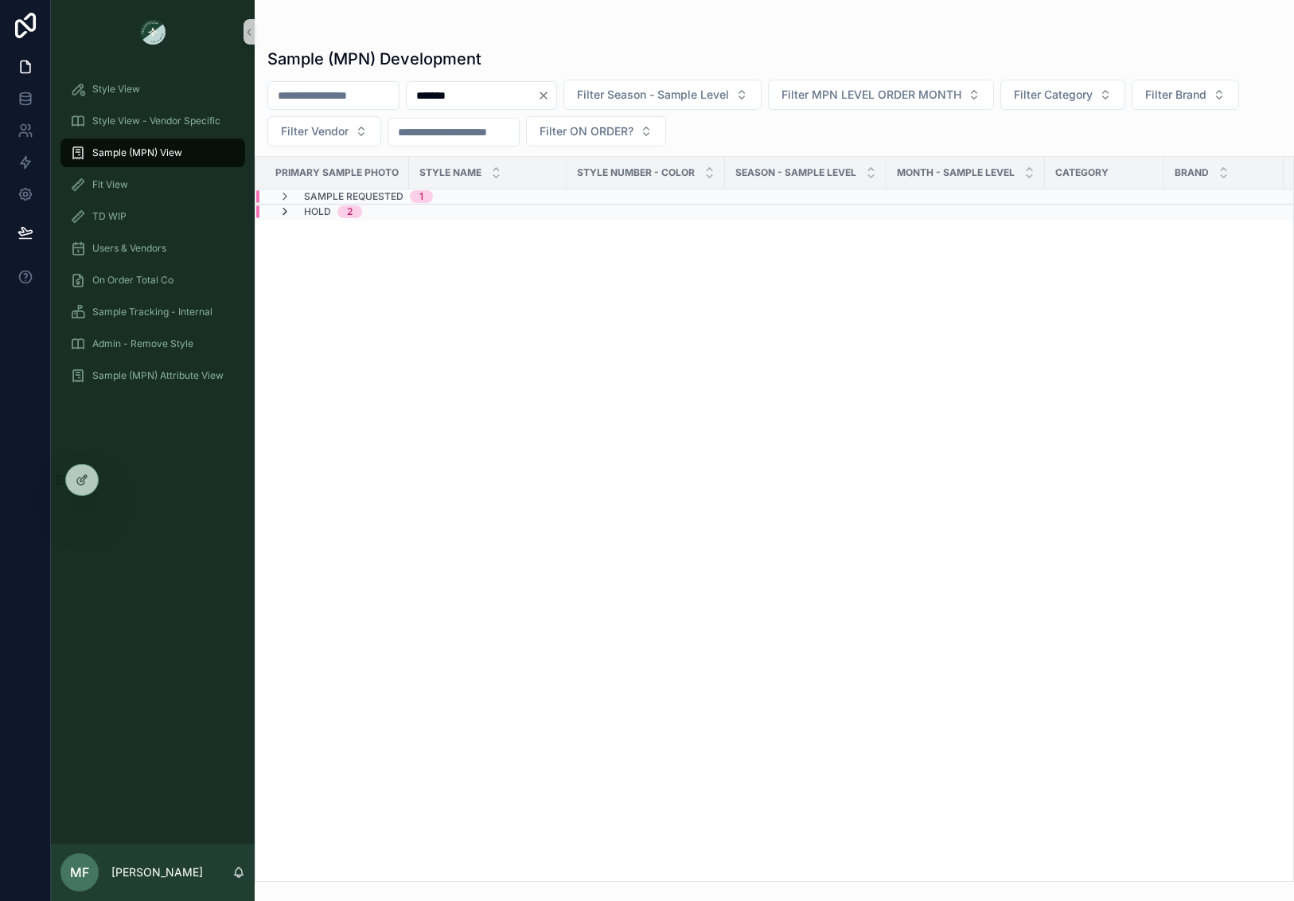
click at [286, 215] on icon "scrollable content" at bounding box center [285, 211] width 13 height 13
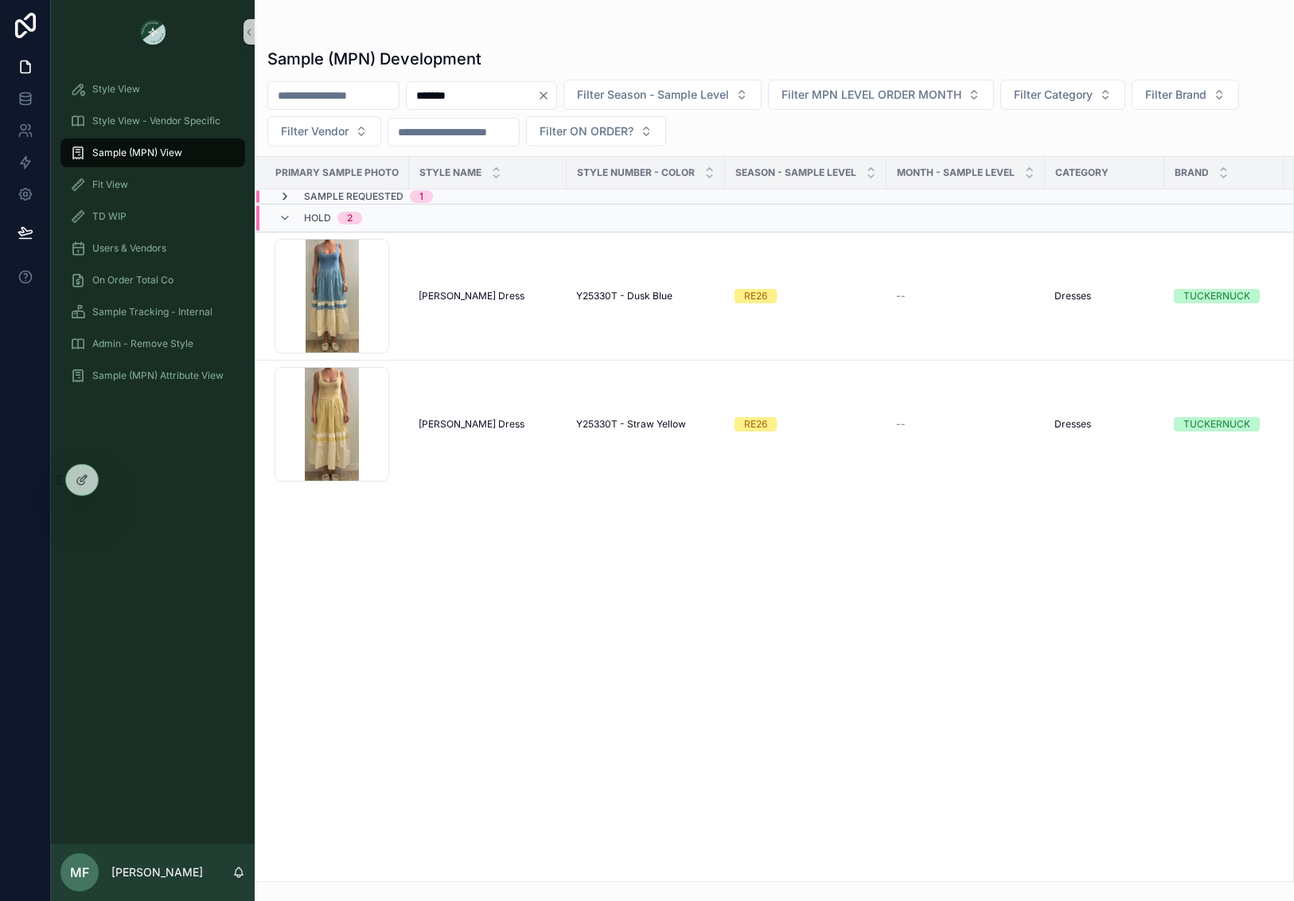
click at [283, 195] on icon "scrollable content" at bounding box center [285, 196] width 13 height 13
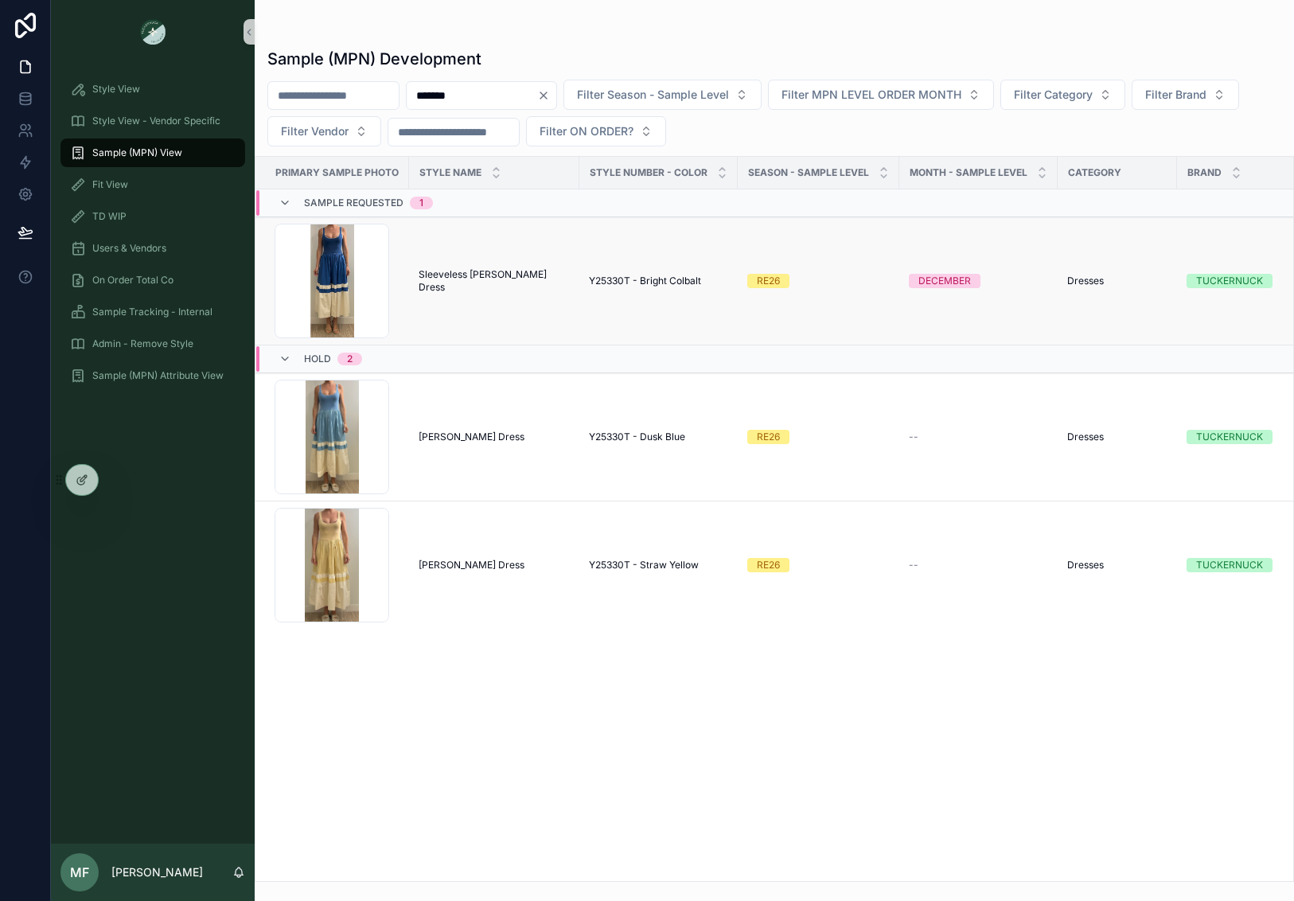
click at [458, 281] on span "Sleeveless [PERSON_NAME] Dress" at bounding box center [494, 280] width 151 height 25
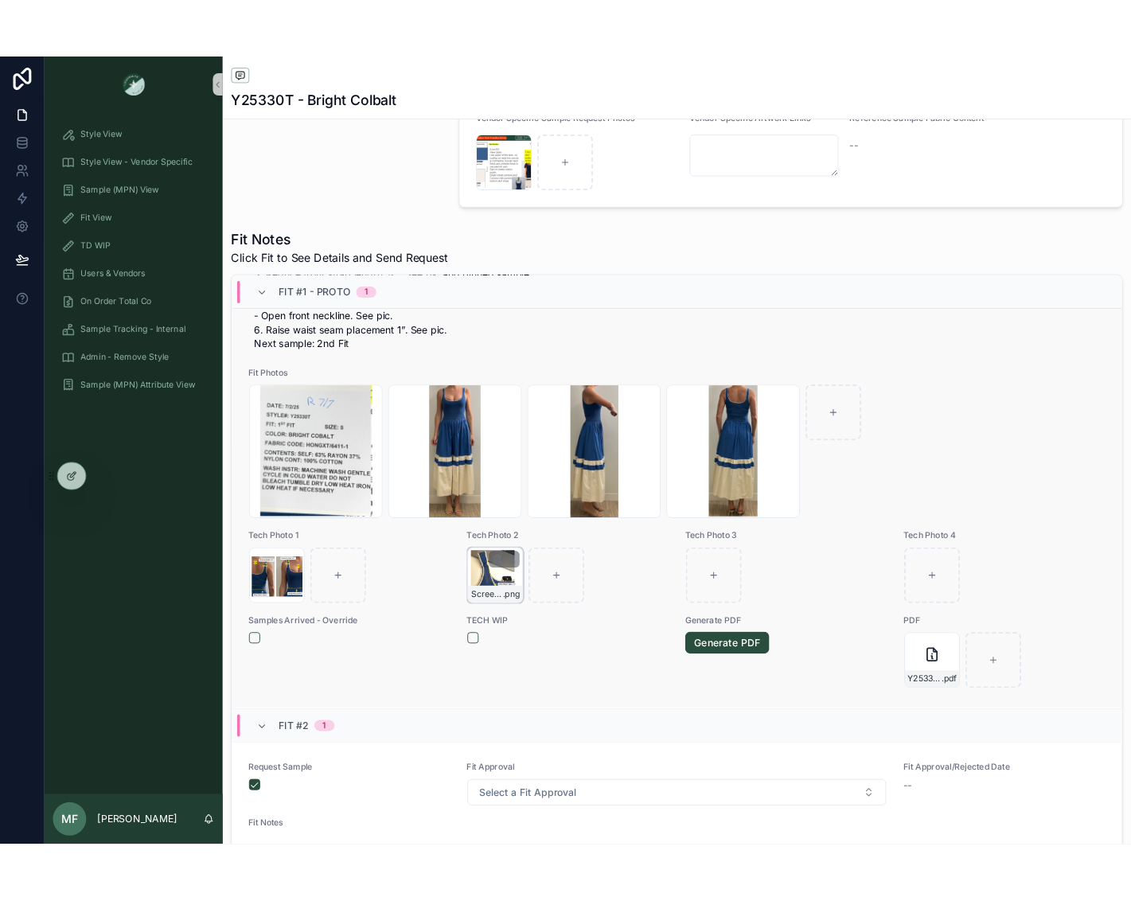
scroll to position [318, 0]
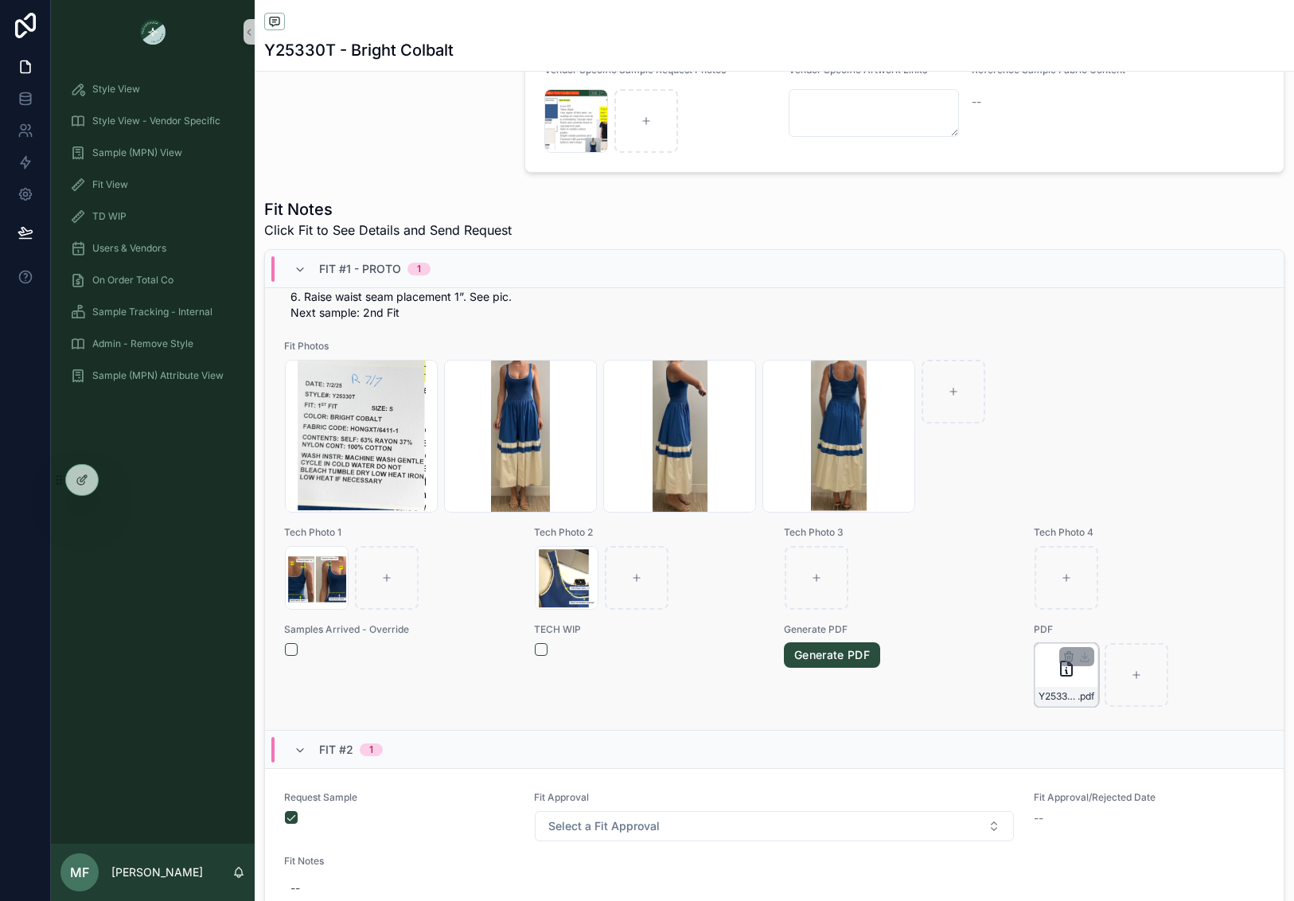
click at [1057, 674] on icon "scrollable content" at bounding box center [1066, 668] width 19 height 19
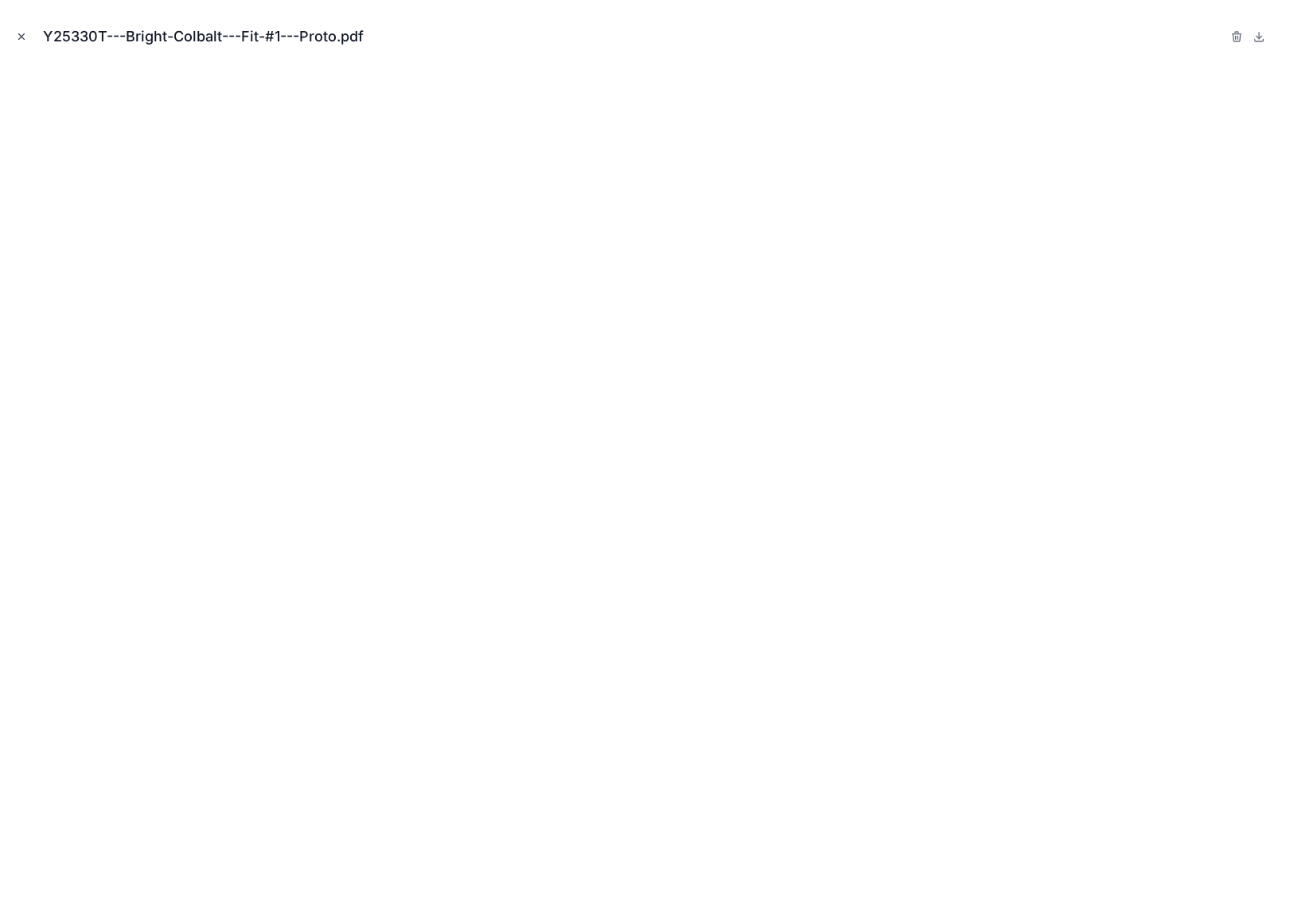
click at [24, 36] on icon "Close modal" at bounding box center [21, 36] width 11 height 11
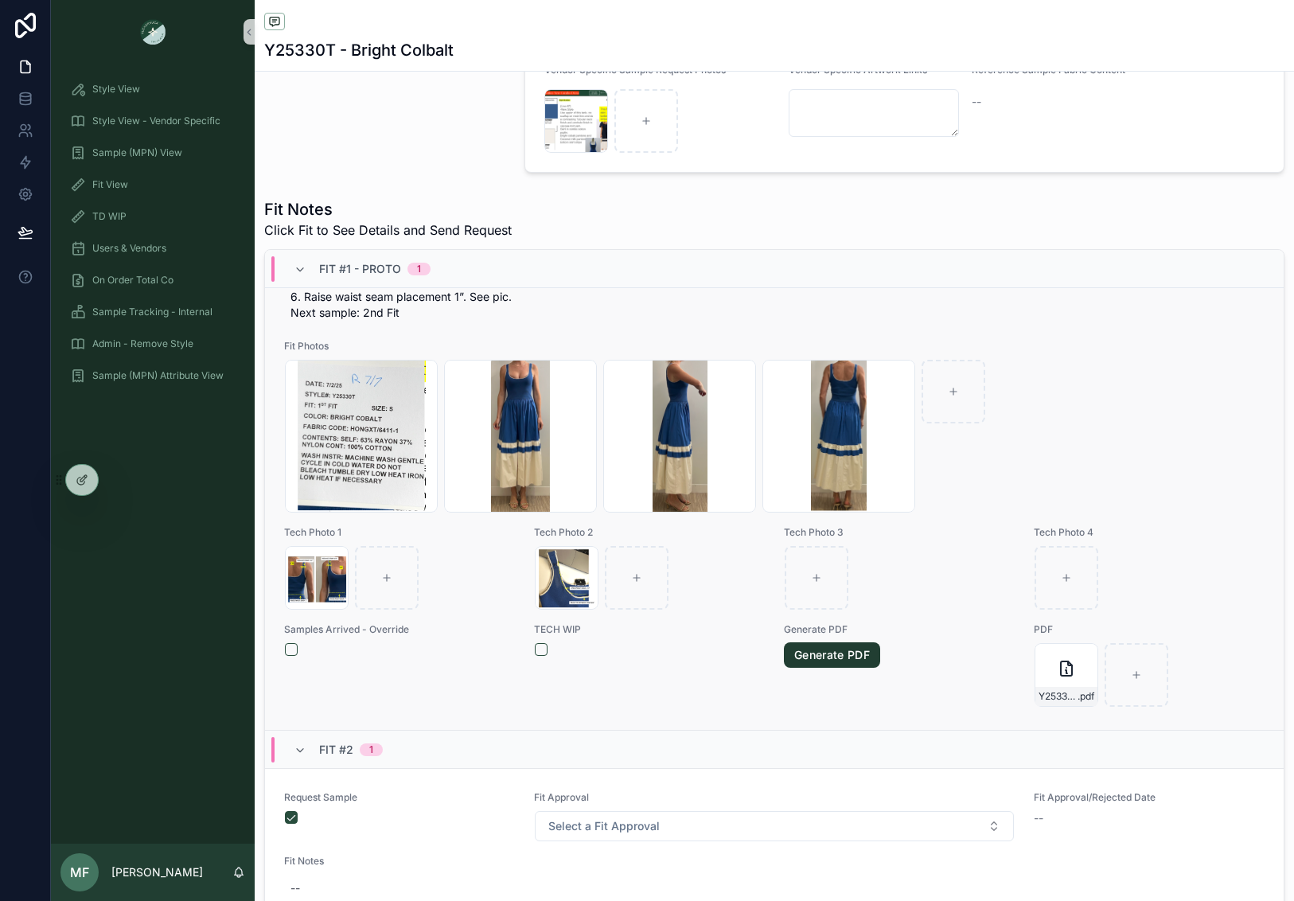
click at [821, 657] on link "Generate PDF" at bounding box center [832, 654] width 96 height 25
click at [847, 651] on link "Generate PDF" at bounding box center [832, 654] width 96 height 25
click at [847, 656] on link "Generate PDF" at bounding box center [832, 654] width 96 height 25
click at [842, 652] on link "Generate PDF" at bounding box center [832, 654] width 96 height 25
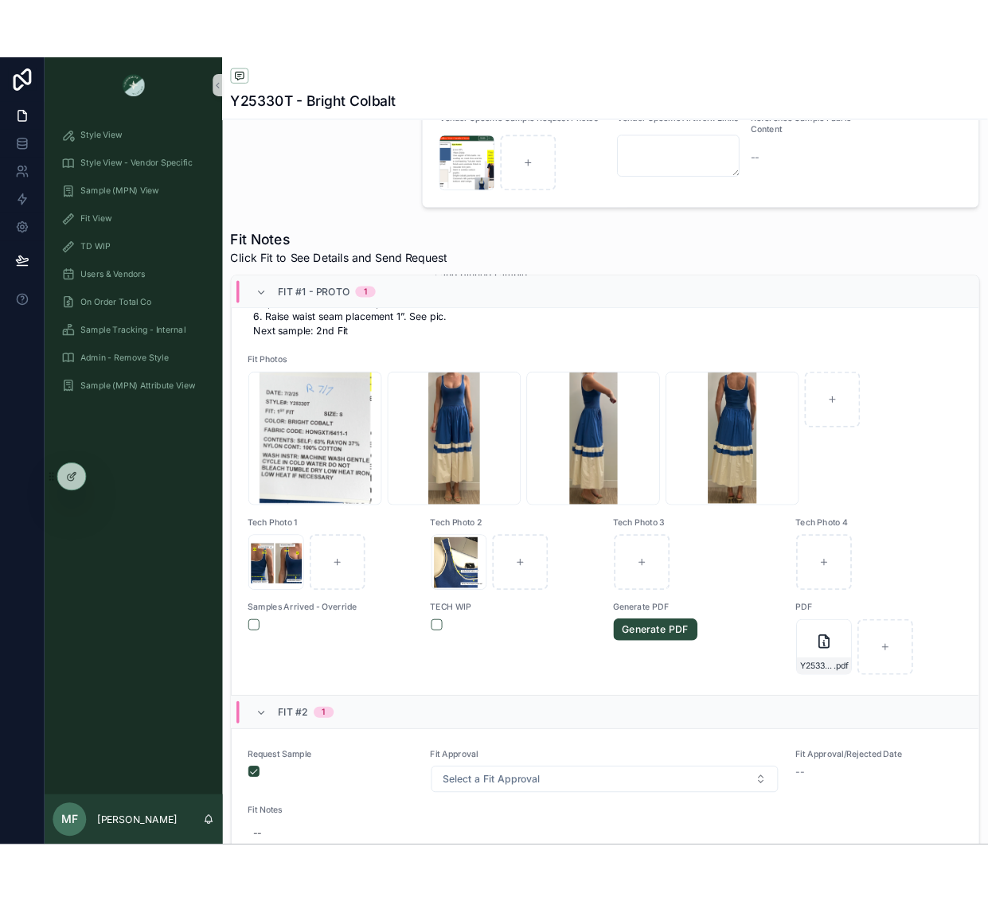
scroll to position [649, 0]
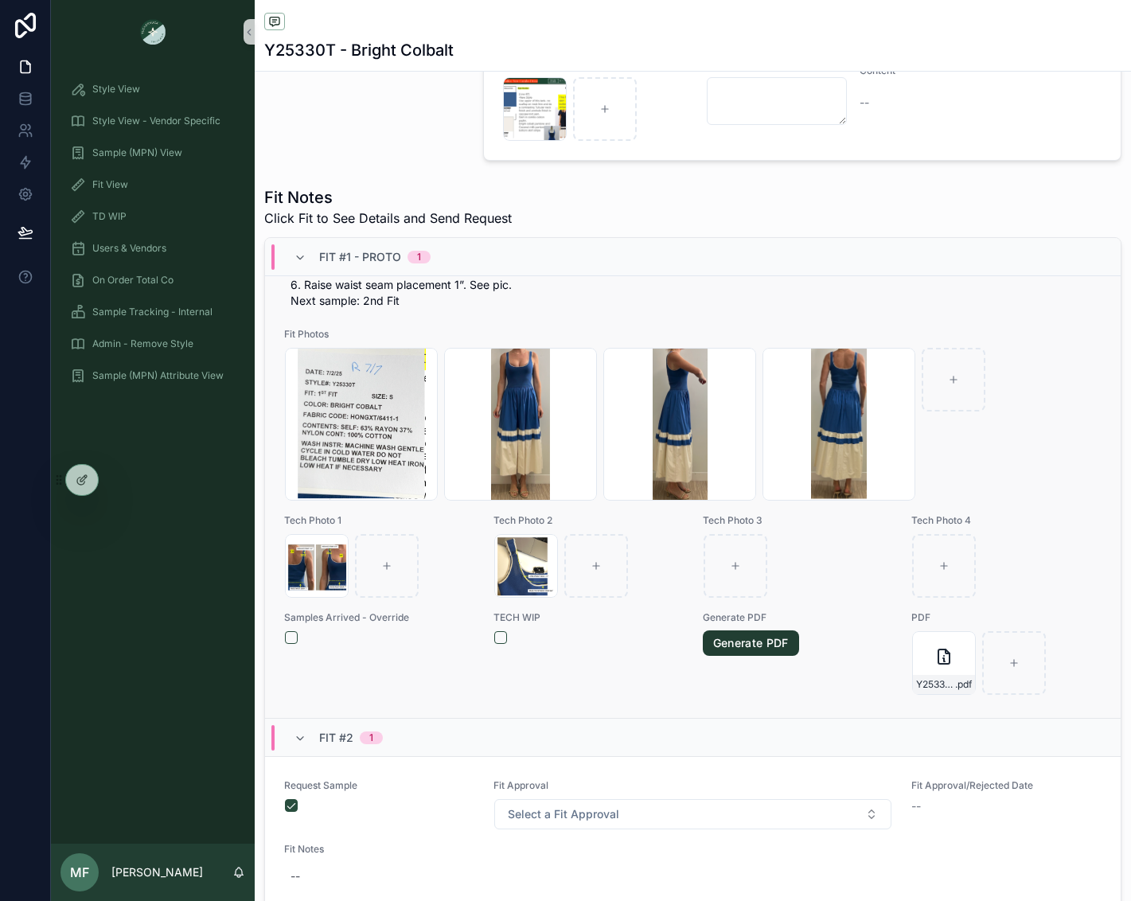
click at [740, 647] on link "Generate PDF" at bounding box center [751, 642] width 96 height 25
click at [936, 669] on div "Y25330T---Bright-Colbalt---Fit-#1---Proto .pdf" at bounding box center [944, 663] width 64 height 64
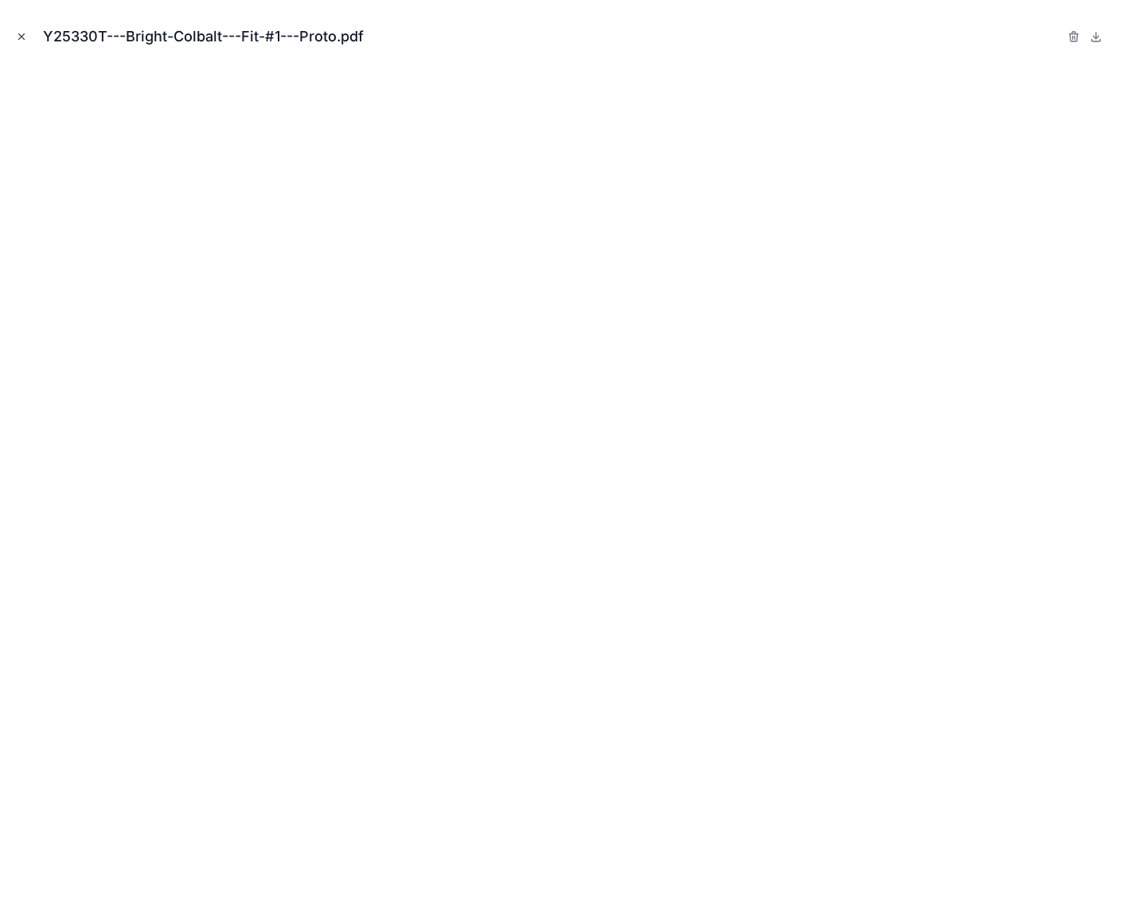
click at [28, 36] on button "Close modal" at bounding box center [22, 37] width 18 height 18
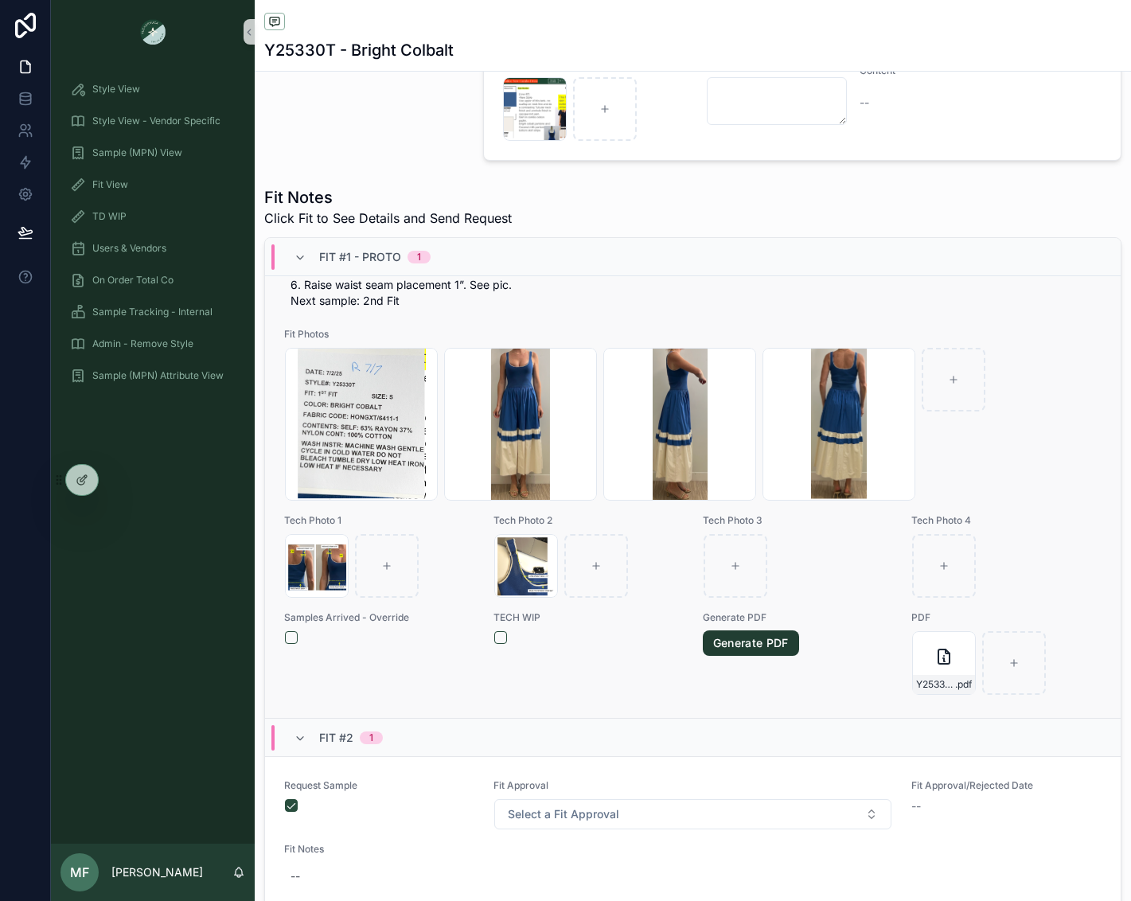
click at [754, 654] on link "Generate PDF" at bounding box center [751, 642] width 96 height 25
click at [960, 646] on icon "scrollable content" at bounding box center [963, 645] width 6 height 2
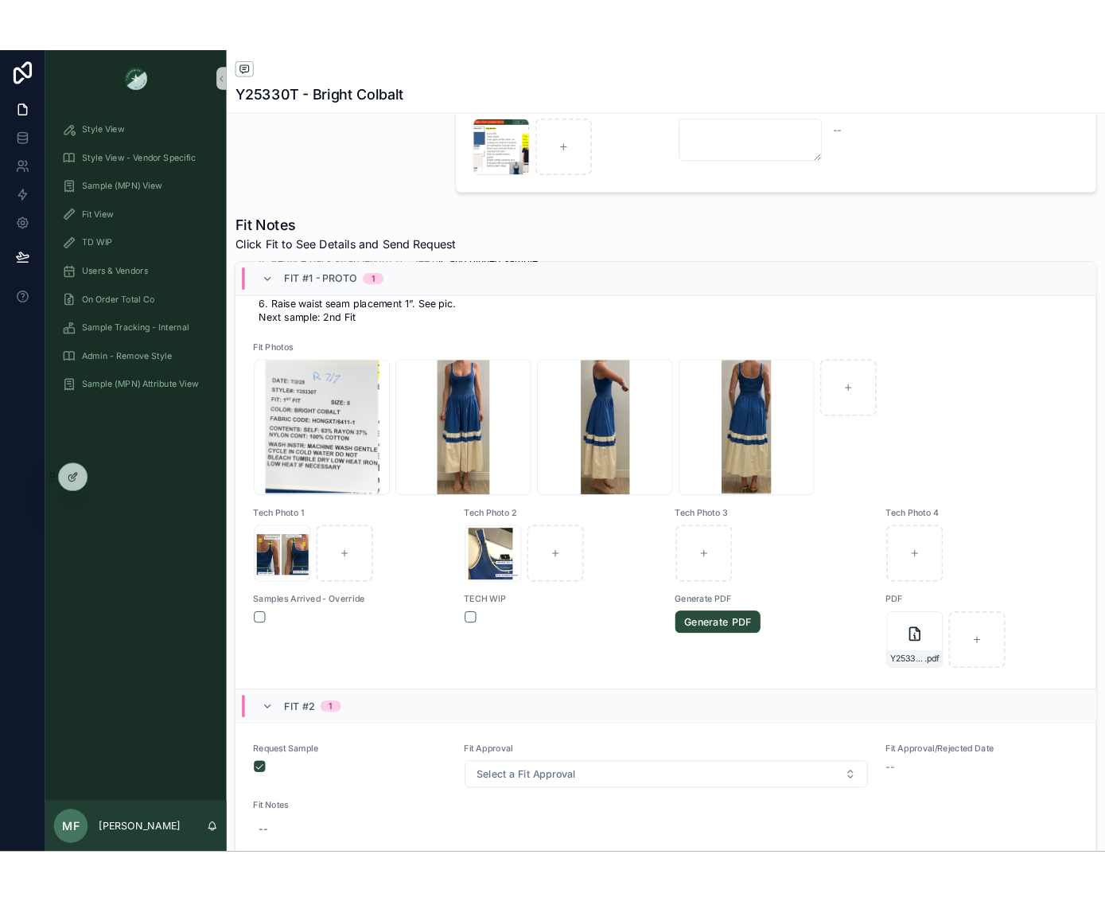
scroll to position [404, 0]
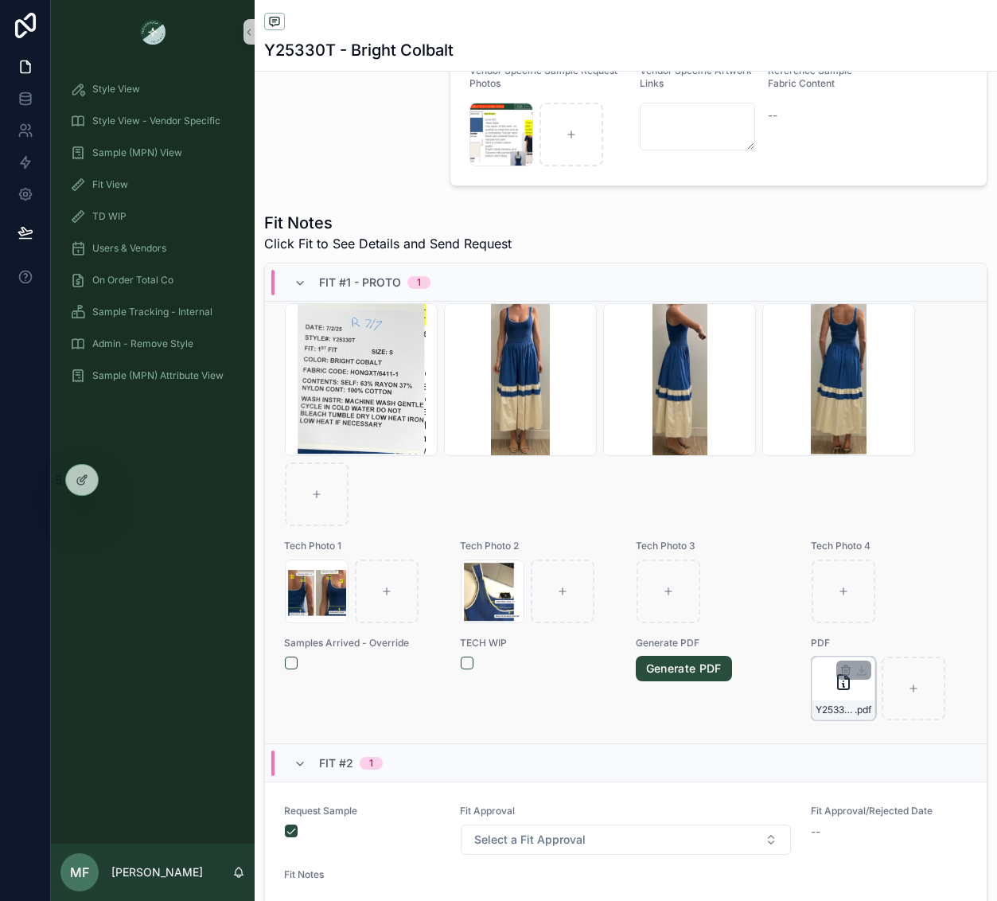
click at [812, 692] on div "Y25330T---Bright-Colbalt---Fit-#1---Proto .pdf" at bounding box center [844, 688] width 64 height 64
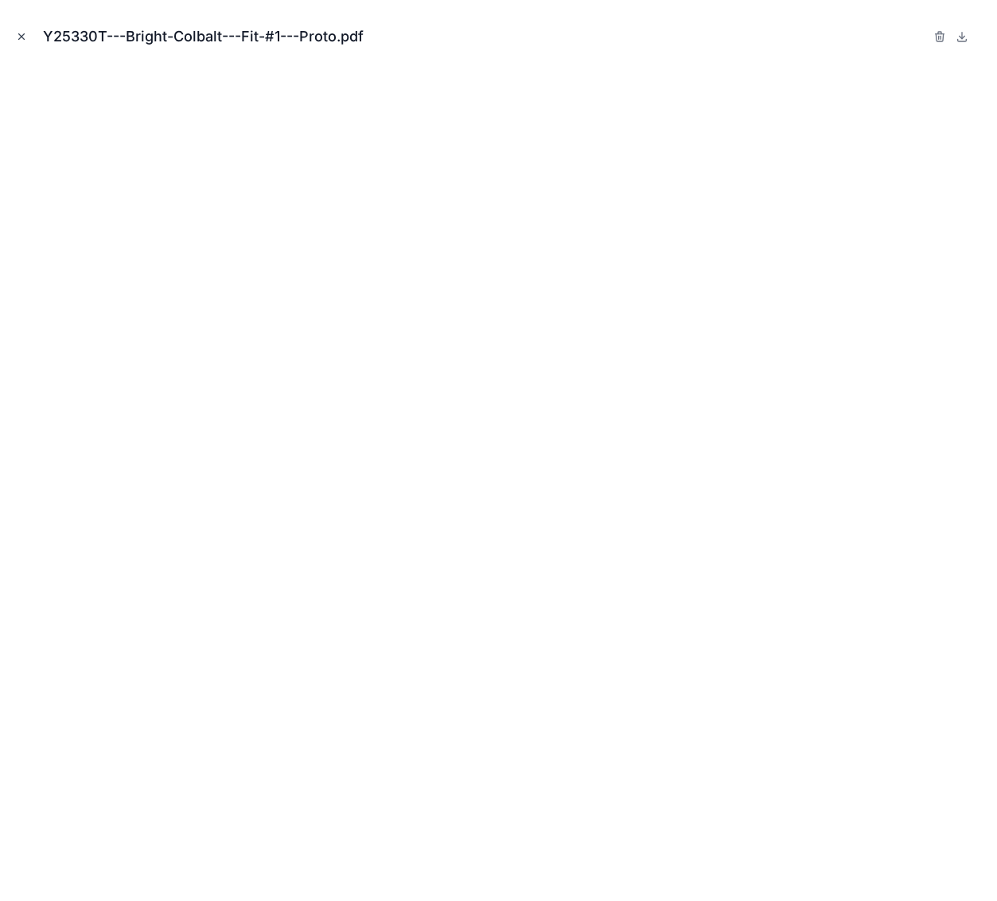
click at [23, 32] on icon "Close modal" at bounding box center [21, 36] width 11 height 11
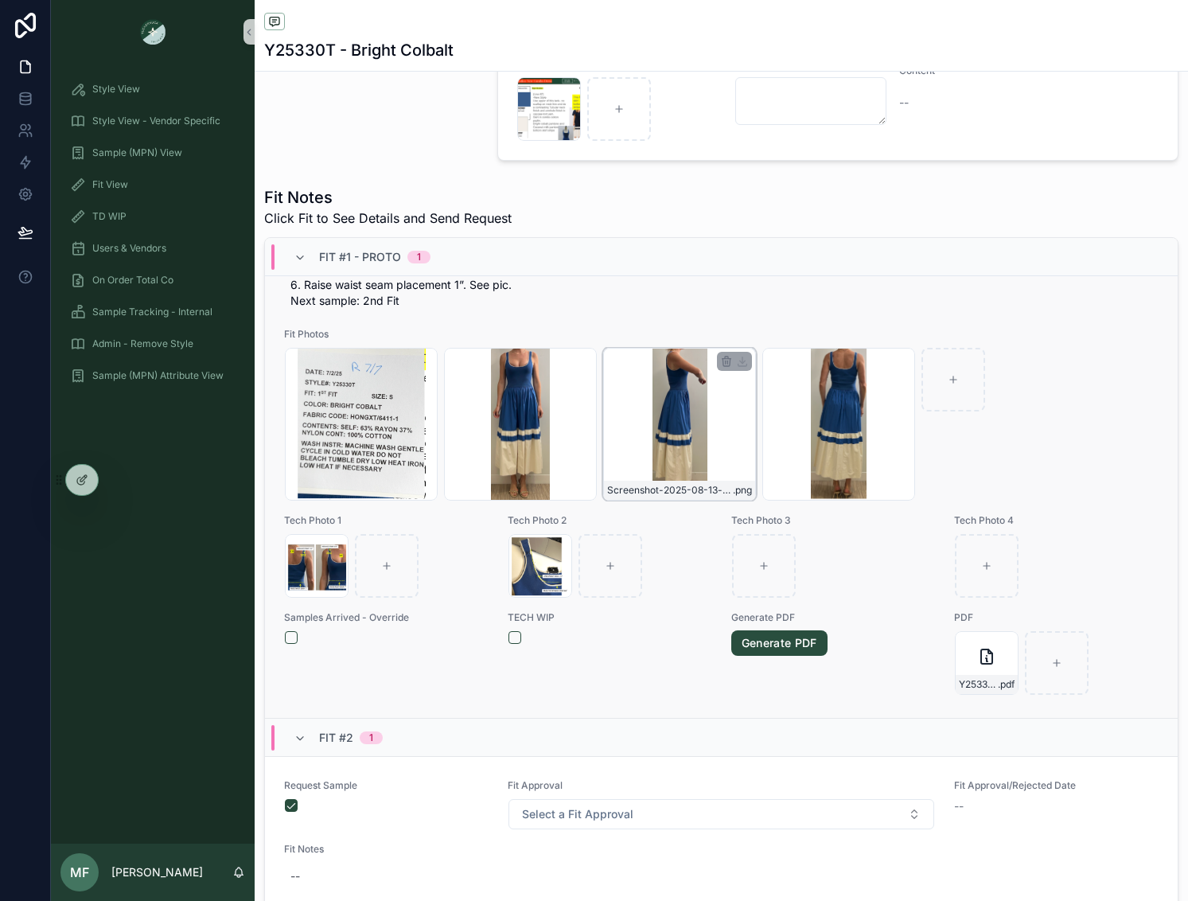
scroll to position [649, 0]
click at [955, 683] on div "Y25330T---Bright-Colbalt---Fit-#1---Proto .pdf" at bounding box center [987, 663] width 64 height 64
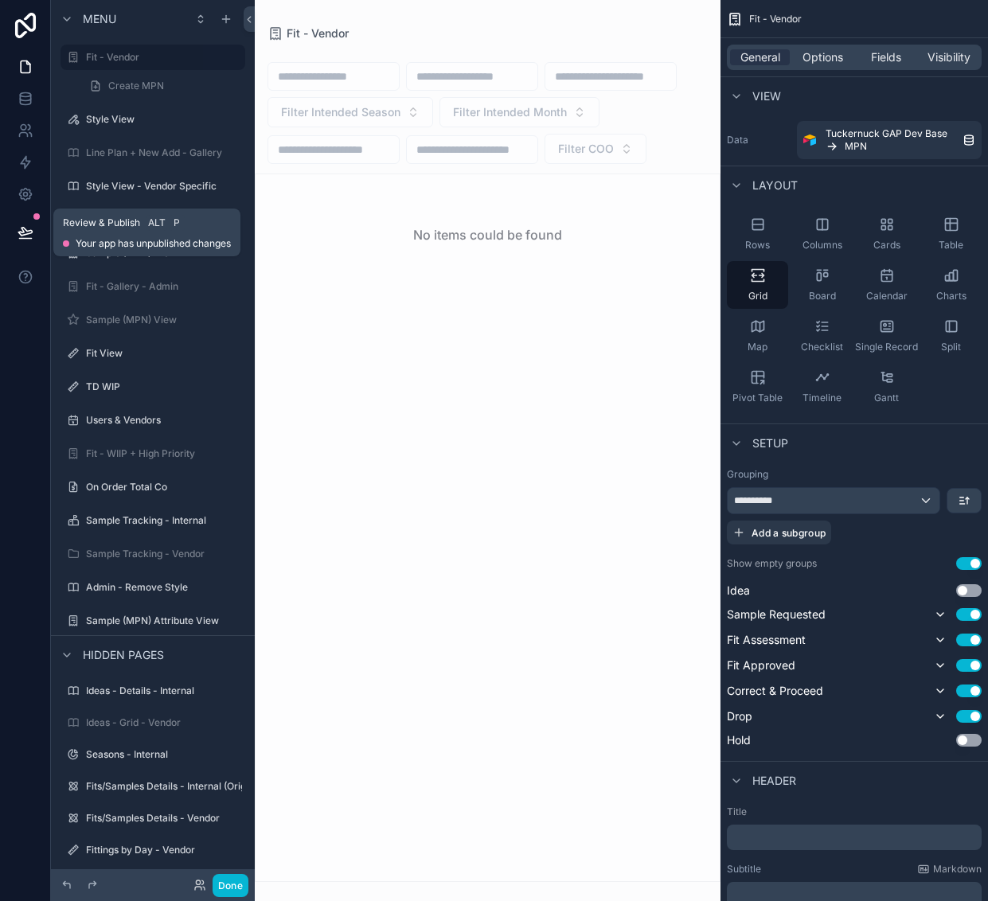
click at [33, 223] on button at bounding box center [25, 232] width 35 height 45
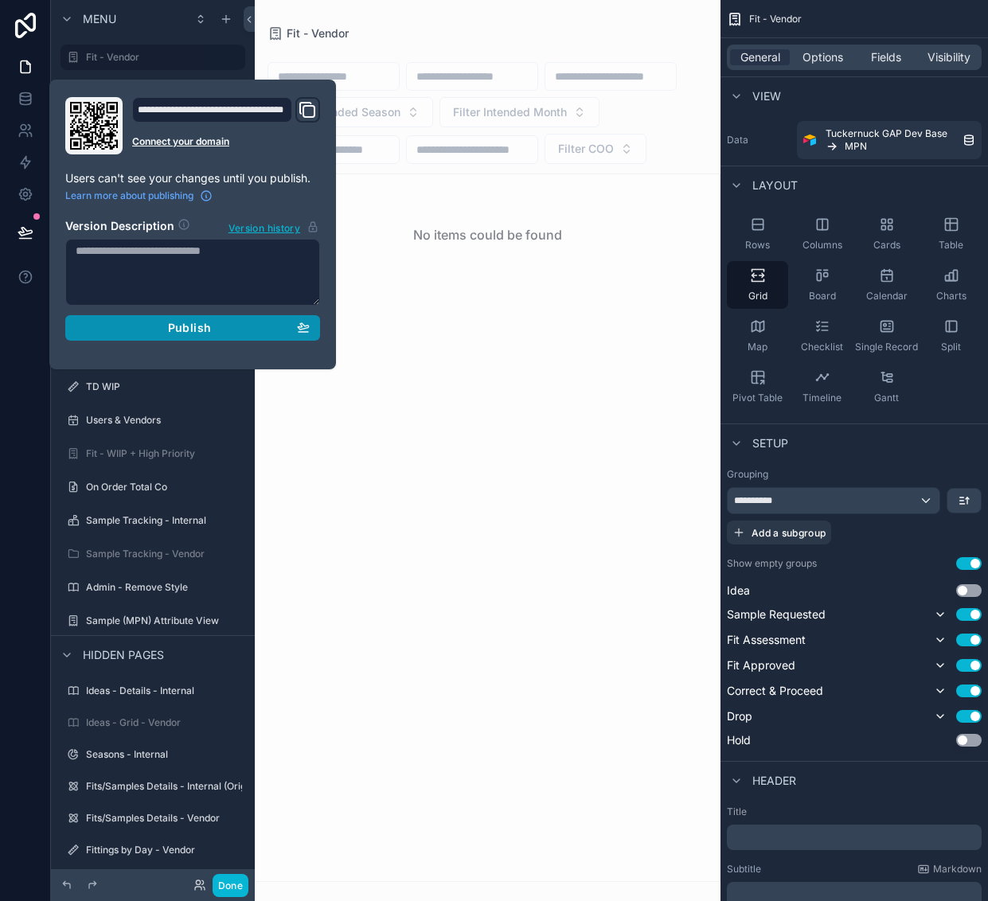
click at [312, 333] on button "Publish" at bounding box center [192, 327] width 255 height 25
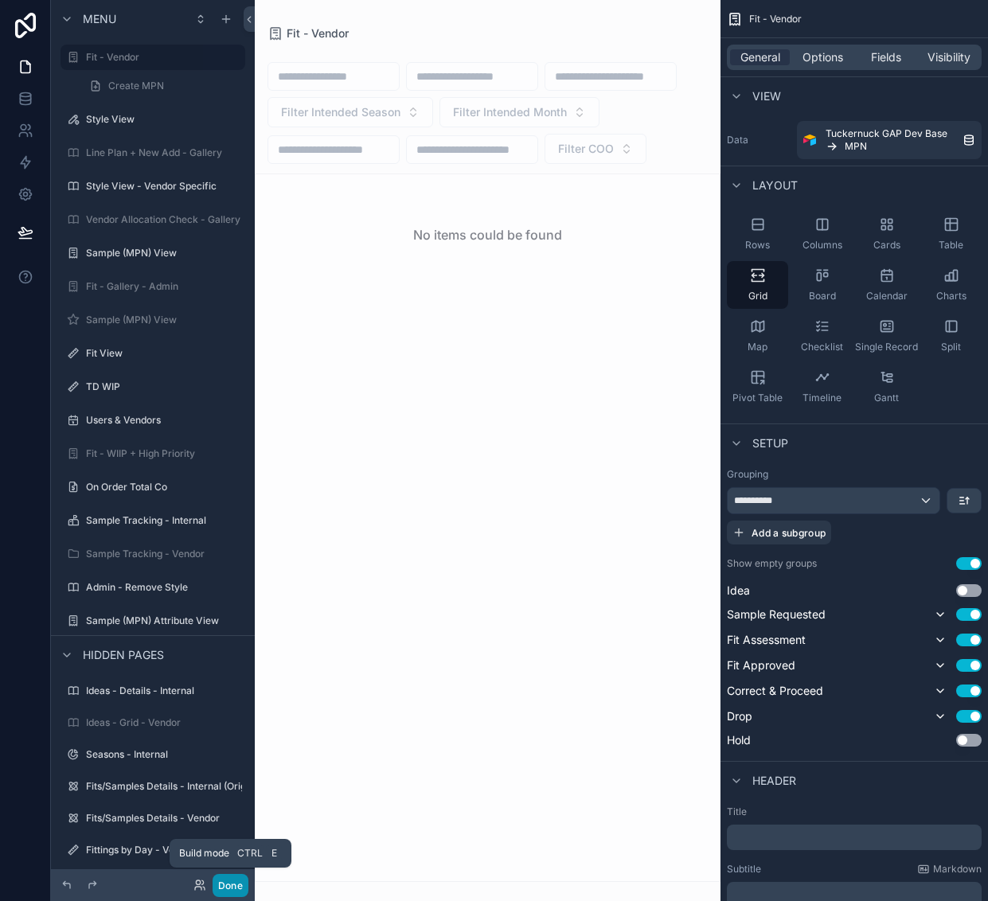
click at [235, 891] on button "Done" at bounding box center [230, 885] width 36 height 23
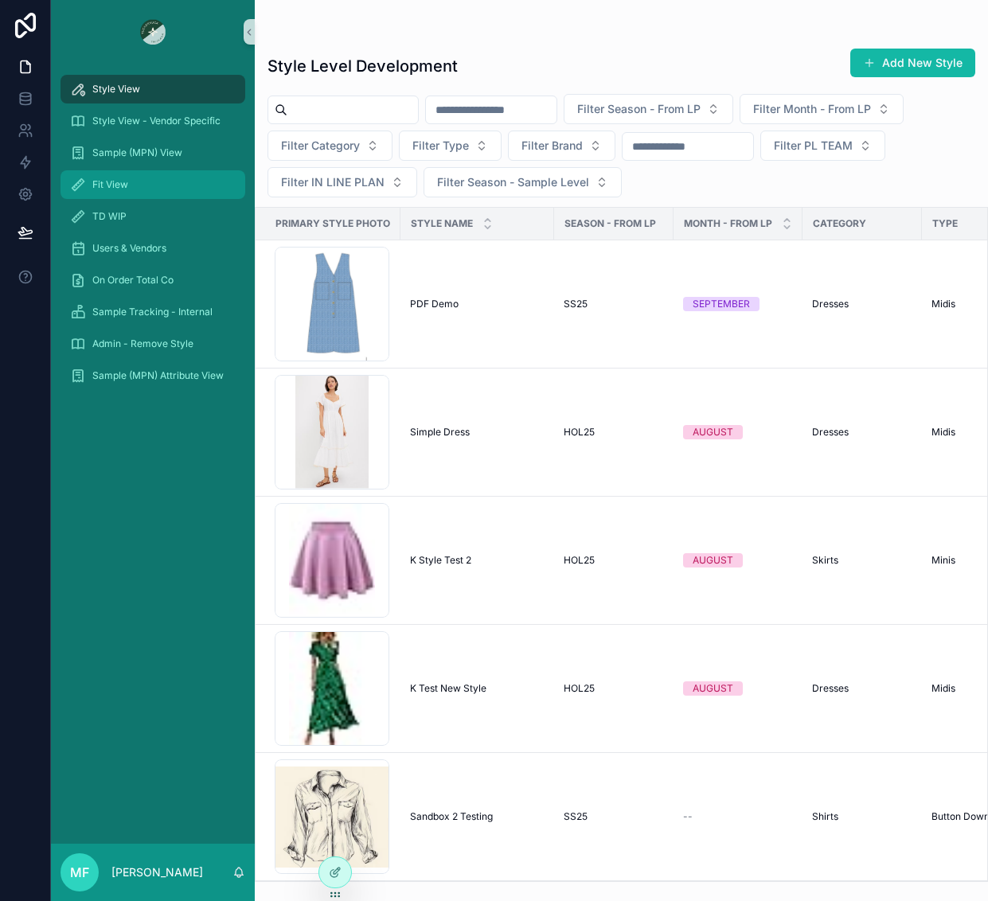
click at [141, 187] on div "Fit View" at bounding box center [153, 184] width 166 height 25
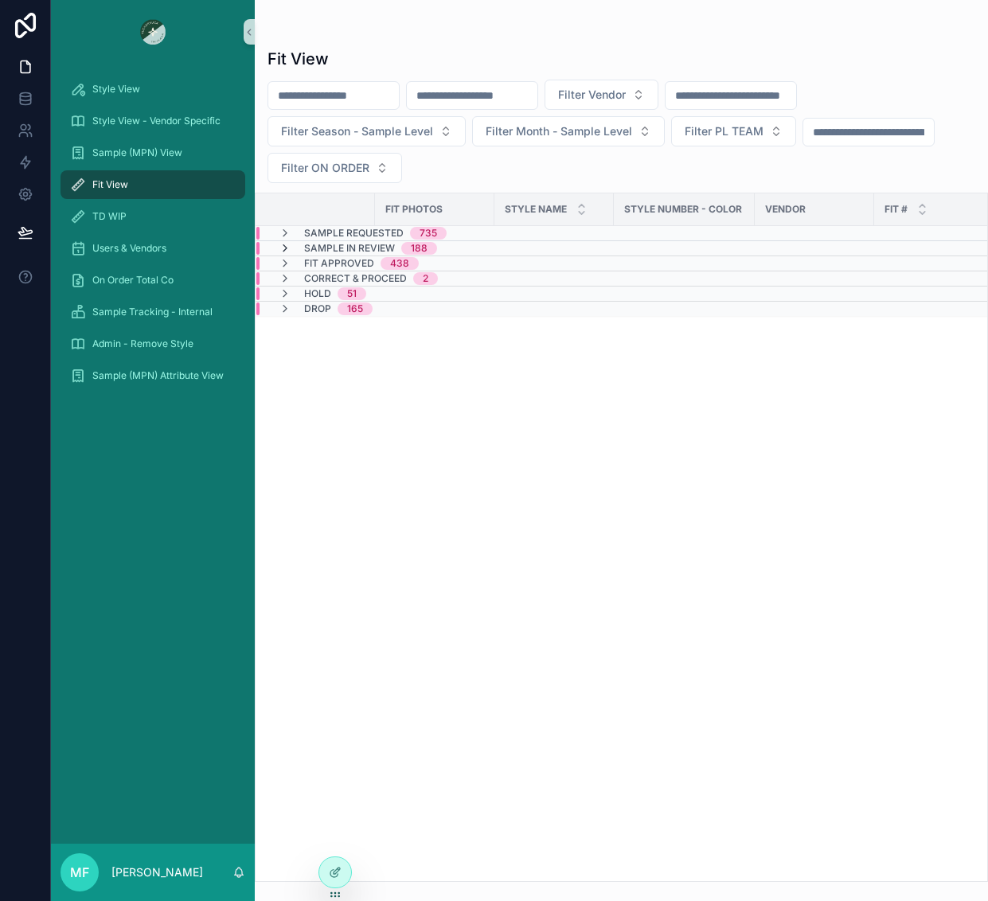
click at [282, 244] on icon "scrollable content" at bounding box center [285, 248] width 13 height 13
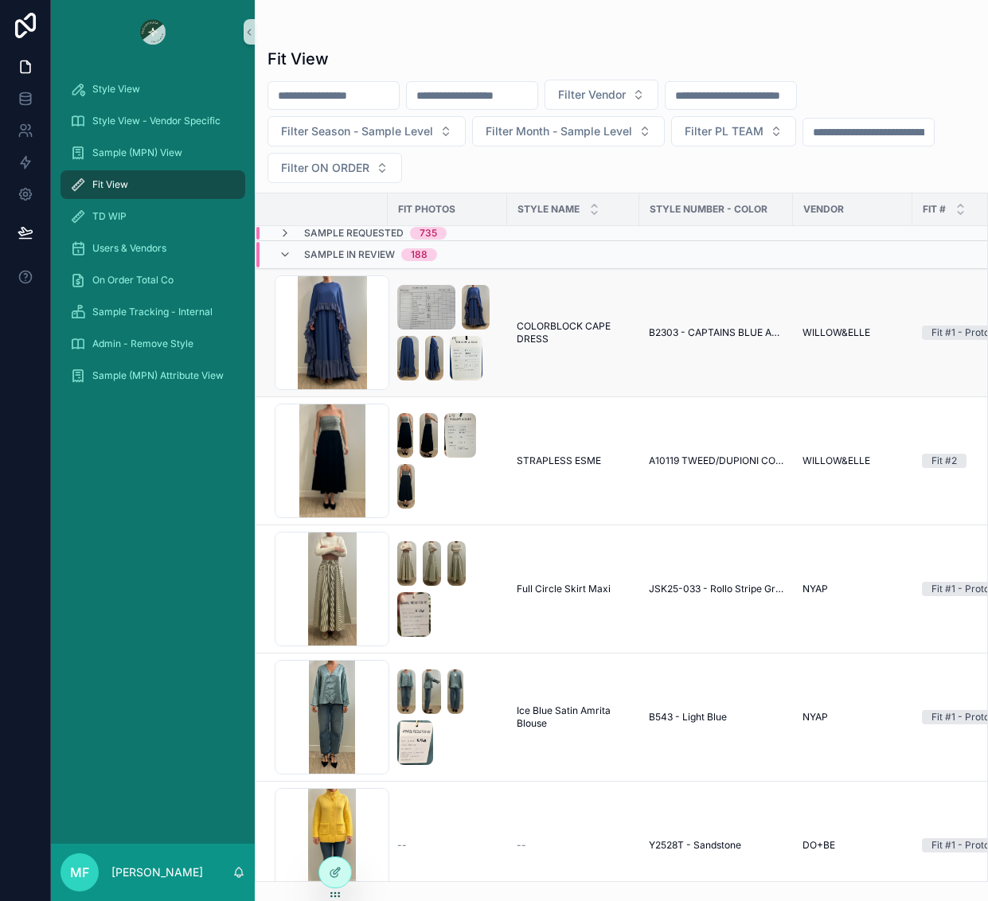
click at [562, 354] on td "COLORBLOCK CAPE DRESS COLORBLOCK CAPE DRESS" at bounding box center [573, 333] width 132 height 128
click at [551, 338] on span "COLORBLOCK CAPE DRESS" at bounding box center [572, 332] width 113 height 25
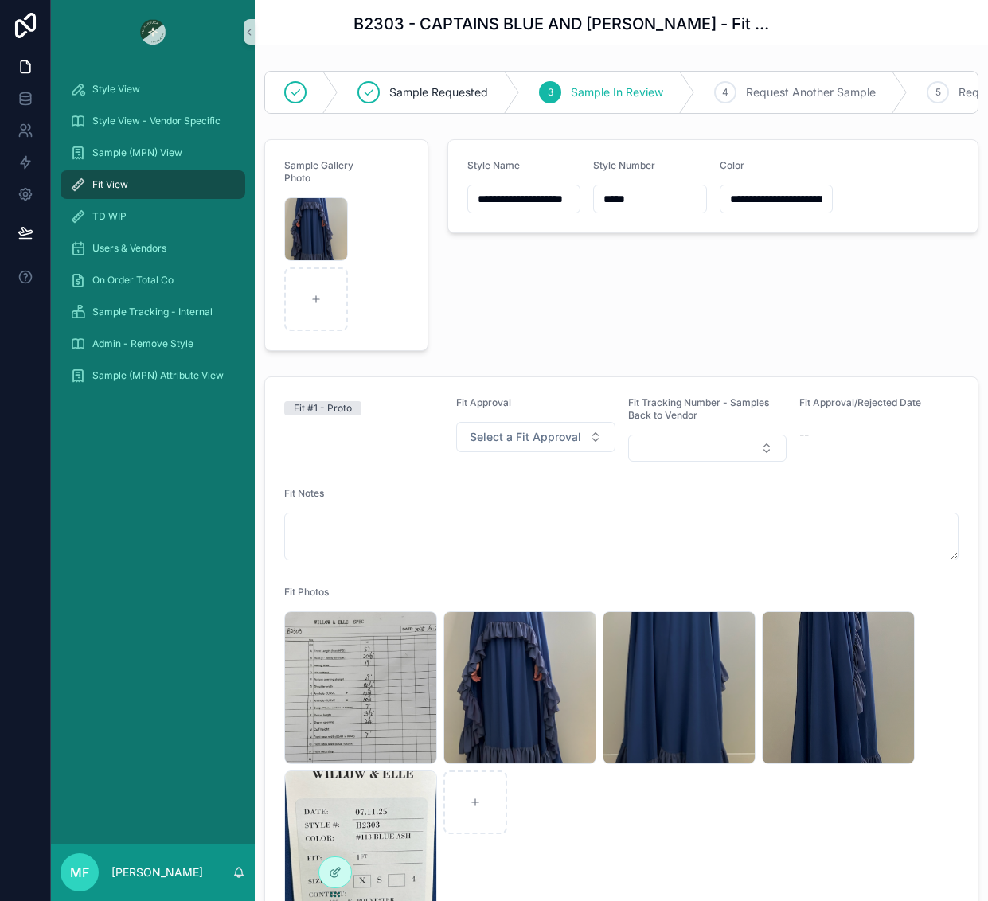
click at [145, 185] on div "Fit View" at bounding box center [153, 184] width 166 height 25
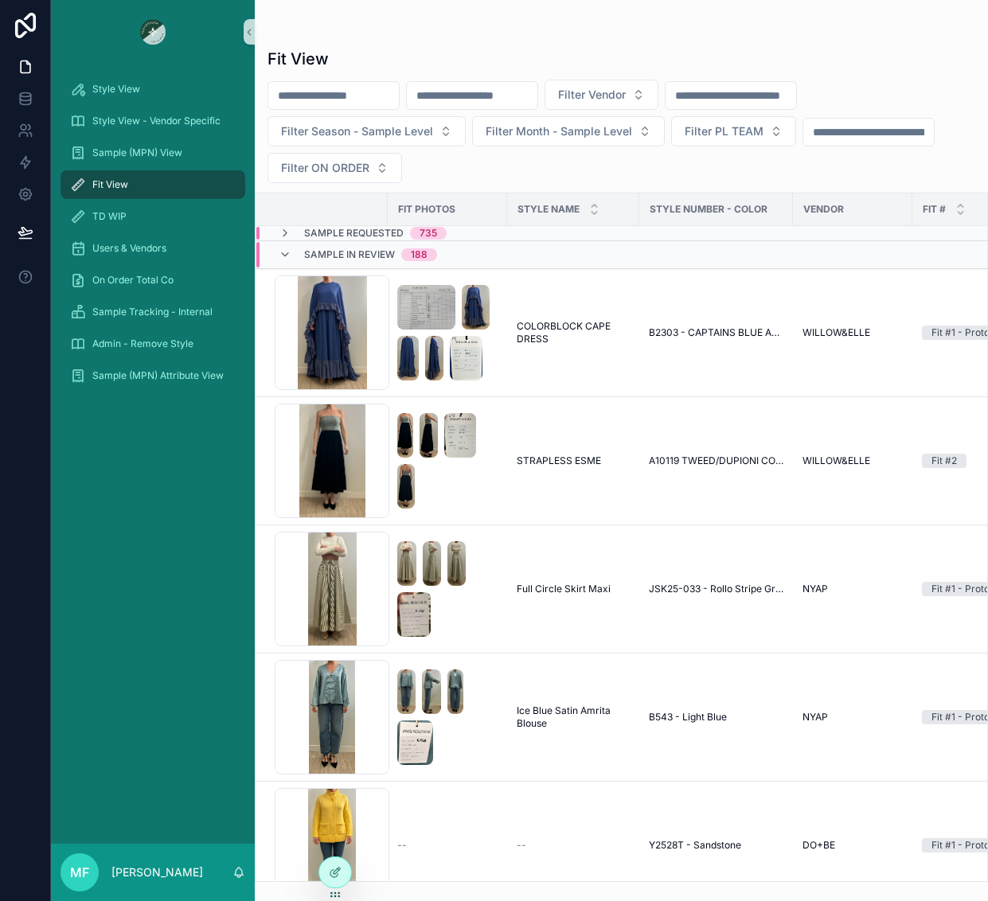
click at [473, 92] on input "scrollable content" at bounding box center [472, 95] width 131 height 22
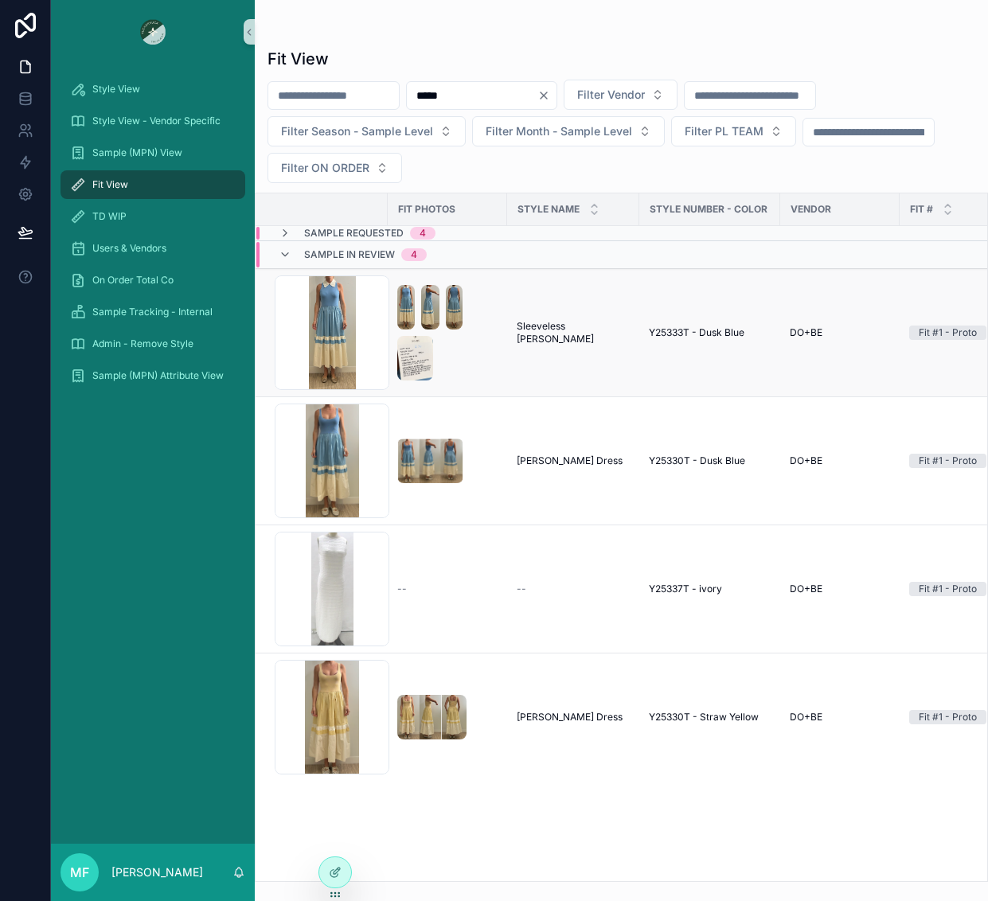
type input "*****"
click at [595, 325] on span "Sleeveless [PERSON_NAME]" at bounding box center [572, 332] width 113 height 25
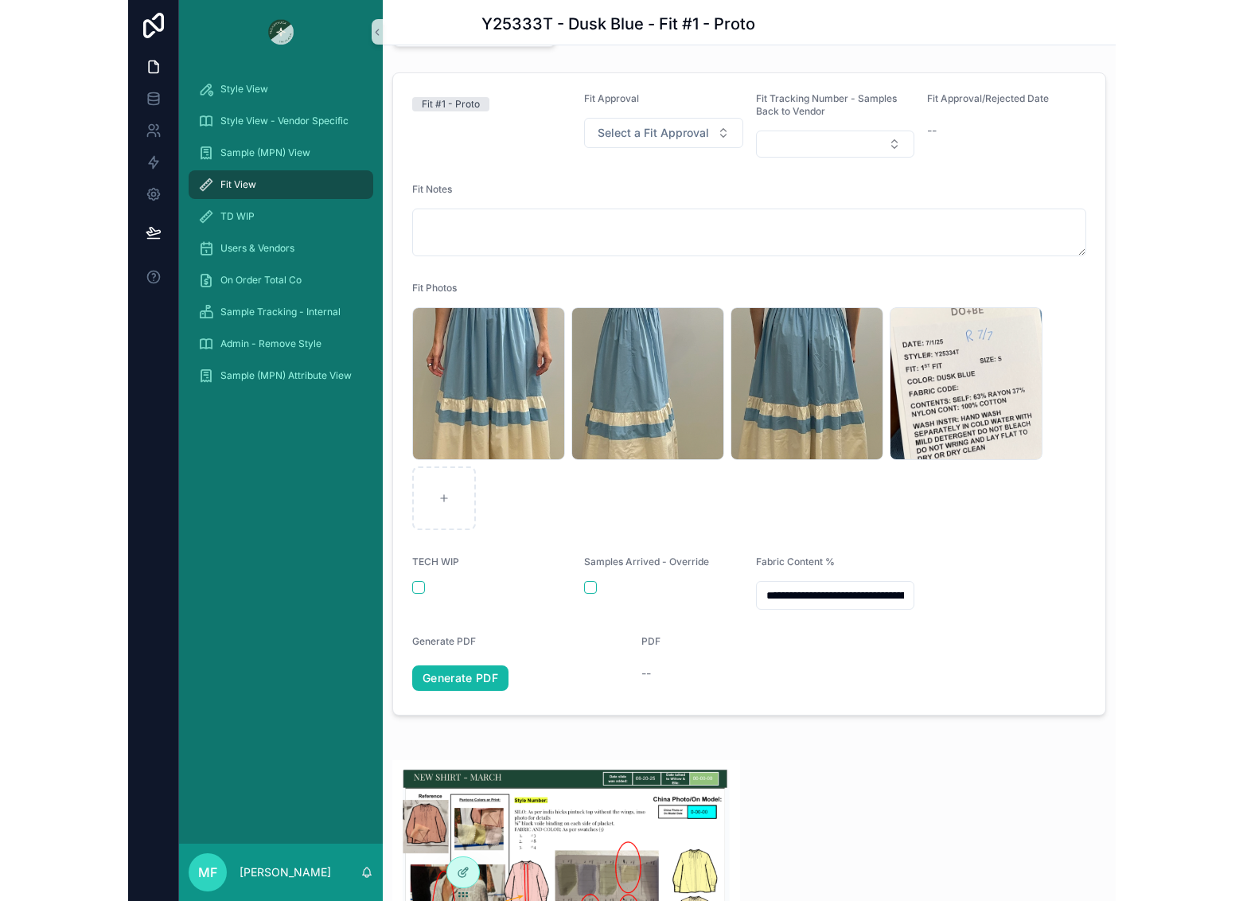
scroll to position [318, 0]
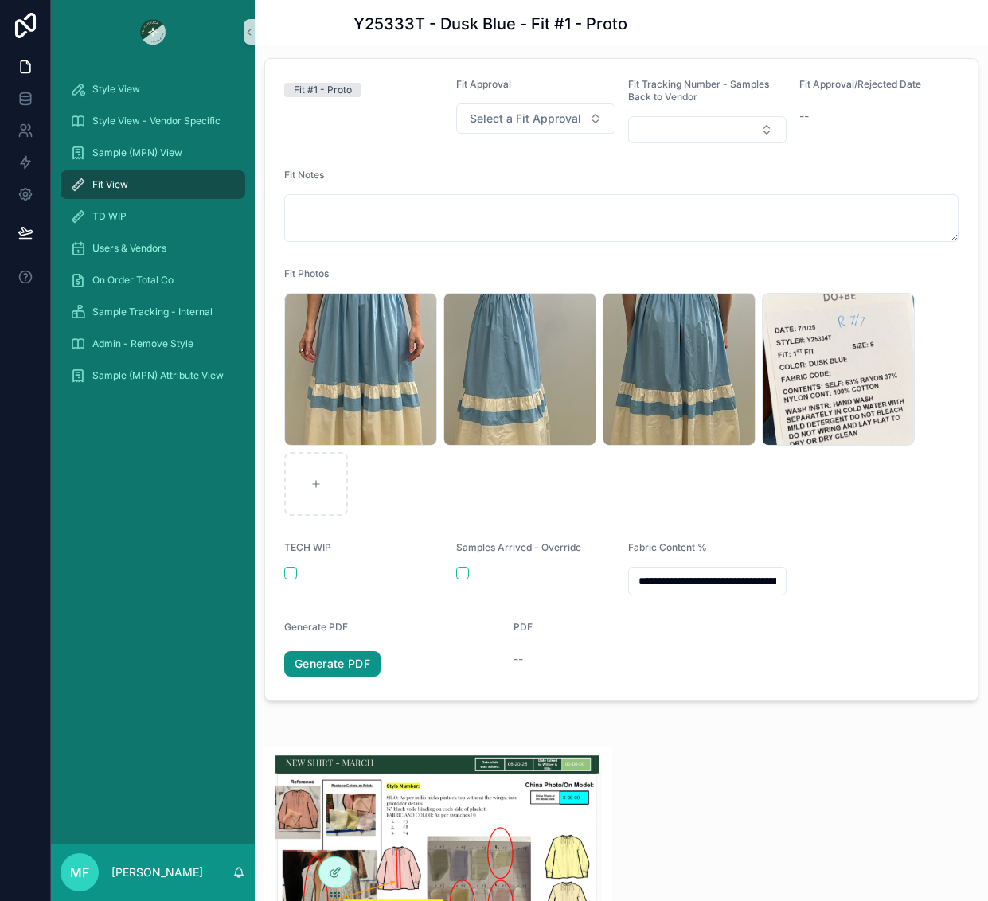
click at [297, 671] on link "Generate PDF" at bounding box center [332, 663] width 96 height 25
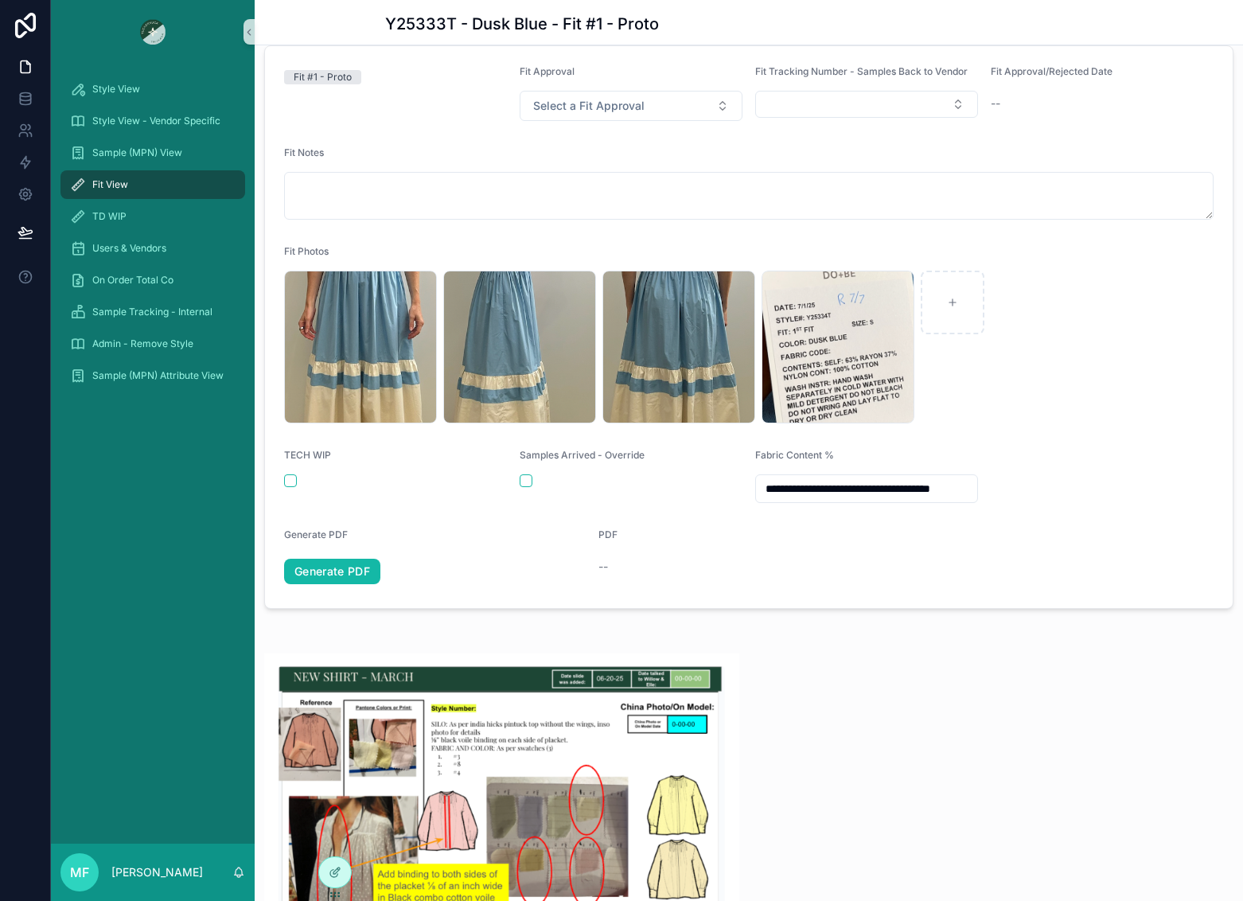
scroll to position [306, 0]
